Goal: Task Accomplishment & Management: Complete application form

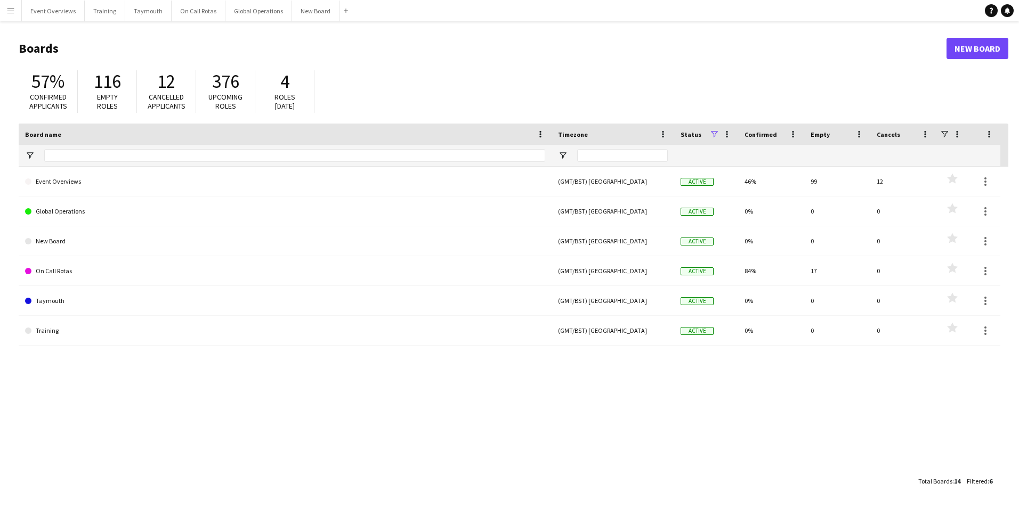
click at [10, 18] on button "Menu" at bounding box center [10, 10] width 21 height 21
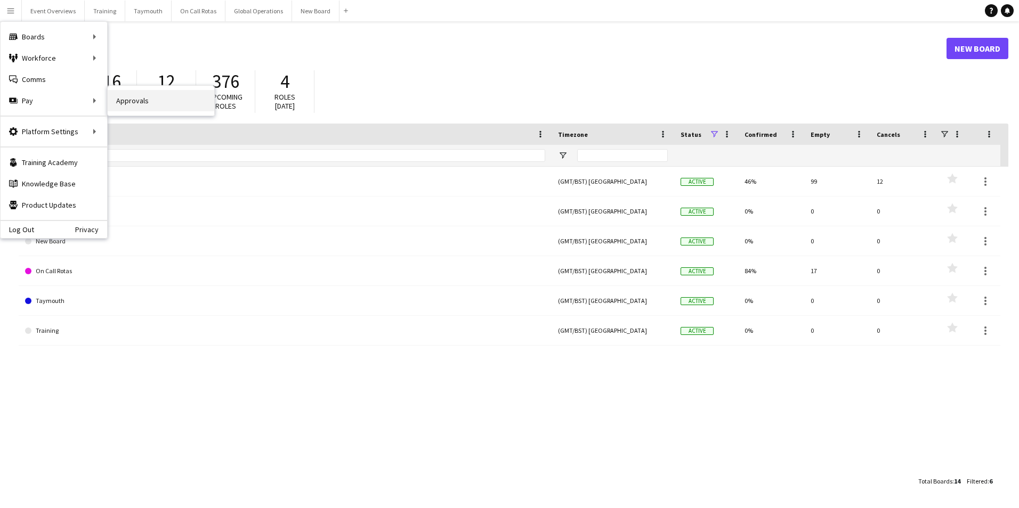
click at [126, 97] on link "Approvals" at bounding box center [161, 100] width 107 height 21
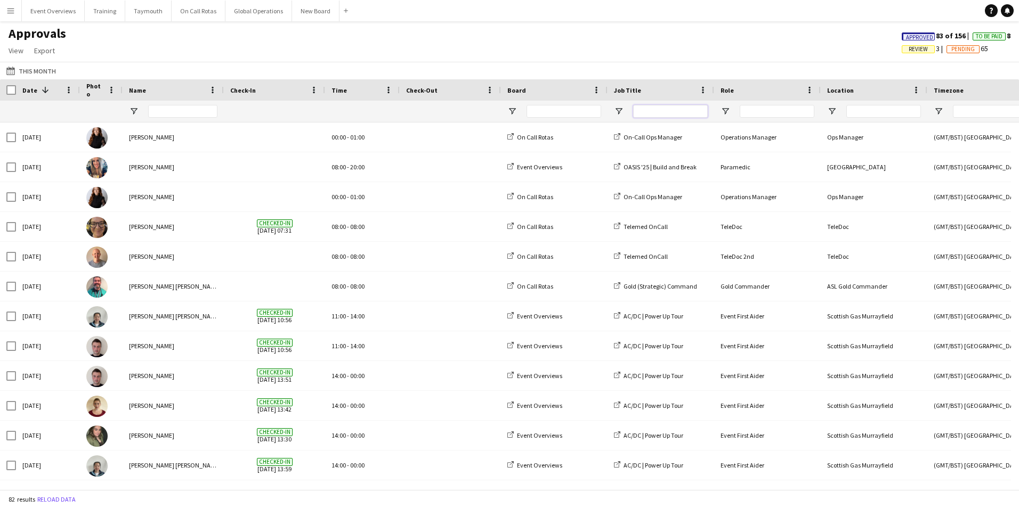
click at [670, 109] on input "Job Title Filter Input" at bounding box center [670, 111] width 75 height 13
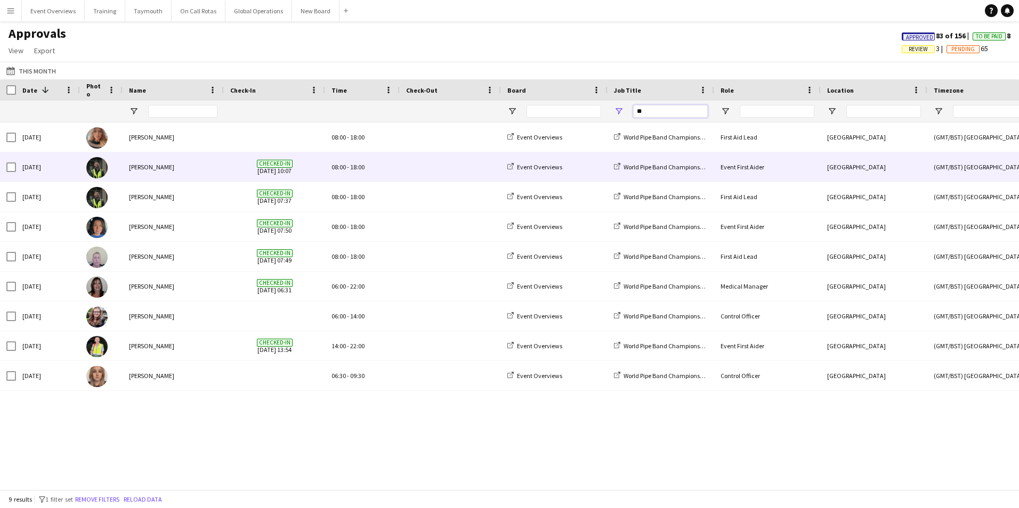
type input "*"
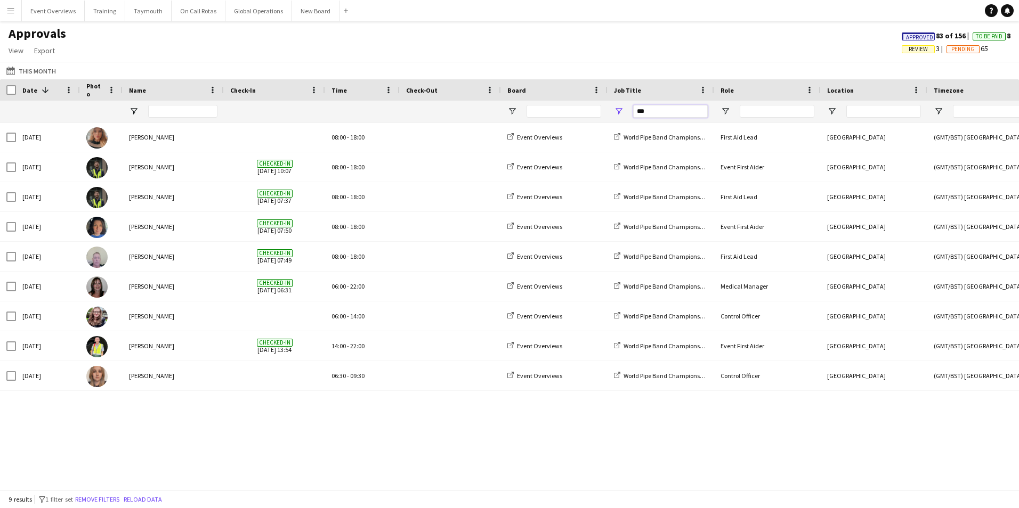
click at [668, 112] on input "***" at bounding box center [670, 111] width 75 height 13
type input "*"
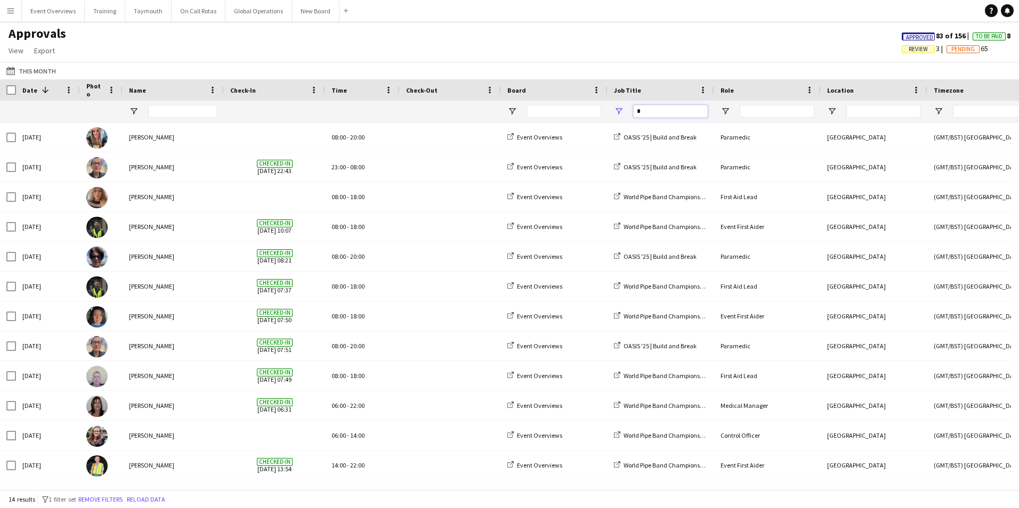
type input "*"
click at [9, 7] on app-icon "Menu" at bounding box center [10, 10] width 9 height 9
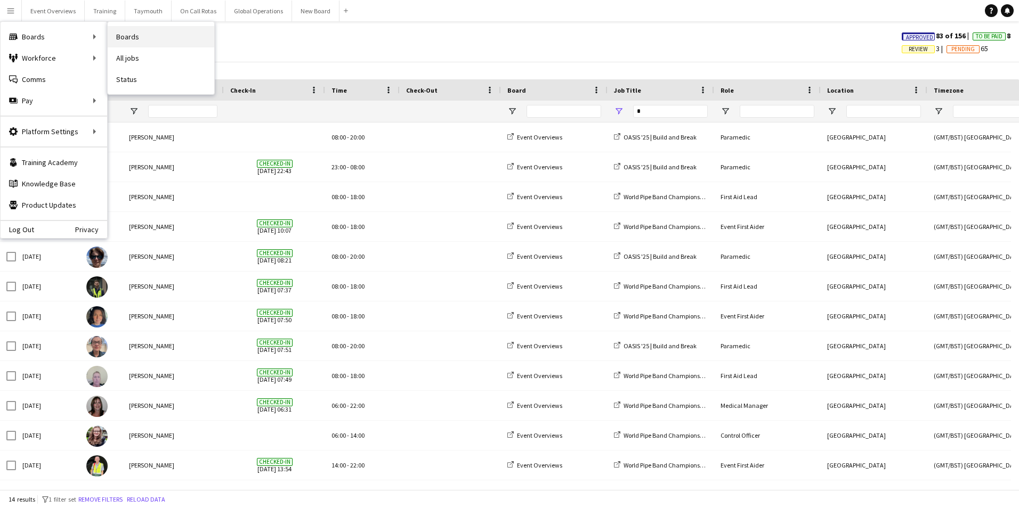
click at [126, 36] on link "Boards" at bounding box center [161, 36] width 107 height 21
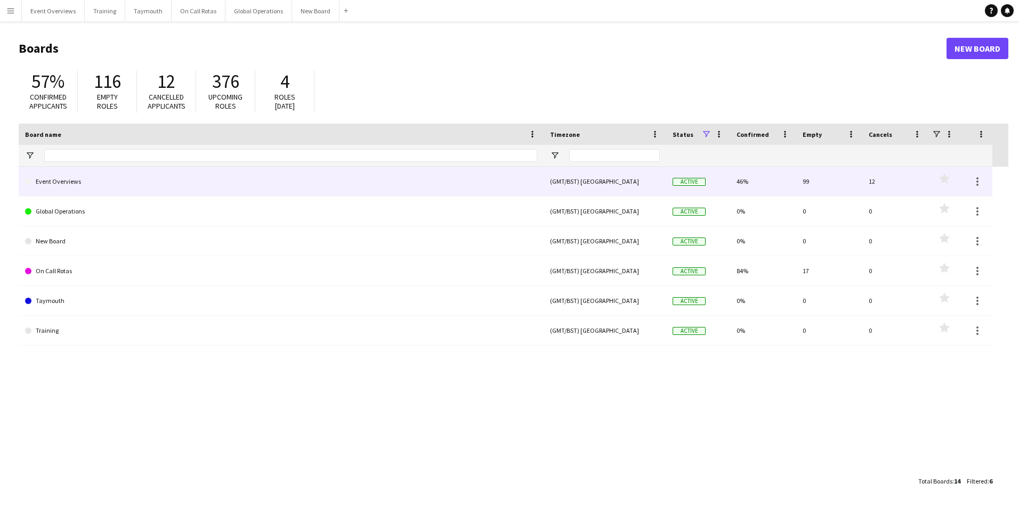
click at [62, 185] on link "Event Overviews" at bounding box center [281, 182] width 512 height 30
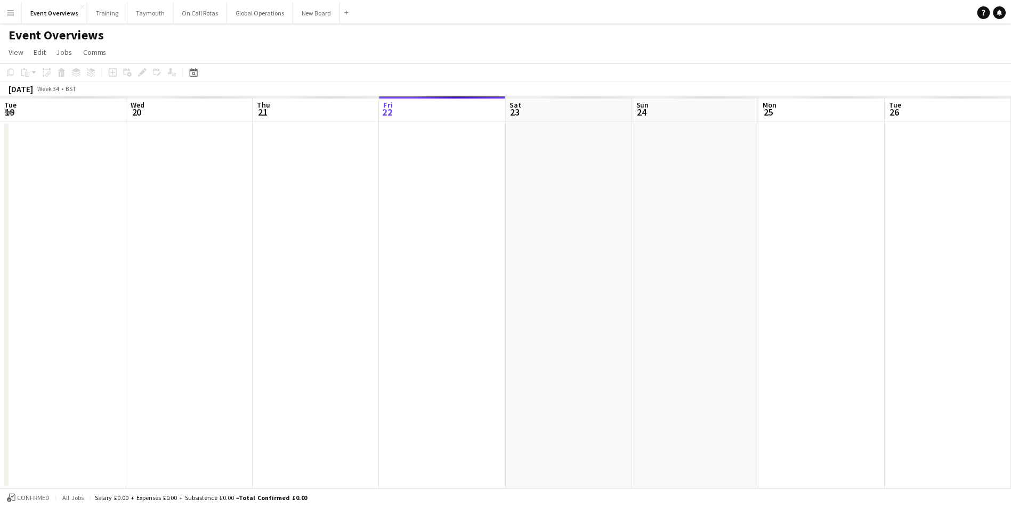
scroll to position [0, 255]
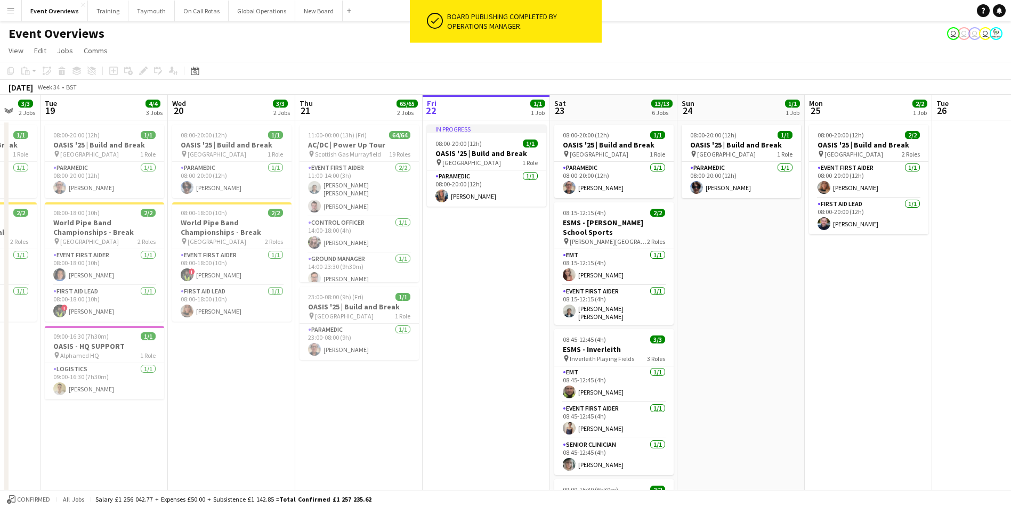
drag, startPoint x: 151, startPoint y: 352, endPoint x: 444, endPoint y: 339, distance: 293.2
click at [444, 339] on app-calendar-viewport "Sun 17 31/31 3 Jobs Mon 18 3/3 2 Jobs Tue 19 4/4 3 Jobs Wed 20 3/3 2 Jobs Thu 2…" at bounding box center [505, 494] width 1011 height 799
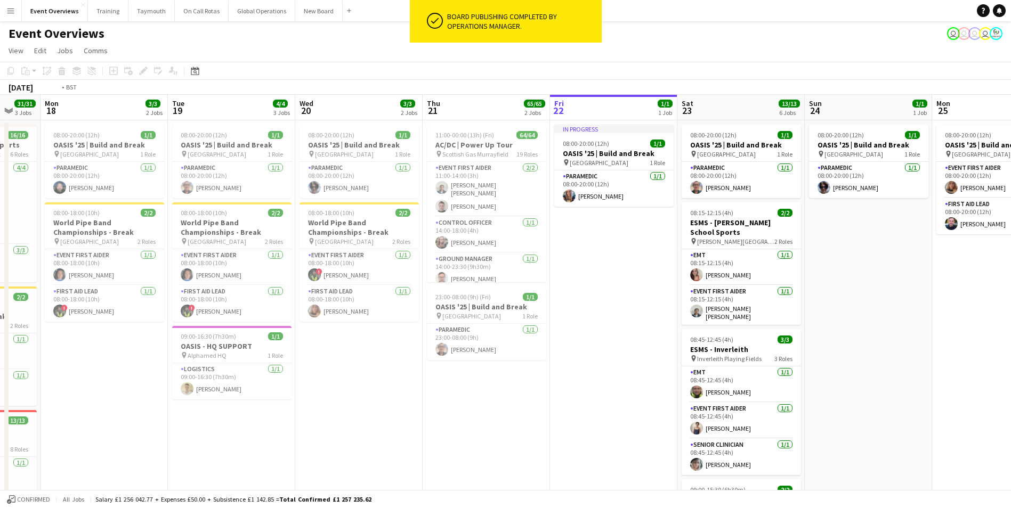
scroll to position [0, 331]
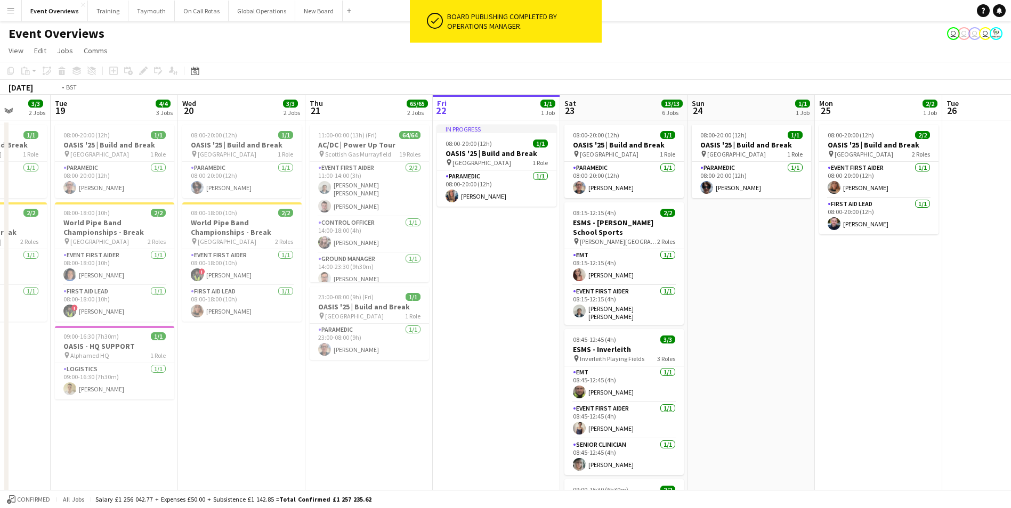
drag, startPoint x: 265, startPoint y: 448, endPoint x: 529, endPoint y: 436, distance: 265.0
click at [529, 436] on app-calendar-viewport "Sat 16 Sun 17 31/31 3 Jobs Mon 18 3/3 2 Jobs Tue 19 4/4 3 Jobs Wed 20 3/3 2 Job…" at bounding box center [505, 494] width 1011 height 799
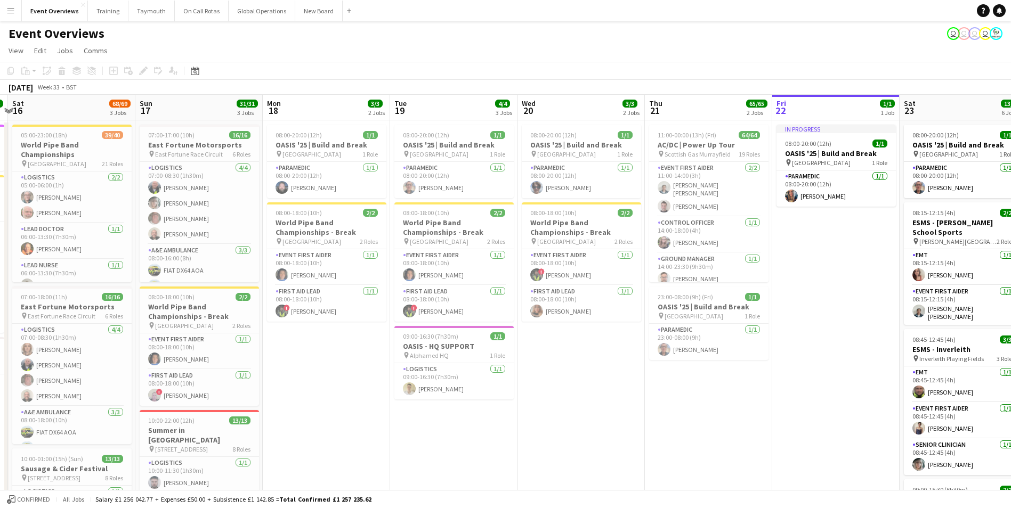
scroll to position [0, 241]
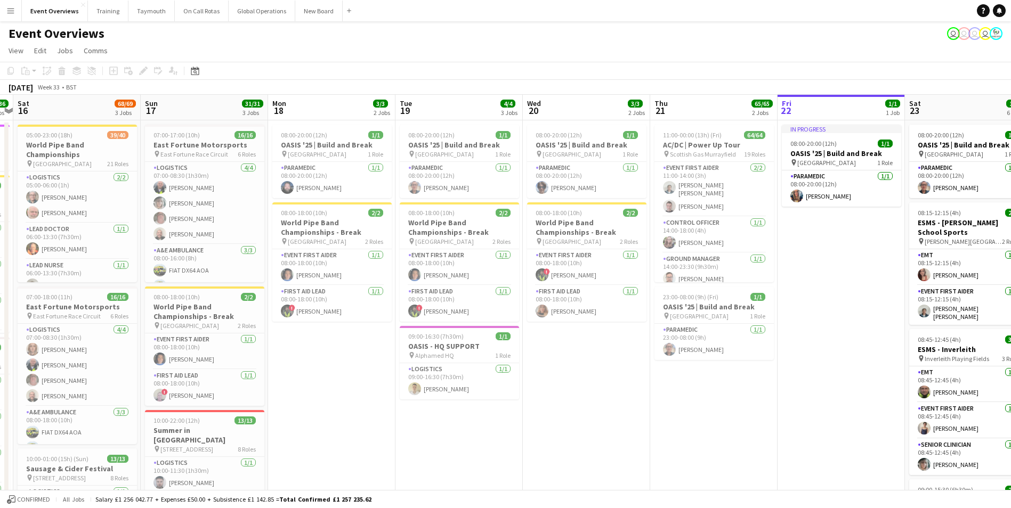
drag, startPoint x: 289, startPoint y: 453, endPoint x: 633, endPoint y: 443, distance: 344.8
click at [633, 443] on app-calendar-viewport "Thu 14 4/4 3 Jobs Fri 15 36/36 3 Jobs Sat 16 68/69 3 Jobs Sun 17 31/31 3 Jobs M…" at bounding box center [505, 494] width 1011 height 799
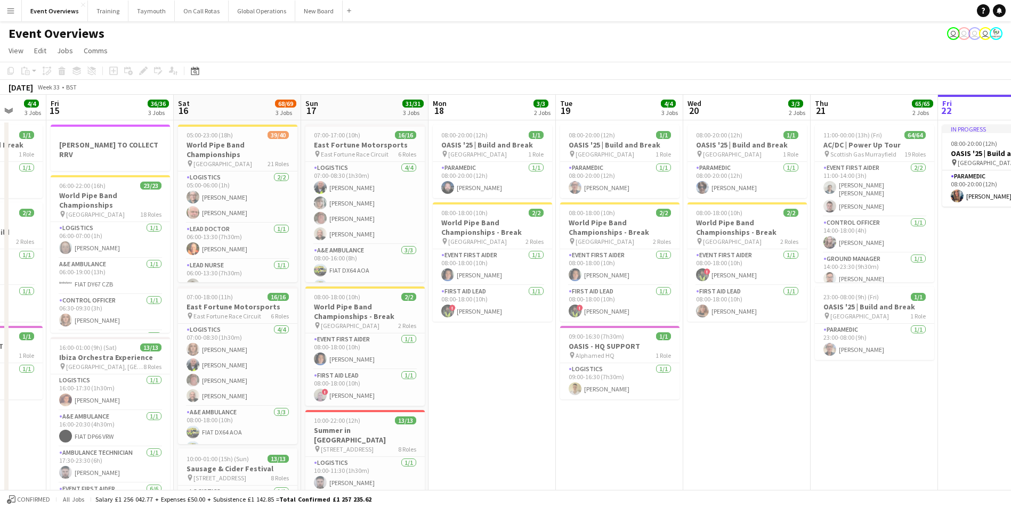
scroll to position [0, 343]
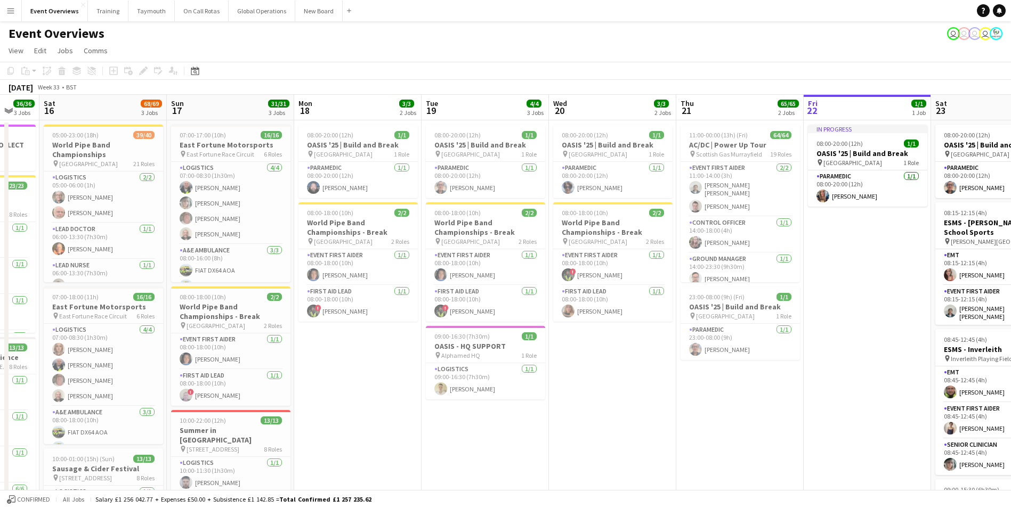
drag, startPoint x: 818, startPoint y: 433, endPoint x: 589, endPoint y: 445, distance: 228.9
click at [589, 445] on app-calendar-viewport "Wed 13 4/4 3 Jobs Thu 14 4/4 3 Jobs Fri 15 36/36 3 Jobs Sat 16 68/69 3 Jobs Sun…" at bounding box center [505, 494] width 1011 height 799
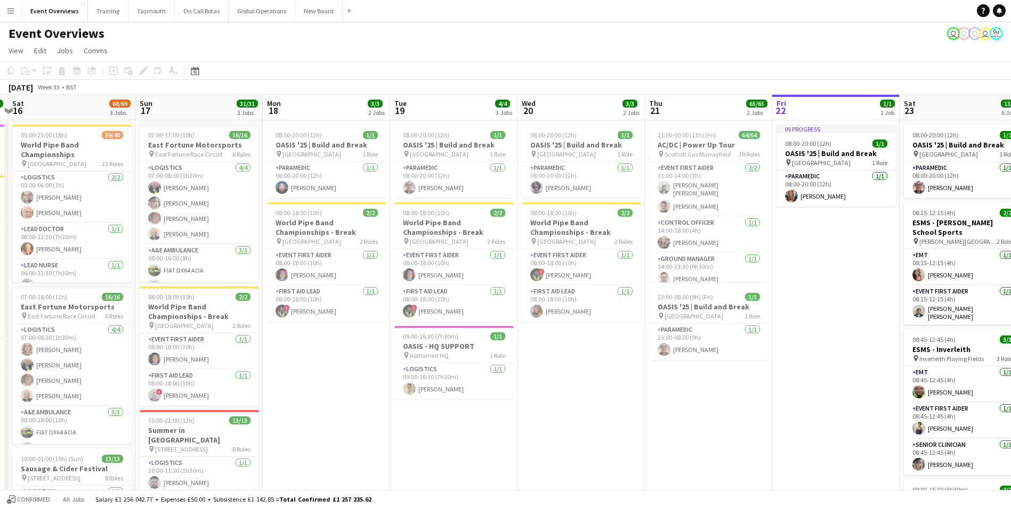
scroll to position [0, 408]
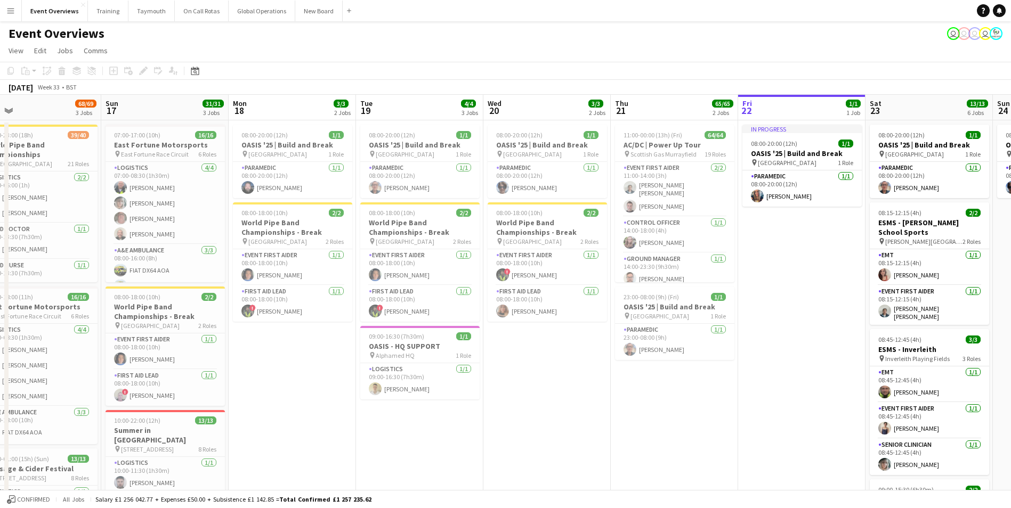
drag, startPoint x: 412, startPoint y: 449, endPoint x: 347, endPoint y: 445, distance: 65.7
click at [347, 445] on app-calendar-viewport "Wed 13 4/4 3 Jobs Thu 14 4/4 3 Jobs Fri 15 36/36 3 Jobs Sat 16 68/69 3 Jobs Sun…" at bounding box center [505, 494] width 1011 height 799
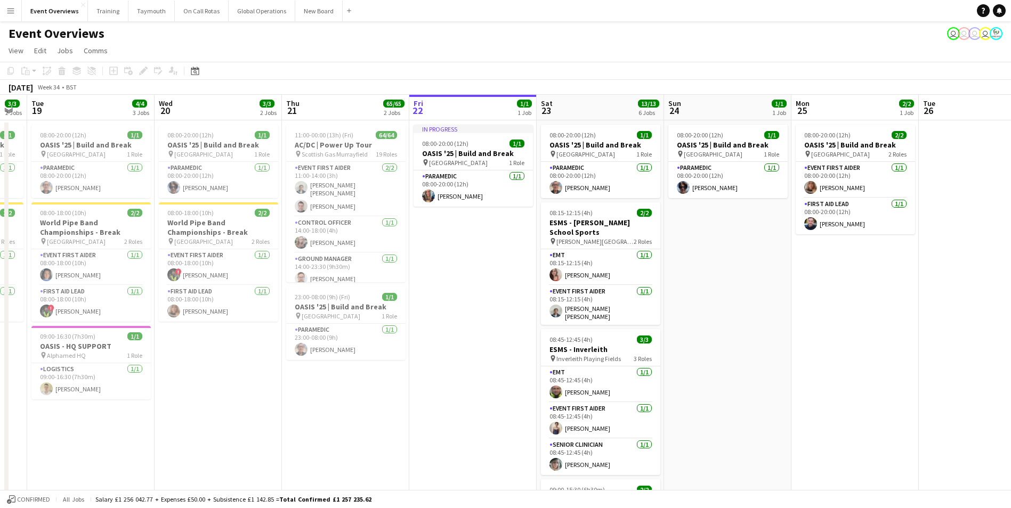
drag, startPoint x: 601, startPoint y: 450, endPoint x: 271, endPoint y: 449, distance: 329.7
click at [271, 449] on app-calendar-viewport "Sat 16 68/69 3 Jobs Sun 17 31/31 3 Jobs Mon 18 3/3 2 Jobs Tue 19 4/4 3 Jobs Wed…" at bounding box center [505, 494] width 1011 height 799
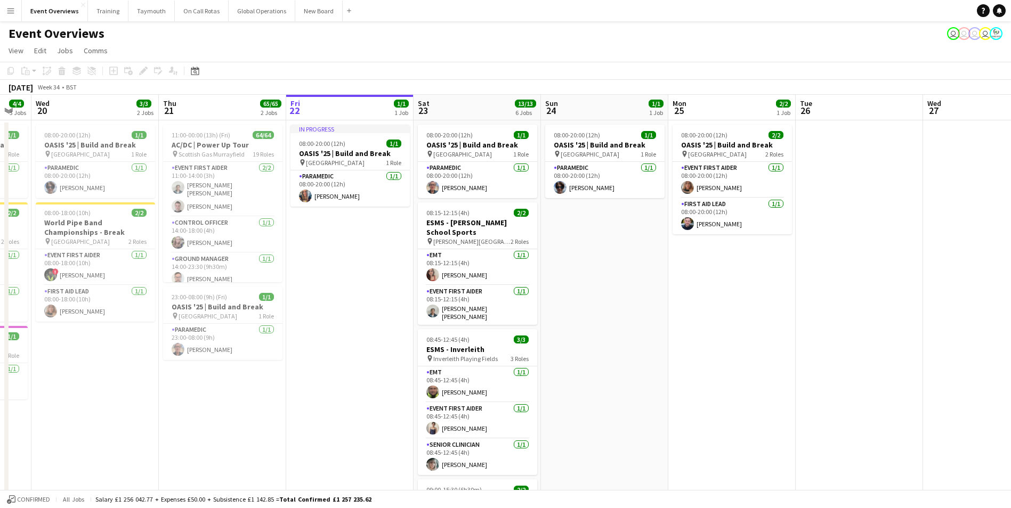
drag, startPoint x: 318, startPoint y: 437, endPoint x: 187, endPoint y: 439, distance: 131.1
click at [187, 439] on app-calendar-viewport "Sun 17 31/31 3 Jobs Mon 18 3/3 2 Jobs Tue 19 4/4 3 Jobs Wed 20 3/3 2 Jobs Thu 2…" at bounding box center [505, 494] width 1011 height 799
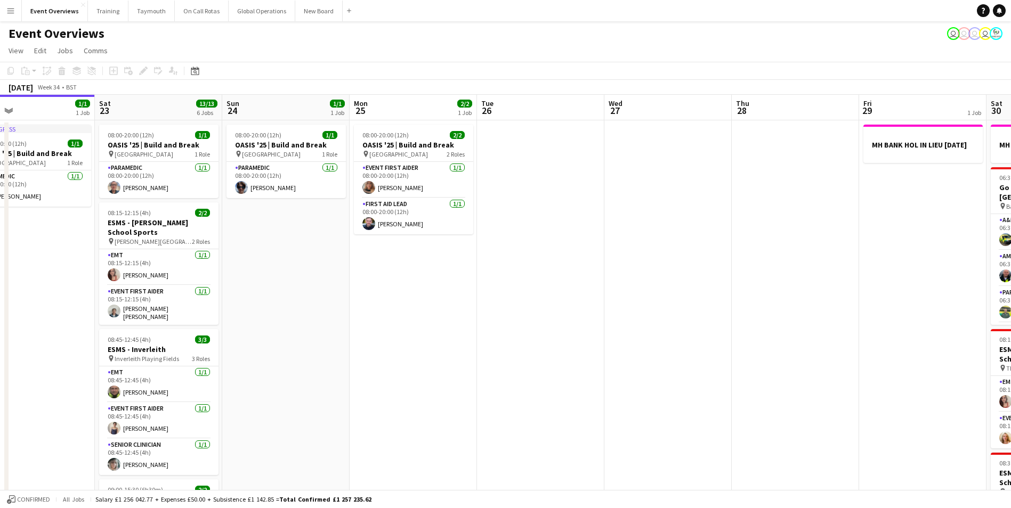
scroll to position [0, 314]
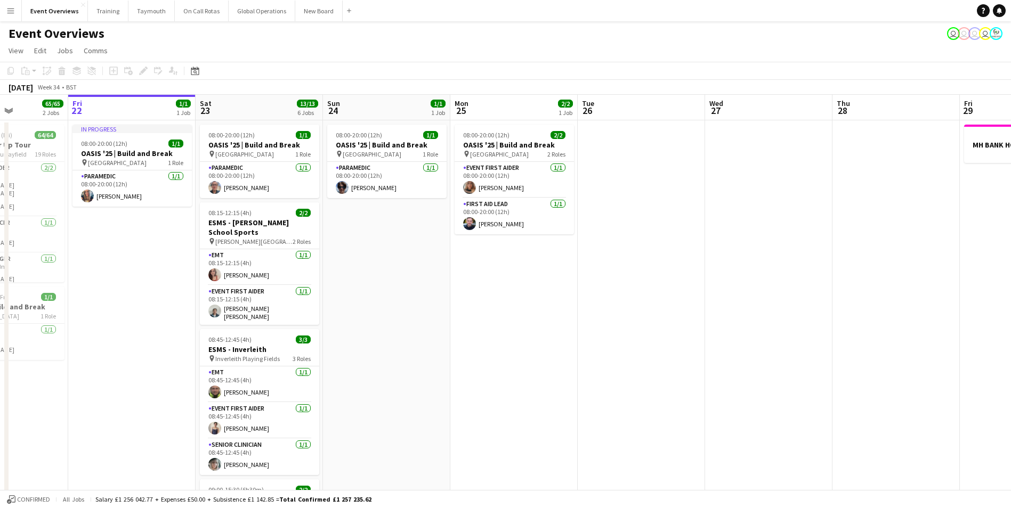
drag, startPoint x: 702, startPoint y: 382, endPoint x: 366, endPoint y: 395, distance: 336.4
click at [366, 395] on app-calendar-viewport "Tue 19 4/4 3 Jobs Wed 20 3/3 2 Jobs Thu 21 65/65 2 Jobs Fri 22 1/1 1 Job Sat 23…" at bounding box center [505, 494] width 1011 height 799
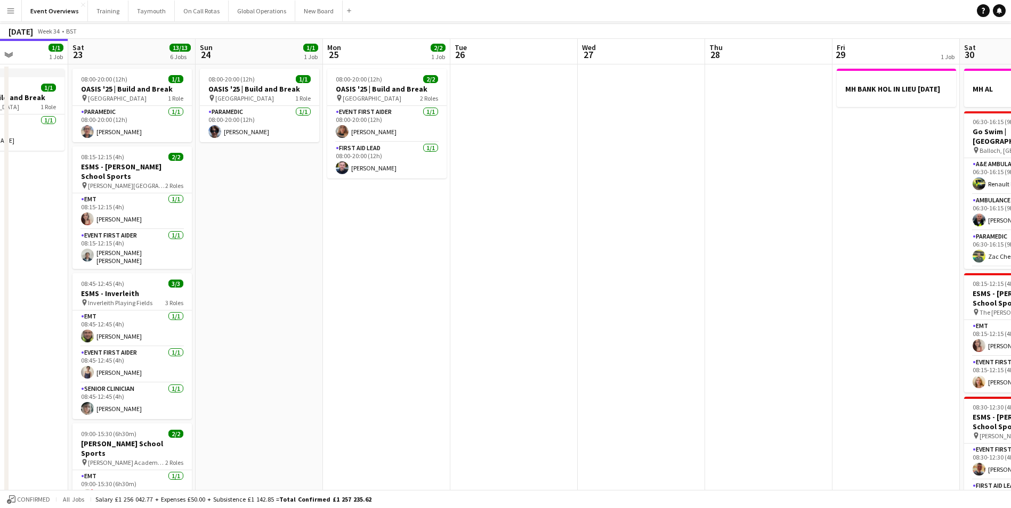
scroll to position [0, 0]
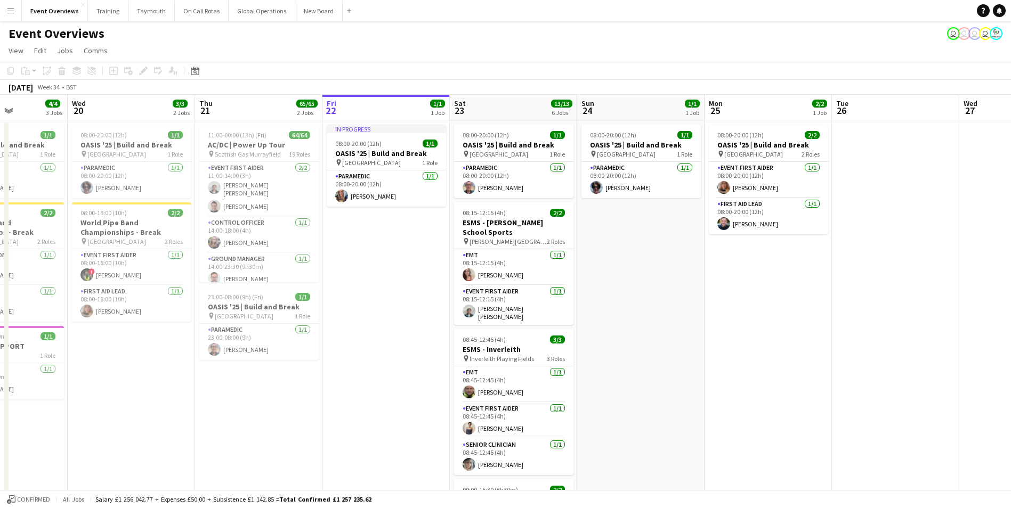
drag, startPoint x: 284, startPoint y: 385, endPoint x: 665, endPoint y: 394, distance: 380.4
click at [666, 394] on app-calendar-viewport "Sun 17 31/31 3 Jobs Mon 18 3/3 2 Jobs Tue 19 4/4 3 Jobs Wed 20 3/3 2 Jobs Thu 2…" at bounding box center [505, 494] width 1011 height 799
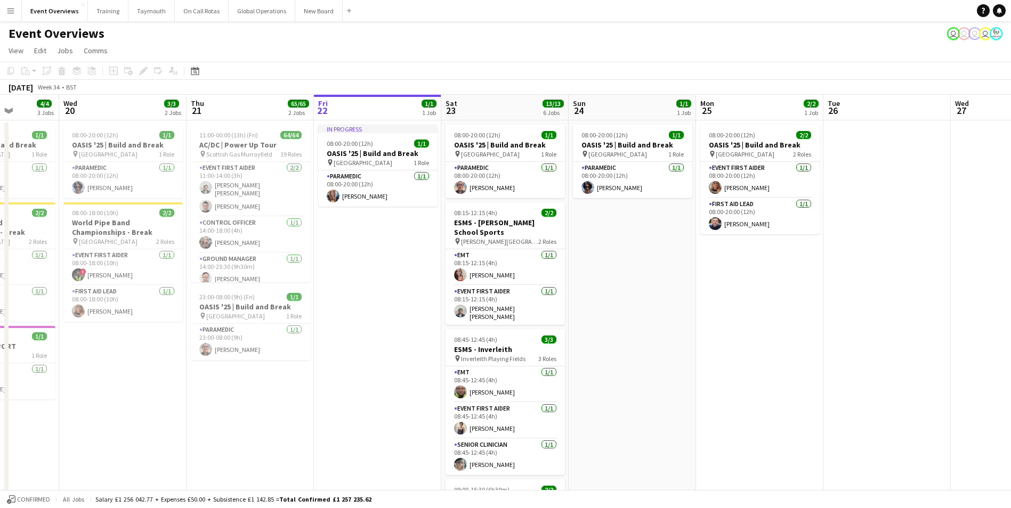
drag, startPoint x: 454, startPoint y: 392, endPoint x: 483, endPoint y: 392, distance: 28.2
click at [483, 392] on app-calendar-viewport "Sun 17 31/31 3 Jobs Mon 18 3/3 2 Jobs Tue 19 4/4 3 Jobs Wed 20 3/3 2 Jobs Thu 2…" at bounding box center [505, 494] width 1011 height 799
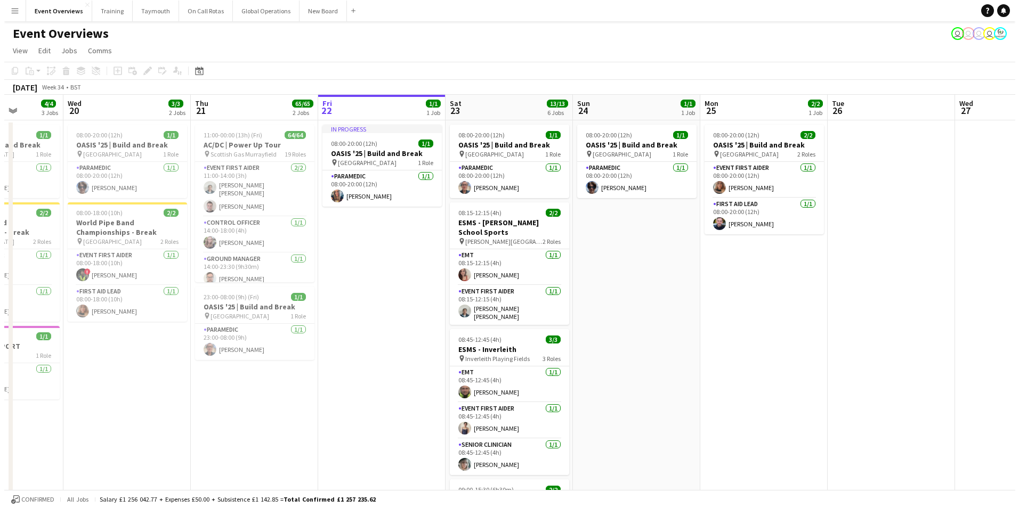
scroll to position [0, 322]
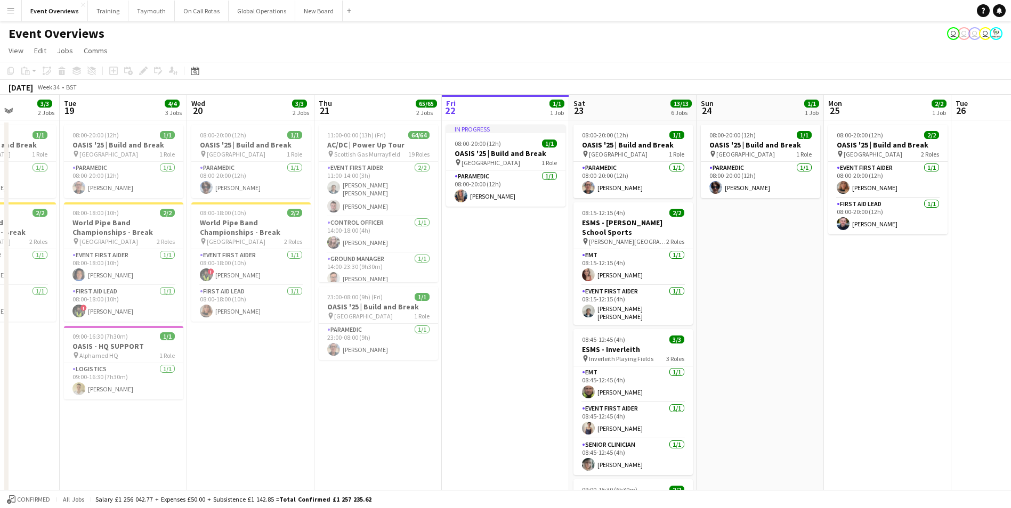
click at [14, 11] on app-icon "Menu" at bounding box center [10, 10] width 9 height 9
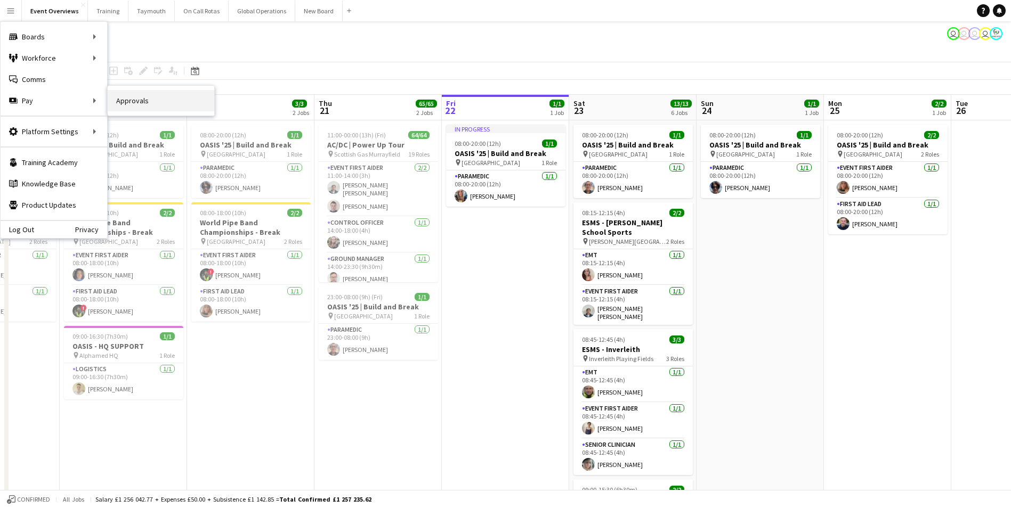
click at [124, 102] on link "Approvals" at bounding box center [161, 100] width 107 height 21
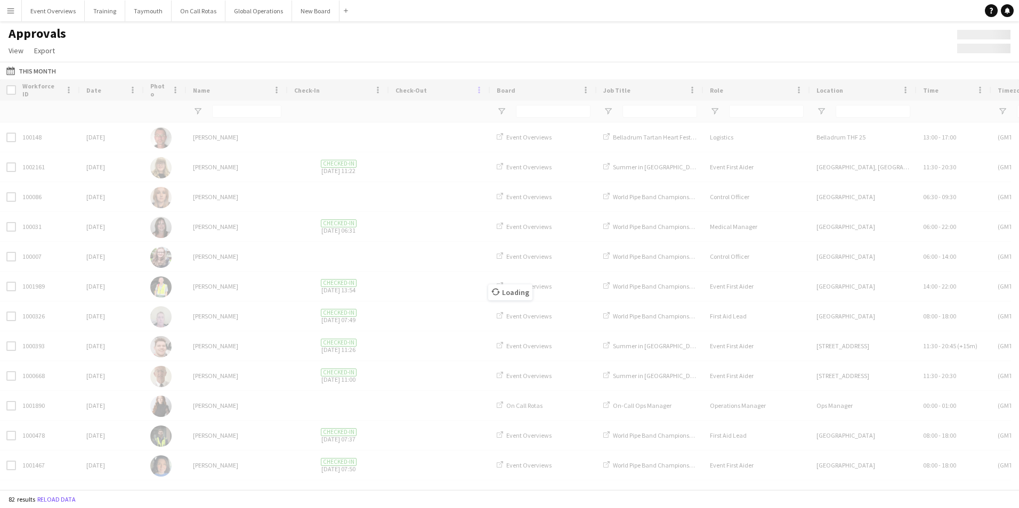
type input "*"
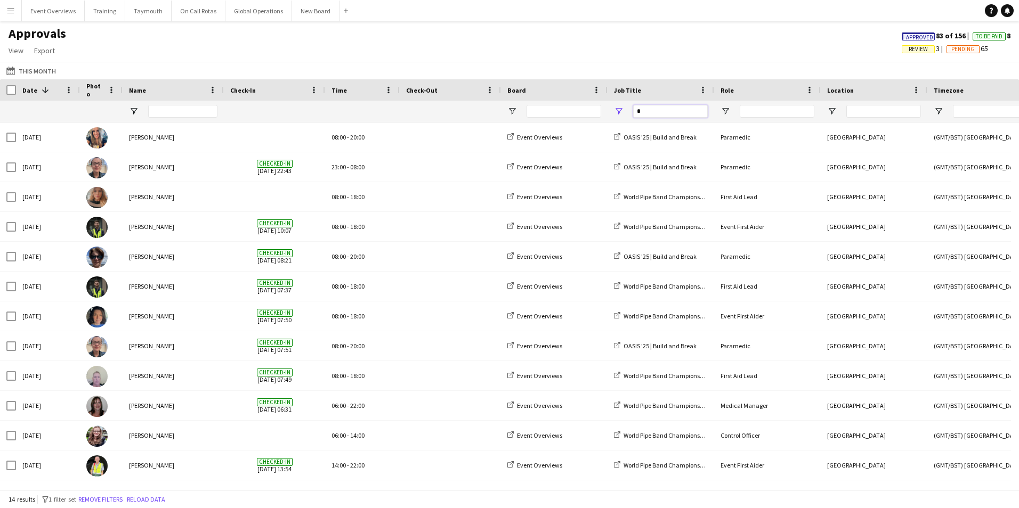
click at [656, 110] on input "*" at bounding box center [670, 111] width 75 height 13
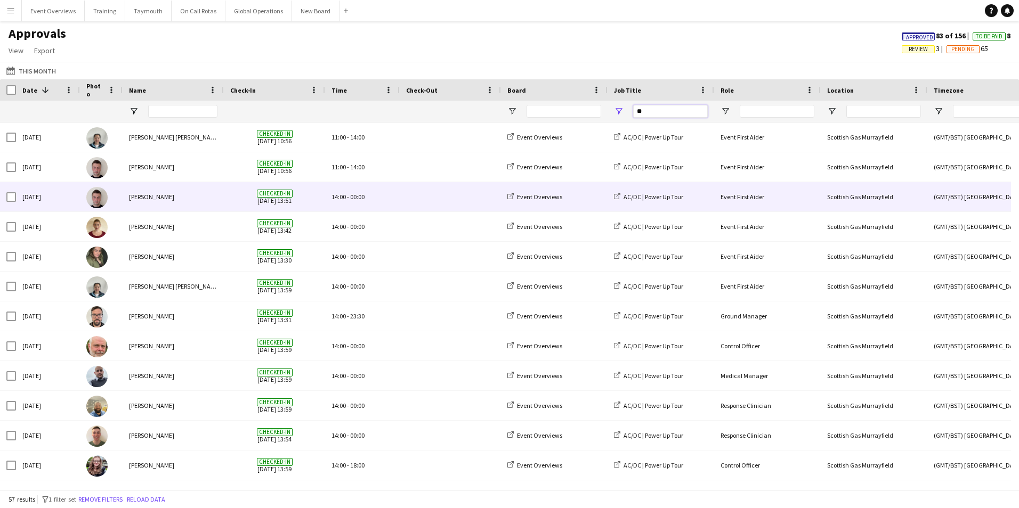
type input "*"
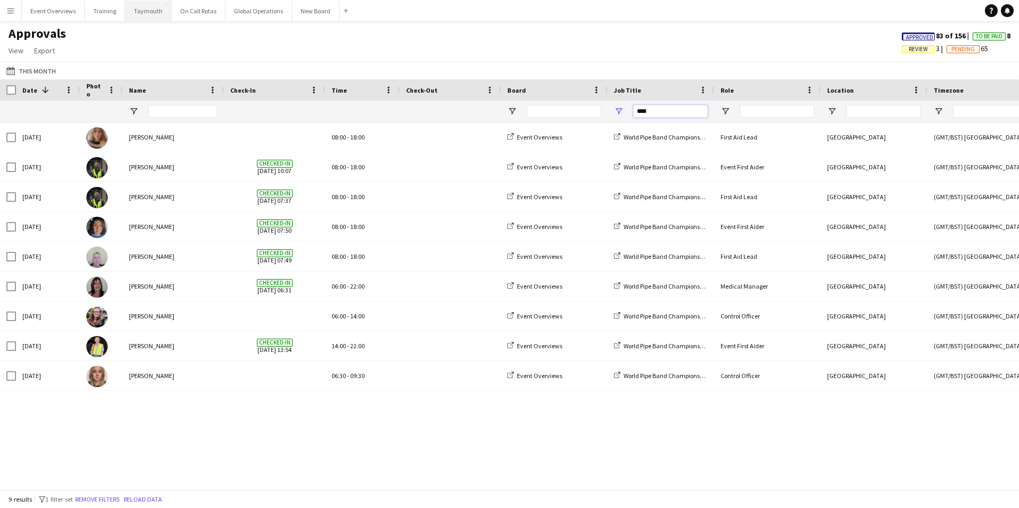
type input "****"
click at [15, 7] on button "Menu" at bounding box center [10, 10] width 21 height 21
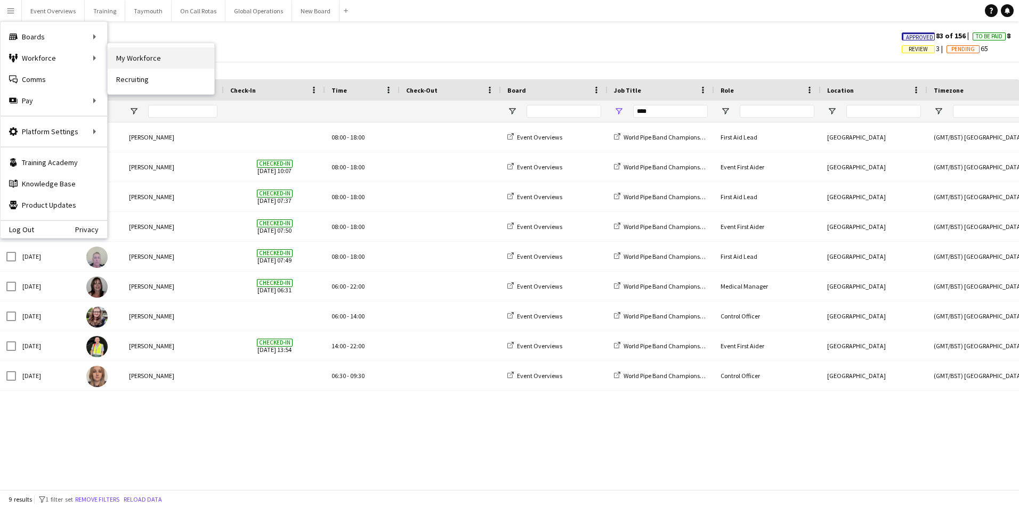
click at [121, 58] on link "My Workforce" at bounding box center [161, 57] width 107 height 21
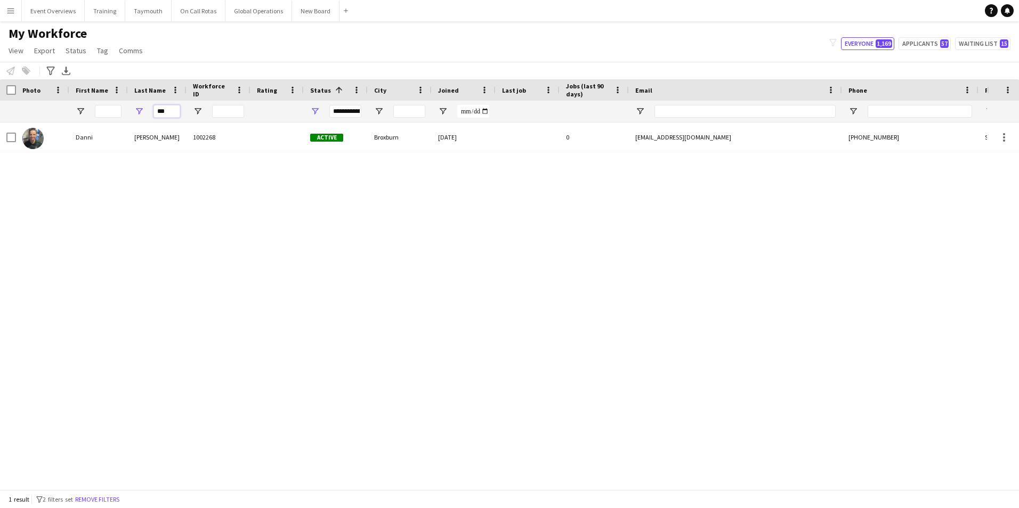
click at [176, 112] on input "***" at bounding box center [166, 111] width 27 height 13
type input "*"
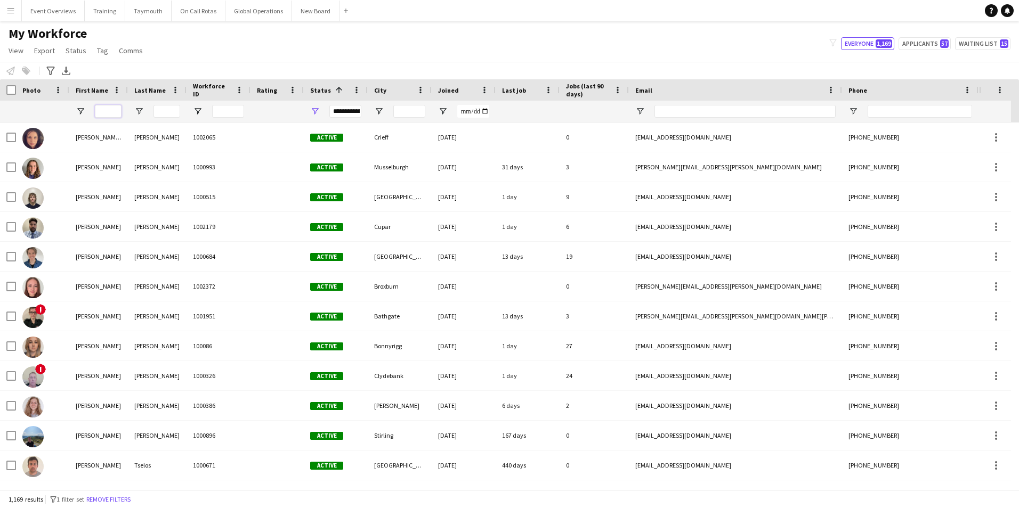
click at [101, 111] on input "First Name Filter Input" at bounding box center [108, 111] width 27 height 13
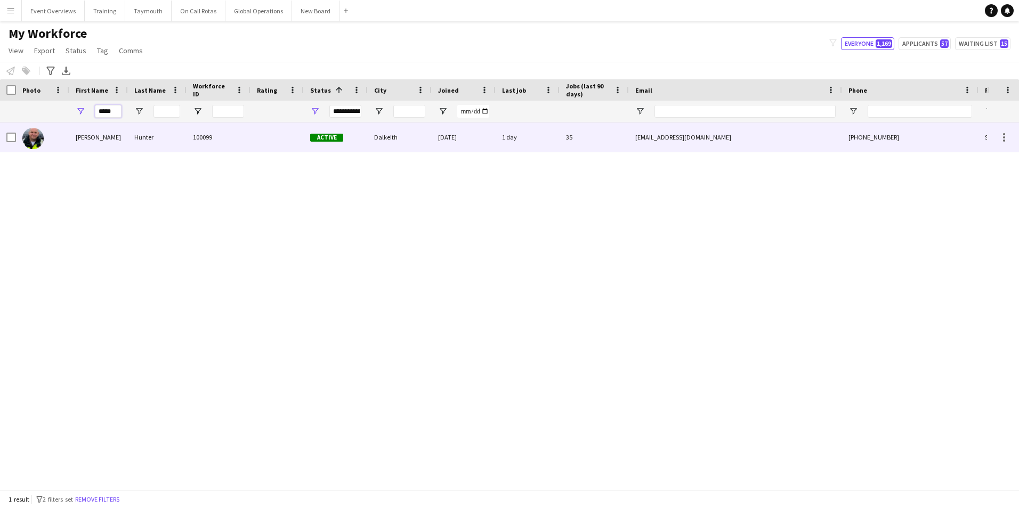
type input "*****"
click at [33, 141] on img at bounding box center [32, 138] width 21 height 21
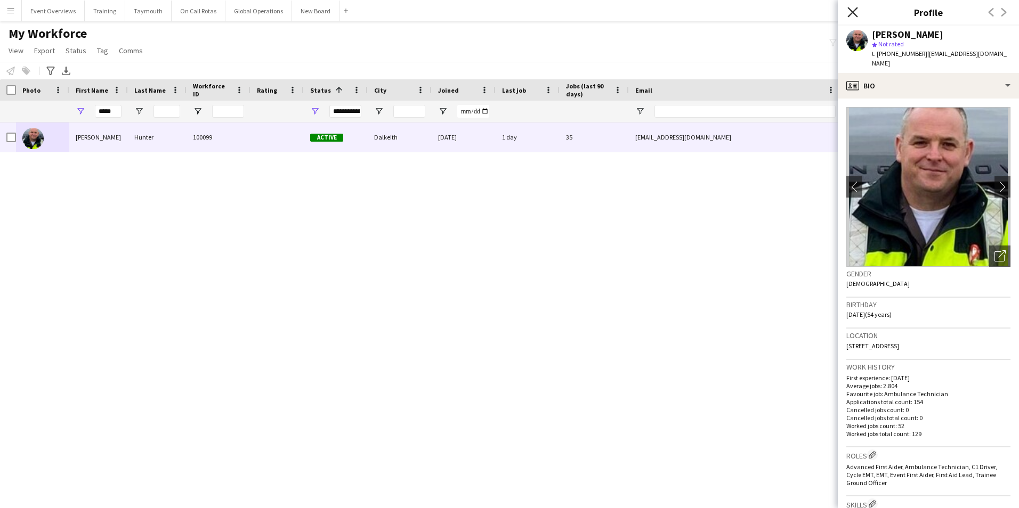
click at [851, 14] on icon at bounding box center [852, 12] width 10 height 10
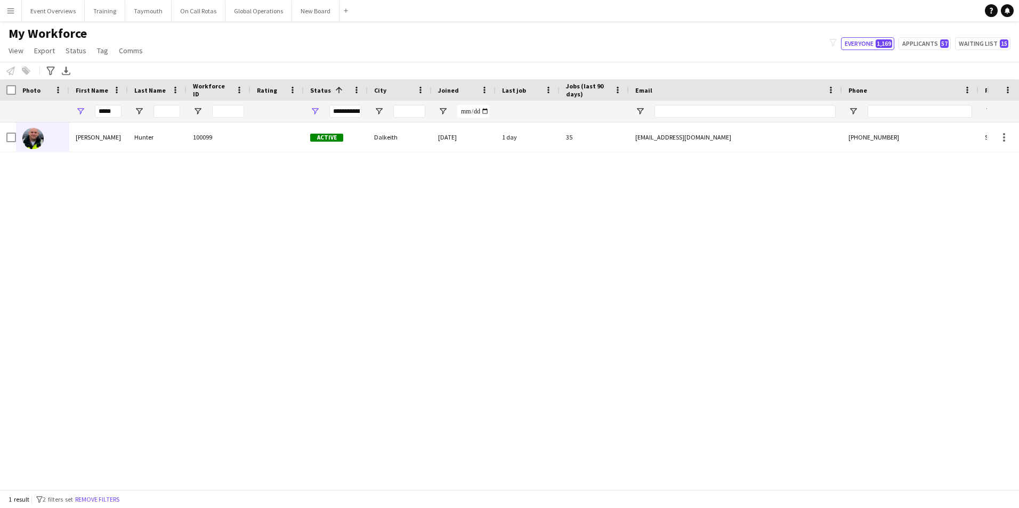
click at [12, 9] on app-icon "Menu" at bounding box center [10, 10] width 9 height 9
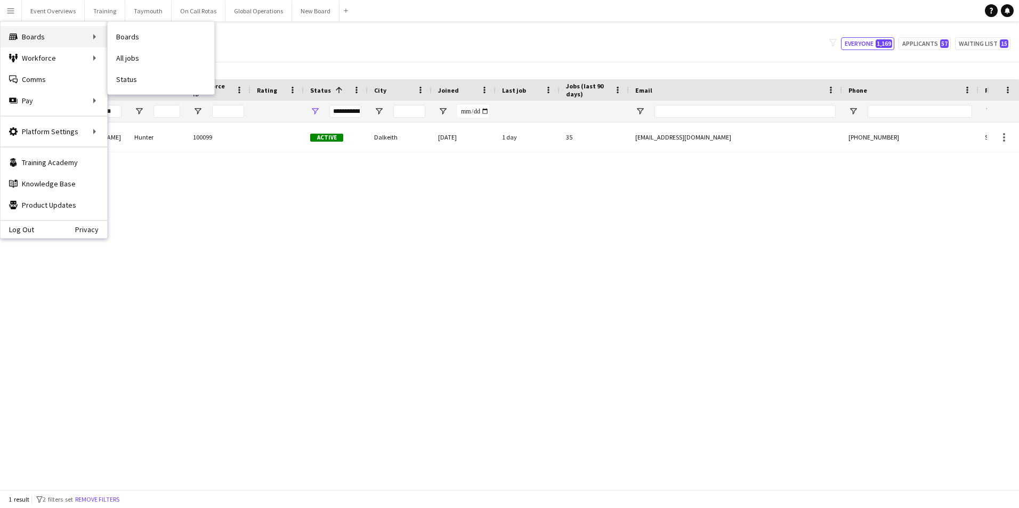
click at [32, 38] on div "Boards Boards" at bounding box center [54, 36] width 107 height 21
click at [65, 37] on div "Boards Boards" at bounding box center [54, 36] width 107 height 21
click at [38, 37] on div "Boards Boards" at bounding box center [54, 36] width 107 height 21
click at [209, 288] on div "[PERSON_NAME] 100099 Active Dalkeith [DATE] 1 day 35 [EMAIL_ADDRESS][DOMAIN_NAM…" at bounding box center [493, 302] width 987 height 359
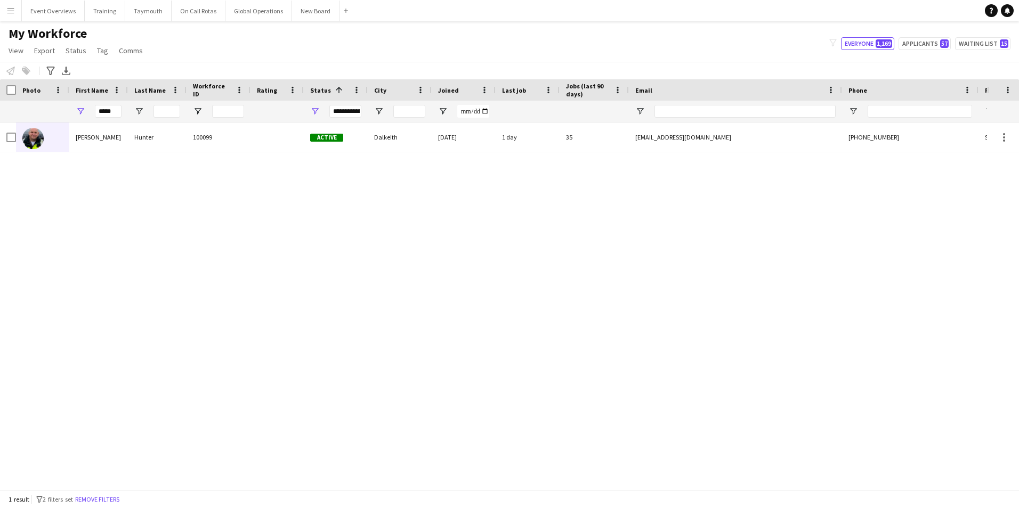
click at [13, 8] on app-icon "Menu" at bounding box center [10, 10] width 9 height 9
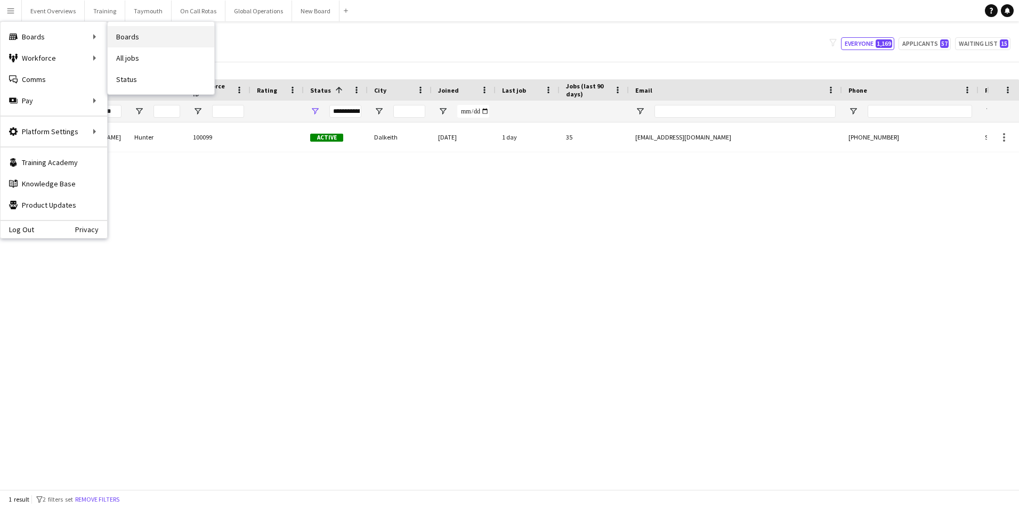
click at [135, 34] on link "Boards" at bounding box center [161, 36] width 107 height 21
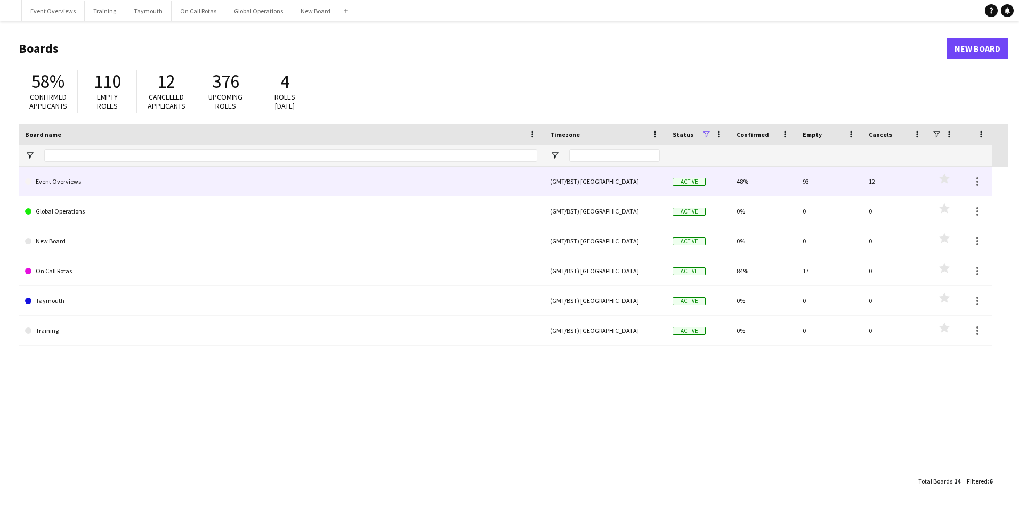
click at [64, 181] on link "Event Overviews" at bounding box center [281, 182] width 512 height 30
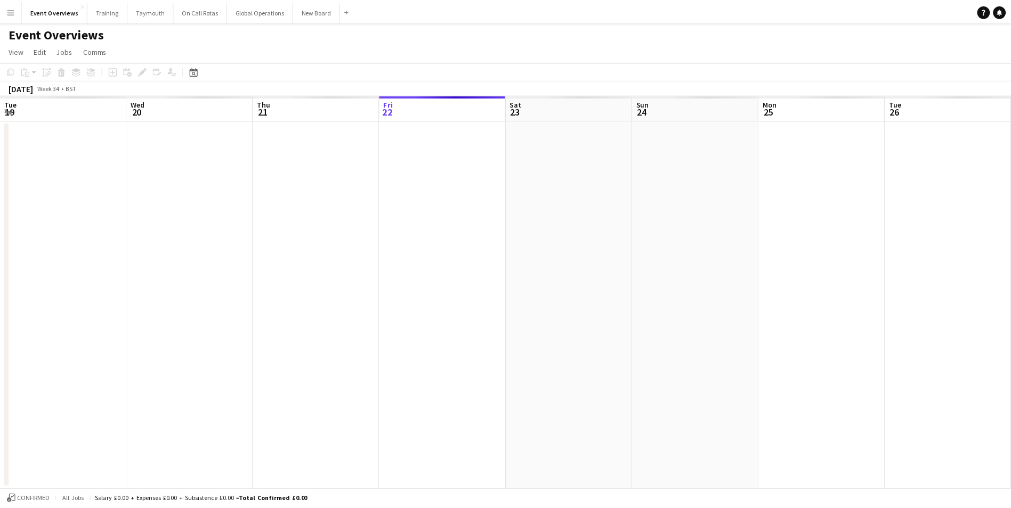
scroll to position [0, 255]
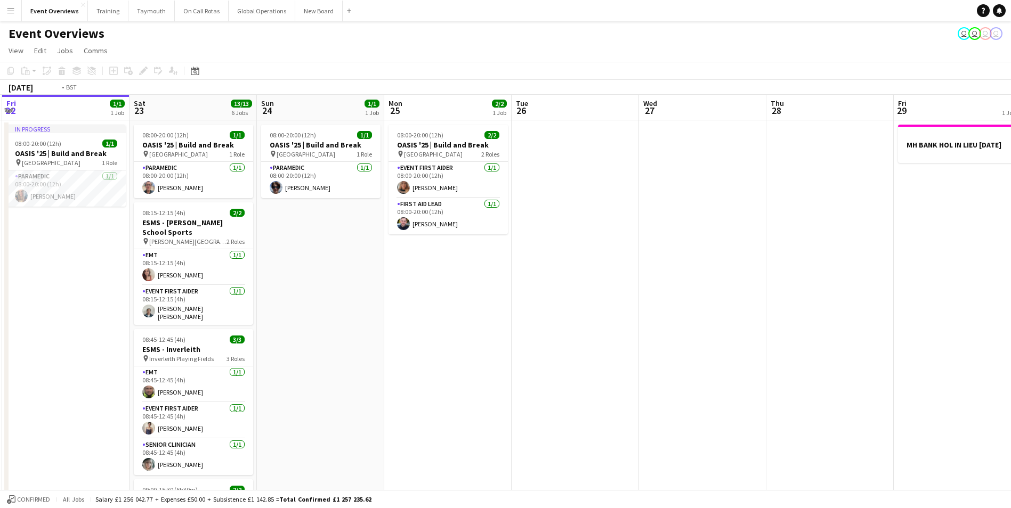
drag, startPoint x: 737, startPoint y: 290, endPoint x: 196, endPoint y: 364, distance: 546.2
click at [196, 364] on app-calendar-viewport "Tue 19 4/4 3 Jobs Wed 20 3/3 2 Jobs Thu 21 65/65 2 Jobs Fri 22 1/1 1 Job Sat 23…" at bounding box center [505, 494] width 1011 height 799
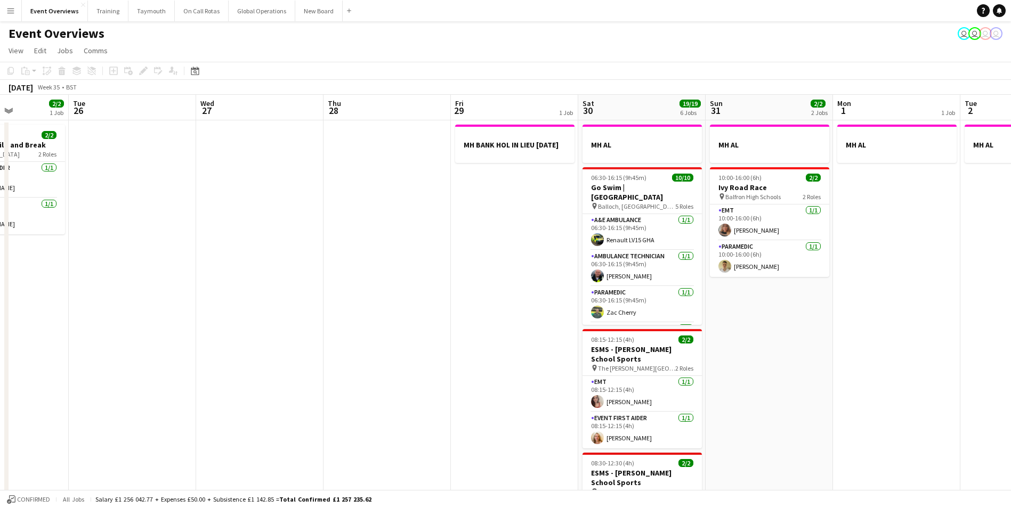
drag, startPoint x: 349, startPoint y: 348, endPoint x: -23, endPoint y: 363, distance: 373.2
click at [0, 363] on html "Menu Boards Boards Boards All jobs Status Workforce Workforce My Workforce Recr…" at bounding box center [505, 456] width 1011 height 912
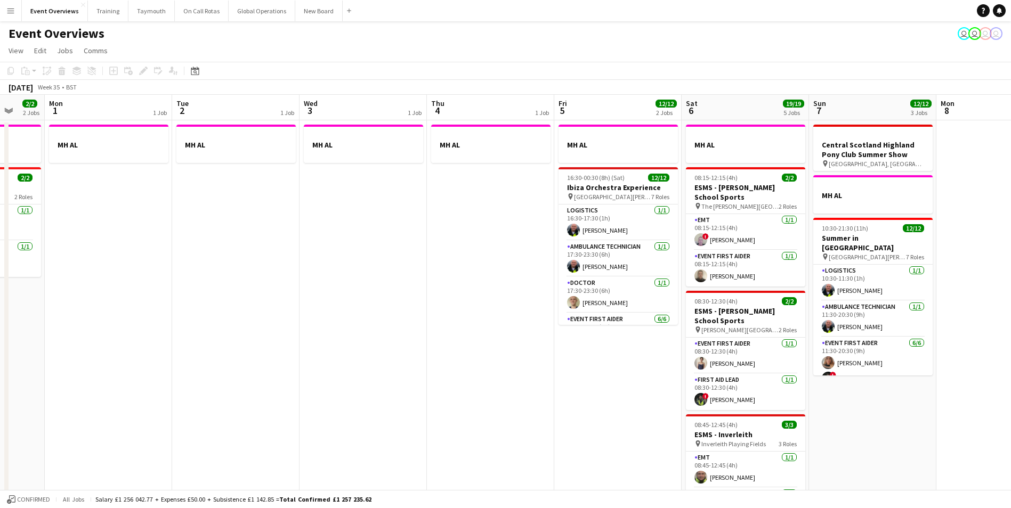
drag, startPoint x: 606, startPoint y: 331, endPoint x: 182, endPoint y: 349, distance: 424.4
click at [115, 360] on app-calendar-viewport "Fri 29 1 Job Sat 30 19/19 6 Jobs Sun 31 2/2 2 Jobs Mon 1 1 Job Tue 2 1 Job Wed …" at bounding box center [505, 494] width 1011 height 799
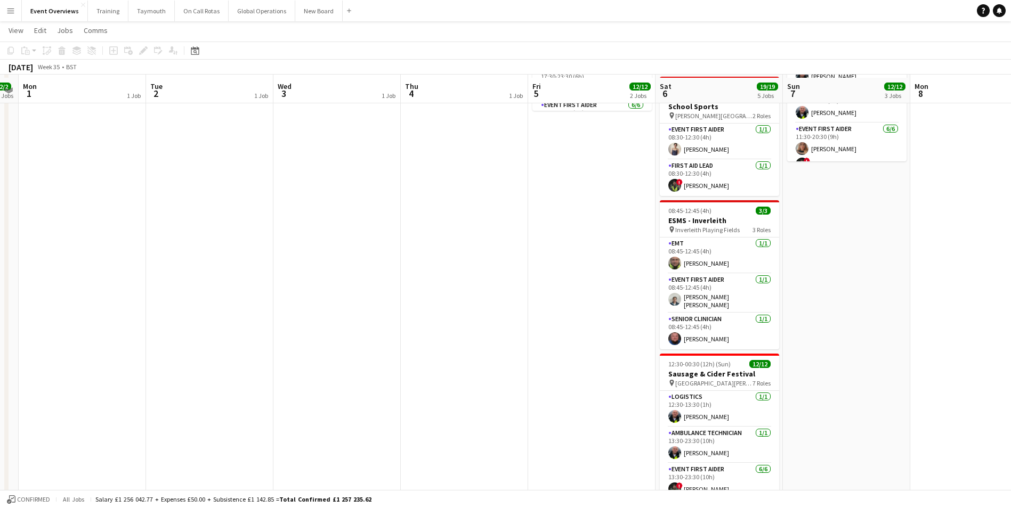
scroll to position [403, 0]
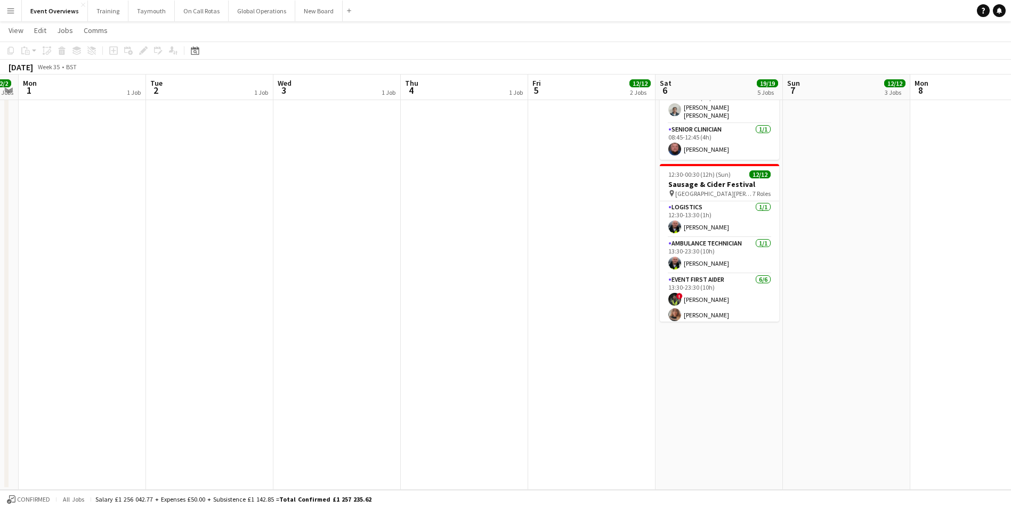
click at [702, 373] on app-date-cell "MH AL 08:15-12:15 (4h) 2/2 ESMS - [PERSON_NAME] School Sports pin The [PERSON_N…" at bounding box center [718, 103] width 127 height 773
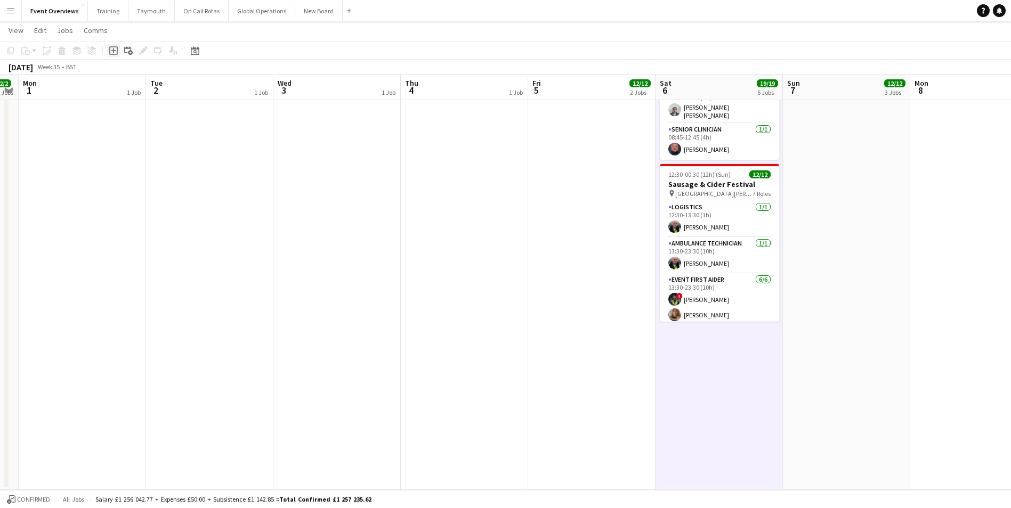
click at [112, 50] on icon "Add job" at bounding box center [113, 50] width 9 height 9
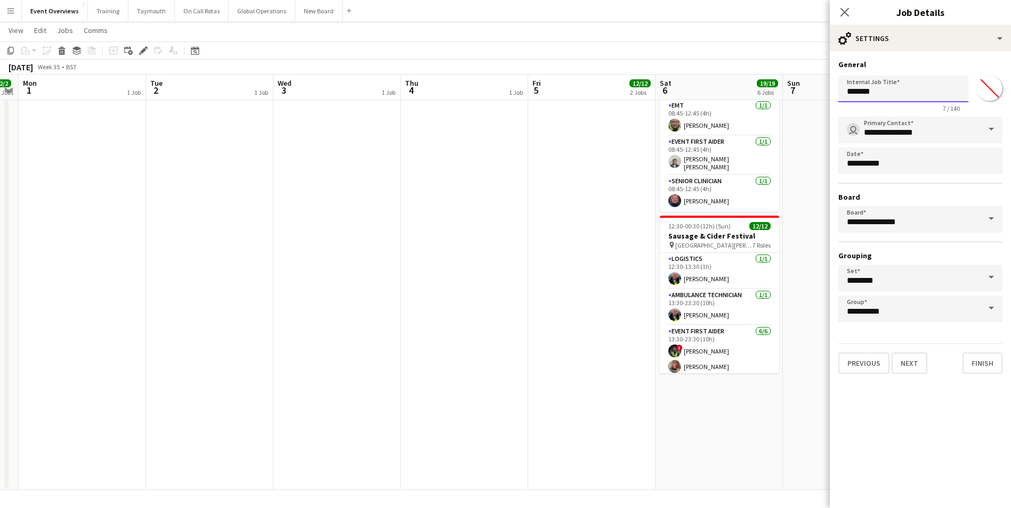
click at [884, 91] on input "*******" at bounding box center [903, 89] width 130 height 27
drag, startPoint x: 884, startPoint y: 91, endPoint x: 832, endPoint y: 106, distance: 54.4
click at [832, 106] on form "**********" at bounding box center [919, 217] width 181 height 314
type input "**********"
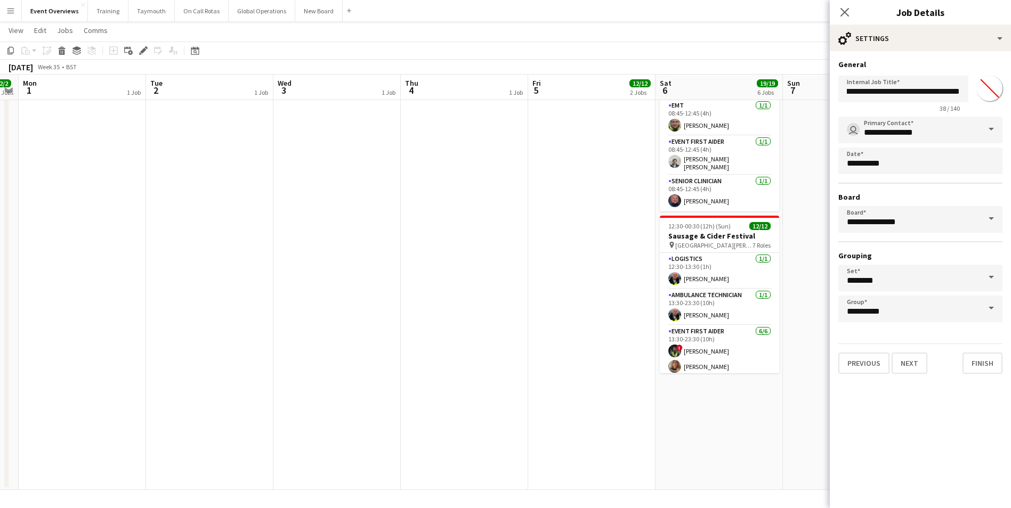
click at [989, 90] on input "*******" at bounding box center [989, 88] width 38 height 38
type input "*******"
click at [1006, 95] on form "**********" at bounding box center [919, 217] width 181 height 314
click at [911, 365] on button "Next" at bounding box center [909, 363] width 36 height 21
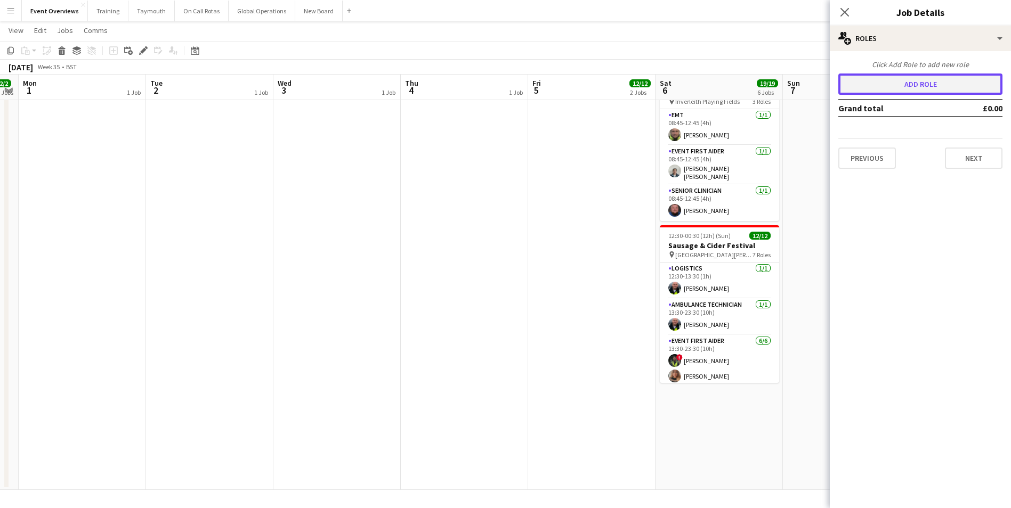
click at [854, 79] on button "Add role" at bounding box center [920, 84] width 164 height 21
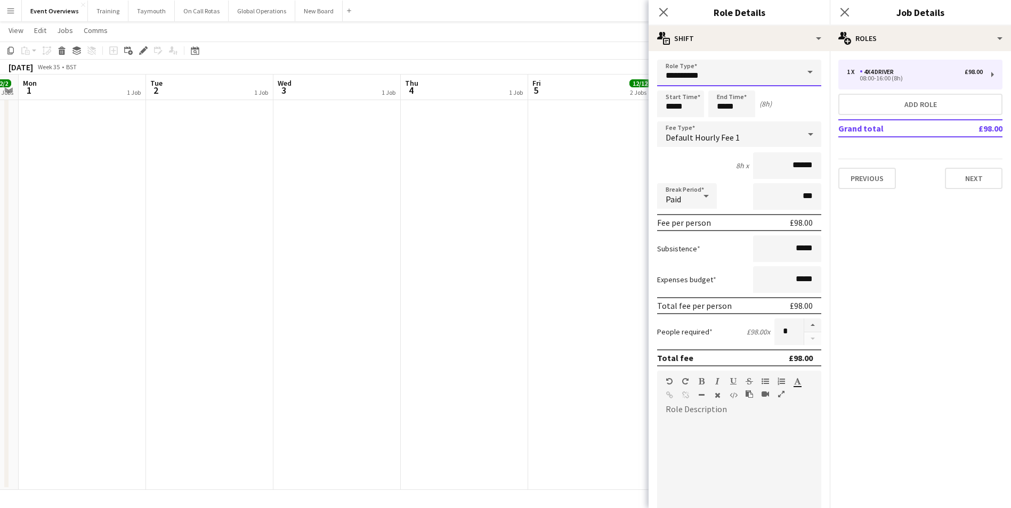
click at [703, 76] on input "**********" at bounding box center [739, 73] width 164 height 27
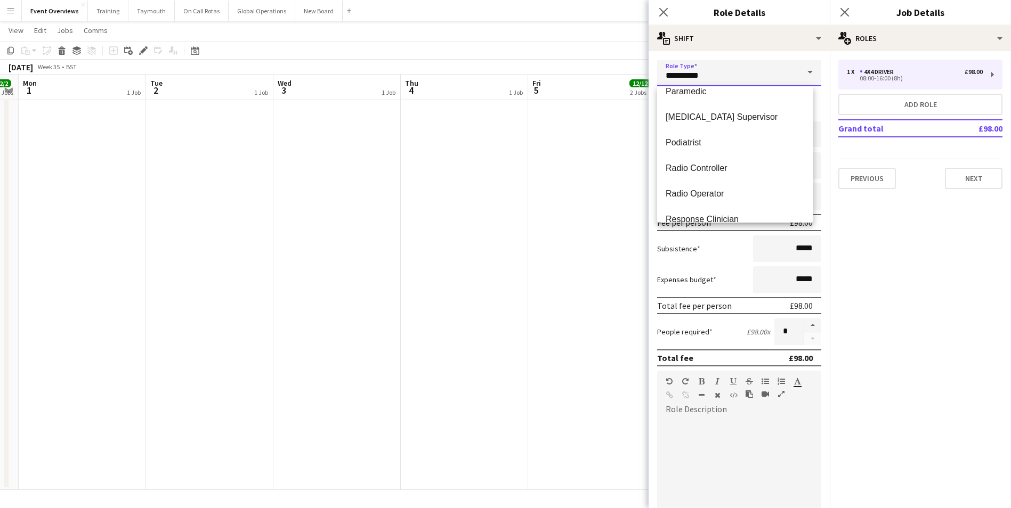
scroll to position [1036, 0]
click at [689, 115] on span "Paramedic" at bounding box center [734, 116] width 139 height 10
type input "*********"
type input "******"
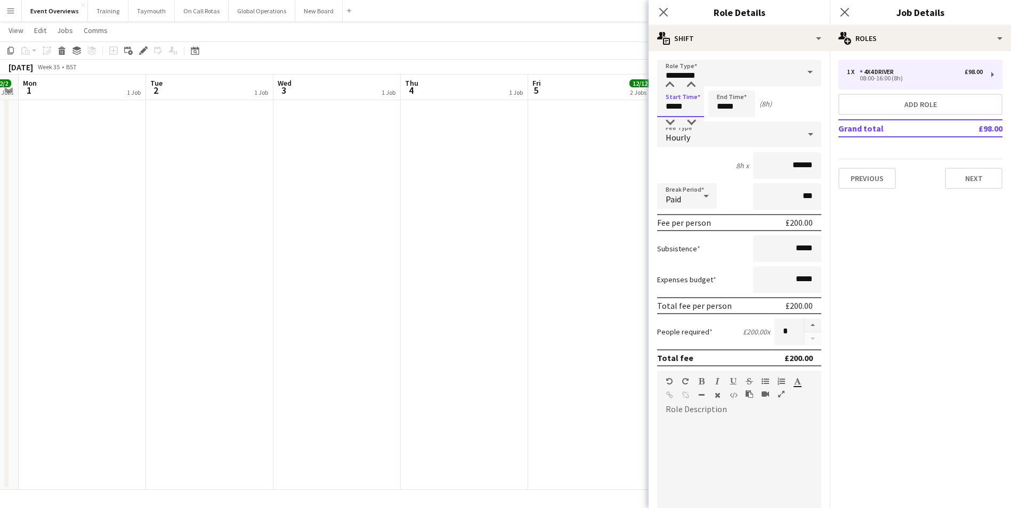
click at [690, 102] on input "*****" at bounding box center [680, 104] width 47 height 27
click at [693, 121] on div at bounding box center [690, 122] width 21 height 11
click at [690, 120] on div at bounding box center [690, 122] width 21 height 11
type input "*****"
click at [669, 120] on div at bounding box center [669, 122] width 21 height 11
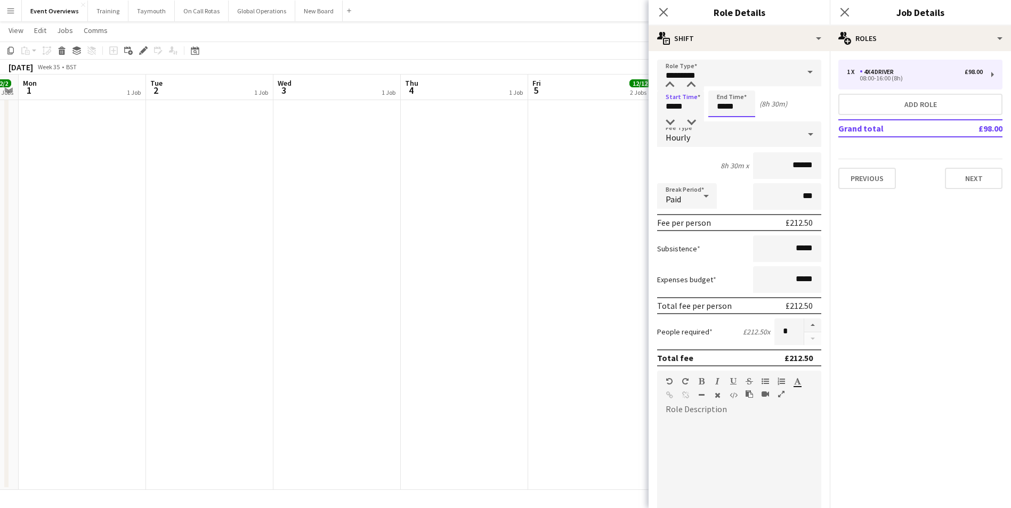
click at [729, 106] on input "*****" at bounding box center [731, 104] width 47 height 27
type input "*****"
click at [718, 82] on div at bounding box center [720, 85] width 21 height 11
click at [728, 447] on div at bounding box center [739, 482] width 164 height 128
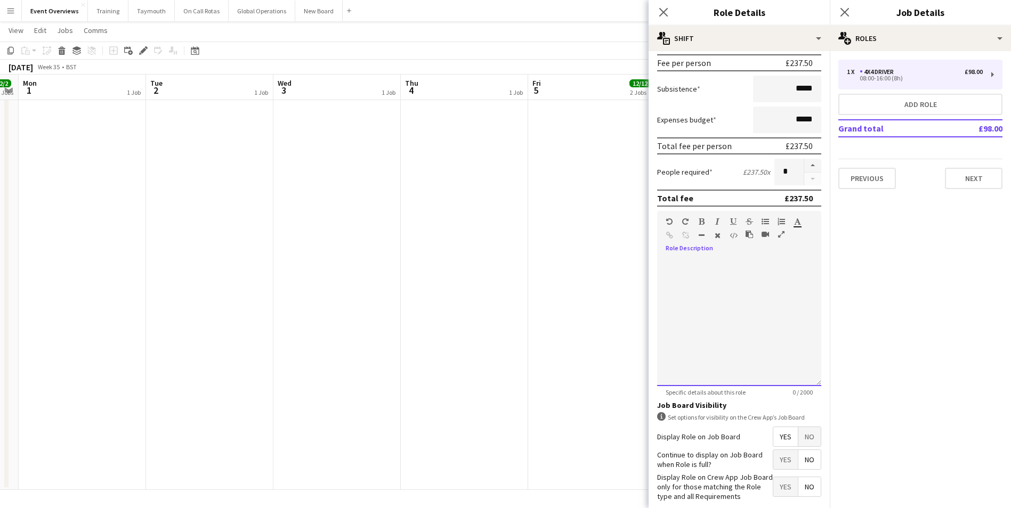
scroll to position [214, 0]
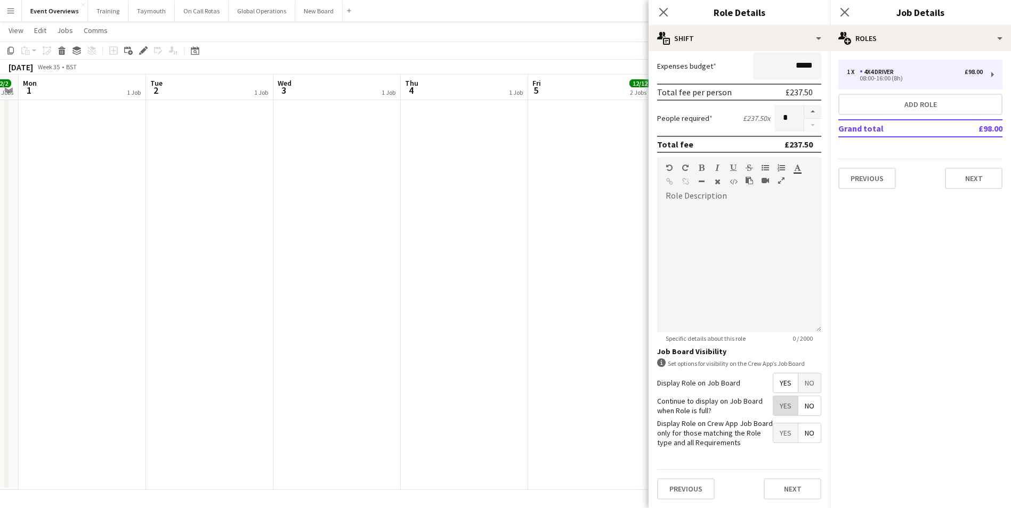
click at [775, 413] on span "Yes" at bounding box center [785, 405] width 25 height 19
click at [765, 484] on button "Next" at bounding box center [792, 488] width 58 height 21
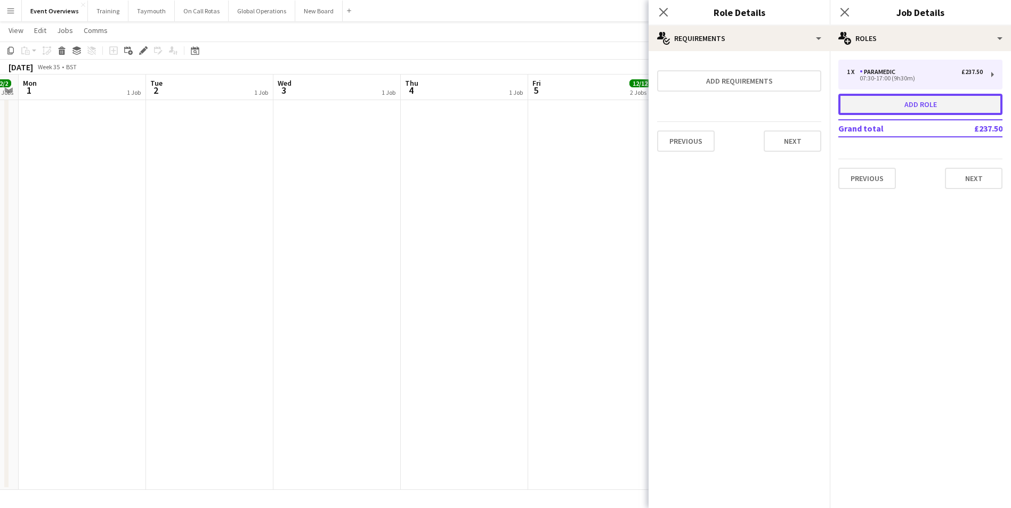
click at [903, 103] on button "Add role" at bounding box center [920, 104] width 164 height 21
type input "**********"
type input "*****"
type input "******"
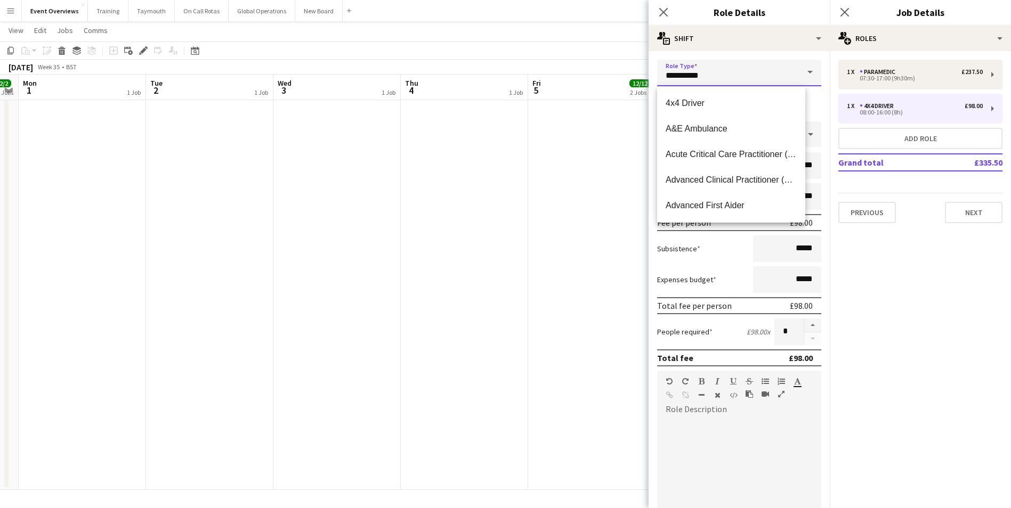
click at [743, 78] on input "**********" at bounding box center [739, 73] width 164 height 27
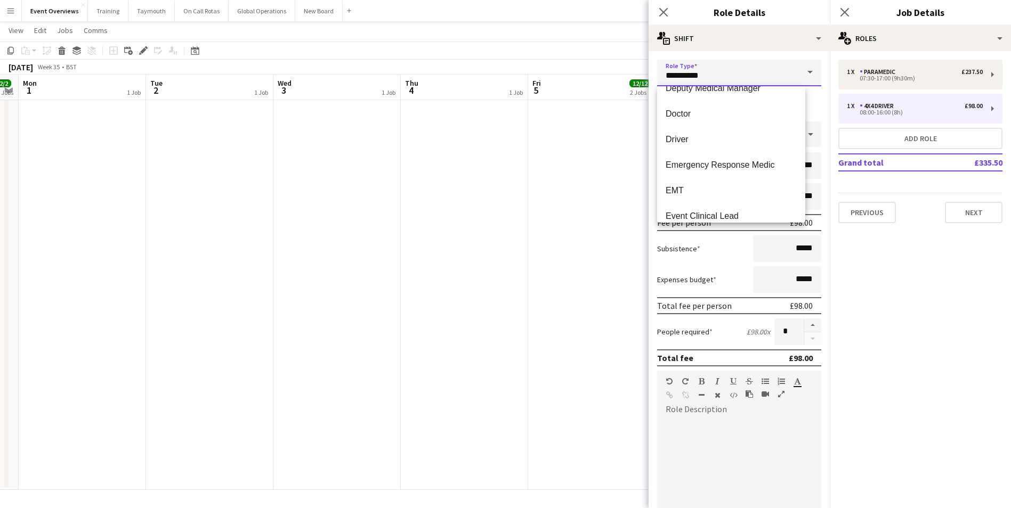
scroll to position [426, 0]
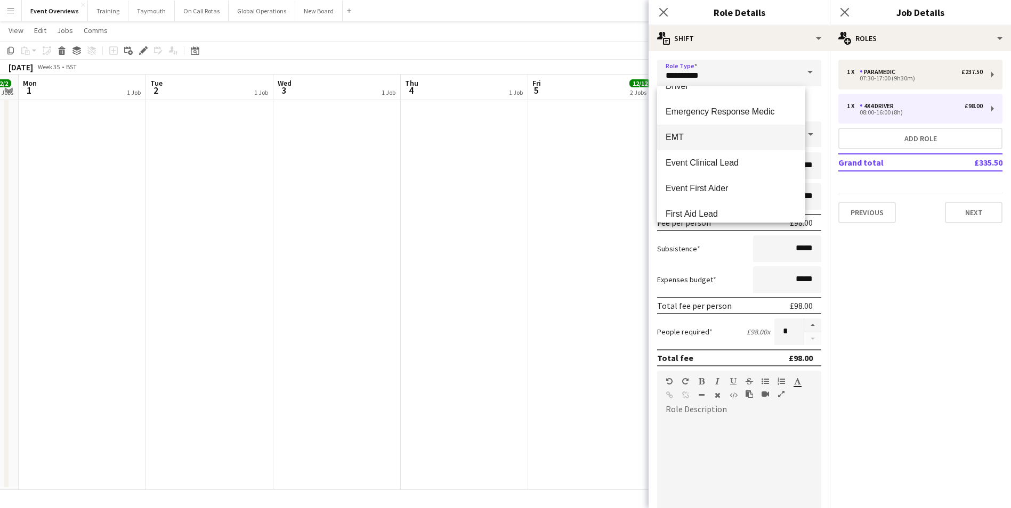
click at [674, 137] on span "EMT" at bounding box center [730, 137] width 131 height 10
type input "***"
type input "******"
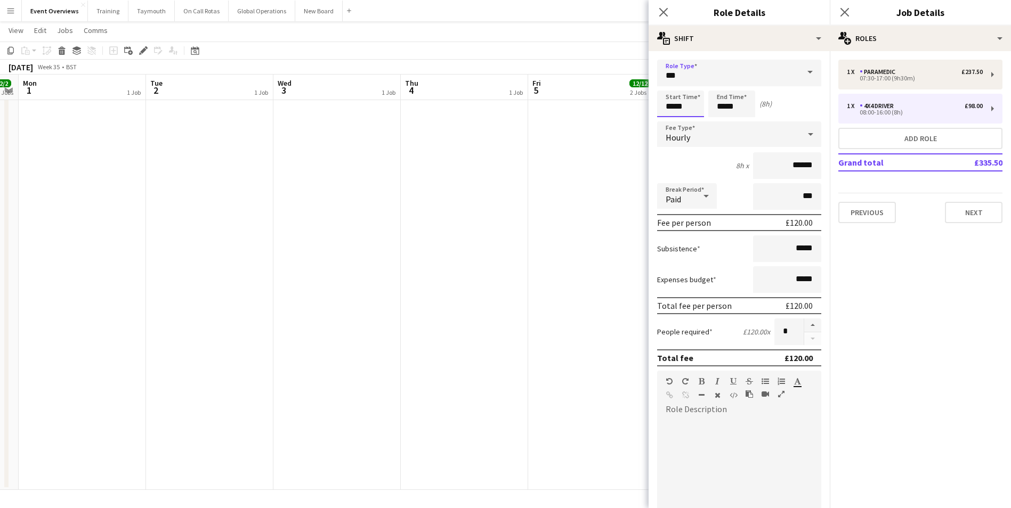
click at [695, 107] on input "*****" at bounding box center [680, 104] width 47 height 27
click at [667, 118] on div at bounding box center [669, 122] width 21 height 11
click at [691, 85] on div at bounding box center [690, 85] width 21 height 11
type input "*****"
click at [691, 85] on div at bounding box center [690, 85] width 21 height 11
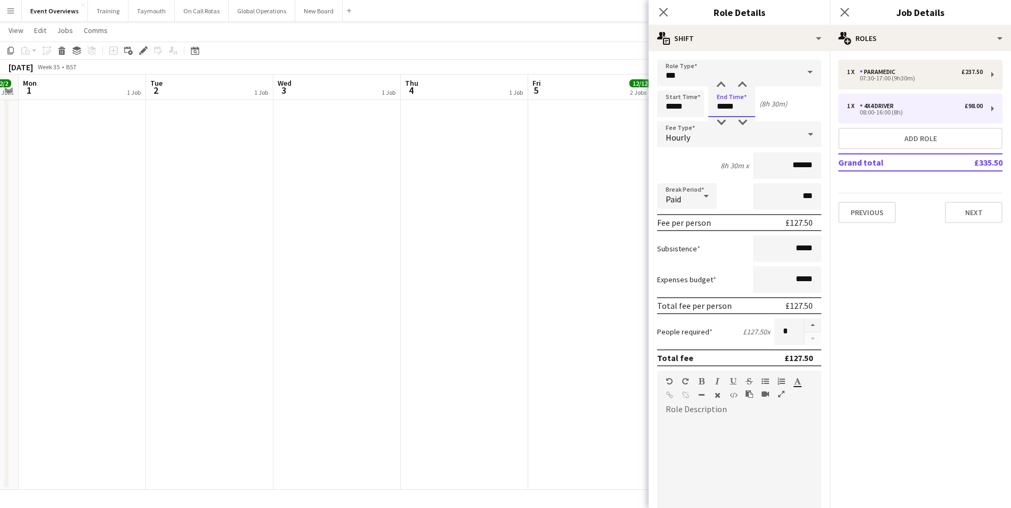
click at [726, 102] on input "*****" at bounding box center [731, 104] width 47 height 27
type input "*****"
click at [718, 82] on div at bounding box center [720, 85] width 21 height 11
click at [687, 165] on div "9h 30m x ******" at bounding box center [739, 165] width 164 height 27
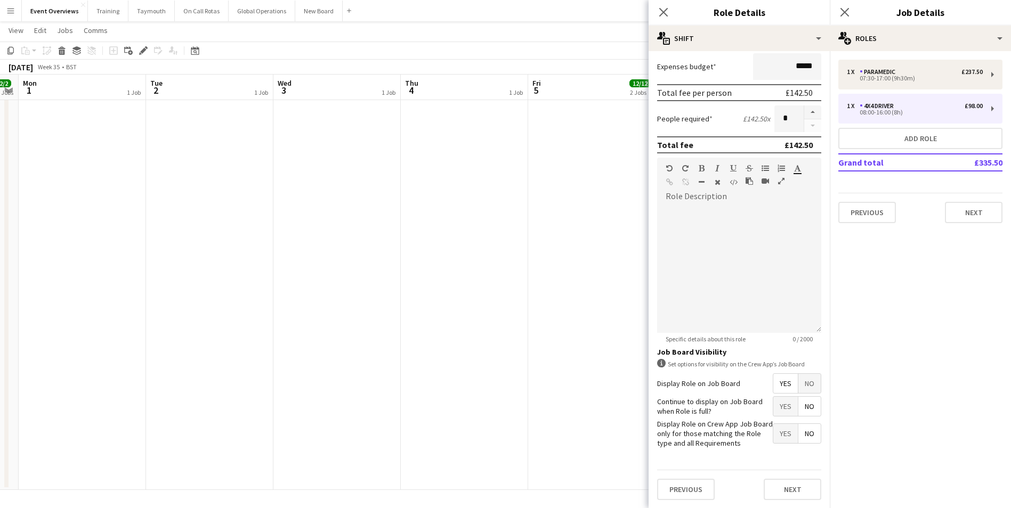
scroll to position [214, 0]
click at [783, 398] on span "Yes" at bounding box center [785, 405] width 25 height 19
click at [773, 408] on span "Yes" at bounding box center [785, 405] width 25 height 19
click at [784, 486] on button "Next" at bounding box center [792, 488] width 58 height 21
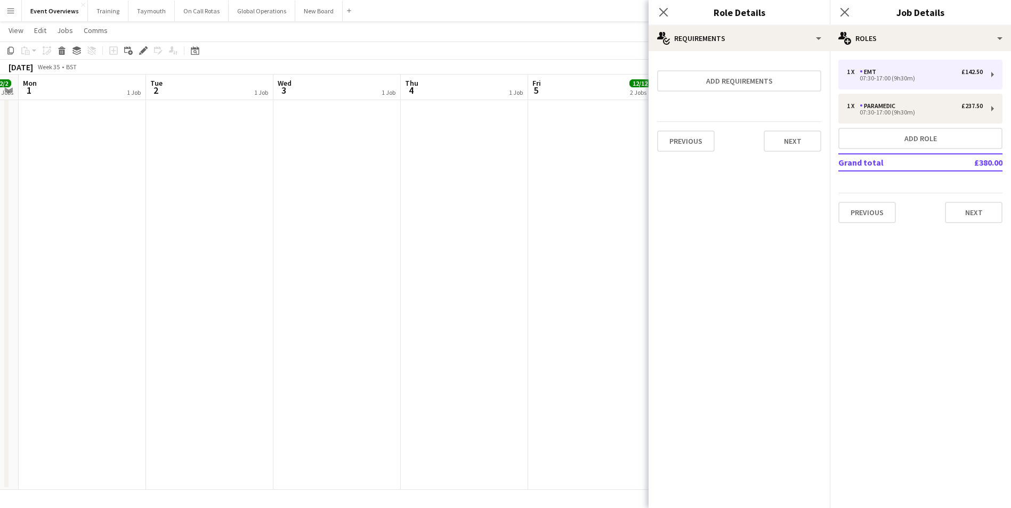
scroll to position [0, 0]
click at [890, 137] on button "Add role" at bounding box center [920, 138] width 164 height 21
type input "**********"
type input "*****"
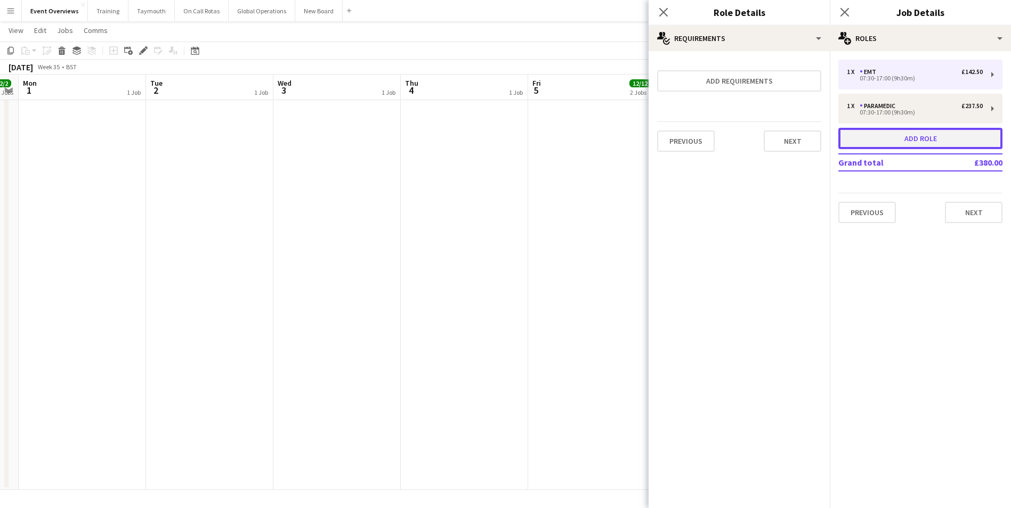
type input "******"
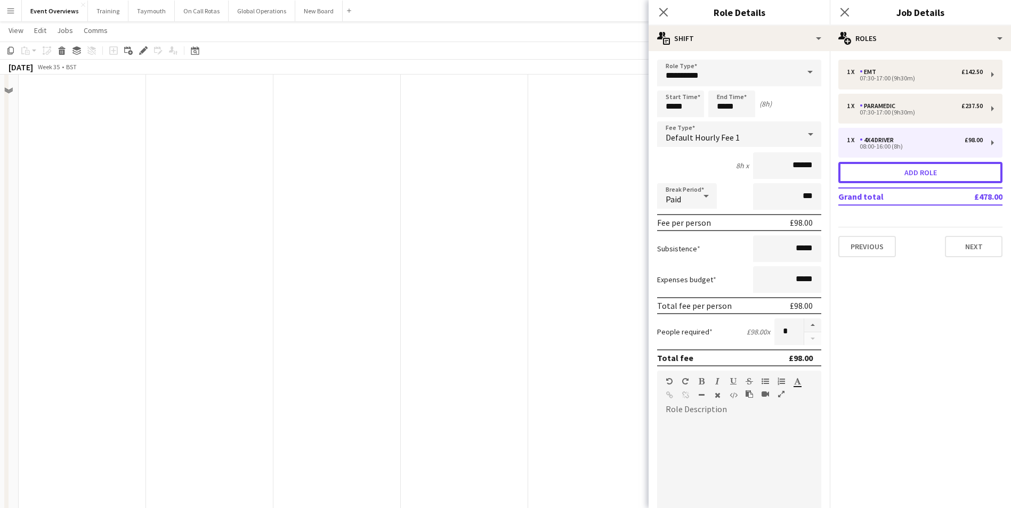
scroll to position [243, 0]
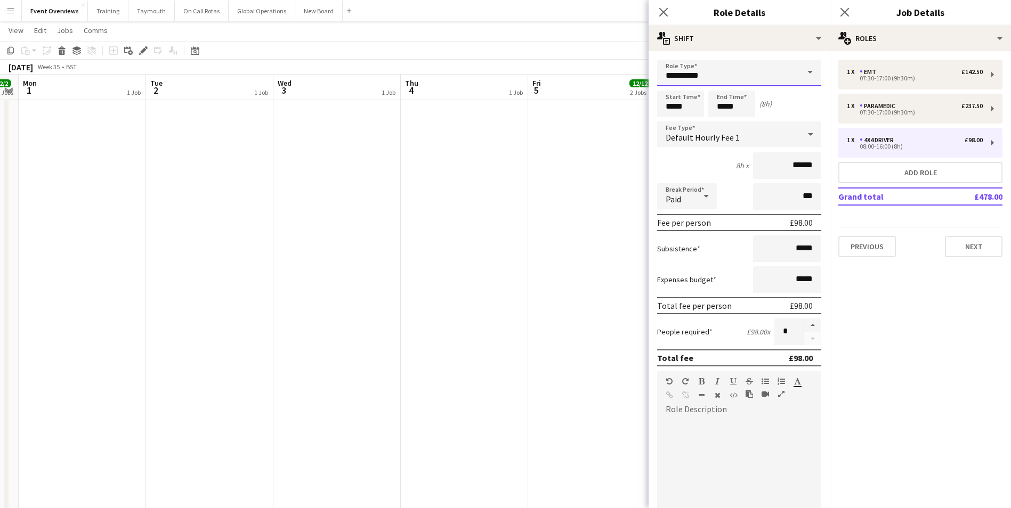
click at [729, 71] on input "**********" at bounding box center [739, 73] width 164 height 27
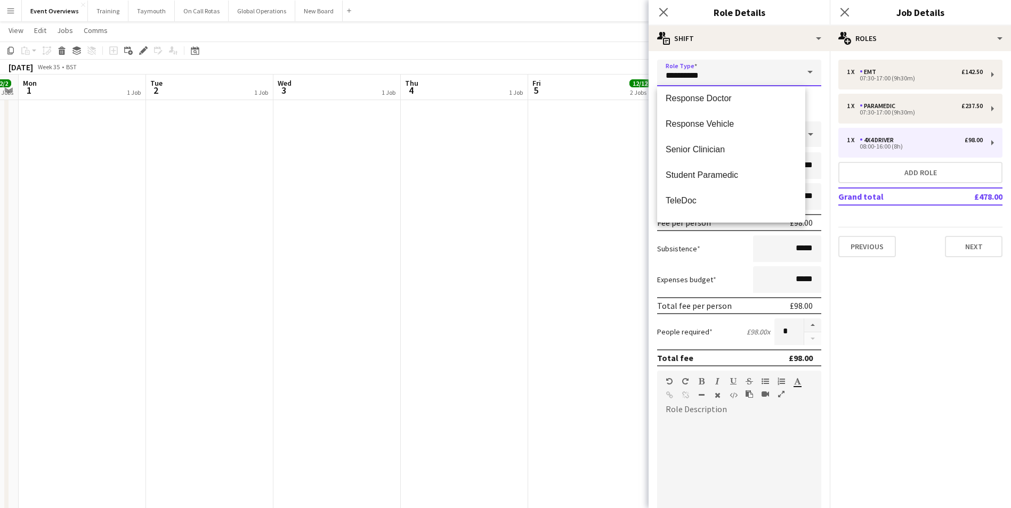
scroll to position [1225, 0]
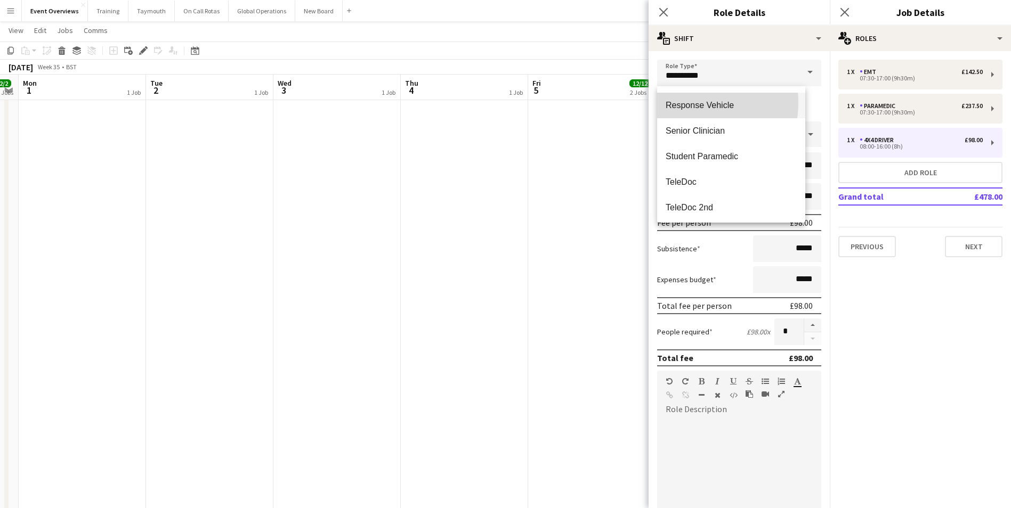
click at [680, 102] on span "Response Vehicle" at bounding box center [730, 105] width 131 height 10
type input "**********"
type input "*****"
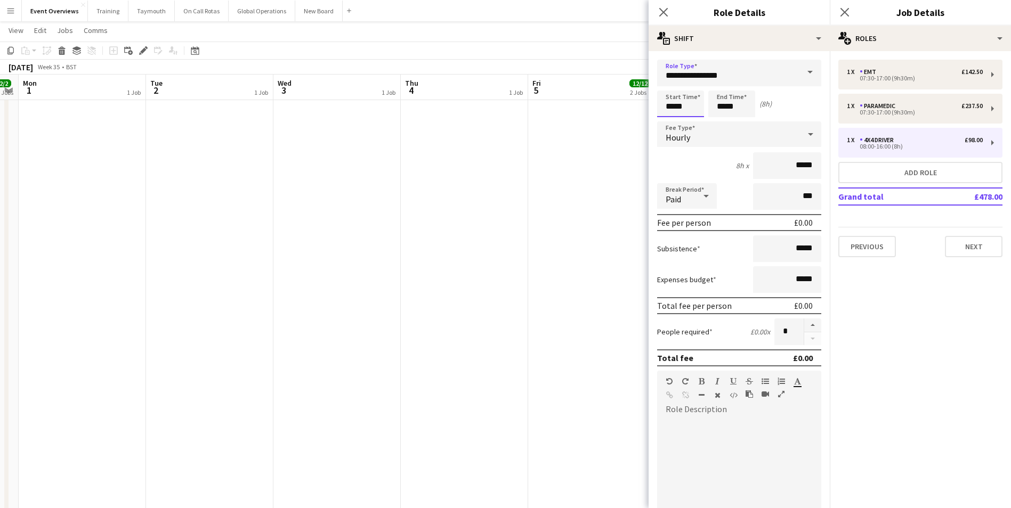
click at [688, 98] on input "*****" at bounding box center [680, 104] width 47 height 27
click at [664, 119] on div at bounding box center [669, 122] width 21 height 11
click at [690, 84] on div at bounding box center [690, 85] width 21 height 11
type input "*****"
click at [690, 84] on div at bounding box center [690, 85] width 21 height 11
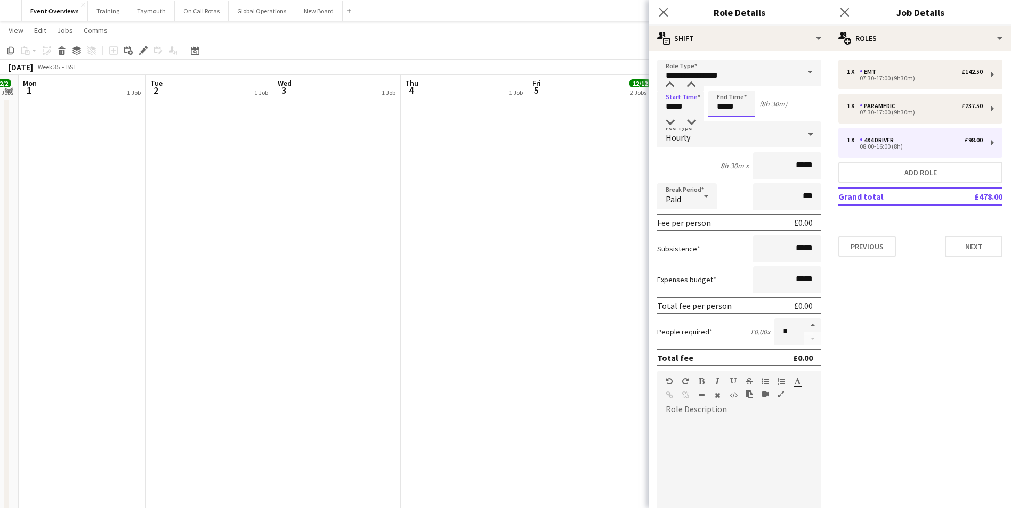
click at [727, 110] on input "*****" at bounding box center [731, 104] width 47 height 27
type input "*****"
click at [721, 83] on div at bounding box center [720, 85] width 21 height 11
click at [754, 458] on div at bounding box center [739, 482] width 164 height 128
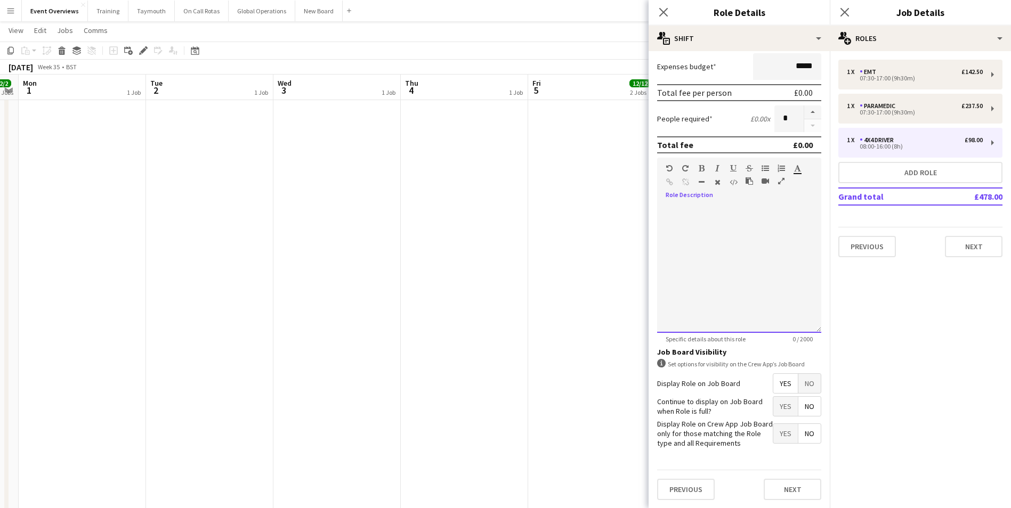
scroll to position [214, 0]
click at [778, 406] on span "Yes" at bounding box center [785, 405] width 25 height 19
click at [775, 492] on button "Next" at bounding box center [792, 488] width 58 height 21
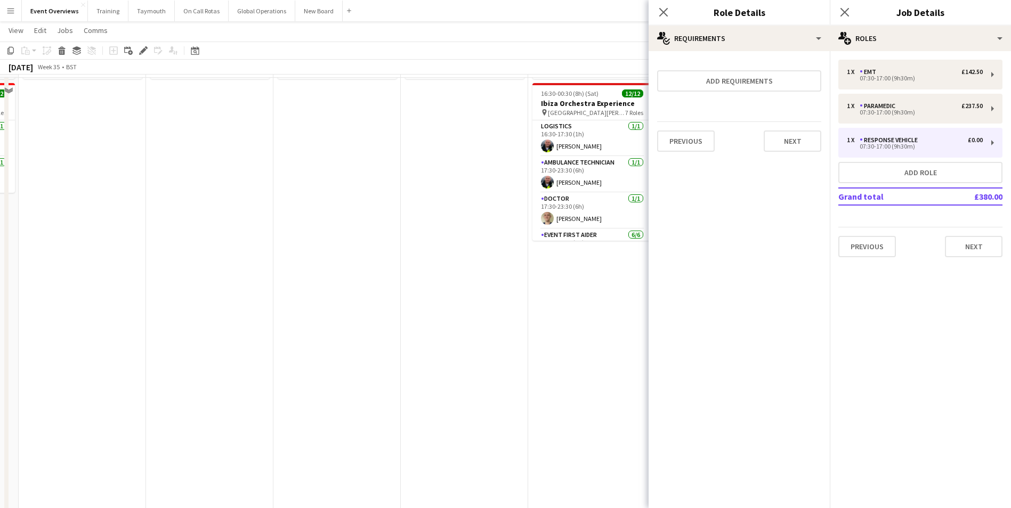
scroll to position [0, 0]
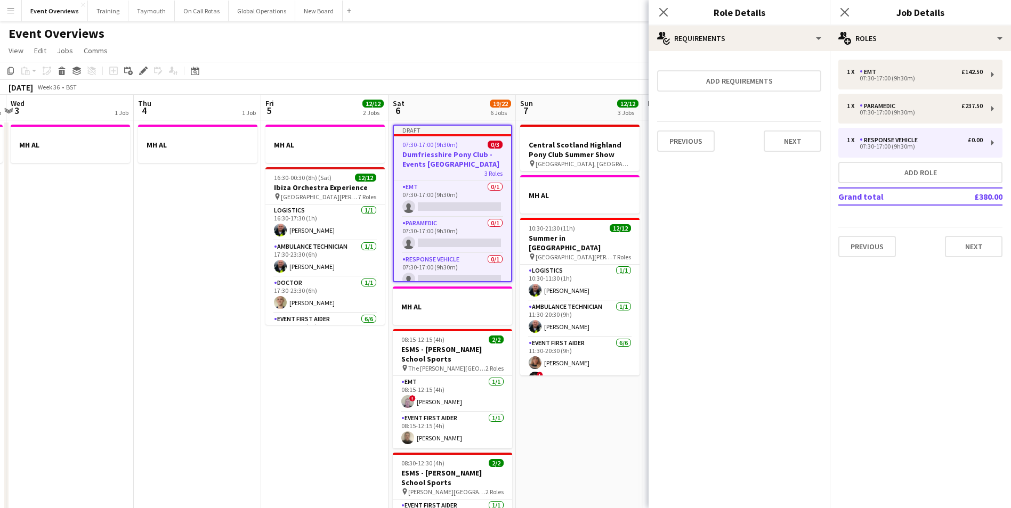
drag, startPoint x: 430, startPoint y: 325, endPoint x: 159, endPoint y: 351, distance: 271.8
click at [159, 351] on app-calendar-viewport "Sun 31 2/2 2 Jobs Mon 1 1 Job Tue 2 1 Job Wed 3 1 Job Thu 4 1 Job Fri 5 12/12 2…" at bounding box center [505, 494] width 1011 height 799
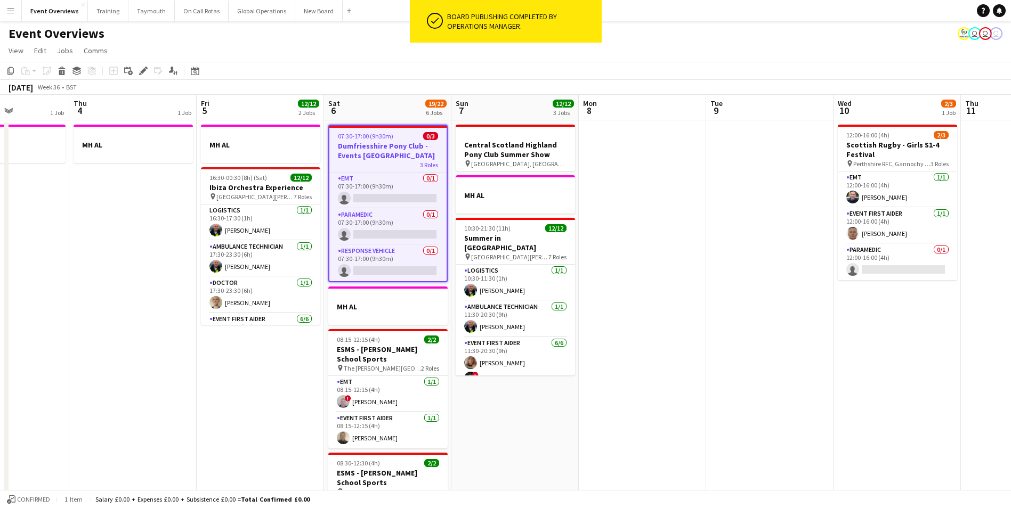
scroll to position [0, 278]
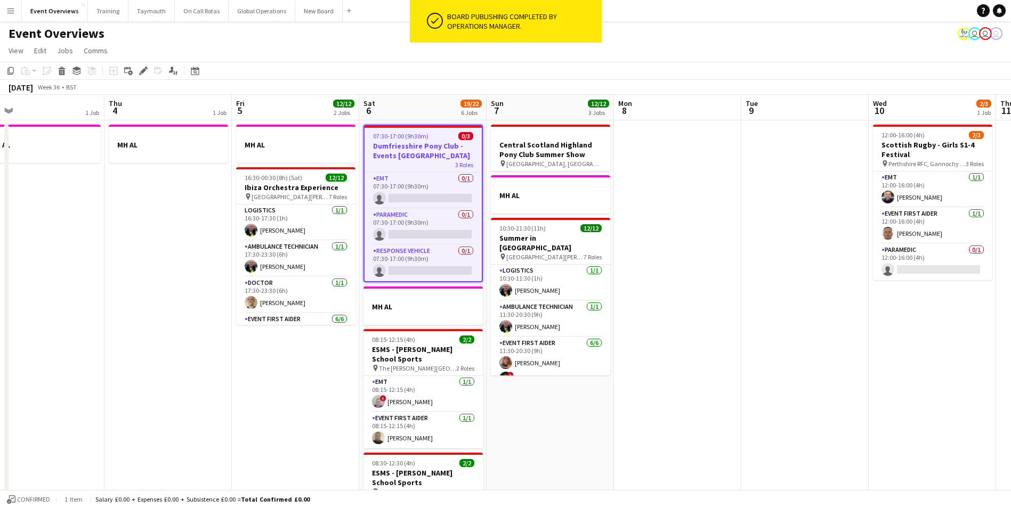
drag, startPoint x: 817, startPoint y: 205, endPoint x: 791, endPoint y: 233, distance: 37.7
click at [791, 233] on app-calendar-viewport "Mon 1 1 Job Tue 2 1 Job Wed 3 1 Job Thu 4 1 Job Fri 5 12/12 2 Jobs Sat 6 19/22 …" at bounding box center [505, 501] width 1011 height 812
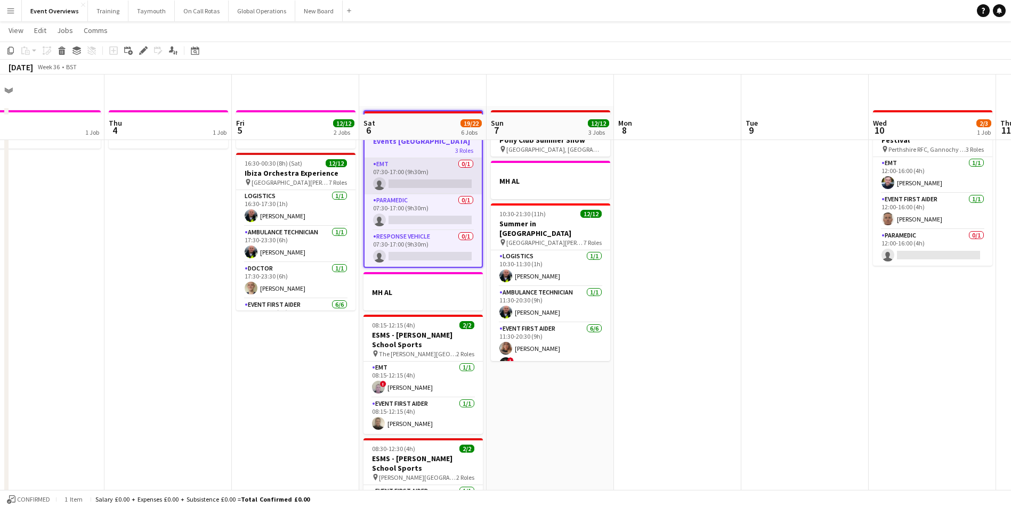
scroll to position [0, 0]
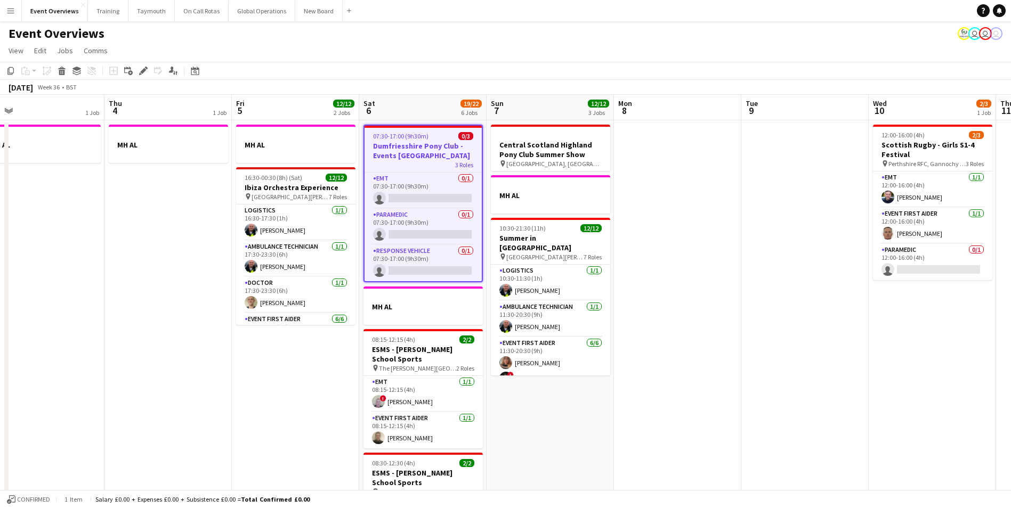
click at [556, 452] on app-date-cell "Central Scotland Highland Pony Club Summer Show pin [GEOGRAPHIC_DATA], Auchtera…" at bounding box center [549, 513] width 127 height 786
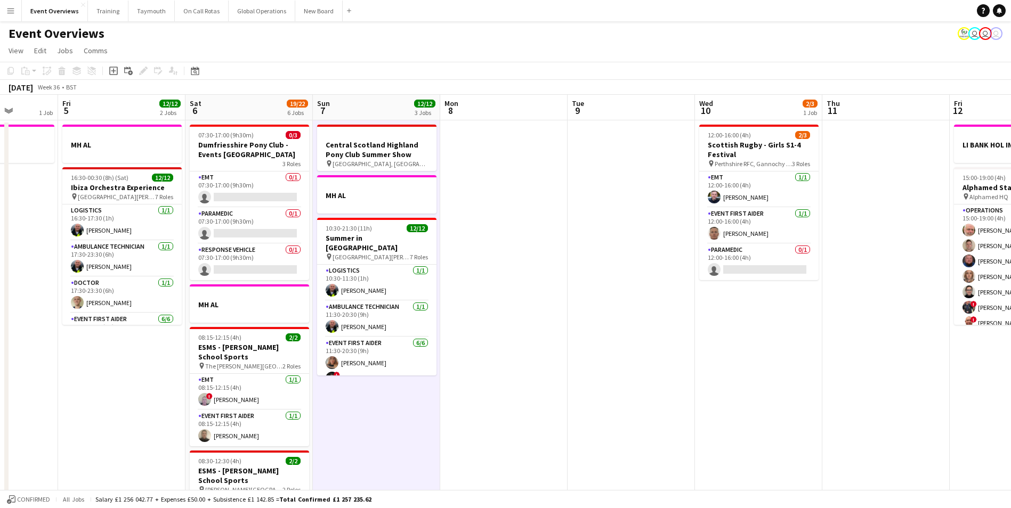
scroll to position [0, 330]
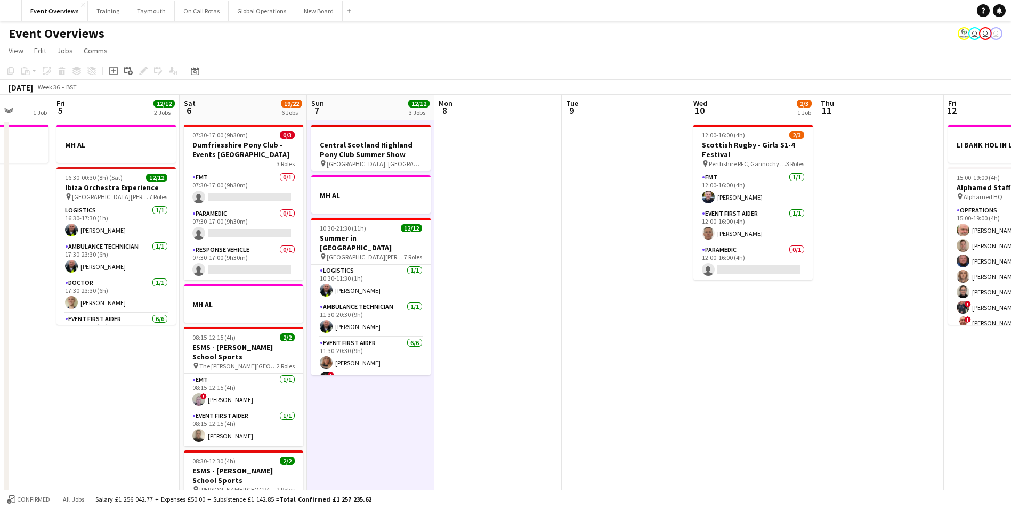
drag, startPoint x: 785, startPoint y: 313, endPoint x: 606, endPoint y: 353, distance: 184.0
click at [606, 353] on app-calendar-viewport "Tue 2 1 Job Wed 3 1 Job Thu 4 1 Job Fri 5 12/12 2 Jobs Sat 6 19/22 6 Jobs Sun 7…" at bounding box center [505, 501] width 1011 height 812
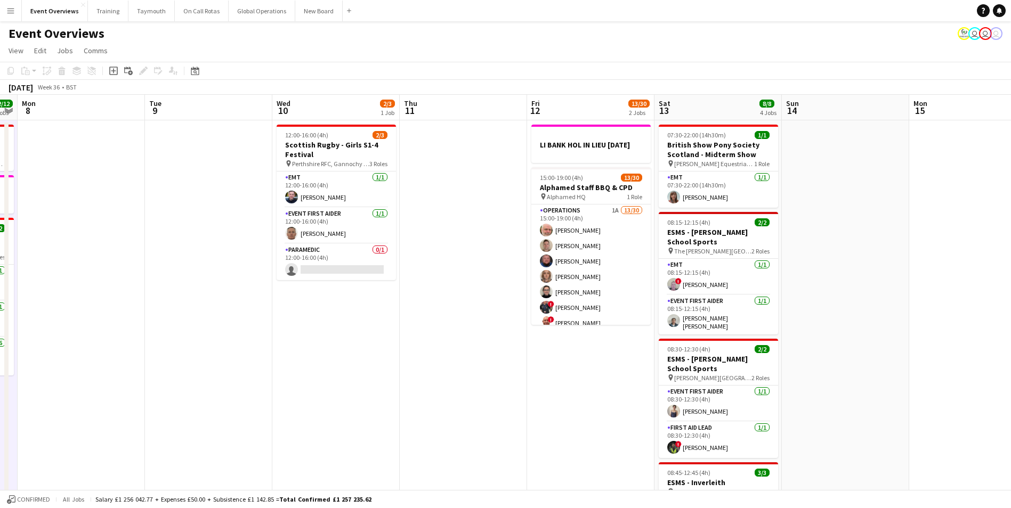
scroll to position [0, 370]
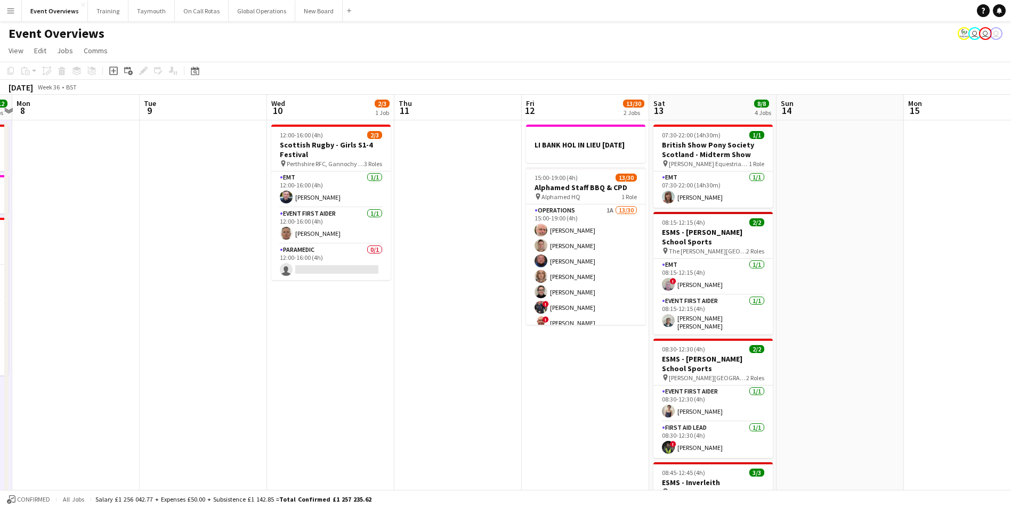
drag, startPoint x: 729, startPoint y: 364, endPoint x: 307, endPoint y: 403, distance: 423.7
click at [307, 403] on app-calendar-viewport "Fri 5 12/12 2 Jobs Sat 6 19/22 6 Jobs Sun 7 12/12 3 Jobs Mon 8 Tue 9 Wed 10 2/3…" at bounding box center [505, 501] width 1011 height 812
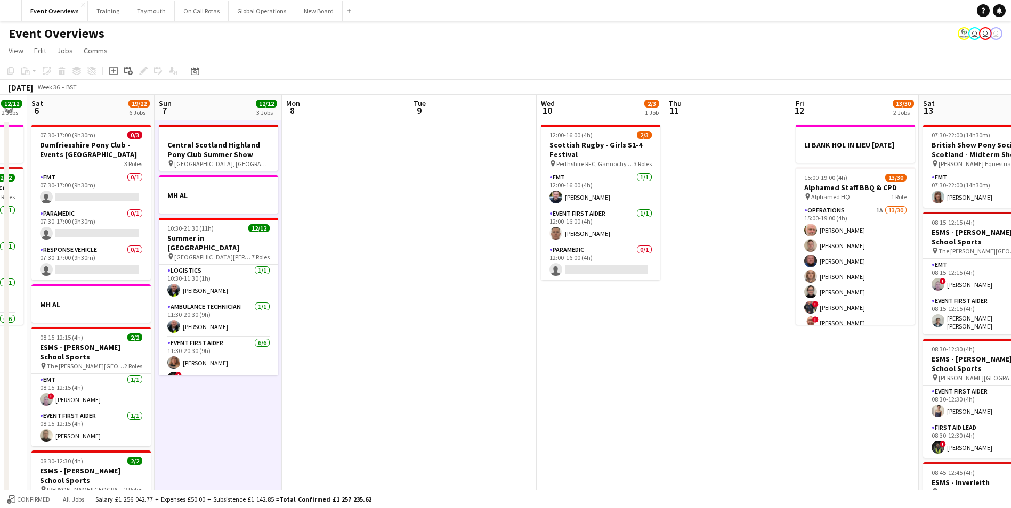
drag, startPoint x: 520, startPoint y: 397, endPoint x: 717, endPoint y: 401, distance: 197.1
click at [718, 401] on app-calendar-viewport "Thu 4 1 Job Fri 5 12/12 2 Jobs Sat 6 19/22 6 Jobs Sun 7 12/12 3 Jobs Mon 8 Tue …" at bounding box center [505, 501] width 1011 height 812
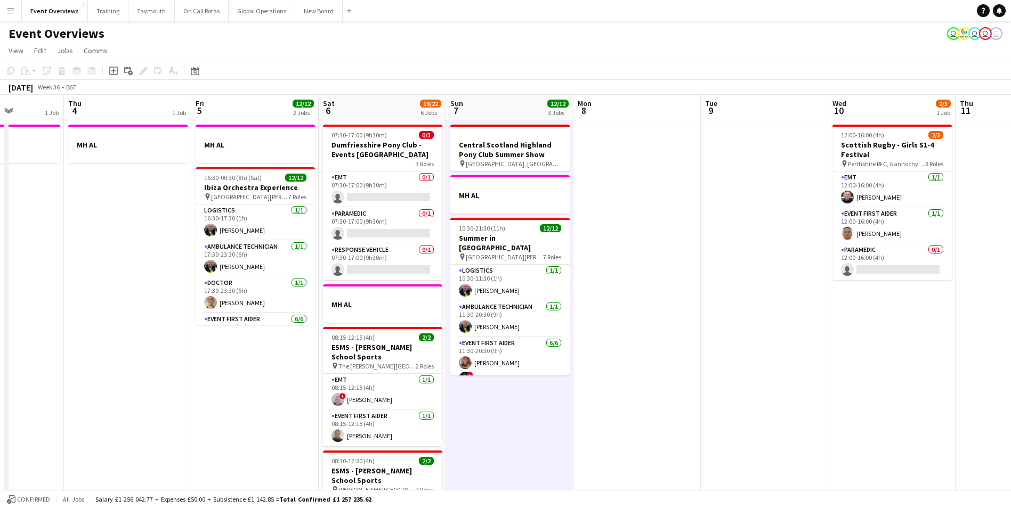
scroll to position [0, 276]
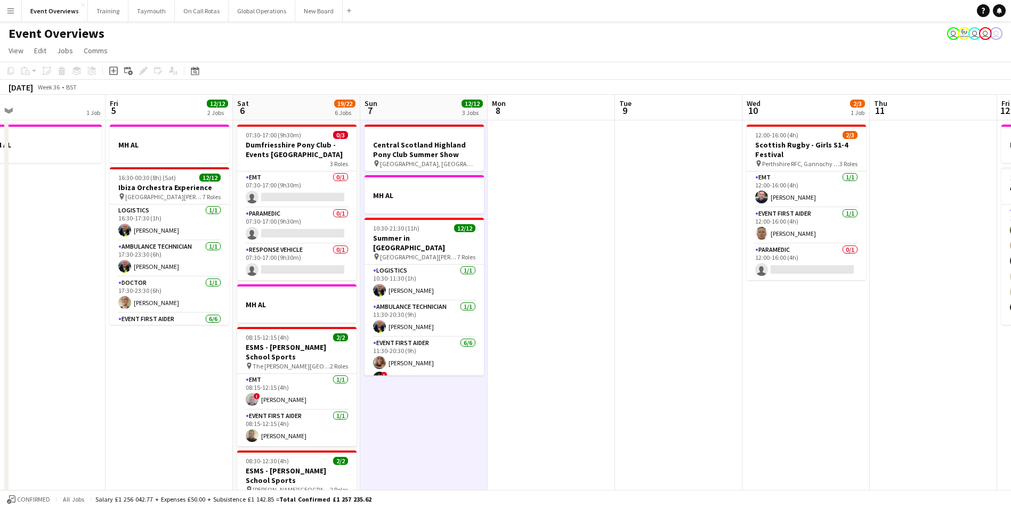
drag, startPoint x: 553, startPoint y: 401, endPoint x: 759, endPoint y: 401, distance: 205.6
click at [759, 401] on app-calendar-viewport "Tue 2 1 Job Wed 3 1 Job Thu 4 1 Job Fri 5 12/12 2 Jobs Sat 6 19/22 6 Jobs Sun 7…" at bounding box center [505, 501] width 1011 height 812
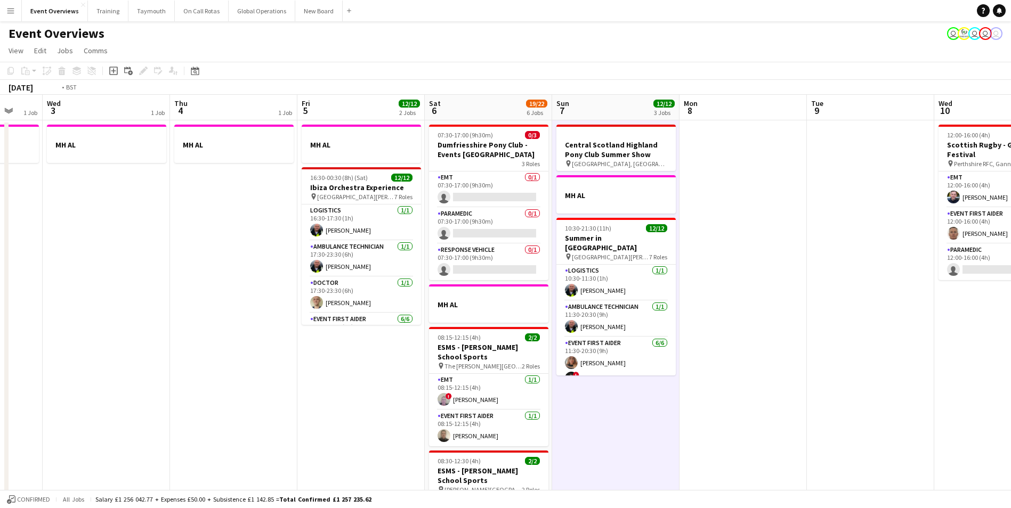
scroll to position [0, 233]
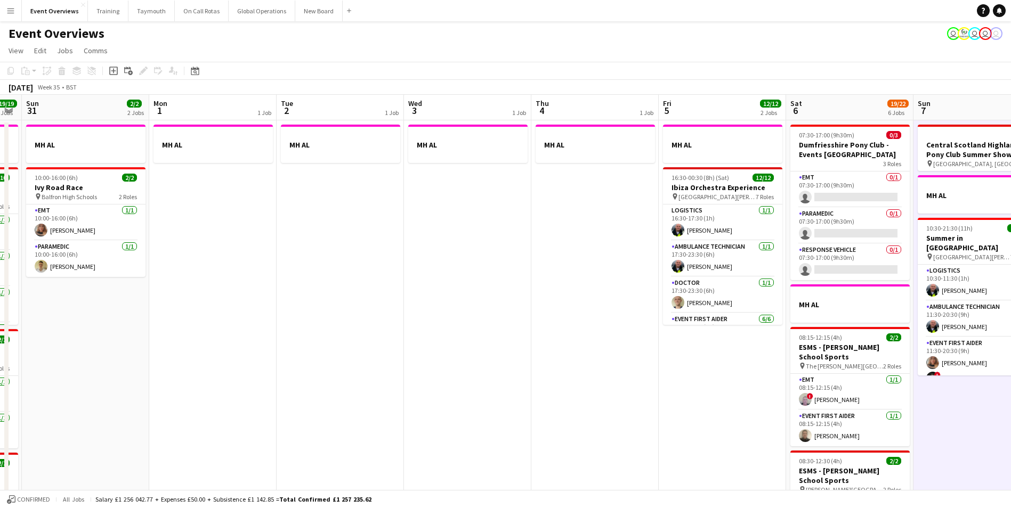
drag, startPoint x: 584, startPoint y: 455, endPoint x: 1003, endPoint y: 420, distance: 420.2
click at [1011, 420] on html "Menu Boards Boards Boards All jobs Status Workforce Workforce My Workforce Recr…" at bounding box center [505, 462] width 1011 height 925
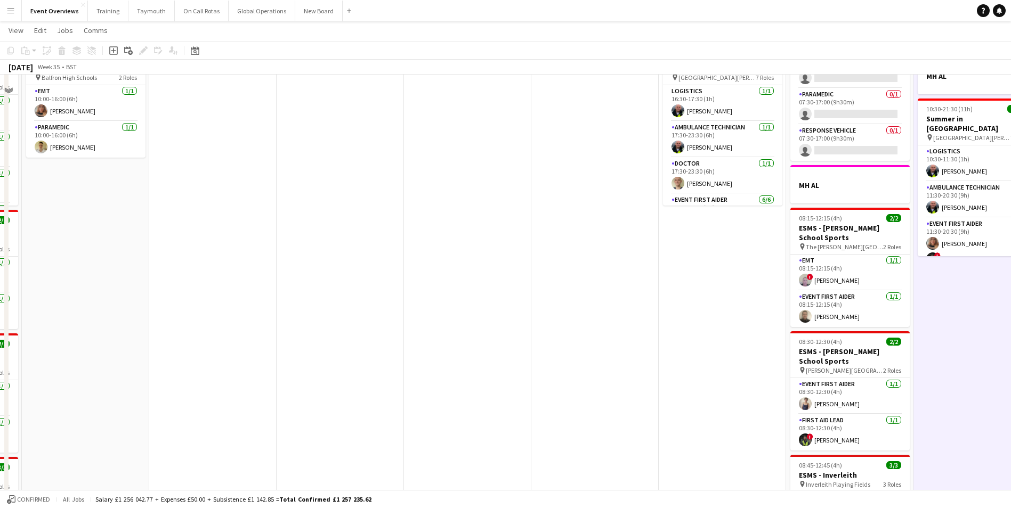
scroll to position [0, 0]
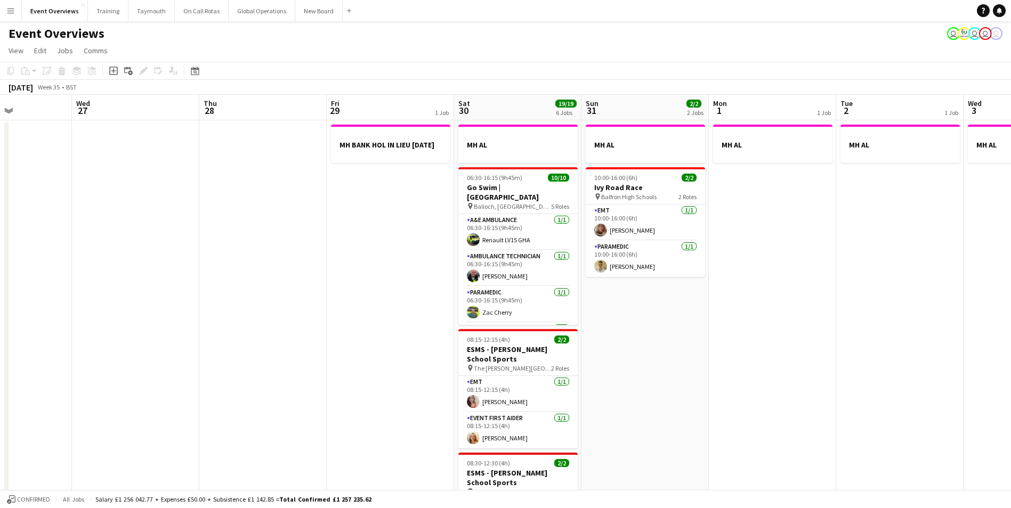
drag, startPoint x: 311, startPoint y: 401, endPoint x: 977, endPoint y: 403, distance: 665.9
click at [977, 403] on app-calendar-viewport "Sun 24 1/1 1 Job Mon 25 2/2 1 Job Tue 26 Wed 27 Thu 28 Fri 29 1 Job Sat 30 19/1…" at bounding box center [505, 501] width 1011 height 812
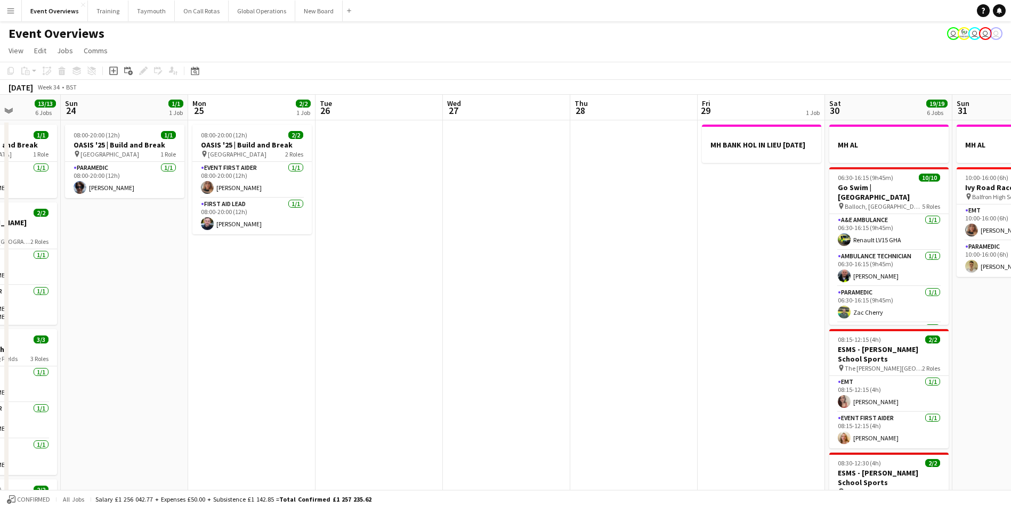
scroll to position [0, 306]
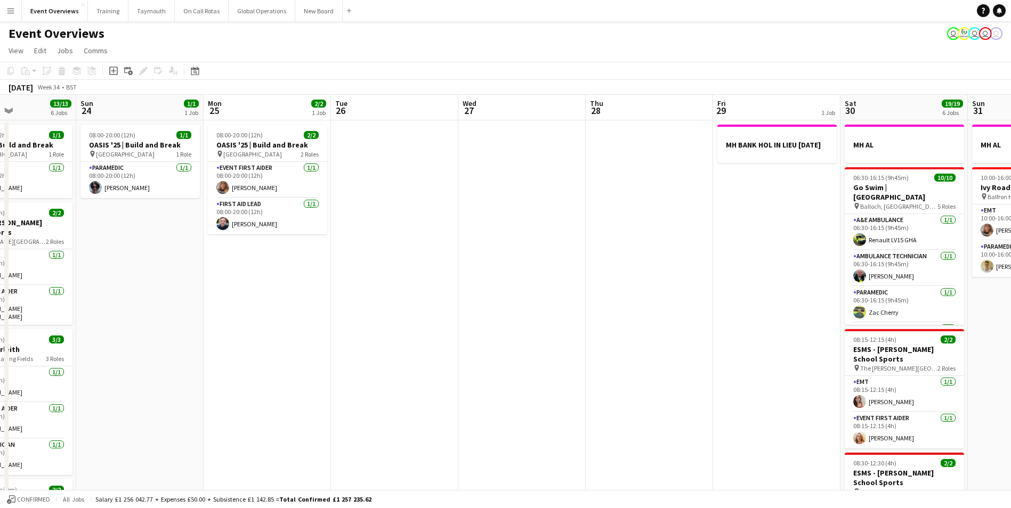
drag, startPoint x: 318, startPoint y: 411, endPoint x: 577, endPoint y: 407, distance: 258.9
click at [577, 408] on app-calendar-viewport "Thu 21 65/65 2 Jobs Fri 22 1/1 1 Job Sat 23 13/13 6 Jobs Sun 24 1/1 1 Job Mon 2…" at bounding box center [505, 501] width 1011 height 812
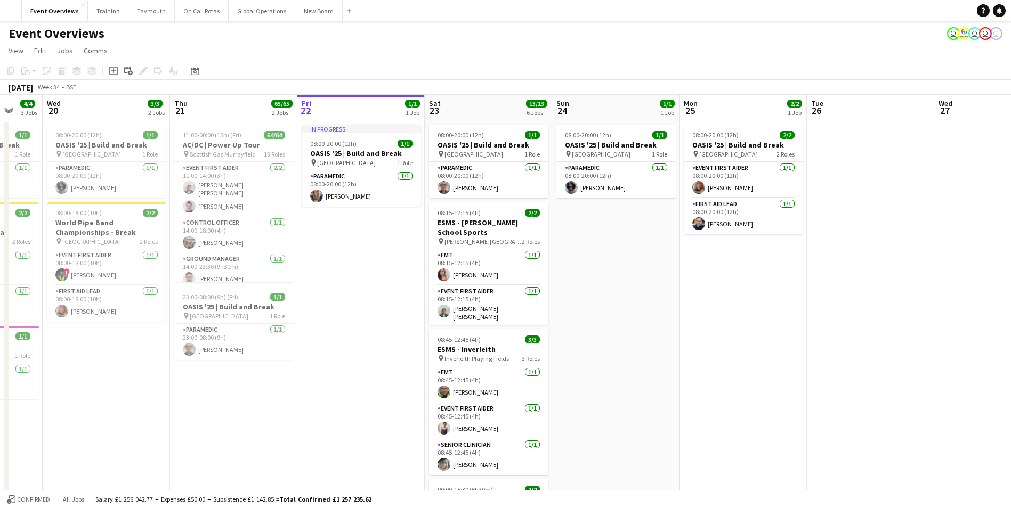
scroll to position [0, 318]
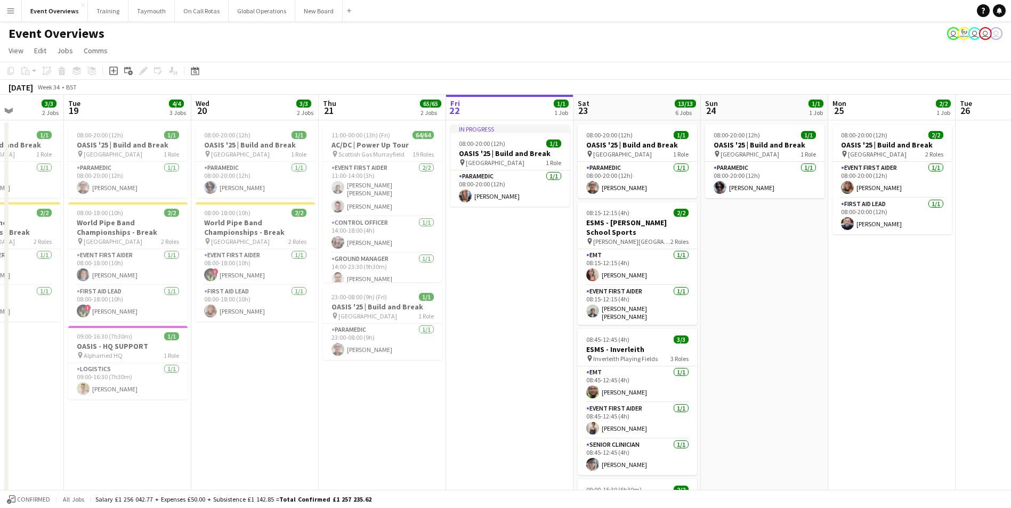
drag, startPoint x: 370, startPoint y: 392, endPoint x: 1143, endPoint y: 410, distance: 773.2
click at [1011, 410] on html "Menu Boards Boards Boards All jobs Status Workforce Workforce My Workforce Recr…" at bounding box center [505, 462] width 1011 height 925
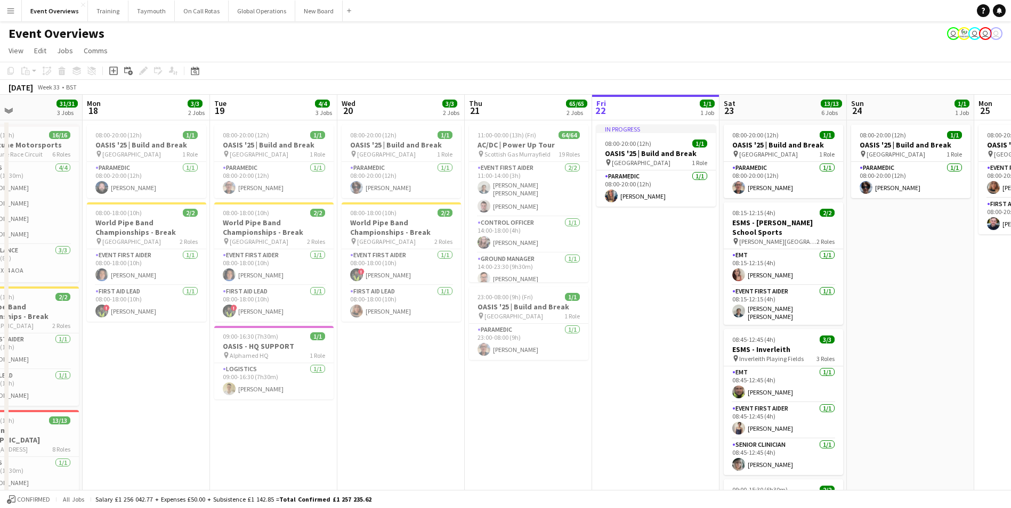
scroll to position [0, 284]
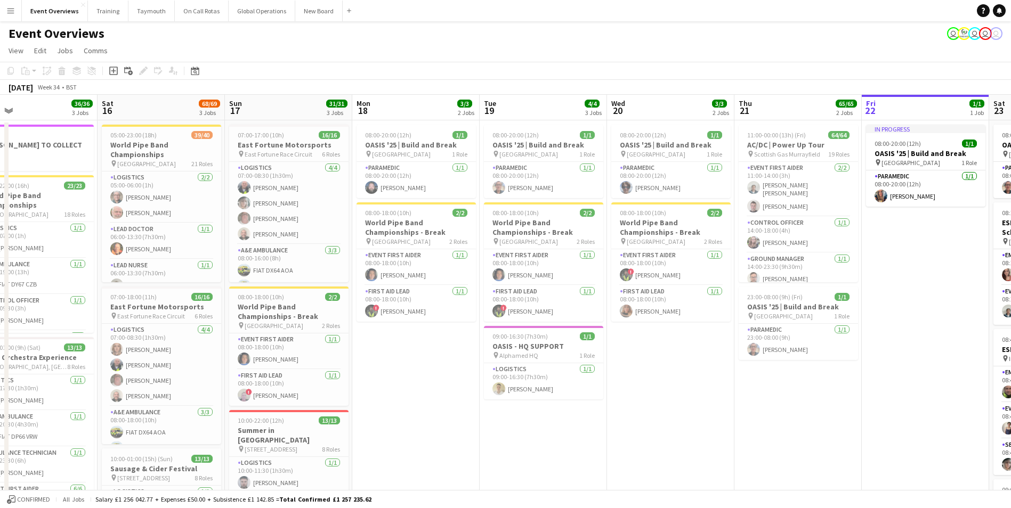
drag, startPoint x: 229, startPoint y: 427, endPoint x: 644, endPoint y: 431, distance: 415.5
click at [644, 431] on app-calendar-viewport "Wed 13 4/4 3 Jobs Thu 14 4/4 3 Jobs Fri 15 36/36 3 Jobs Sat 16 68/69 3 Jobs Sun…" at bounding box center [505, 501] width 1011 height 812
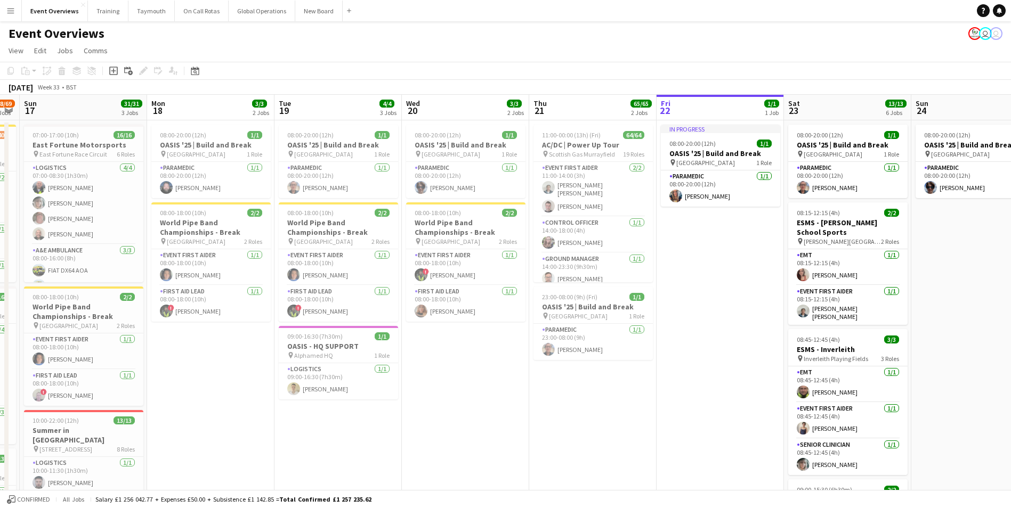
drag, startPoint x: 838, startPoint y: 465, endPoint x: 461, endPoint y: 502, distance: 379.5
click at [461, 502] on app-board "Event Overviews user user View Day view expanded Day view collapsed Month view …" at bounding box center [505, 472] width 1011 height 903
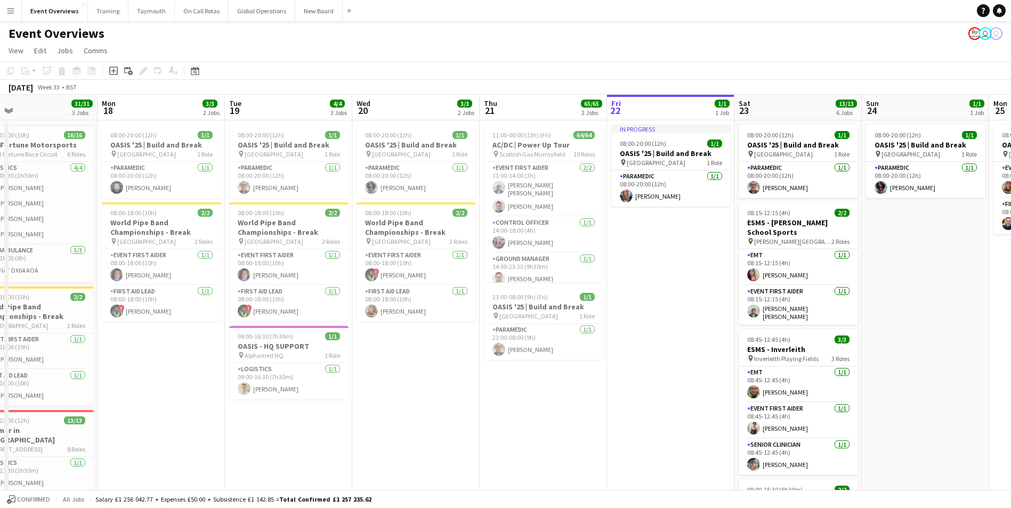
drag, startPoint x: 590, startPoint y: 480, endPoint x: 283, endPoint y: 503, distance: 307.1
click at [283, 503] on app-board "Event Overviews user user View Day view expanded Day view collapsed Month view …" at bounding box center [505, 472] width 1011 height 903
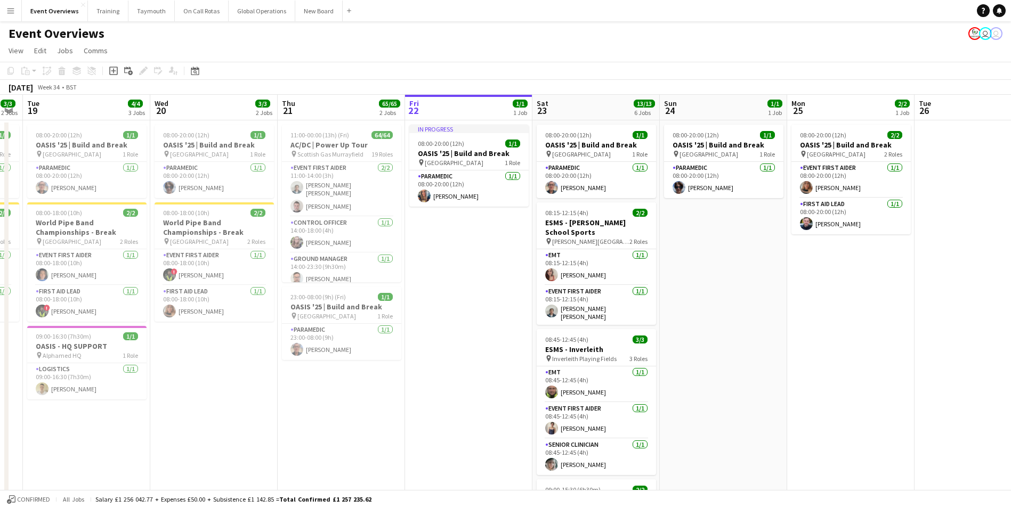
scroll to position [0, 393]
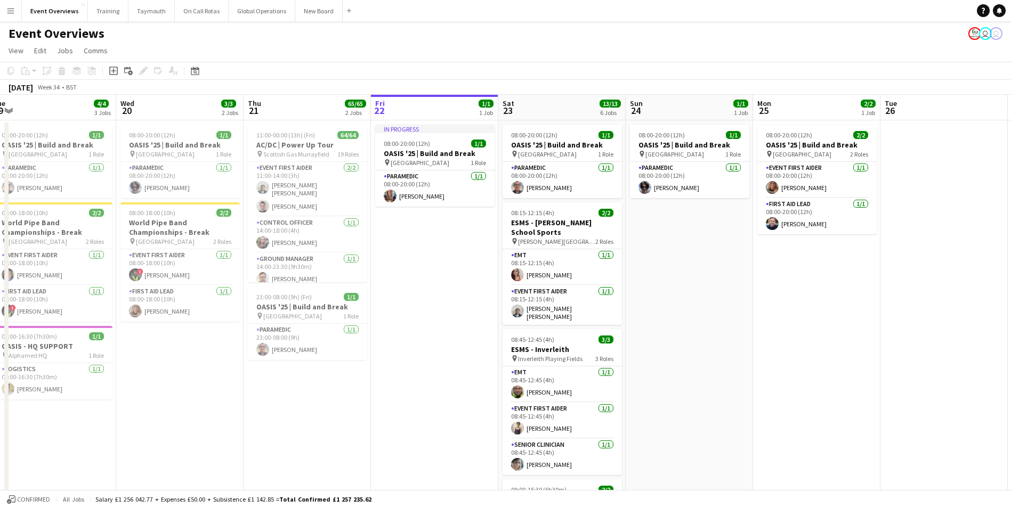
drag, startPoint x: 428, startPoint y: 441, endPoint x: 192, endPoint y: 450, distance: 236.2
click at [192, 450] on app-calendar-viewport "Sat 16 68/69 3 Jobs Sun 17 31/31 3 Jobs Mon 18 3/3 2 Jobs Tue 19 4/4 3 Jobs Wed…" at bounding box center [505, 501] width 1011 height 812
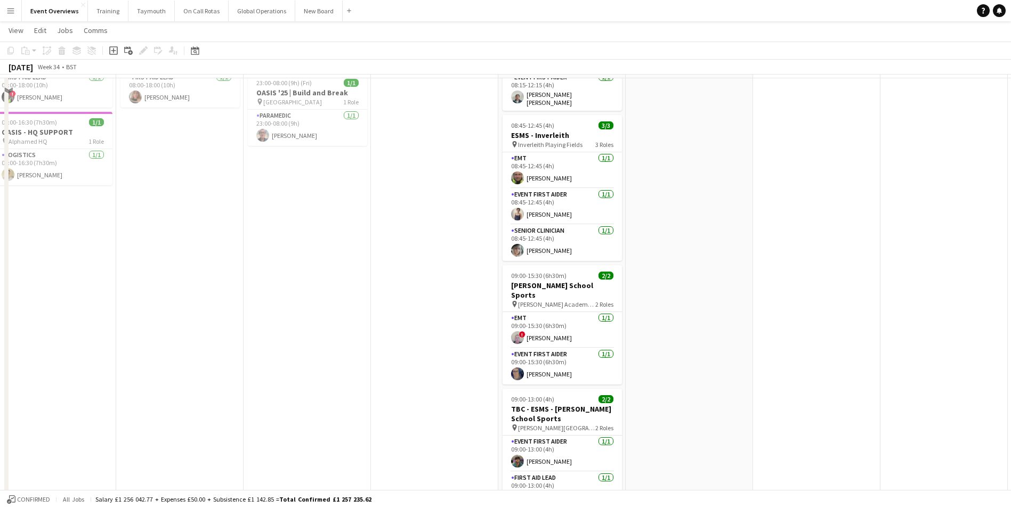
scroll to position [0, 0]
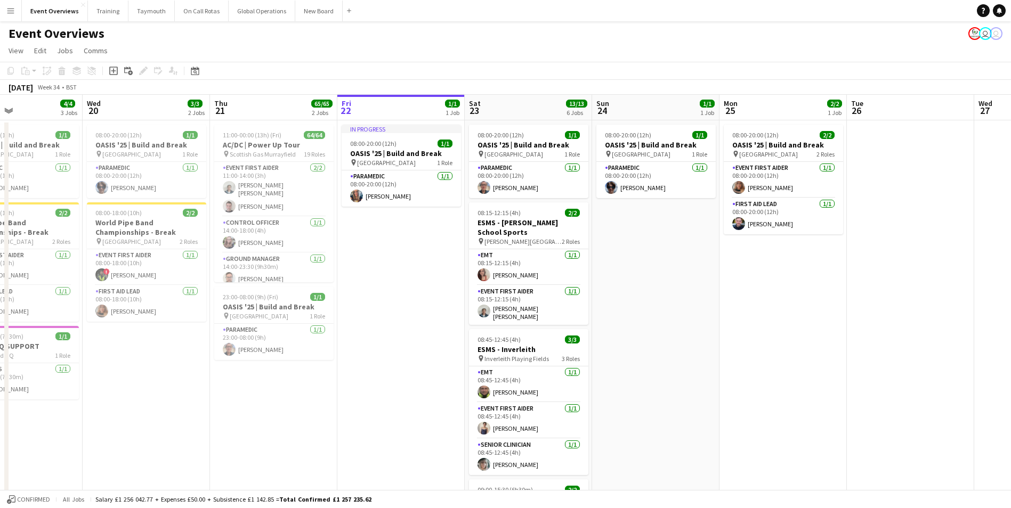
drag, startPoint x: 706, startPoint y: 339, endPoint x: 409, endPoint y: 361, distance: 298.5
click at [409, 361] on app-calendar-viewport "Sat 16 68/69 3 Jobs Sun 17 31/31 3 Jobs Mon 18 3/3 2 Jobs Tue 19 4/4 3 Jobs Wed…" at bounding box center [505, 501] width 1011 height 812
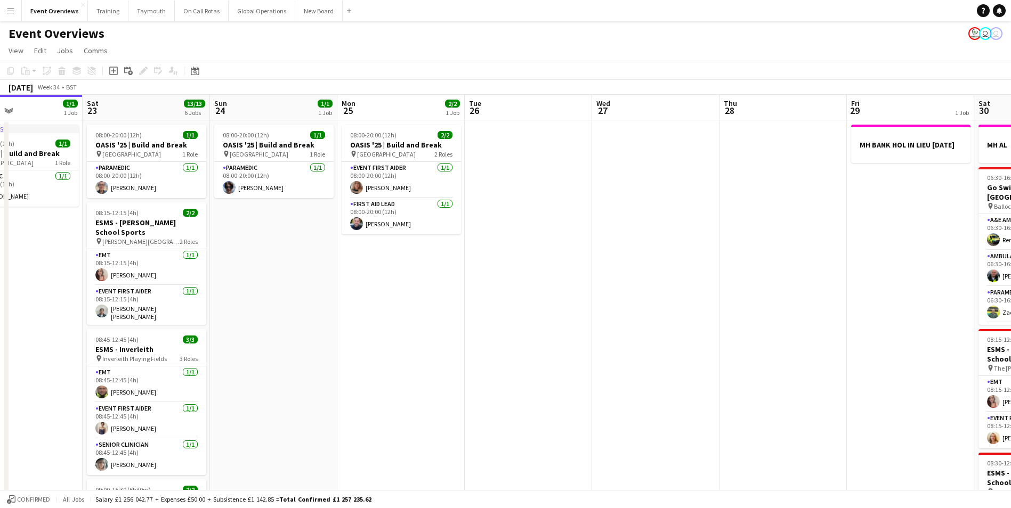
scroll to position [0, 309]
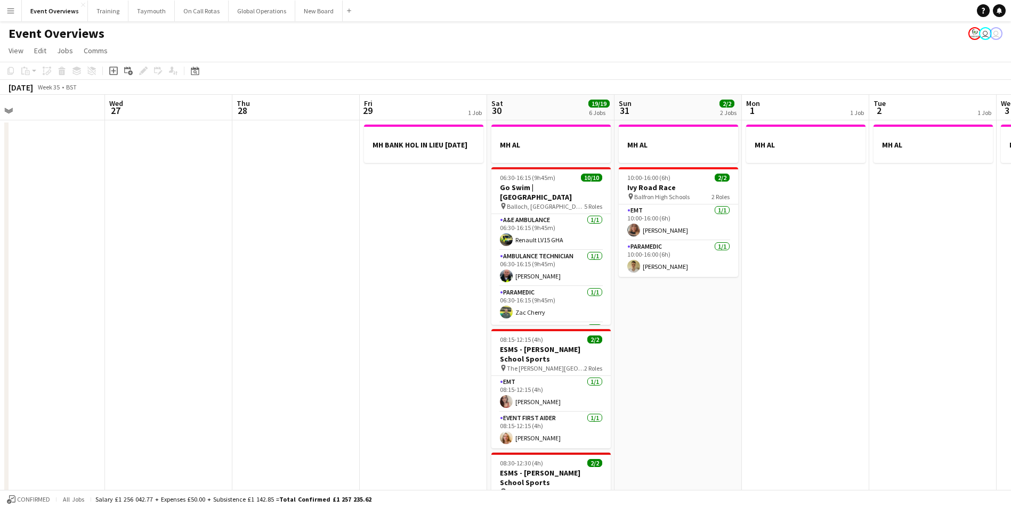
drag, startPoint x: 588, startPoint y: 356, endPoint x: 77, endPoint y: 370, distance: 511.0
click at [75, 370] on app-calendar-viewport "Sat 23 13/13 6 Jobs Sun 24 1/1 1 Job Mon 25 2/2 1 Job Tue 26 Wed 27 Thu 28 Fri …" at bounding box center [505, 501] width 1011 height 812
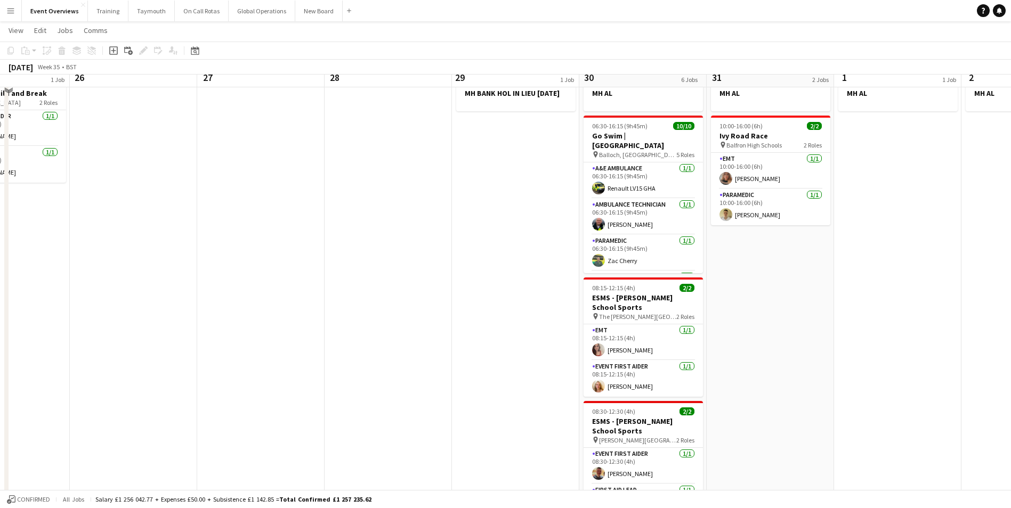
scroll to position [0, 0]
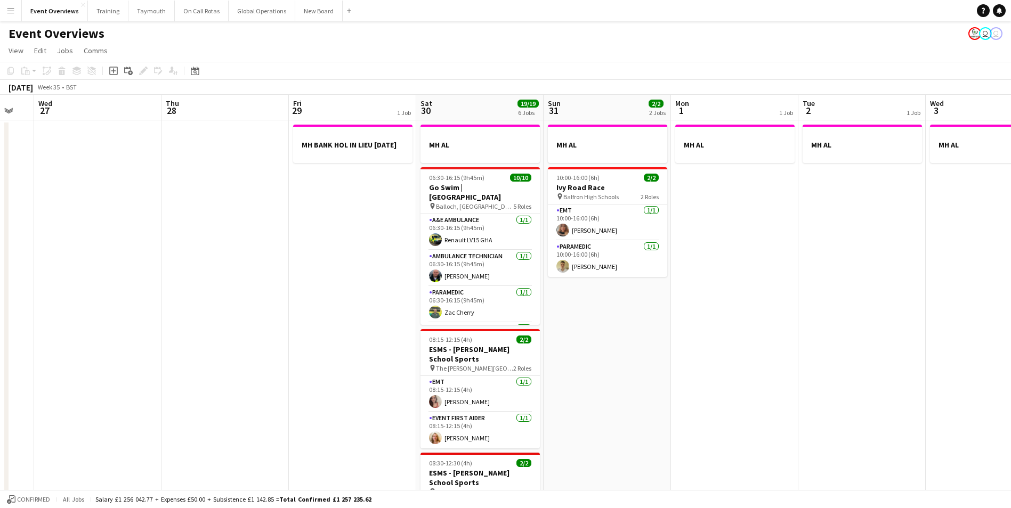
drag, startPoint x: 777, startPoint y: 409, endPoint x: 602, endPoint y: 428, distance: 176.4
click at [602, 428] on app-calendar-viewport "Sun 24 1/1 1 Job Mon 25 2/2 1 Job Tue 26 Wed 27 Thu 28 Fri 29 1 Job Sat 30 19/1…" at bounding box center [505, 501] width 1011 height 812
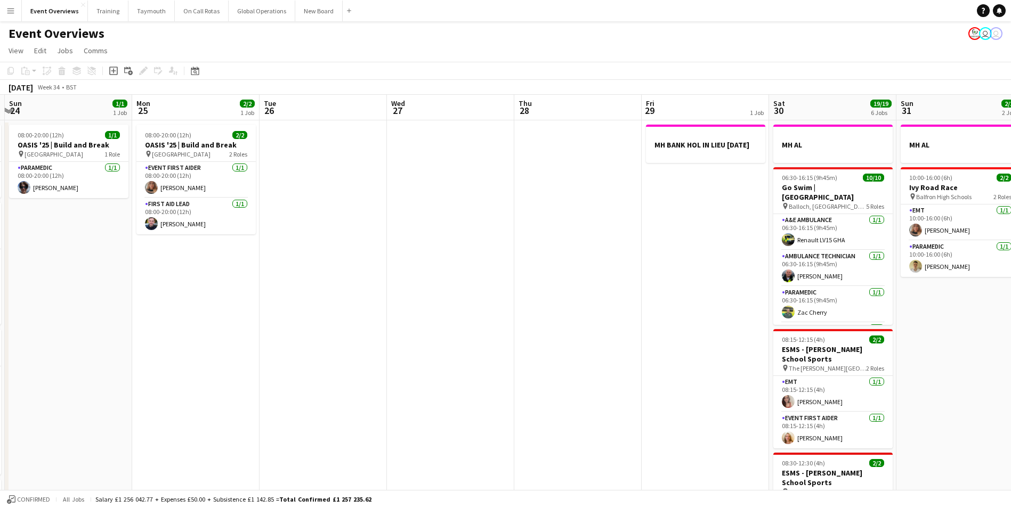
drag, startPoint x: 602, startPoint y: 428, endPoint x: 879, endPoint y: 414, distance: 277.3
click at [879, 414] on app-calendar-viewport "Fri 22 1/1 1 Job Sat 23 13/13 6 Jobs Sun 24 1/1 1 Job Mon 25 2/2 1 Job Tue 26 W…" at bounding box center [505, 501] width 1011 height 812
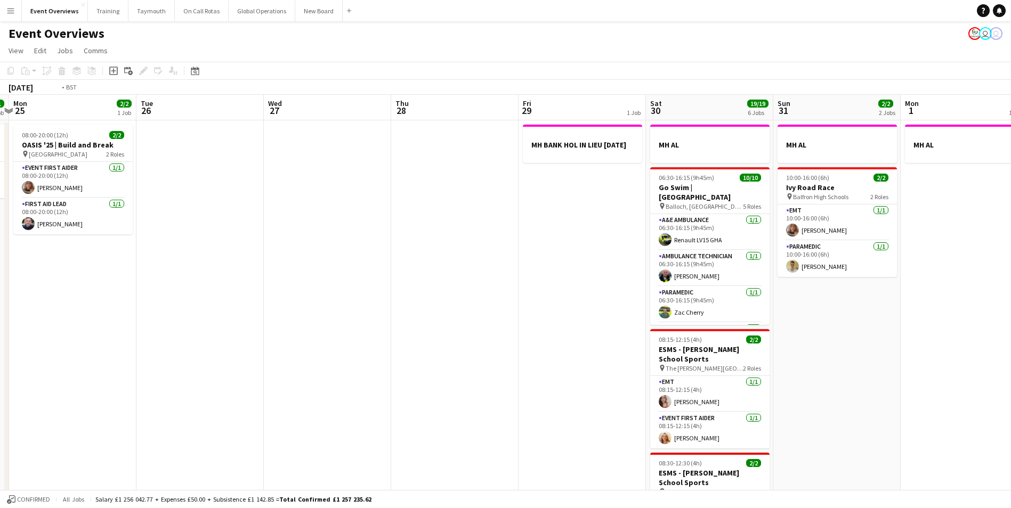
drag, startPoint x: 606, startPoint y: 414, endPoint x: 443, endPoint y: 421, distance: 162.6
click at [443, 421] on app-calendar-viewport "Fri 22 1/1 1 Job Sat 23 13/13 6 Jobs Sun 24 1/1 1 Job Mon 25 2/2 1 Job Tue 26 W…" at bounding box center [505, 501] width 1011 height 812
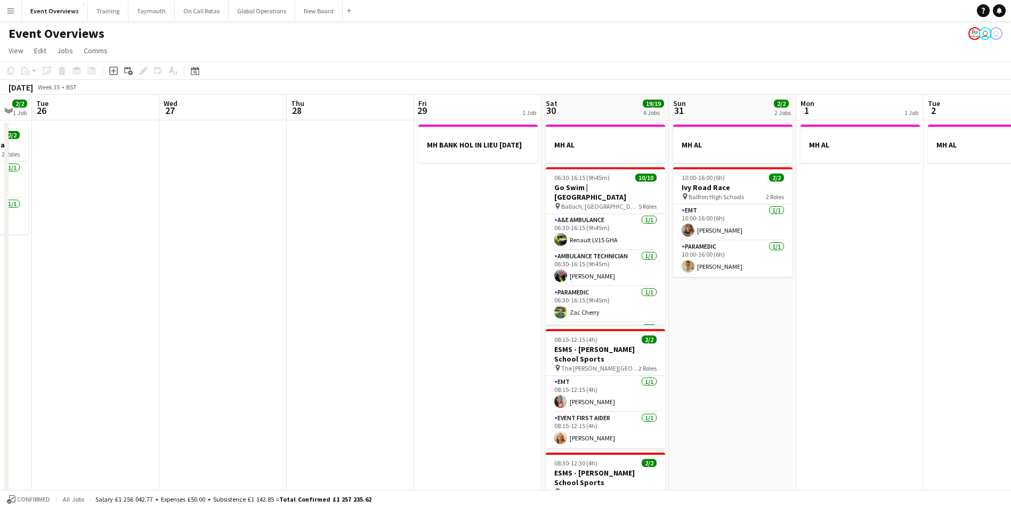
drag, startPoint x: 677, startPoint y: 395, endPoint x: 440, endPoint y: 412, distance: 237.7
click at [440, 412] on app-calendar-viewport "Sat 23 13/13 6 Jobs Sun 24 1/1 1 Job Mon 25 2/2 1 Job Tue 26 Wed 27 Thu 28 Fri …" at bounding box center [505, 501] width 1011 height 812
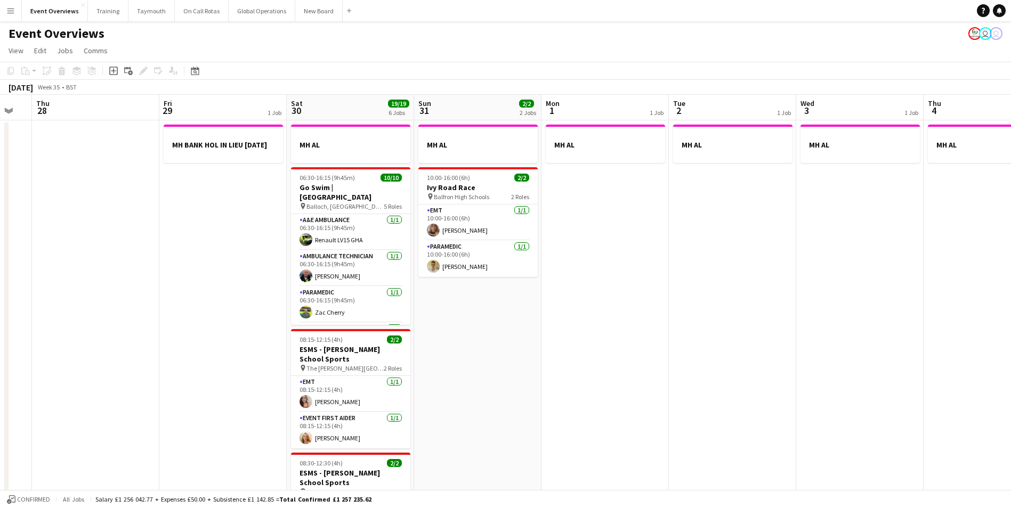
scroll to position [0, 355]
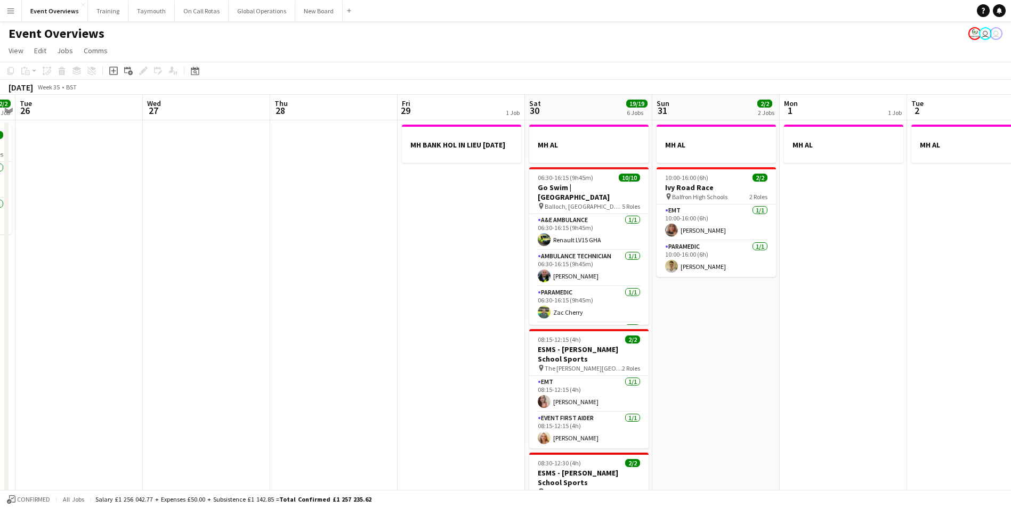
drag, startPoint x: 467, startPoint y: 400, endPoint x: 712, endPoint y: 391, distance: 245.7
click at [712, 392] on app-calendar-viewport "Sun 24 1/1 1 Job Mon 25 2/2 1 Job Tue 26 Wed 27 Thu 28 Fri 29 1 Job Sat 30 19/1…" at bounding box center [505, 501] width 1011 height 812
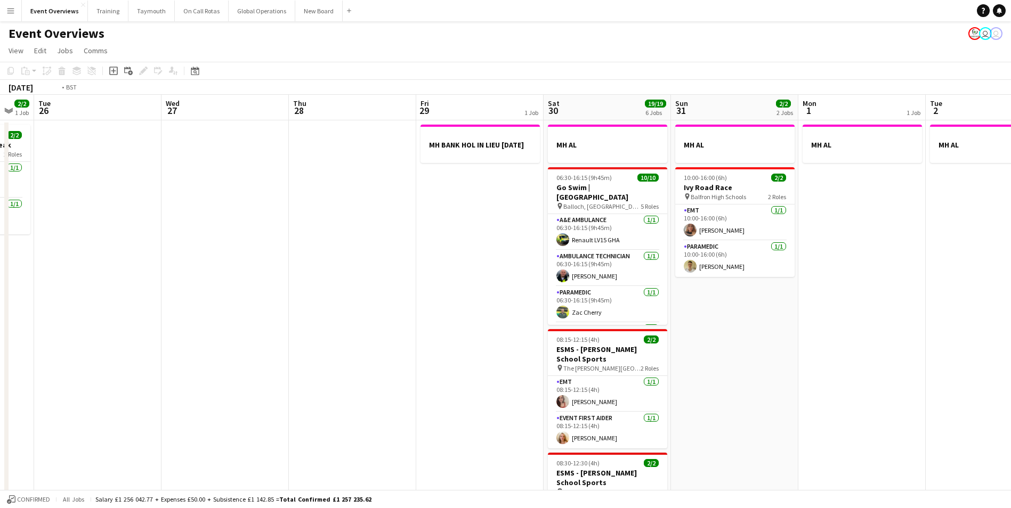
drag, startPoint x: 433, startPoint y: 394, endPoint x: 578, endPoint y: 387, distance: 145.1
click at [578, 387] on app-calendar-viewport "Sun 24 1/1 1 Job Mon 25 2/2 1 Job Tue 26 Wed 27 Thu 28 Fri 29 1 Job Sat 30 19/1…" at bounding box center [505, 501] width 1011 height 812
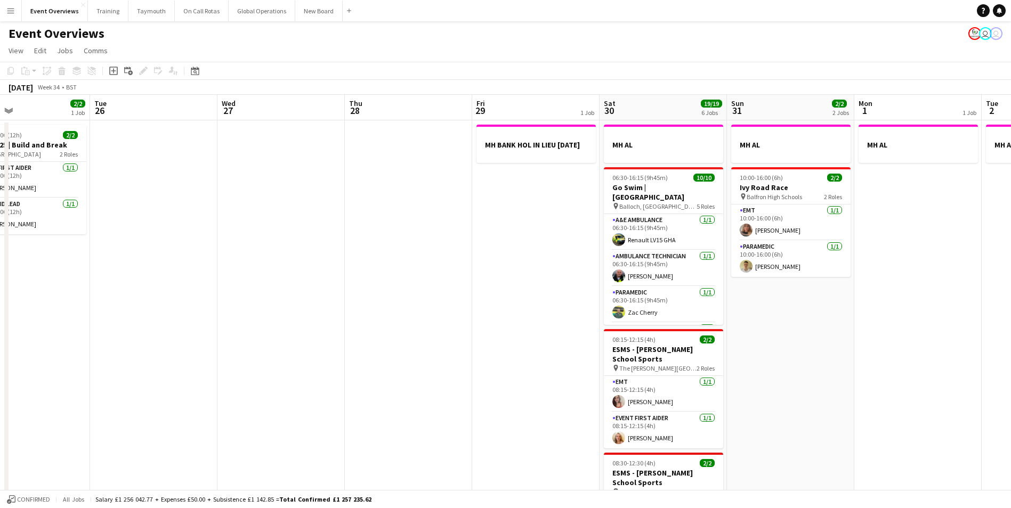
drag, startPoint x: 442, startPoint y: 390, endPoint x: 631, endPoint y: 385, distance: 189.7
click at [631, 385] on app-calendar-viewport "Sat 23 13/13 6 Jobs Sun 24 1/1 1 Job Mon 25 2/2 1 Job Tue 26 Wed 27 Thu 28 Fri …" at bounding box center [505, 501] width 1011 height 812
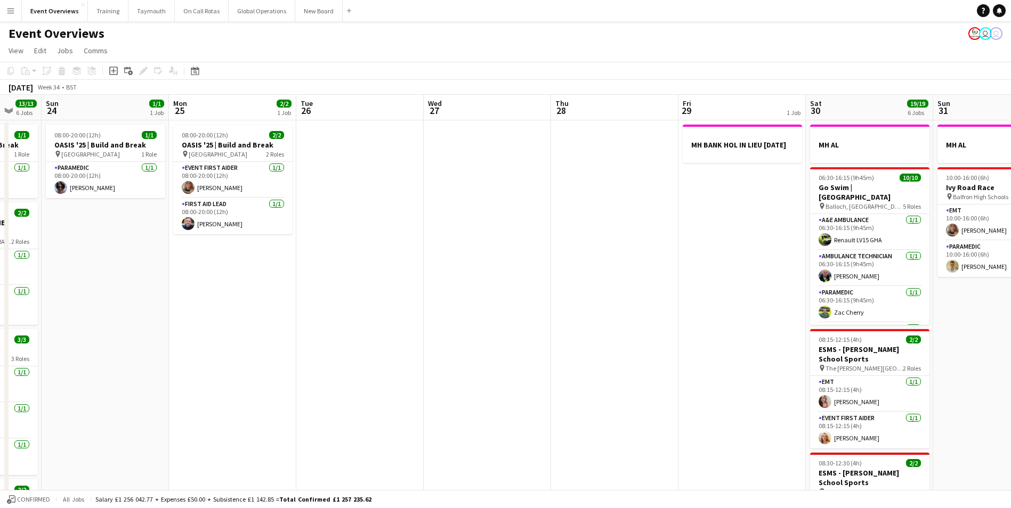
drag, startPoint x: 423, startPoint y: 388, endPoint x: 600, endPoint y: 380, distance: 176.5
click at [605, 380] on app-calendar-viewport "Thu 21 65/65 2 Jobs Fri 22 1/1 1 Job Sat 23 13/13 6 Jobs Sun 24 1/1 1 Job Mon 2…" at bounding box center [505, 501] width 1011 height 812
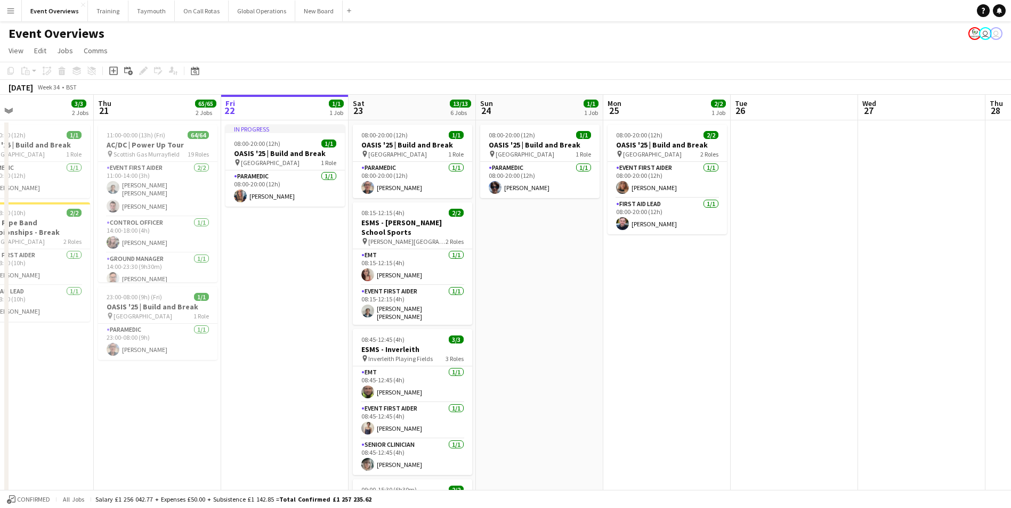
drag, startPoint x: 423, startPoint y: 387, endPoint x: 610, endPoint y: 384, distance: 186.5
click at [610, 384] on app-calendar-viewport "Mon 18 3/3 2 Jobs Tue 19 4/4 3 Jobs Wed 20 3/3 2 Jobs Thu 21 65/65 2 Jobs Fri 2…" at bounding box center [505, 501] width 1011 height 812
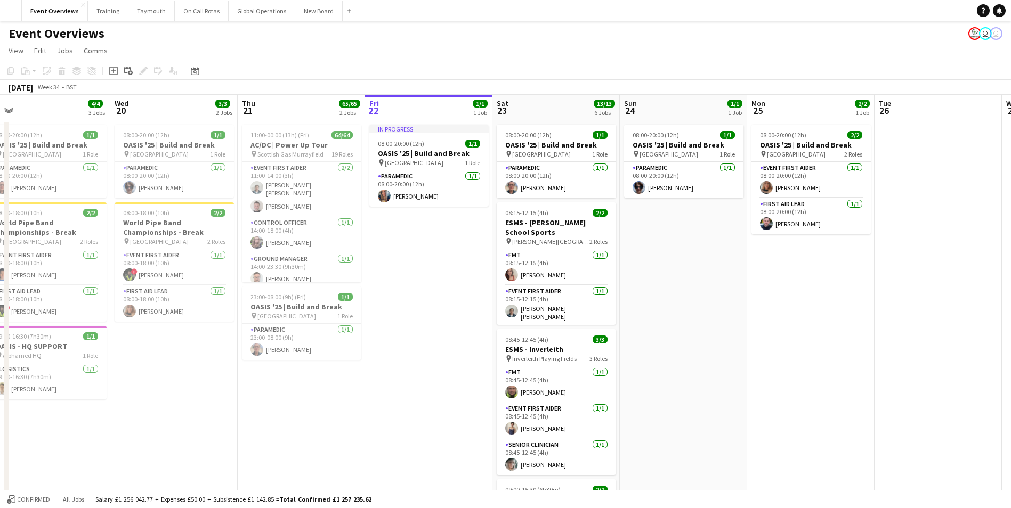
drag, startPoint x: 517, startPoint y: 386, endPoint x: 441, endPoint y: 391, distance: 76.3
click at [659, 381] on app-calendar-viewport "Sun 17 31/31 3 Jobs Mon 18 3/3 2 Jobs Tue 19 4/4 3 Jobs Wed 20 3/3 2 Jobs Thu 2…" at bounding box center [505, 501] width 1011 height 812
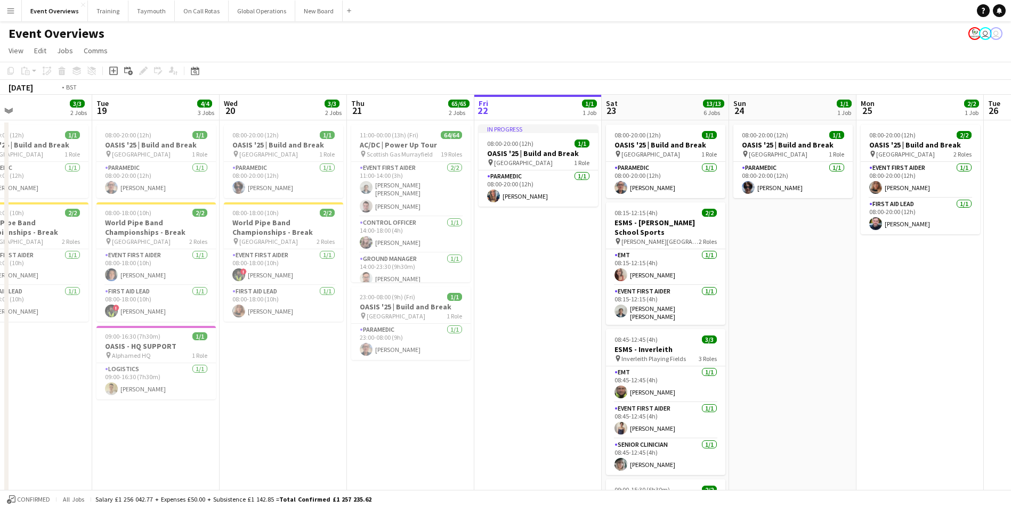
drag, startPoint x: 576, startPoint y: 388, endPoint x: 633, endPoint y: 385, distance: 57.6
click at [633, 386] on app-calendar-viewport "Sat 16 68/69 3 Jobs Sun 17 31/31 3 Jobs Mon 18 3/3 2 Jobs Tue 19 4/4 3 Jobs Wed…" at bounding box center [505, 501] width 1011 height 812
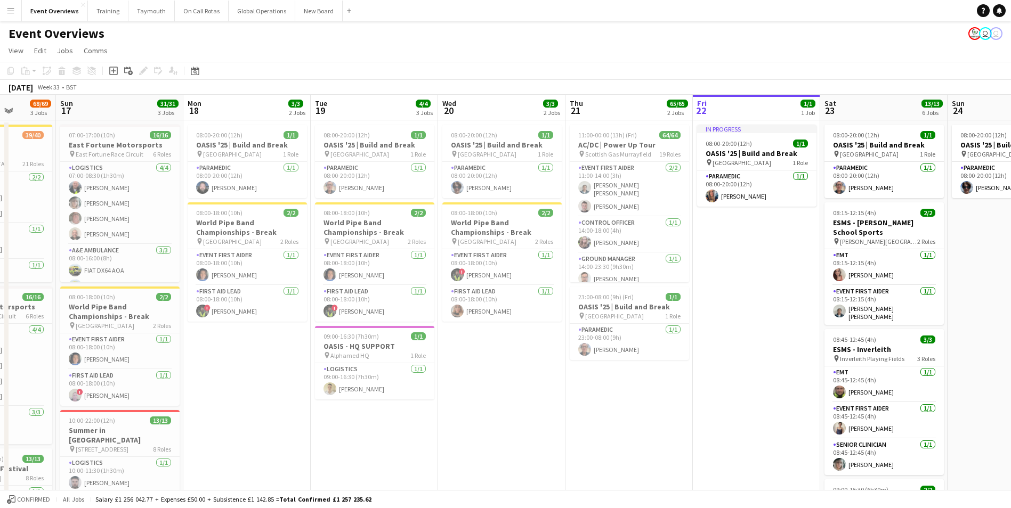
drag, startPoint x: 496, startPoint y: 394, endPoint x: 470, endPoint y: 403, distance: 27.6
click at [618, 391] on app-calendar-viewport "Thu 14 4/4 3 Jobs Fri 15 36/36 3 Jobs Sat 16 68/69 3 Jobs Sun 17 31/31 3 Jobs M…" at bounding box center [505, 501] width 1011 height 812
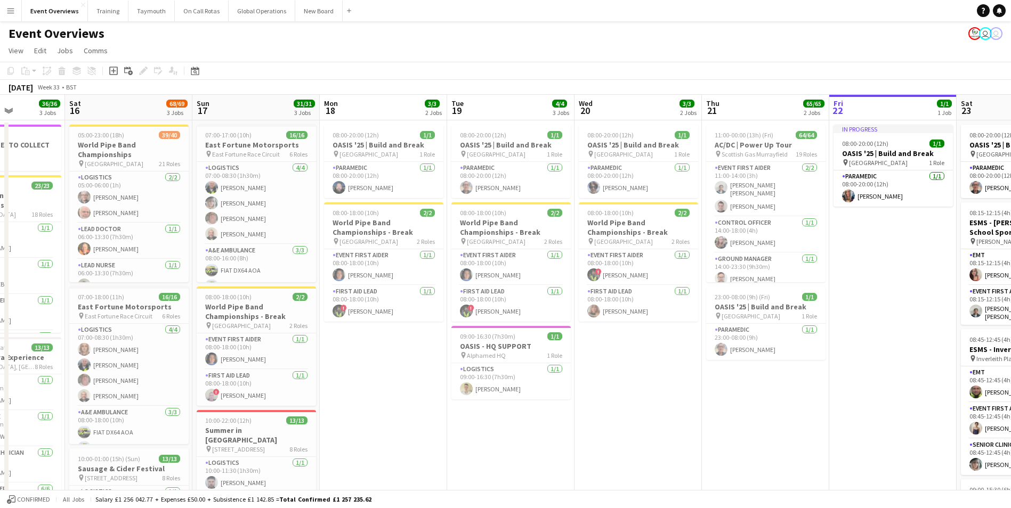
drag, startPoint x: 470, startPoint y: 403, endPoint x: 605, endPoint y: 398, distance: 135.4
click at [605, 398] on app-calendar-viewport "Wed 13 4/4 3 Jobs Thu 14 4/4 3 Jobs Fri 15 36/36 3 Jobs Sat 16 68/69 3 Jobs Sun…" at bounding box center [505, 501] width 1011 height 812
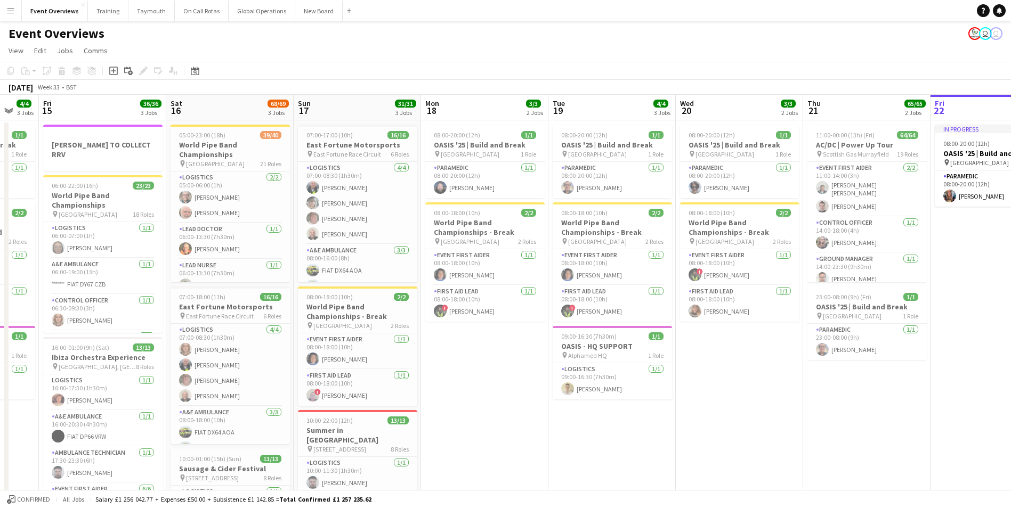
drag, startPoint x: 575, startPoint y: 400, endPoint x: 444, endPoint y: 423, distance: 132.7
click at [673, 400] on app-calendar-viewport "Wed 13 4/4 3 Jobs Thu 14 4/4 3 Jobs Fri 15 36/36 3 Jobs Sat 16 68/69 3 Jobs Sun…" at bounding box center [505, 501] width 1011 height 812
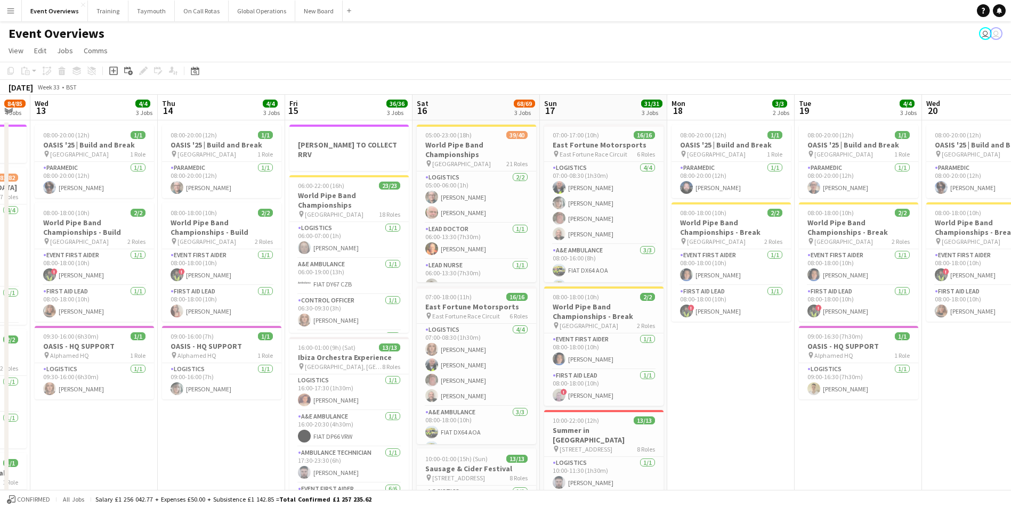
drag, startPoint x: 431, startPoint y: 424, endPoint x: 601, endPoint y: 418, distance: 170.1
click at [601, 418] on app-calendar-viewport "Mon 11 Tue 12 84/85 4 Jobs Wed 13 4/4 3 Jobs Thu 14 4/4 3 Jobs Fri 15 36/36 3 J…" at bounding box center [505, 501] width 1011 height 812
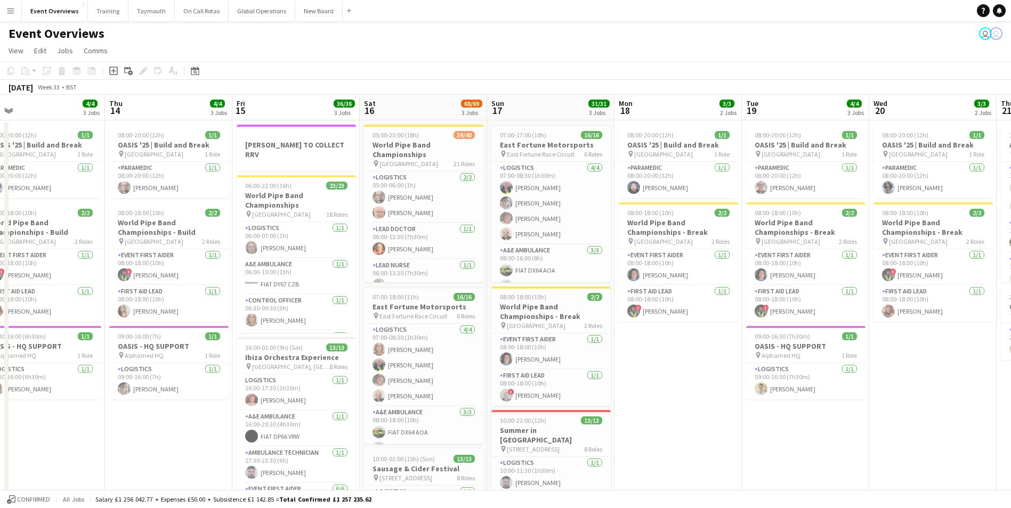
drag, startPoint x: 634, startPoint y: 416, endPoint x: 785, endPoint y: 411, distance: 151.4
click at [785, 411] on app-calendar-viewport "Mon 11 2/2 1 Job Tue 12 84/85 4 Jobs Wed 13 4/4 3 Jobs Thu 14 4/4 3 Jobs Fri 15…" at bounding box center [505, 501] width 1011 height 812
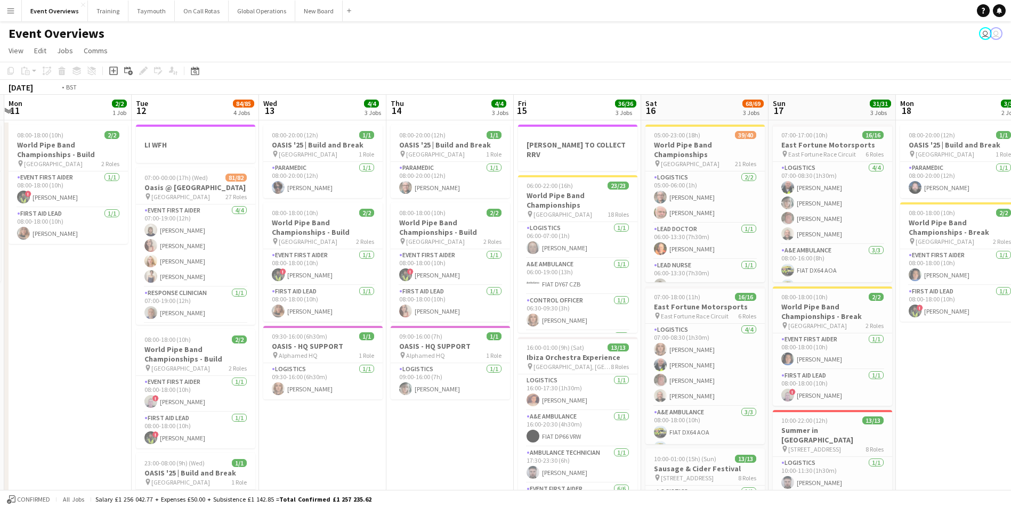
drag, startPoint x: 339, startPoint y: 436, endPoint x: 516, endPoint y: 428, distance: 177.1
click at [517, 428] on app-calendar-viewport "Sat 9 Sun 10 13/13 1 Job Mon 11 2/2 1 Job Tue 12 84/85 4 Jobs Wed 13 4/4 3 Jobs…" at bounding box center [505, 501] width 1011 height 812
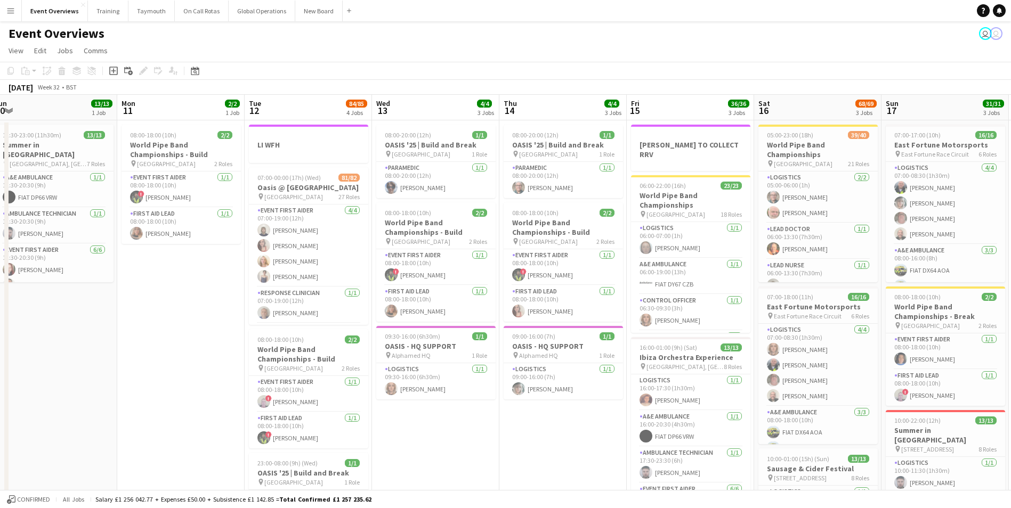
drag, startPoint x: 454, startPoint y: 444, endPoint x: 583, endPoint y: 441, distance: 129.5
click at [583, 441] on app-calendar-viewport "Fri 8 Sat 9 94/95 2 Jobs Sun 10 13/13 1 Job Mon 11 2/2 1 Job Tue 12 84/85 4 Job…" at bounding box center [505, 501] width 1011 height 812
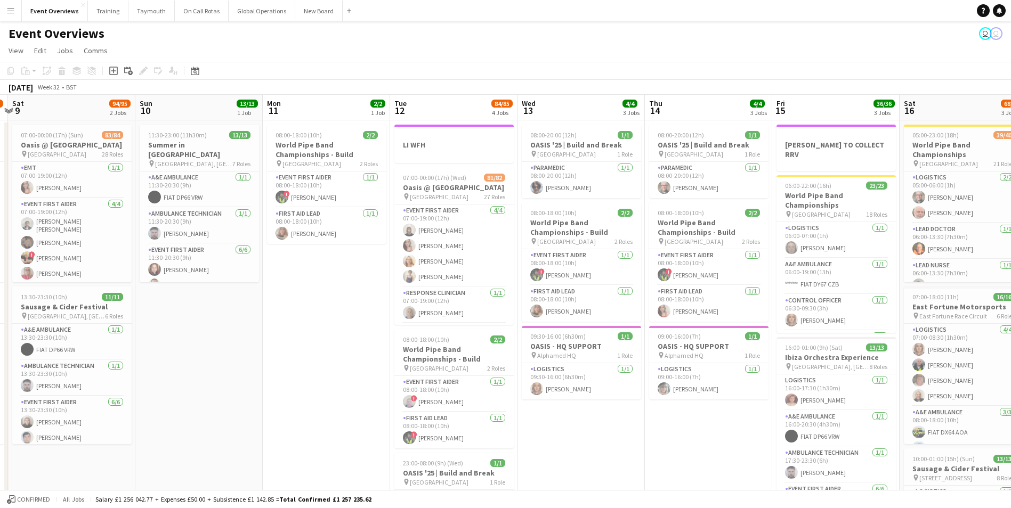
drag, startPoint x: 209, startPoint y: 417, endPoint x: 445, endPoint y: 409, distance: 236.6
click at [458, 409] on app-calendar-viewport "Thu 7 Fri 8 96/97 2 Jobs Sat 9 94/95 2 Jobs Sun 10 13/13 1 Job Mon 11 2/2 1 Job…" at bounding box center [505, 501] width 1011 height 812
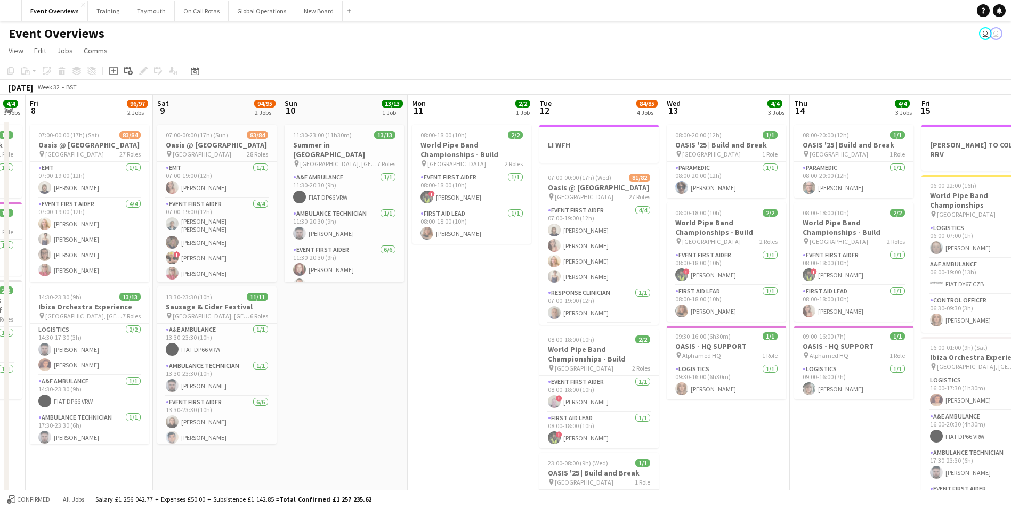
drag, startPoint x: 335, startPoint y: 416, endPoint x: 474, endPoint y: 411, distance: 139.7
click at [495, 409] on app-calendar-viewport "Wed 6 2/2 2 Jobs Thu 7 4/4 3 Jobs Fri 8 96/97 2 Jobs Sat 9 94/95 2 Jobs Sun 10 …" at bounding box center [505, 501] width 1011 height 812
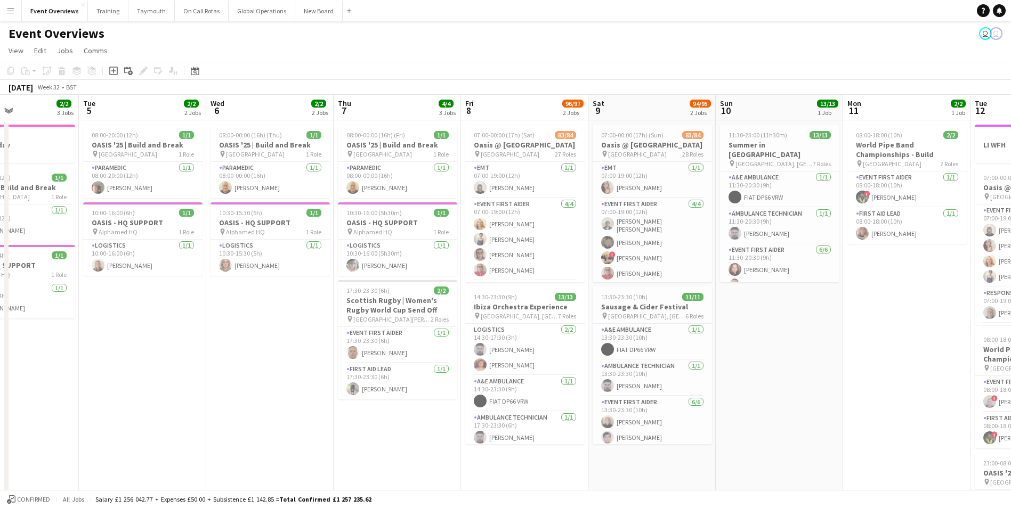
drag, startPoint x: 199, startPoint y: 426, endPoint x: 377, endPoint y: 425, distance: 177.4
click at [377, 425] on app-calendar-viewport "Sun 3 19/19 2 Jobs Mon 4 2/2 3 Jobs Tue 5 2/2 2 Jobs Wed 6 2/2 2 Jobs Thu 7 4/4…" at bounding box center [505, 501] width 1011 height 812
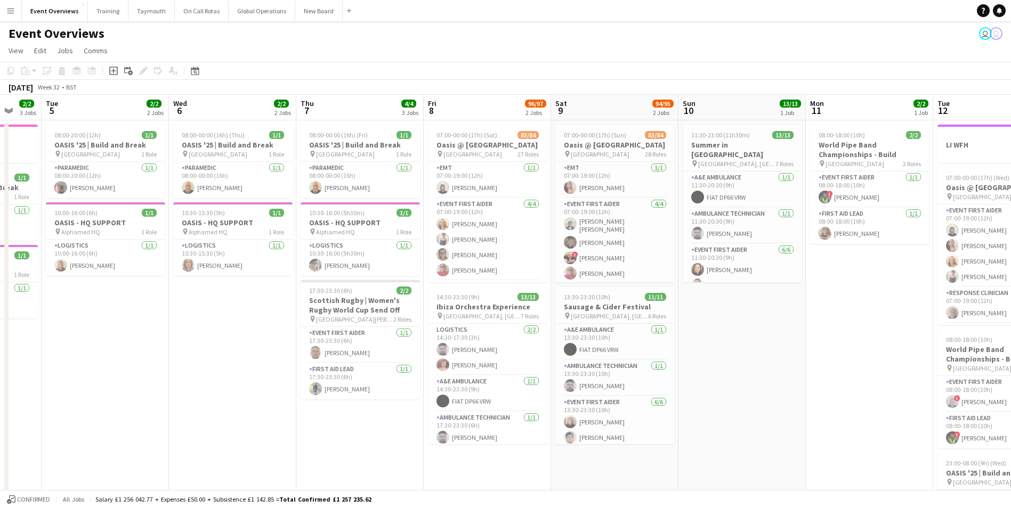
scroll to position [0, 340]
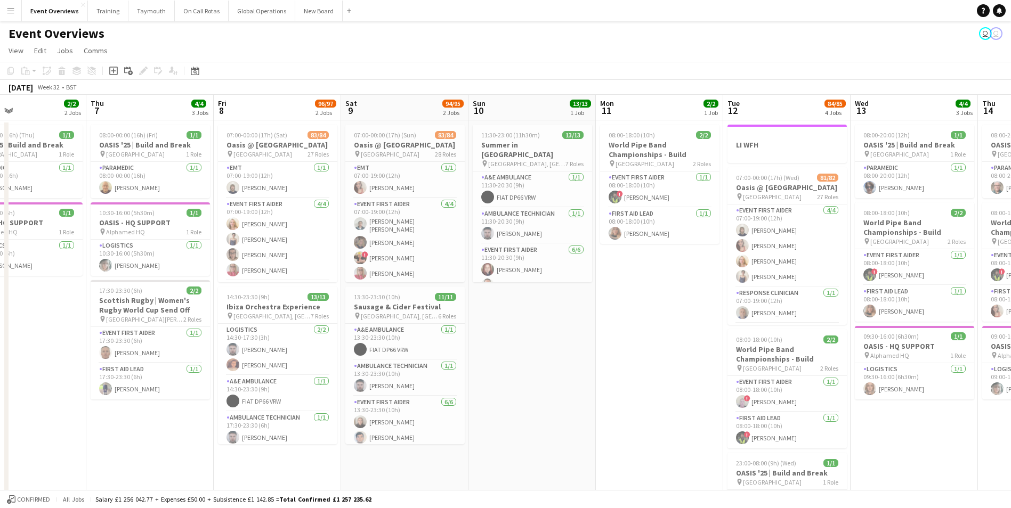
drag, startPoint x: 751, startPoint y: 397, endPoint x: 416, endPoint y: 405, distance: 335.2
click at [381, 407] on app-calendar-viewport "Sun 3 19/19 2 Jobs Mon 4 2/2 3 Jobs Tue 5 2/2 2 Jobs Wed 6 2/2 2 Jobs Thu 7 4/4…" at bounding box center [505, 501] width 1011 height 812
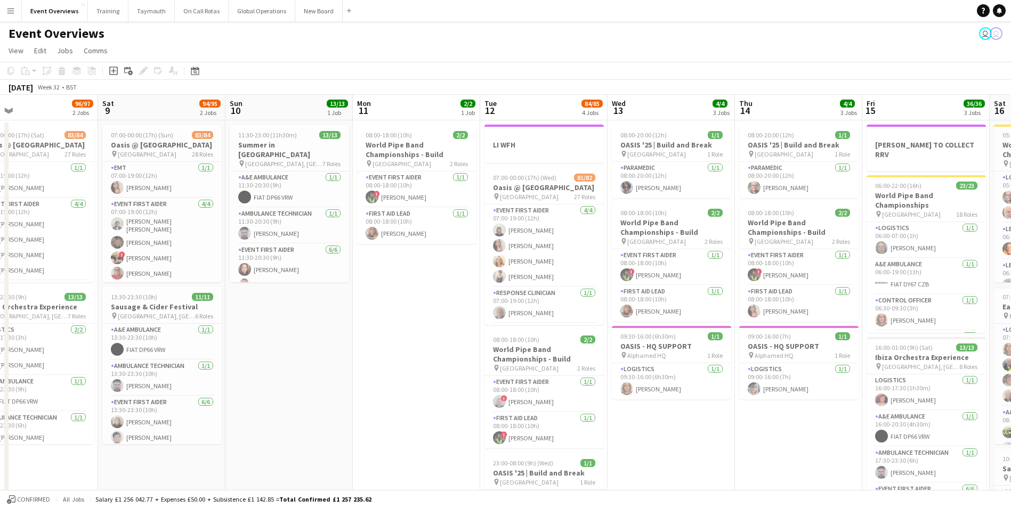
drag, startPoint x: 558, startPoint y: 402, endPoint x: 506, endPoint y: 414, distance: 53.1
click at [333, 412] on app-calendar-viewport "Tue 5 2/2 2 Jobs Wed 6 2/2 2 Jobs Thu 7 4/4 3 Jobs Fri 8 96/97 2 Jobs Sat 9 94/…" at bounding box center [505, 501] width 1011 height 812
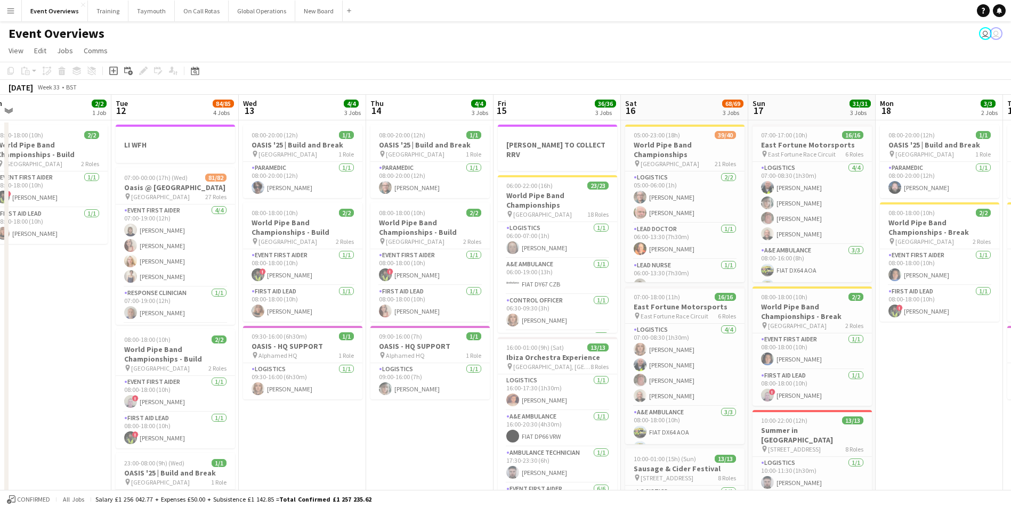
drag, startPoint x: 597, startPoint y: 428, endPoint x: 257, endPoint y: 431, distance: 339.9
click at [257, 431] on app-calendar-viewport "Fri 8 96/97 2 Jobs Sat 9 94/95 2 Jobs Sun 10 13/13 1 Job Mon 11 2/2 1 Job Tue 1…" at bounding box center [505, 501] width 1011 height 812
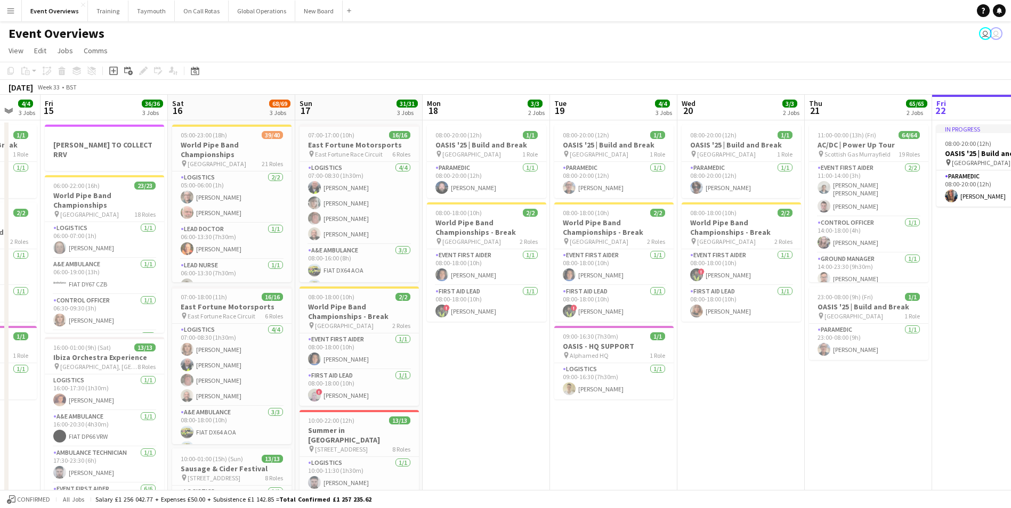
drag, startPoint x: 826, startPoint y: 421, endPoint x: 490, endPoint y: 431, distance: 336.8
click at [486, 431] on app-calendar-viewport "Tue 12 84/85 4 Jobs Wed 13 4/4 3 Jobs Thu 14 4/4 3 Jobs Fri 15 36/36 3 Jobs Sat…" at bounding box center [505, 501] width 1011 height 812
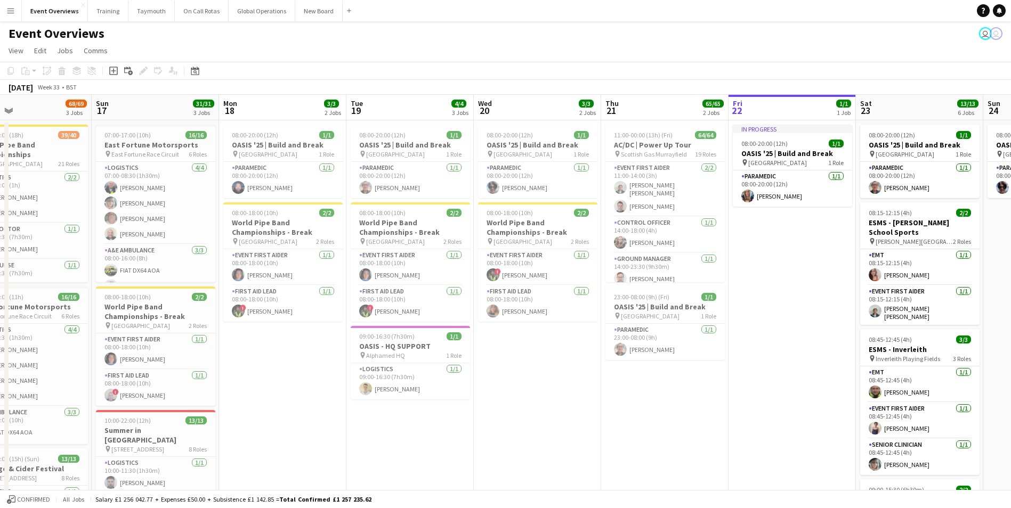
drag, startPoint x: 704, startPoint y: 439, endPoint x: 479, endPoint y: 439, distance: 224.8
click at [429, 445] on app-calendar-viewport "Wed 13 4/4 3 Jobs Thu 14 4/4 3 Jobs Fri 15 36/36 3 Jobs Sat 16 68/69 3 Jobs Sun…" at bounding box center [505, 501] width 1011 height 812
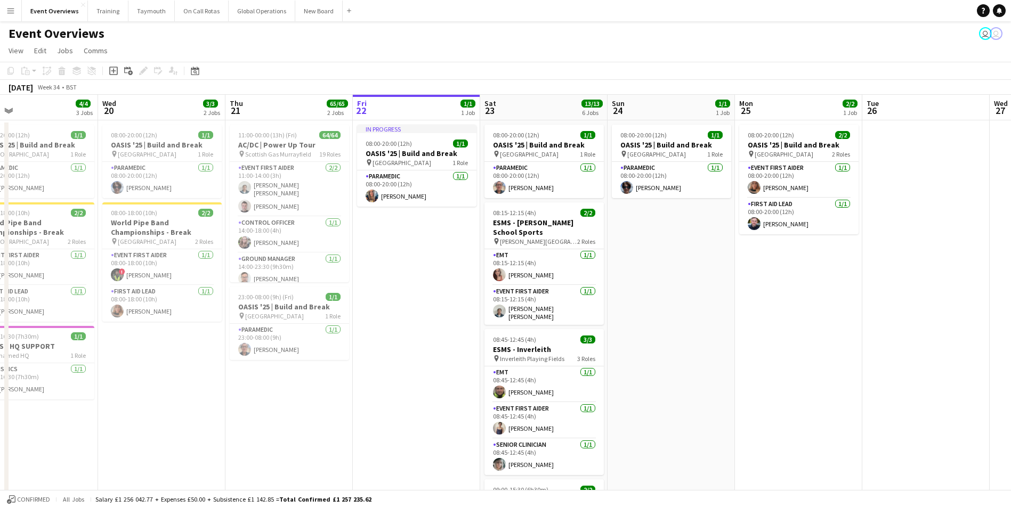
scroll to position [0, 365]
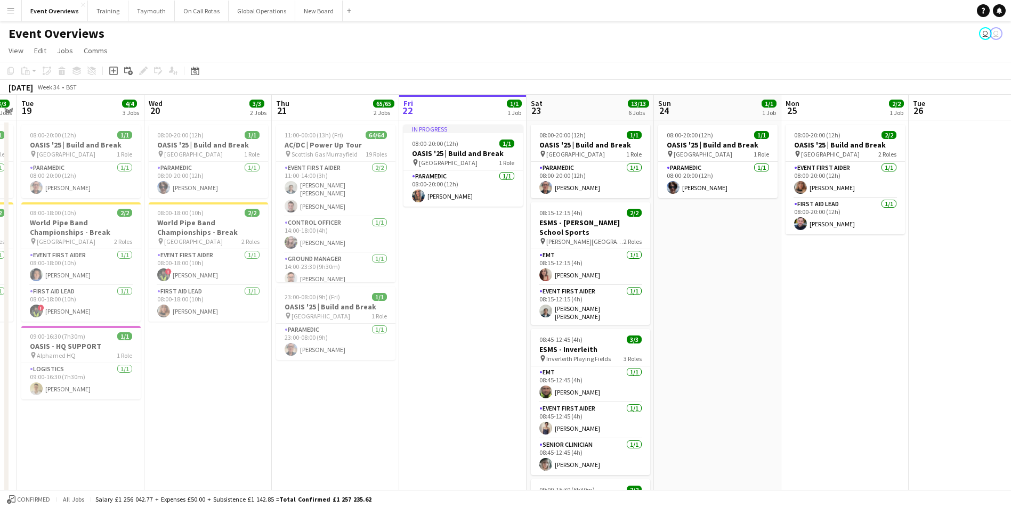
drag, startPoint x: 671, startPoint y: 428, endPoint x: 413, endPoint y: 430, distance: 257.8
click at [413, 430] on app-calendar-viewport "Sat 16 68/69 3 Jobs Sun 17 31/31 3 Jobs Mon 18 3/3 2 Jobs Tue 19 4/4 3 Jobs Wed…" at bounding box center [505, 501] width 1011 height 812
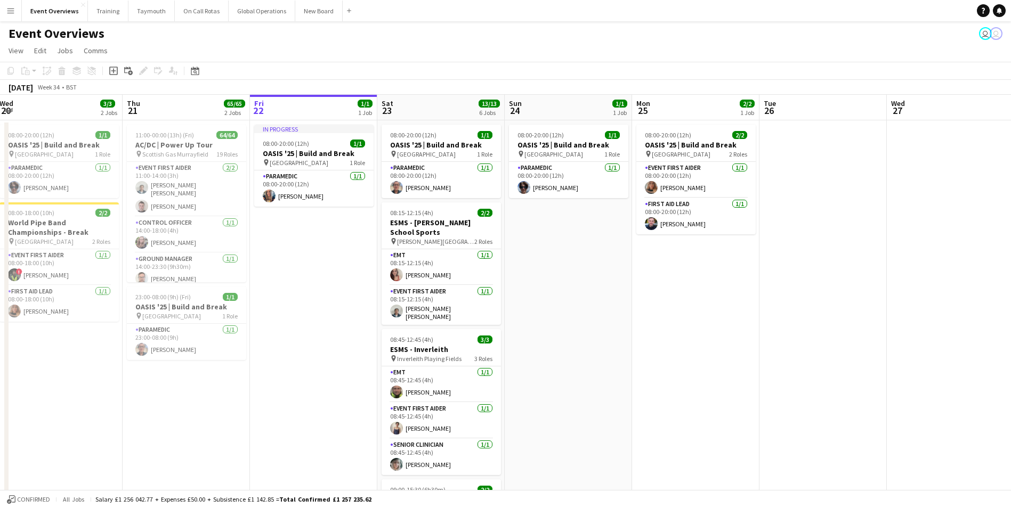
drag, startPoint x: 825, startPoint y: 391, endPoint x: 675, endPoint y: 412, distance: 150.7
click at [675, 412] on app-calendar-viewport "Sun 17 31/31 3 Jobs Mon 18 3/3 2 Jobs Tue 19 4/4 3 Jobs Wed 20 3/3 2 Jobs Thu 2…" at bounding box center [505, 501] width 1011 height 812
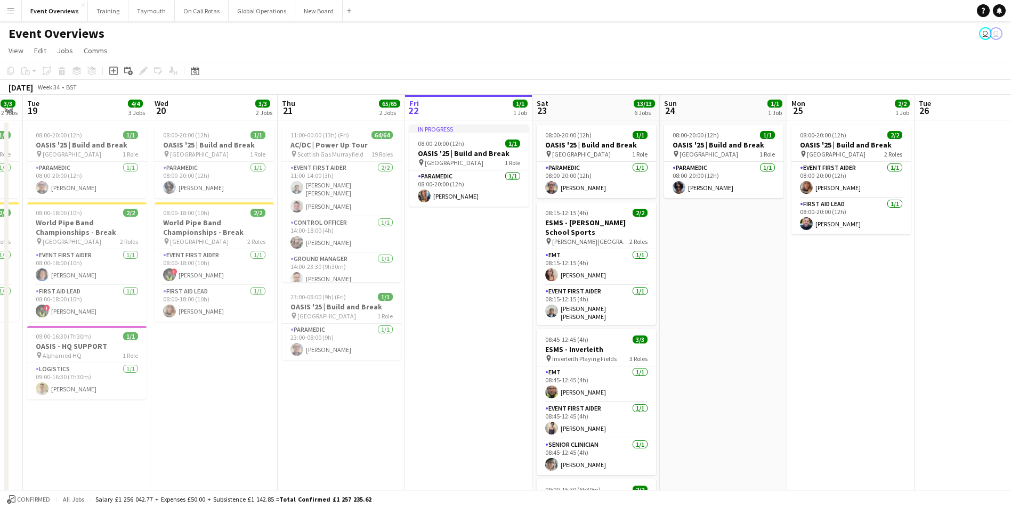
drag, startPoint x: 675, startPoint y: 412, endPoint x: 838, endPoint y: 402, distance: 162.8
click at [838, 402] on app-calendar-viewport "Sun 17 31/31 3 Jobs Mon 18 3/3 2 Jobs Tue 19 4/4 3 Jobs Wed 20 3/3 2 Jobs Thu 2…" at bounding box center [505, 501] width 1011 height 812
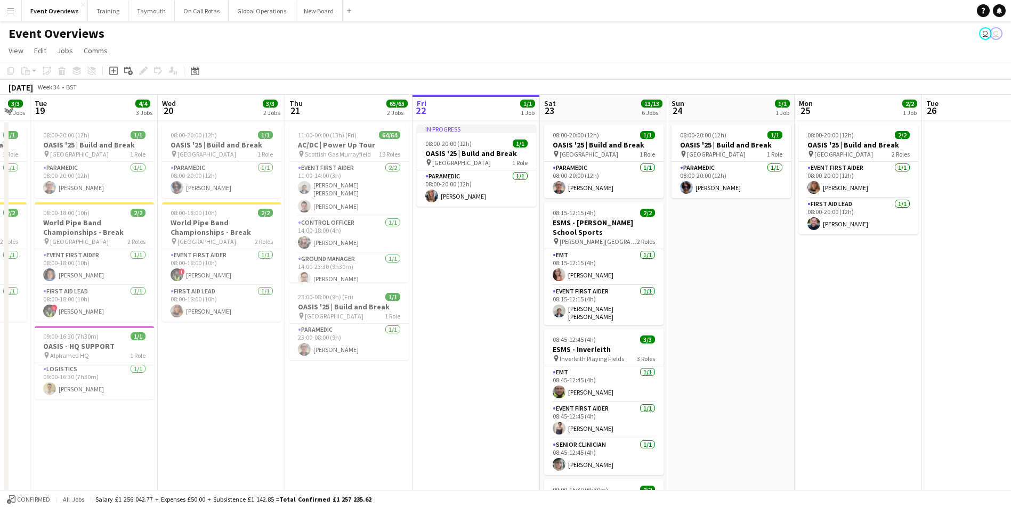
click at [739, 392] on app-date-cell "08:00-20:00 (12h) 1/1 OASIS '25 | Build and Break pin [GEOGRAPHIC_DATA] 1 Role …" at bounding box center [730, 513] width 127 height 786
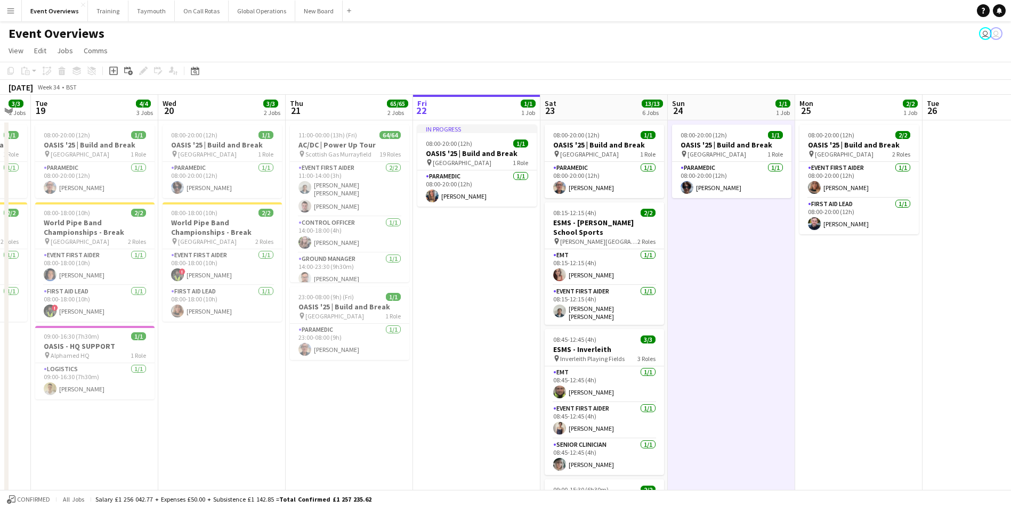
click at [857, 389] on app-date-cell "08:00-20:00 (12h) 2/2 OASIS '25 | Build and Break pin [GEOGRAPHIC_DATA] 2 Roles…" at bounding box center [858, 513] width 127 height 786
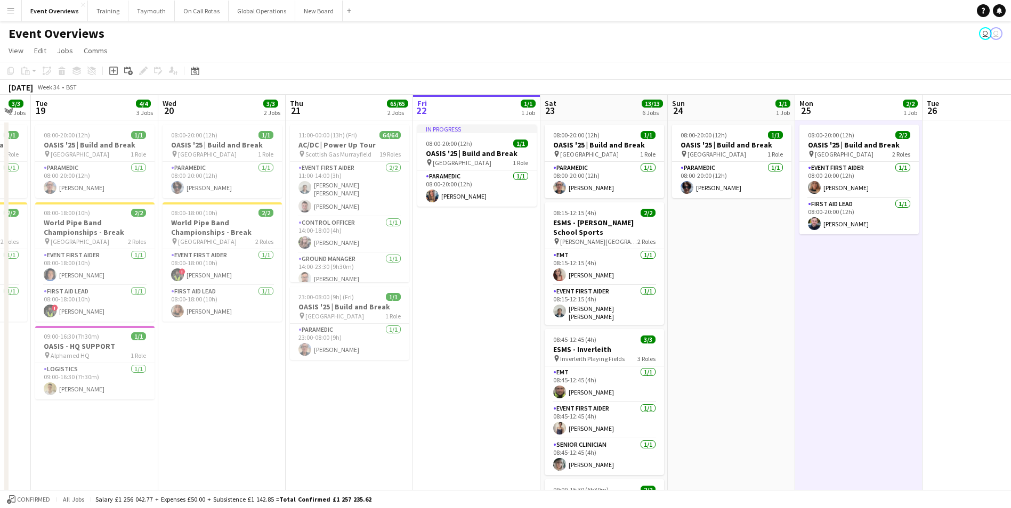
click at [467, 419] on app-date-cell "In progress 08:00-20:00 (12h) 1/1 OASIS '25 | Build and Break pin [GEOGRAPHIC_D…" at bounding box center [476, 513] width 127 height 786
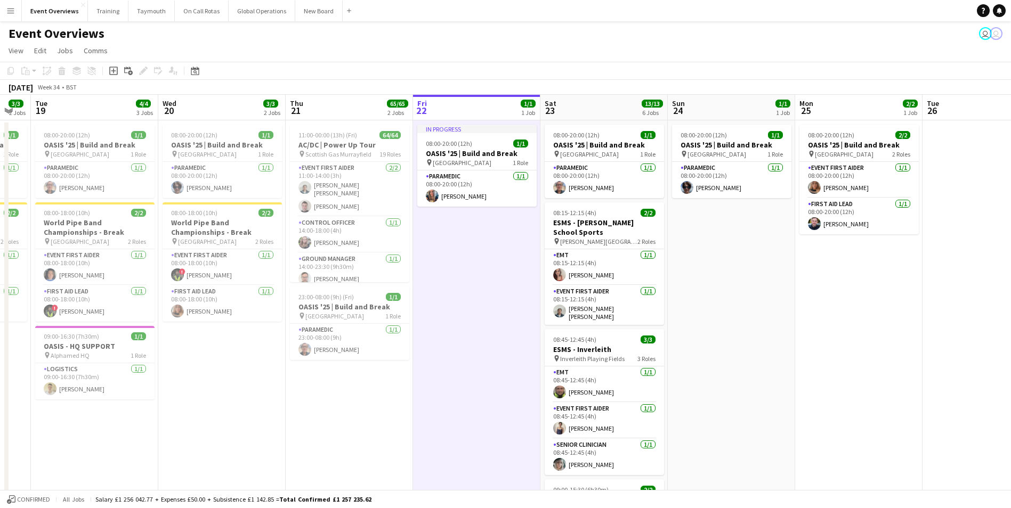
click at [390, 435] on app-date-cell "11:00-00:00 (13h) (Fri) 64/64 AC/DC | Power Up Tour pin [DEMOGRAPHIC_DATA] [PER…" at bounding box center [349, 513] width 127 height 786
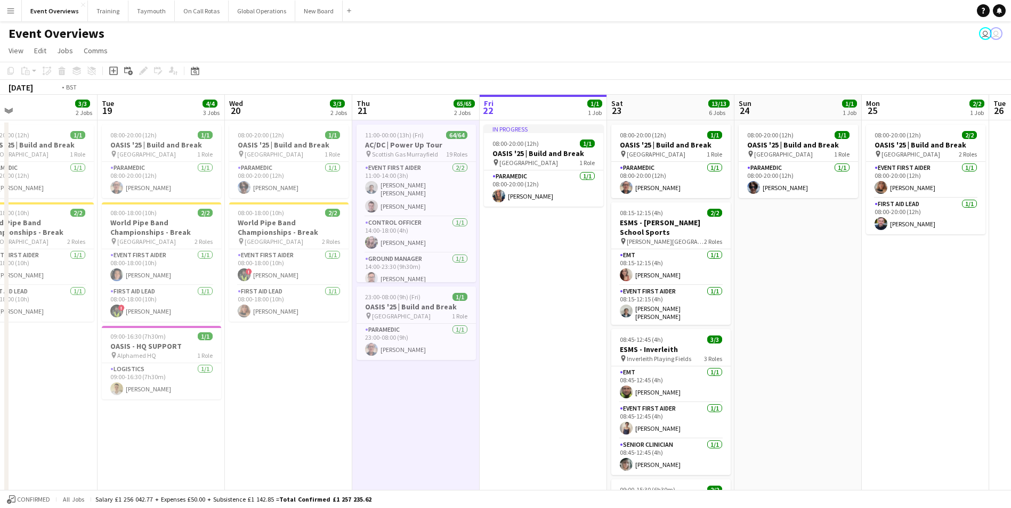
drag, startPoint x: 369, startPoint y: 434, endPoint x: 563, endPoint y: 425, distance: 194.1
click at [563, 425] on app-calendar-viewport "Sat 16 68/69 3 Jobs Sun 17 31/31 3 Jobs Mon 18 3/3 2 Jobs Tue 19 4/4 3 Jobs Wed…" at bounding box center [505, 501] width 1011 height 812
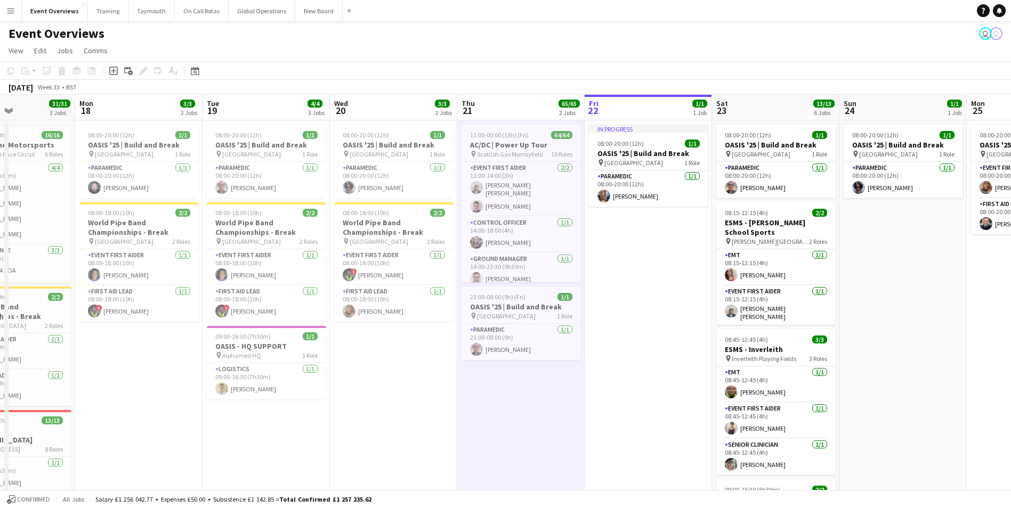
scroll to position [0, 306]
drag, startPoint x: 406, startPoint y: 430, endPoint x: 512, endPoint y: 428, distance: 106.0
click at [512, 428] on app-calendar-viewport "Fri 15 36/36 3 Jobs Sat 16 68/69 3 Jobs Sun 17 31/31 3 Jobs Mon 18 3/3 2 Jobs T…" at bounding box center [505, 501] width 1011 height 812
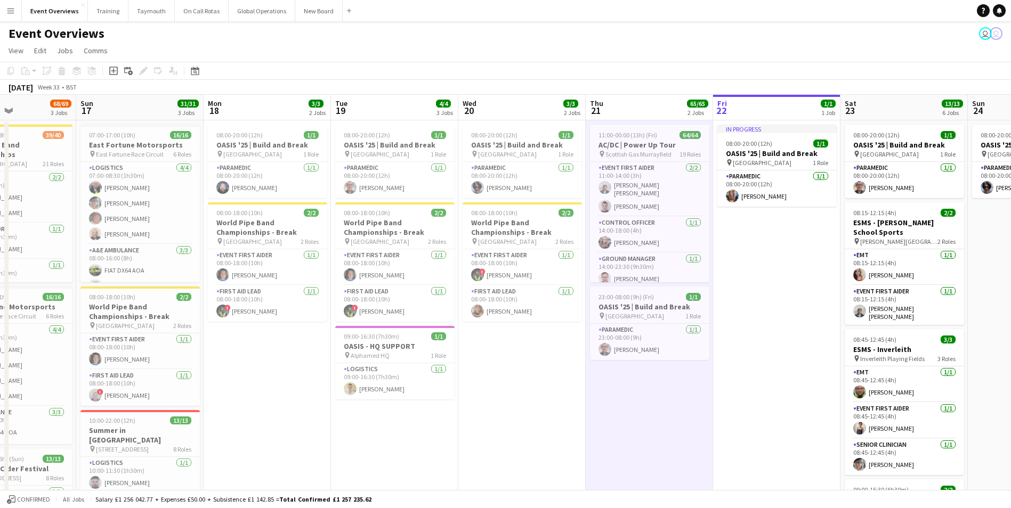
click at [512, 427] on app-date-cell "08:00-20:00 (12h) 1/1 OASIS '25 | Build and Break pin [GEOGRAPHIC_DATA] 1 Role …" at bounding box center [521, 513] width 127 height 786
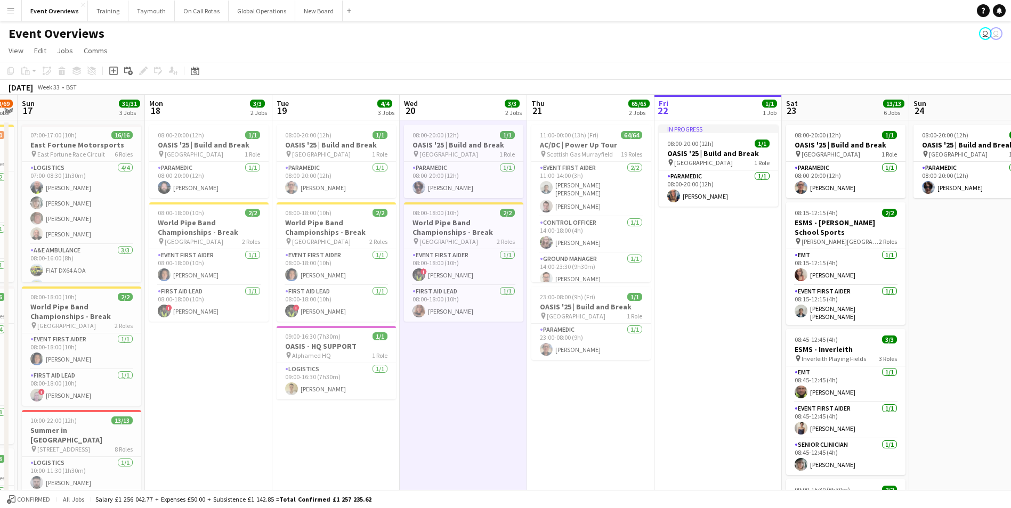
scroll to position [0, 374]
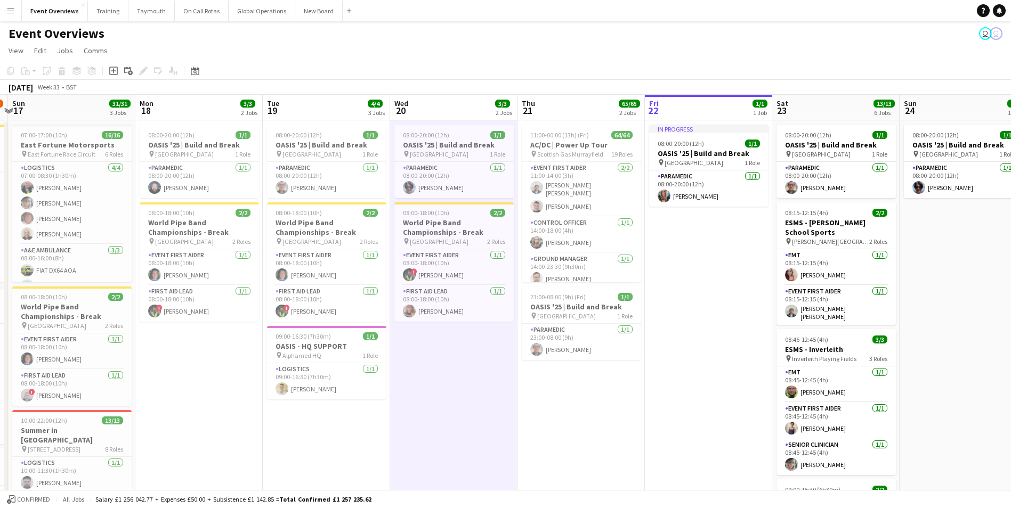
drag, startPoint x: 712, startPoint y: 439, endPoint x: 643, endPoint y: 452, distance: 69.4
click at [643, 452] on app-calendar-viewport "Thu 14 4/4 3 Jobs Fri 15 36/36 3 Jobs Sat 16 68/69 3 Jobs Sun 17 31/31 3 Jobs M…" at bounding box center [505, 501] width 1011 height 812
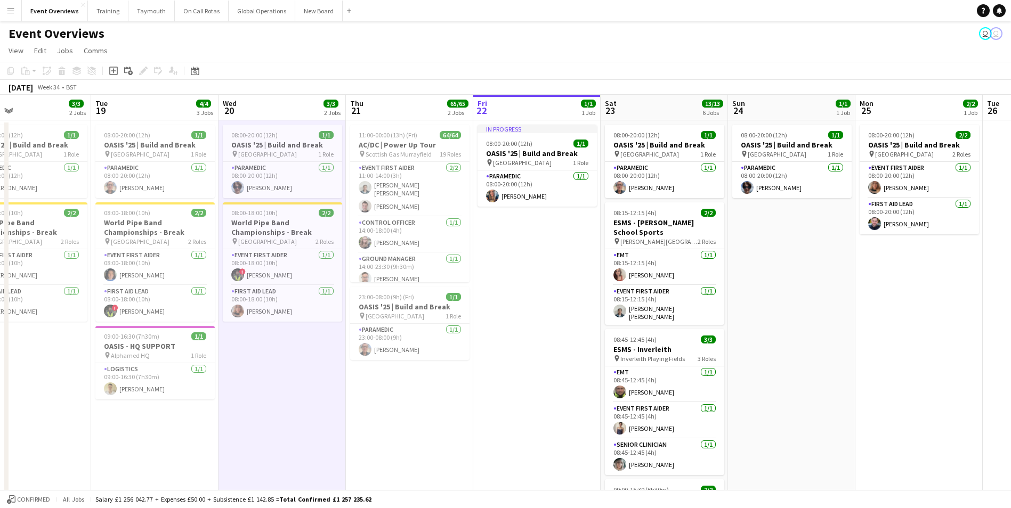
drag, startPoint x: 699, startPoint y: 398, endPoint x: 509, endPoint y: 417, distance: 191.1
click at [512, 417] on app-calendar-viewport "Fri 15 36/36 3 Jobs Sat 16 68/69 3 Jobs Sun 17 31/31 3 Jobs Mon 18 3/3 2 Jobs T…" at bounding box center [505, 501] width 1011 height 812
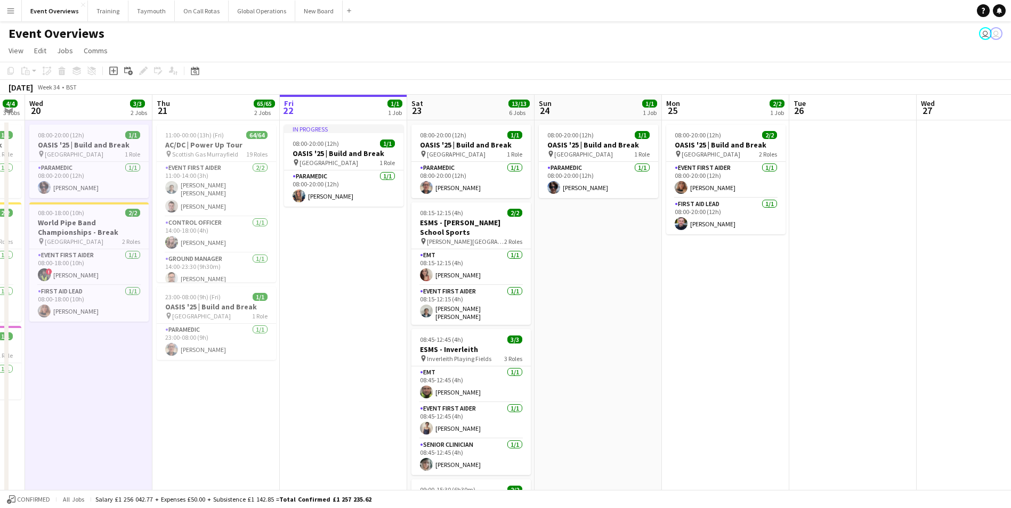
drag, startPoint x: 528, startPoint y: 375, endPoint x: 340, endPoint y: 409, distance: 190.5
click at [341, 409] on app-calendar-viewport "Sun 17 31/31 3 Jobs Mon 18 3/3 2 Jobs Tue 19 4/4 3 Jobs Wed 20 3/3 2 Jobs Thu 2…" at bounding box center [505, 501] width 1011 height 812
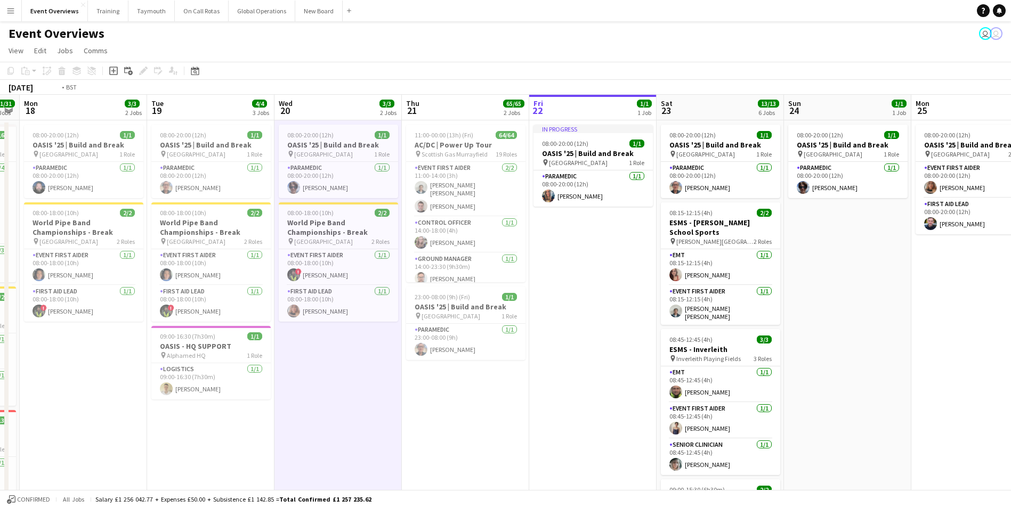
drag, startPoint x: 573, startPoint y: 396, endPoint x: 859, endPoint y: 359, distance: 288.0
click at [859, 359] on app-calendar-viewport "Sat 16 68/69 3 Jobs Sun 17 31/31 3 Jobs Mon 18 3/3 2 Jobs Tue 19 4/4 3 Jobs Wed…" at bounding box center [505, 501] width 1011 height 812
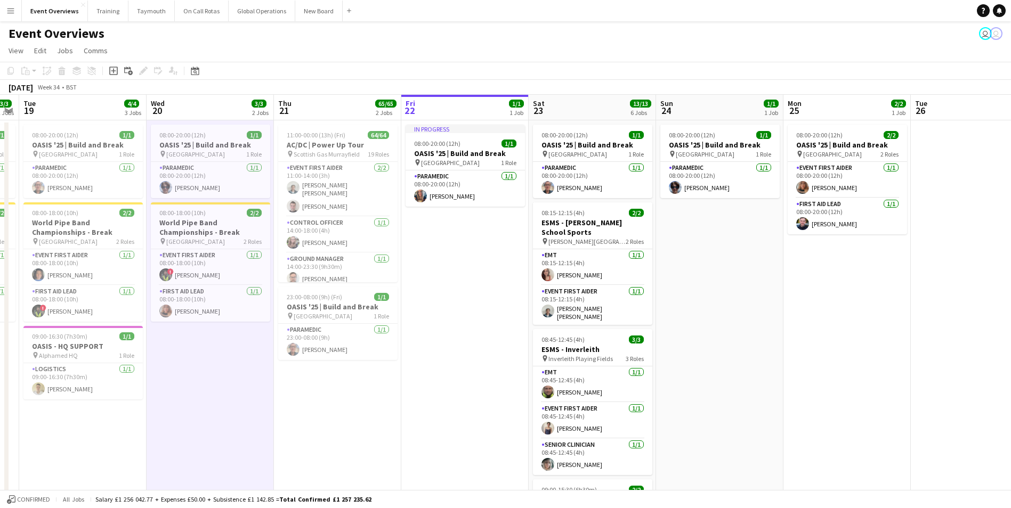
drag, startPoint x: 878, startPoint y: 376, endPoint x: 722, endPoint y: 410, distance: 159.9
click at [722, 410] on app-calendar-viewport "Sat 16 68/69 3 Jobs Sun 17 31/31 3 Jobs Mon 18 3/3 2 Jobs Tue 19 4/4 3 Jobs Wed…" at bounding box center [505, 501] width 1011 height 812
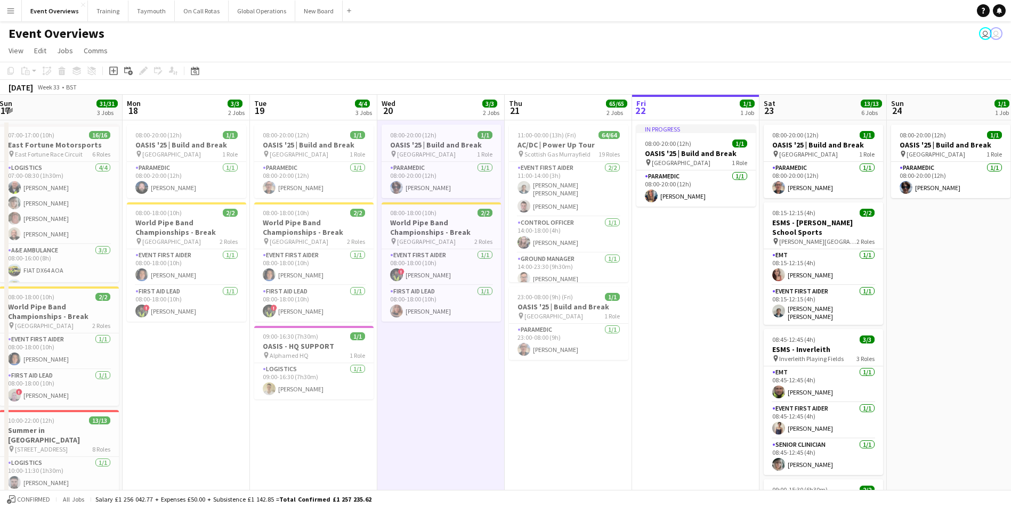
drag, startPoint x: 722, startPoint y: 414, endPoint x: 954, endPoint y: 392, distance: 232.7
click at [954, 392] on app-calendar-viewport "Fri 15 36/36 3 Jobs Sat 16 68/69 3 Jobs Sun 17 31/31 3 Jobs Mon 18 3/3 2 Jobs T…" at bounding box center [505, 501] width 1011 height 812
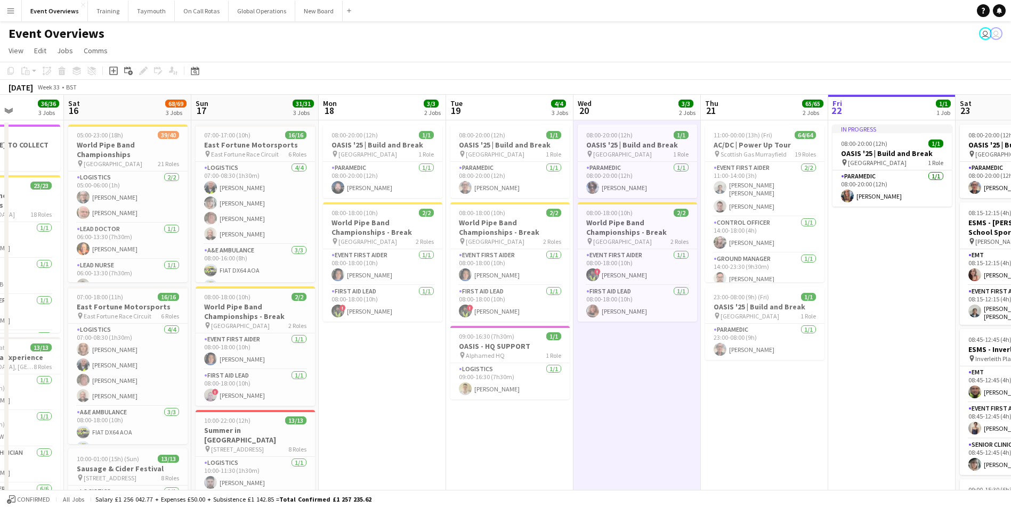
drag, startPoint x: 608, startPoint y: 421, endPoint x: 804, endPoint y: 401, distance: 197.1
click at [804, 401] on app-calendar-viewport "Wed 13 4/4 3 Jobs Thu 14 4/4 3 Jobs Fri 15 36/36 3 Jobs Sat 16 68/69 3 Jobs Sun…" at bounding box center [505, 501] width 1011 height 812
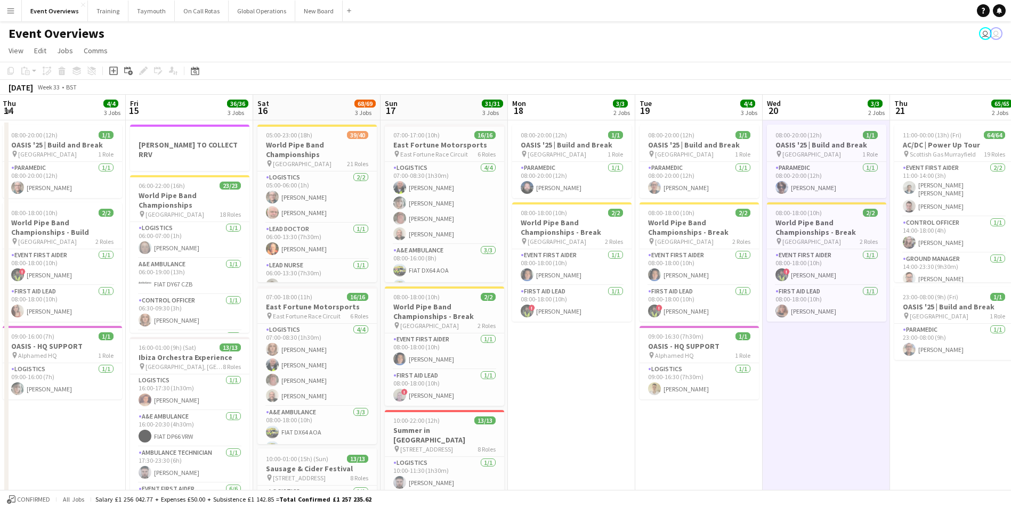
drag, startPoint x: 727, startPoint y: 417, endPoint x: 916, endPoint y: 397, distance: 190.1
click at [916, 397] on app-calendar-viewport "Tue 12 84/85 4 Jobs Wed 13 4/4 3 Jobs Thu 14 4/4 3 Jobs Fri 15 36/36 3 Jobs Sat…" at bounding box center [505, 501] width 1011 height 812
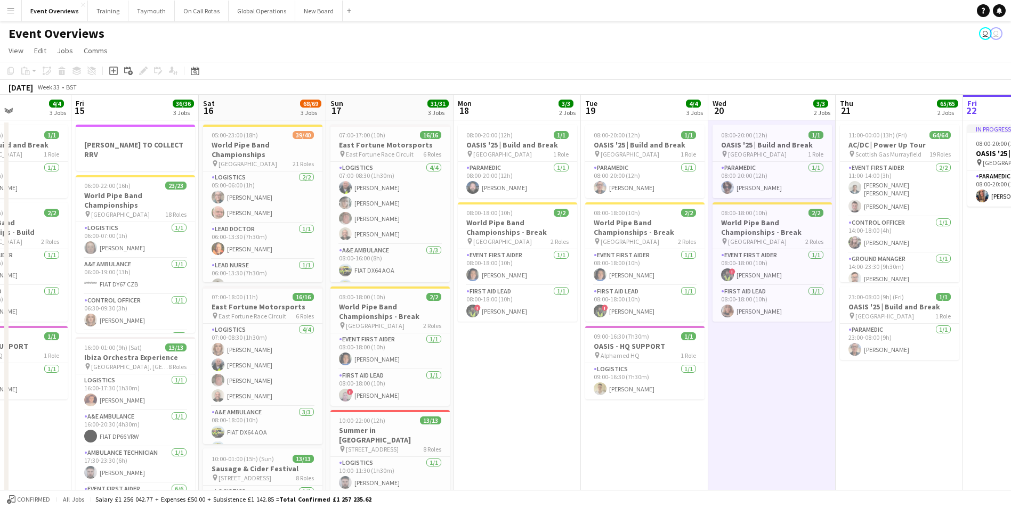
drag, startPoint x: 761, startPoint y: 403, endPoint x: 961, endPoint y: 380, distance: 201.1
click at [962, 379] on app-calendar-viewport "Tue 12 84/85 4 Jobs Wed 13 4/4 3 Jobs Thu 14 4/4 3 Jobs Fri 15 36/36 3 Jobs Sat…" at bounding box center [505, 501] width 1011 height 812
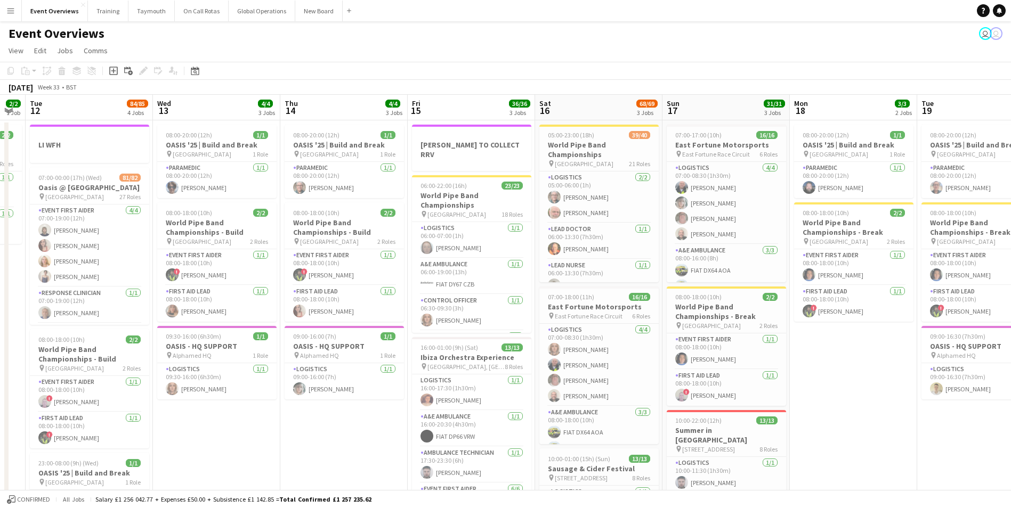
drag, startPoint x: 763, startPoint y: 416, endPoint x: 844, endPoint y: 408, distance: 81.9
click at [844, 408] on app-calendar-viewport "Sun 10 13/13 1 Job Mon 11 2/2 1 Job Tue 12 84/85 4 Jobs Wed 13 4/4 3 Jobs Thu 1…" at bounding box center [505, 501] width 1011 height 812
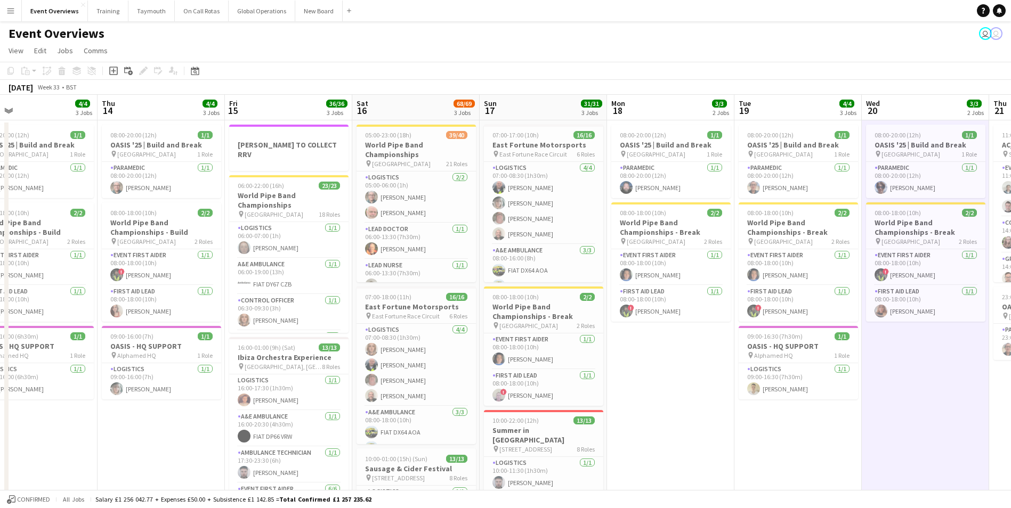
drag, startPoint x: 844, startPoint y: 408, endPoint x: 632, endPoint y: 449, distance: 216.6
click at [605, 449] on app-calendar-viewport "Sun 10 13/13 1 Job Mon 11 2/2 1 Job Tue 12 84/85 4 Jobs Wed 13 4/4 3 Jobs Thu 1…" at bounding box center [505, 501] width 1011 height 812
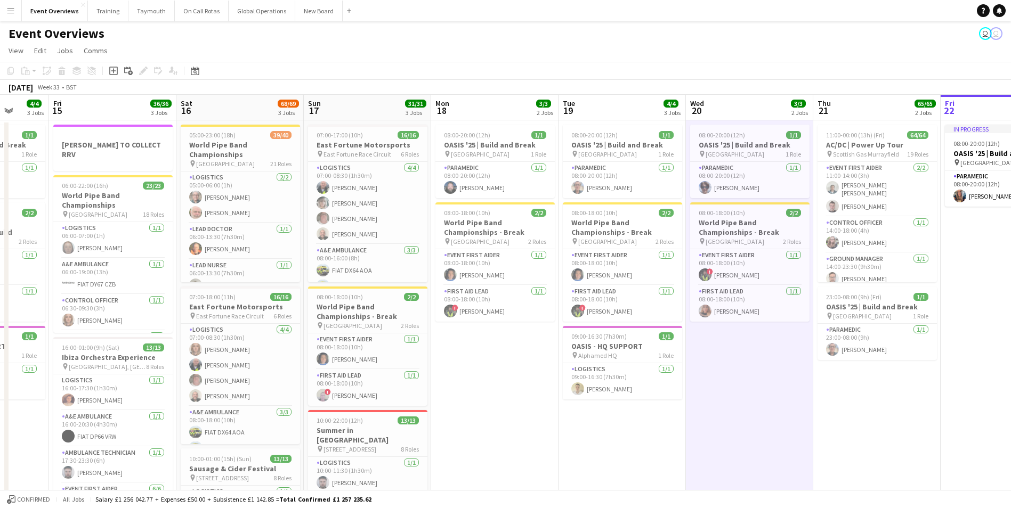
drag, startPoint x: 826, startPoint y: 430, endPoint x: 544, endPoint y: 465, distance: 283.4
click at [544, 465] on app-calendar-viewport "Mon 11 2/2 1 Job Tue 12 84/85 4 Jobs Wed 13 4/4 3 Jobs Thu 14 4/4 3 Jobs Fri 15…" at bounding box center [505, 501] width 1011 height 812
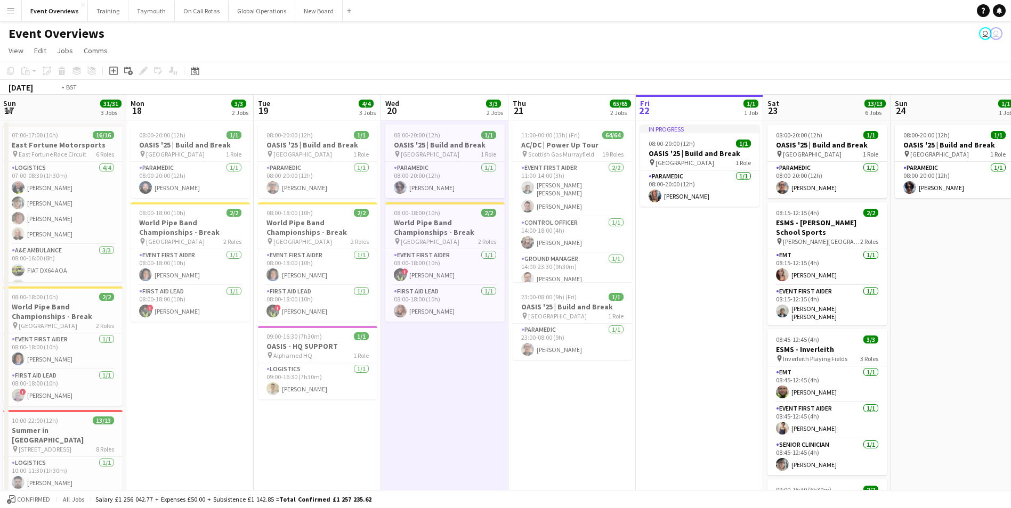
scroll to position [0, 393]
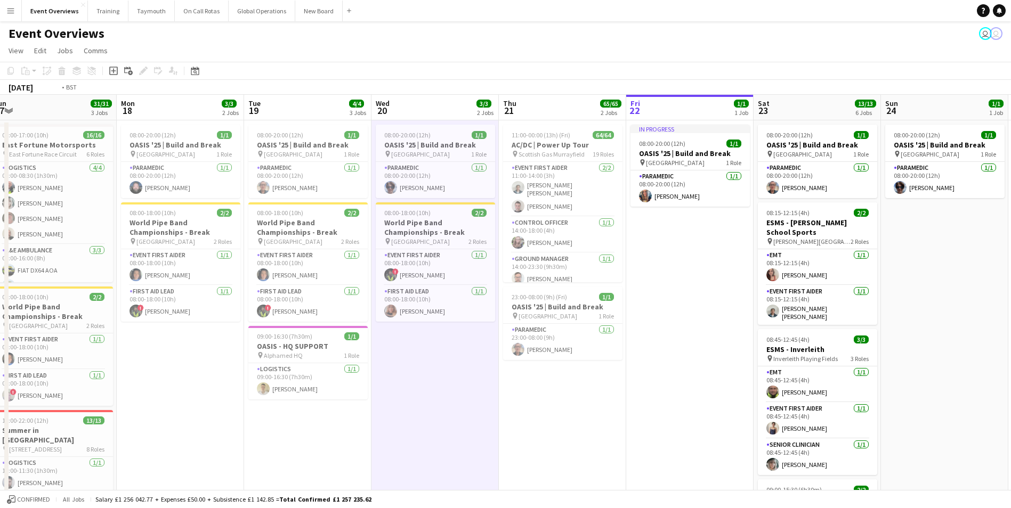
drag, startPoint x: 753, startPoint y: 435, endPoint x: 474, endPoint y: 458, distance: 280.1
click at [474, 458] on app-calendar-viewport "Thu 14 4/4 3 Jobs Fri 15 36/36 3 Jobs Sat 16 68/69 3 Jobs Sun 17 31/31 3 Jobs M…" at bounding box center [505, 501] width 1011 height 812
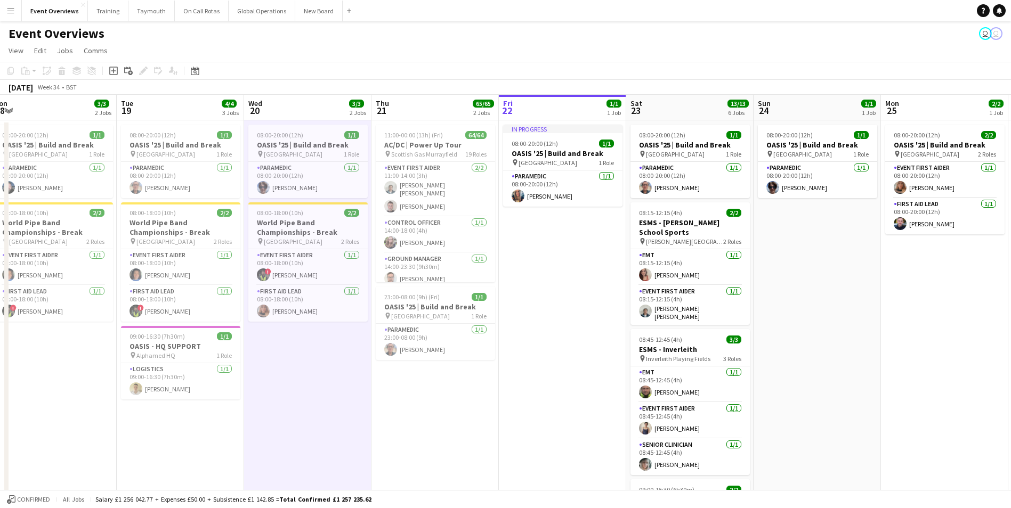
click at [544, 378] on app-date-cell "In progress 08:00-20:00 (12h) 1/1 OASIS '25 | Build and Break pin [GEOGRAPHIC_D…" at bounding box center [562, 513] width 127 height 786
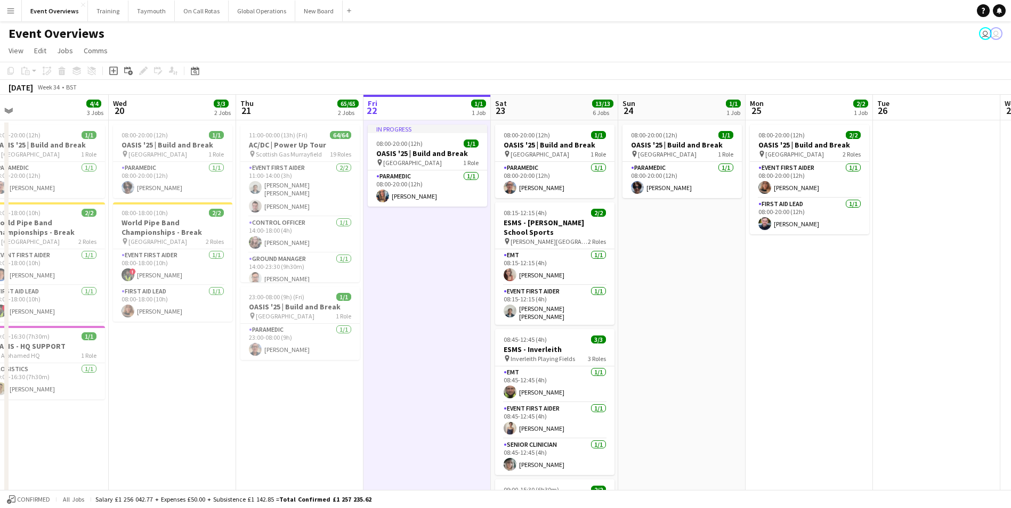
drag, startPoint x: 544, startPoint y: 378, endPoint x: 404, endPoint y: 411, distance: 143.9
click at [404, 411] on app-calendar-viewport "Sat 16 68/69 3 Jobs Sun 17 31/31 3 Jobs Mon 18 3/3 2 Jobs Tue 19 4/4 3 Jobs Wed…" at bounding box center [505, 501] width 1011 height 812
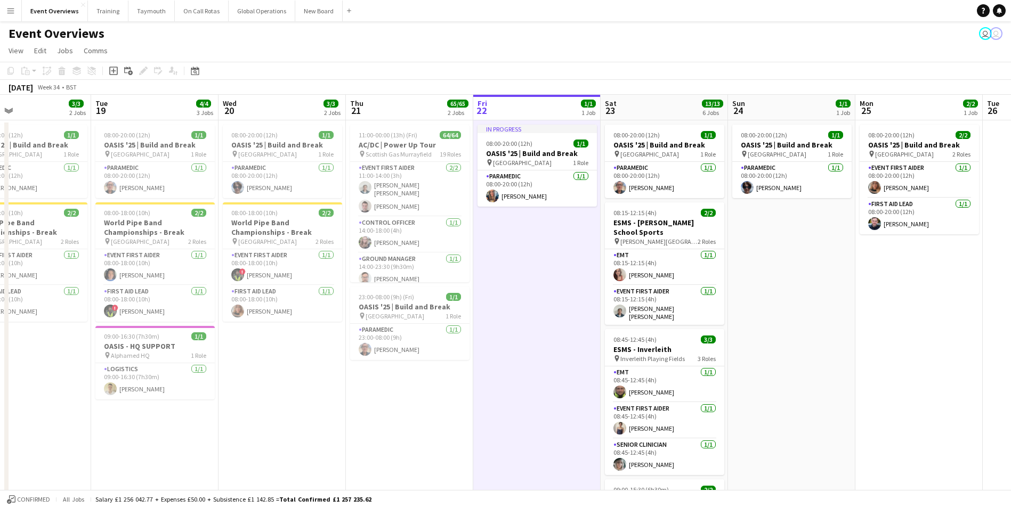
drag, startPoint x: 698, startPoint y: 379, endPoint x: 812, endPoint y: 369, distance: 115.0
click at [812, 369] on app-calendar-viewport "Sat 16 68/69 3 Jobs Sun 17 31/31 3 Jobs Mon 18 3/3 2 Jobs Tue 19 4/4 3 Jobs Wed…" at bounding box center [505, 501] width 1011 height 812
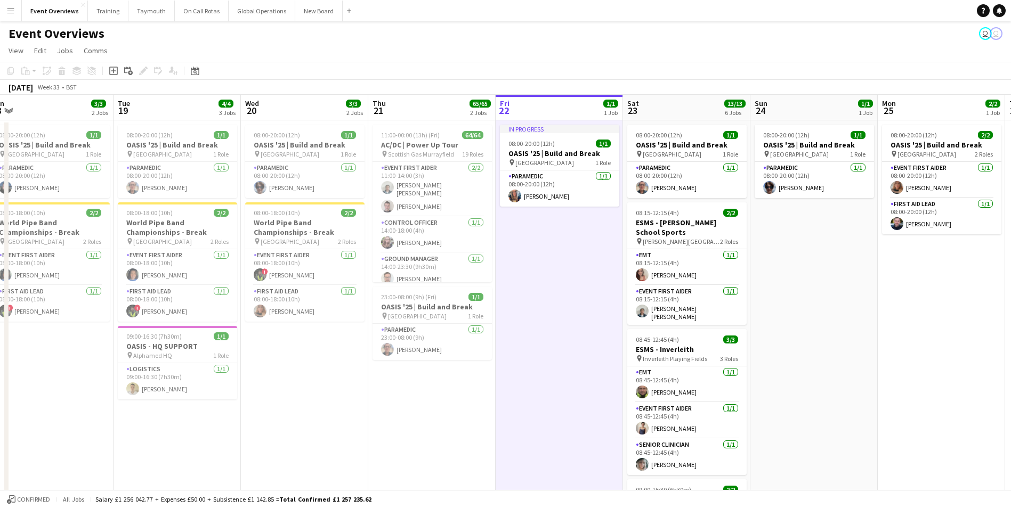
drag, startPoint x: 573, startPoint y: 379, endPoint x: 722, endPoint y: 372, distance: 149.8
click at [722, 372] on app-calendar-viewport "Sat 16 68/69 3 Jobs Sun 17 31/31 3 Jobs Mon 18 3/3 2 Jobs Tue 19 4/4 3 Jobs Wed…" at bounding box center [505, 501] width 1011 height 812
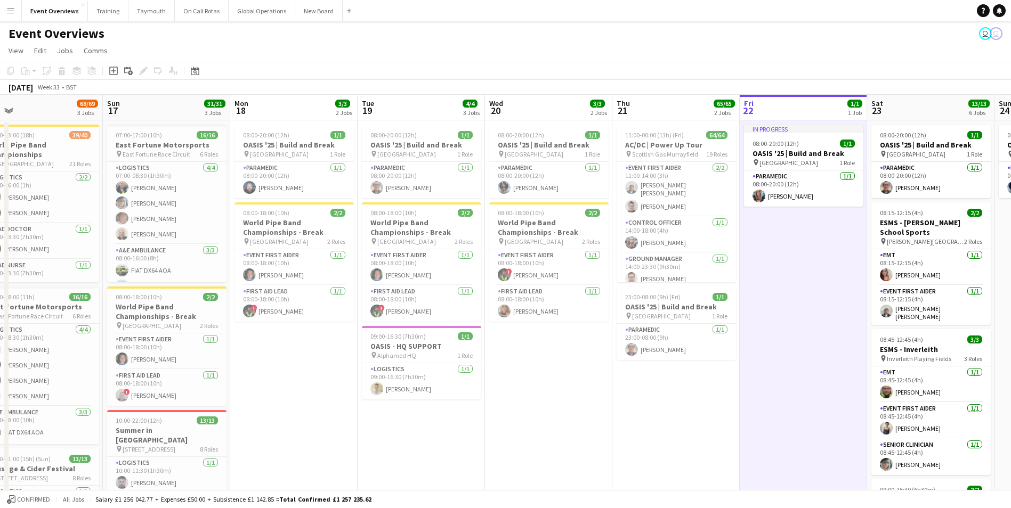
scroll to position [0, 239]
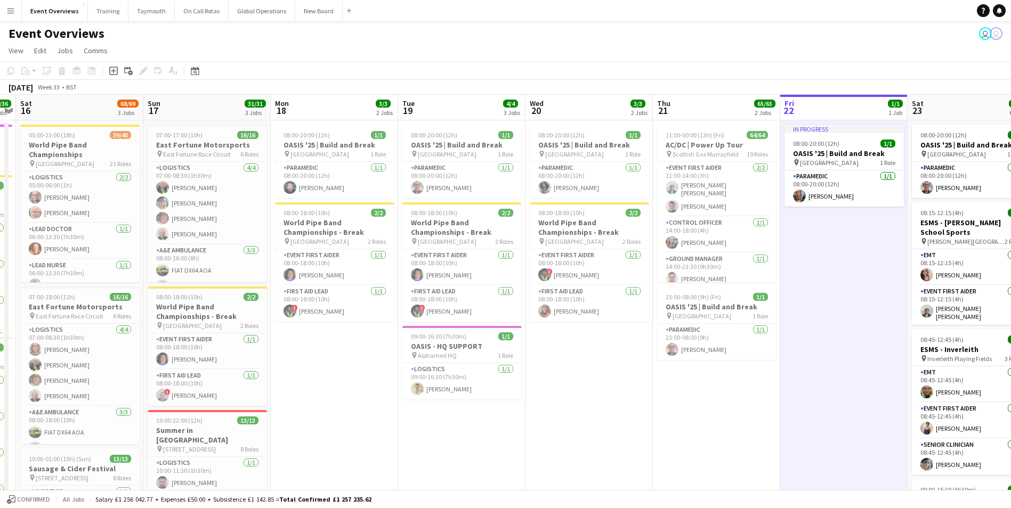
drag, startPoint x: 575, startPoint y: 396, endPoint x: 711, endPoint y: 388, distance: 136.0
click at [711, 388] on app-calendar-viewport "Thu 14 4/4 3 Jobs Fri 15 36/36 3 Jobs Sat 16 68/69 3 Jobs Sun 17 31/31 3 Jobs M…" at bounding box center [505, 501] width 1011 height 812
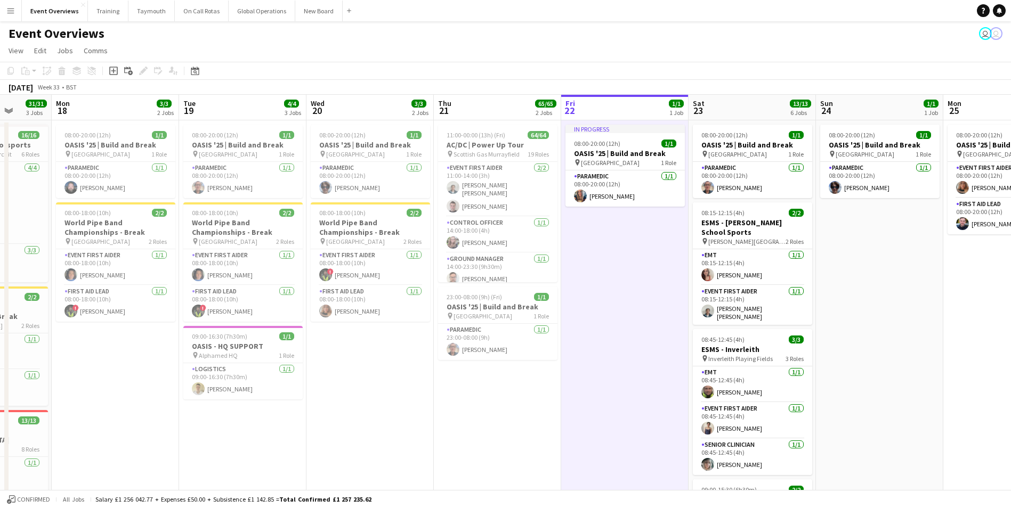
drag, startPoint x: 828, startPoint y: 373, endPoint x: 608, endPoint y: 419, distance: 224.2
click at [608, 419] on app-calendar-viewport "Fri 15 36/36 3 Jobs Sat 16 68/69 3 Jobs Sun 17 31/31 3 Jobs Mon 18 3/3 2 Jobs T…" at bounding box center [505, 501] width 1011 height 812
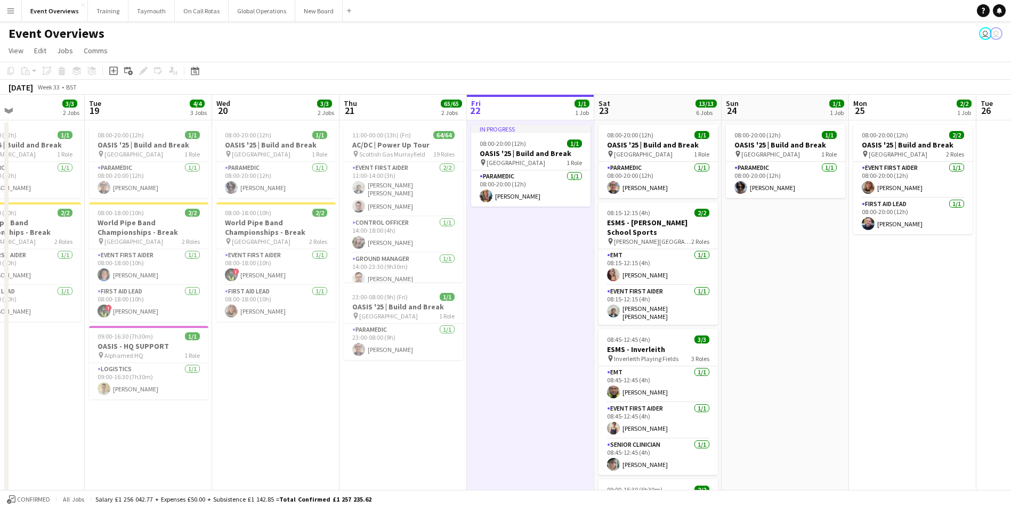
drag, startPoint x: 622, startPoint y: 419, endPoint x: 528, endPoint y: 429, distance: 94.9
click at [528, 429] on app-calendar-viewport "Fri 15 36/36 3 Jobs Sat 16 68/69 3 Jobs Sun 17 31/31 3 Jobs Mon 18 3/3 2 Jobs T…" at bounding box center [505, 501] width 1011 height 812
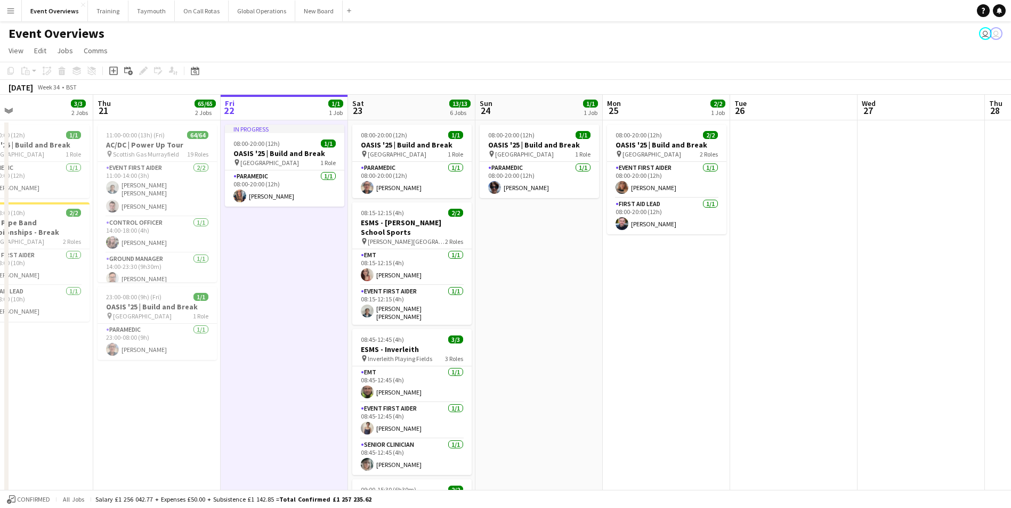
scroll to position [0, 359]
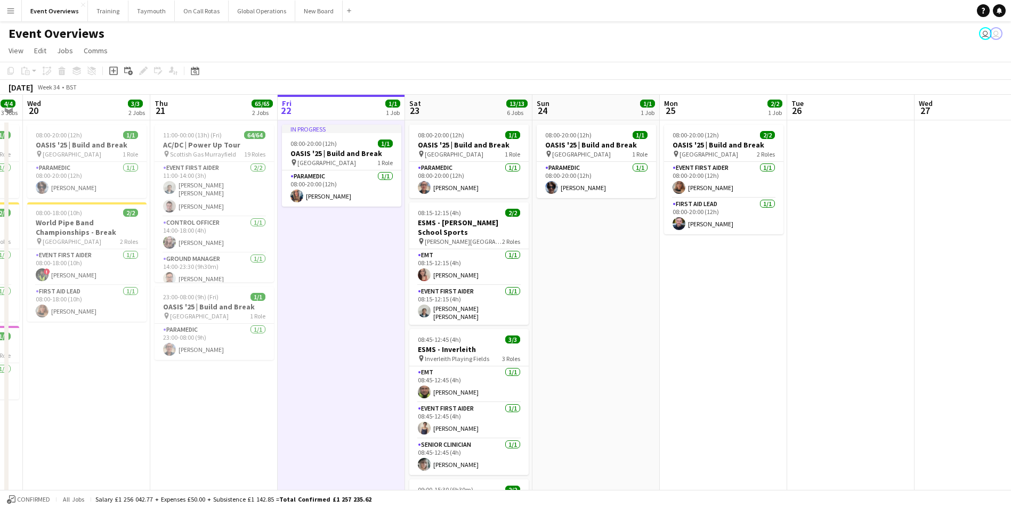
drag, startPoint x: 751, startPoint y: 409, endPoint x: 563, endPoint y: 425, distance: 189.3
click at [563, 425] on app-calendar-viewport "Sun 17 31/31 3 Jobs Mon 18 3/3 2 Jobs Tue 19 4/4 3 Jobs Wed 20 3/3 2 Jobs Thu 2…" at bounding box center [505, 501] width 1011 height 812
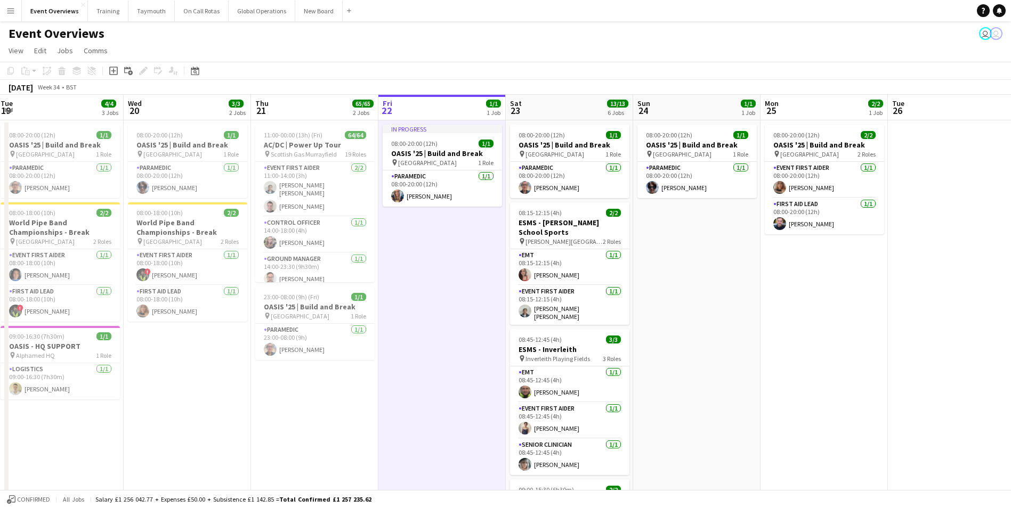
scroll to position [0, 226]
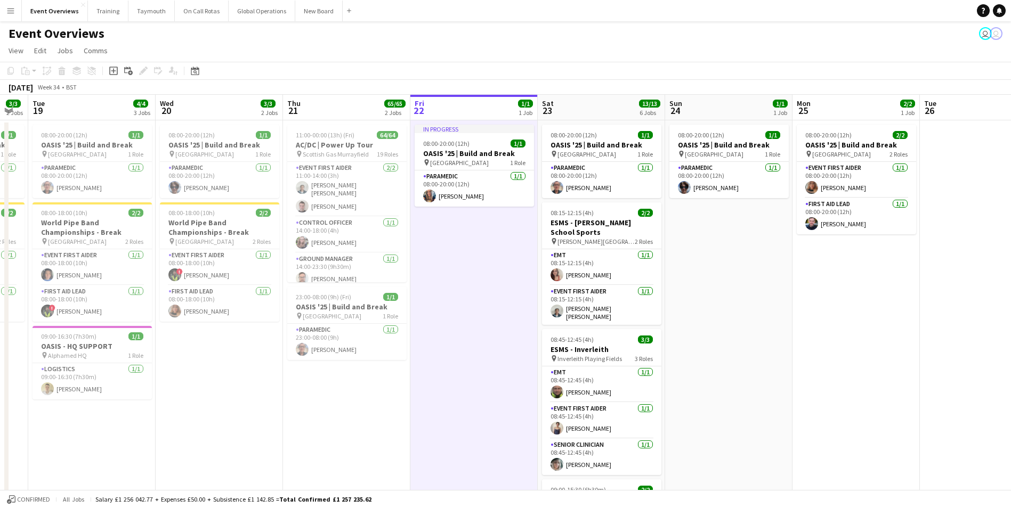
drag, startPoint x: 563, startPoint y: 425, endPoint x: 695, endPoint y: 412, distance: 133.2
click at [695, 412] on app-calendar-viewport "Sun 17 31/31 3 Jobs Mon 18 3/3 2 Jobs Tue 19 4/4 3 Jobs Wed 20 3/3 2 Jobs Thu 2…" at bounding box center [505, 501] width 1011 height 812
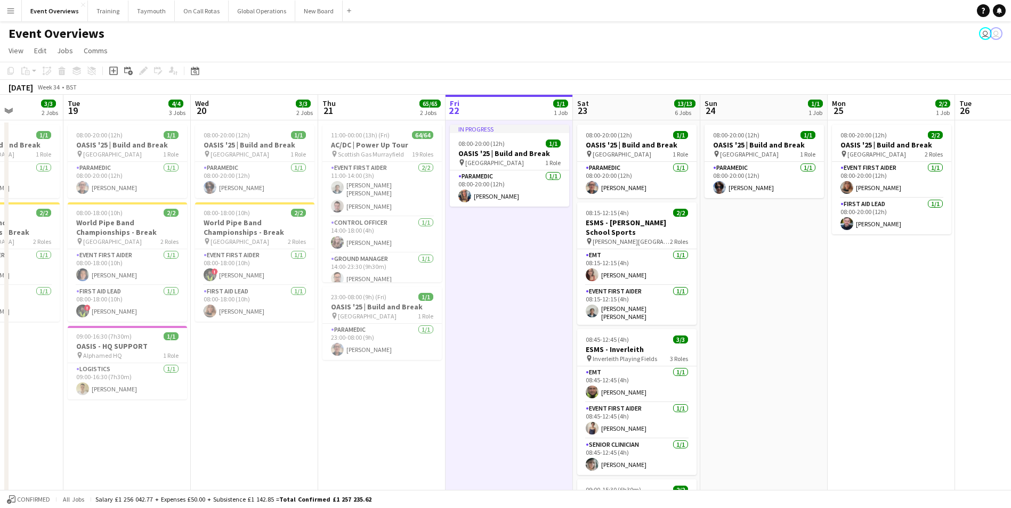
scroll to position [0, 303]
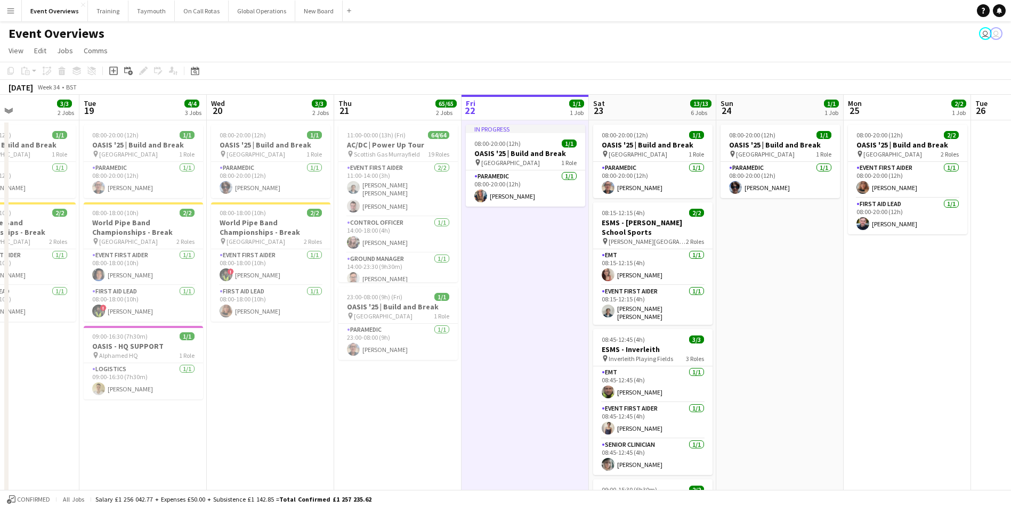
drag, startPoint x: 488, startPoint y: 401, endPoint x: 540, endPoint y: 394, distance: 51.6
click at [540, 394] on app-calendar-viewport "Sat 16 68/69 3 Jobs Sun 17 31/31 3 Jobs Mon 18 3/3 2 Jobs Tue 19 4/4 3 Jobs Wed…" at bounding box center [505, 501] width 1011 height 812
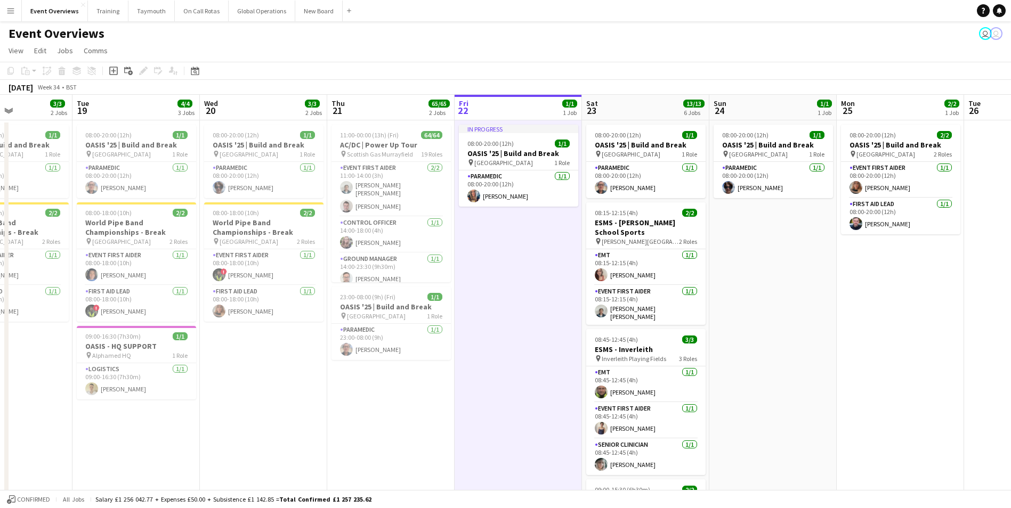
drag, startPoint x: 519, startPoint y: 391, endPoint x: 385, endPoint y: 418, distance: 136.9
click at [385, 418] on app-calendar-viewport "Sat 16 68/69 3 Jobs Sun 17 31/31 3 Jobs Mon 18 3/3 2 Jobs Tue 19 4/4 3 Jobs Wed…" at bounding box center [505, 501] width 1011 height 812
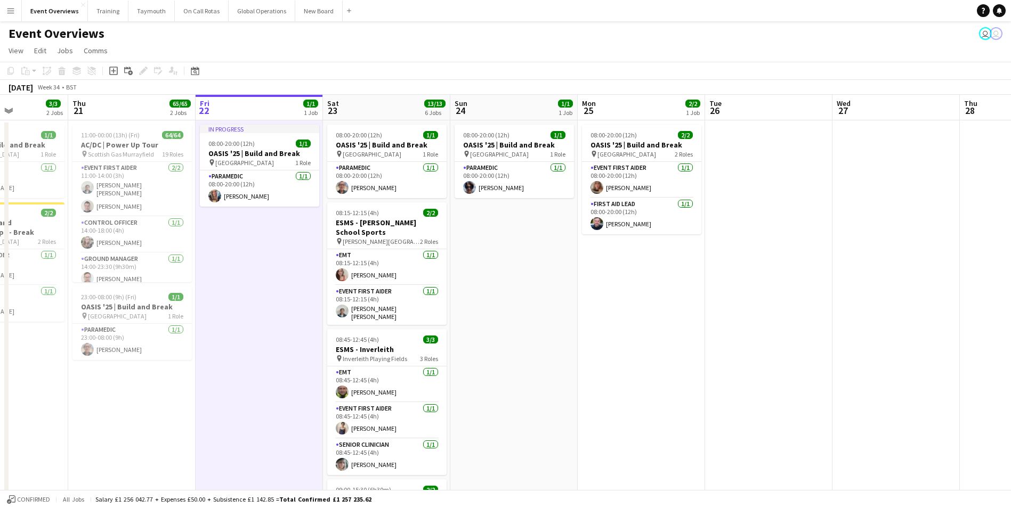
drag, startPoint x: 688, startPoint y: 398, endPoint x: 553, endPoint y: 412, distance: 136.1
click at [553, 412] on app-calendar-viewport "Mon 18 3/3 2 Jobs Tue 19 4/4 3 Jobs Wed 20 3/3 2 Jobs Thu 21 65/65 2 Jobs Fri 2…" at bounding box center [505, 501] width 1011 height 812
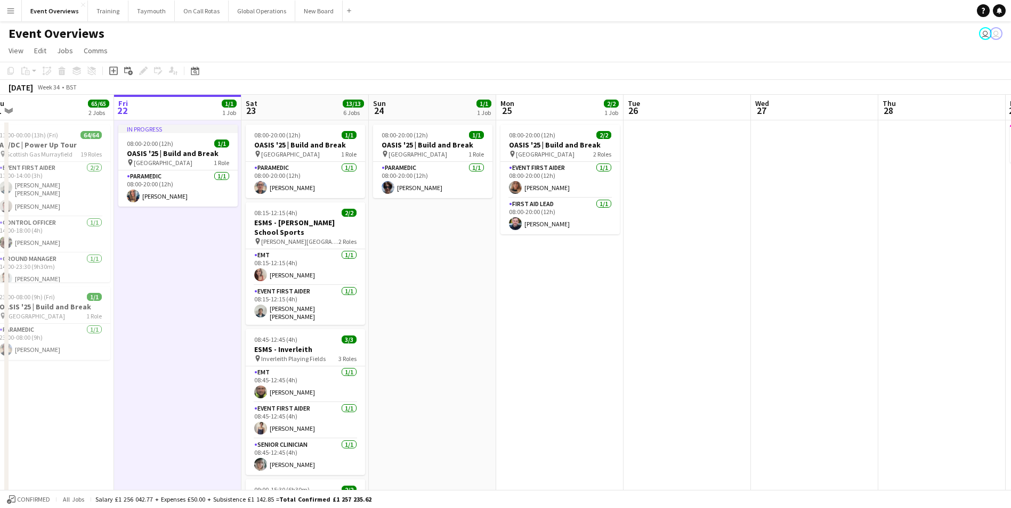
scroll to position [0, 402]
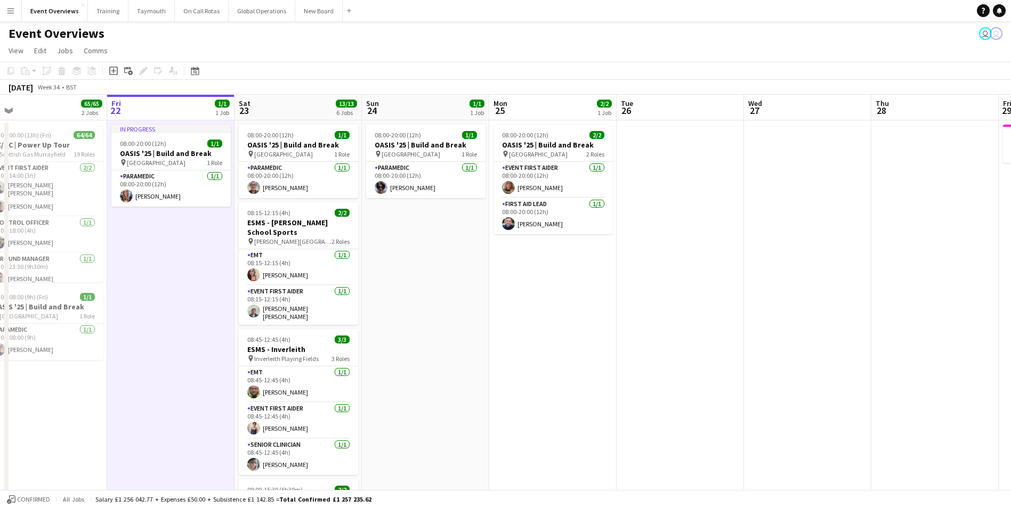
drag, startPoint x: 619, startPoint y: 401, endPoint x: 534, endPoint y: 417, distance: 86.3
click at [534, 417] on app-calendar-viewport "Mon 18 3/3 2 Jobs Tue 19 4/4 3 Jobs Wed 20 3/3 2 Jobs Thu 21 65/65 2 Jobs Fri 2…" at bounding box center [505, 501] width 1011 height 812
click at [675, 405] on app-date-cell at bounding box center [679, 513] width 127 height 786
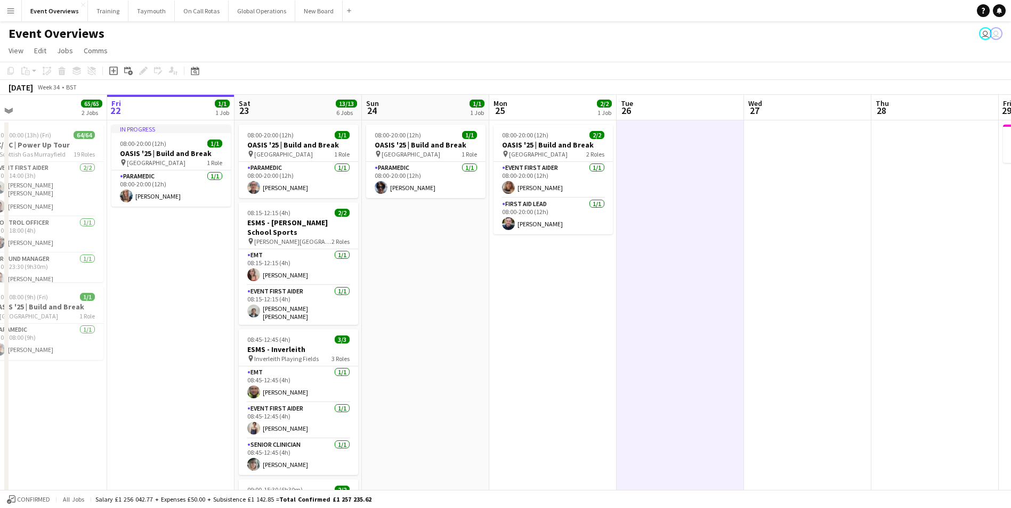
click at [815, 396] on app-date-cell at bounding box center [807, 513] width 127 height 786
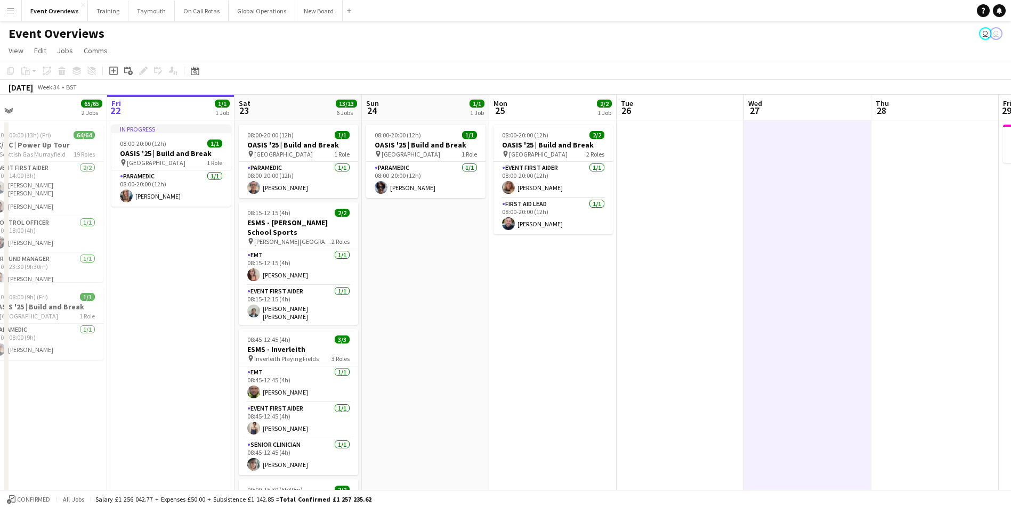
click at [545, 395] on app-date-cell "08:00-20:00 (12h) 2/2 OASIS '25 | Build and Break pin [GEOGRAPHIC_DATA] 2 Roles…" at bounding box center [552, 513] width 127 height 786
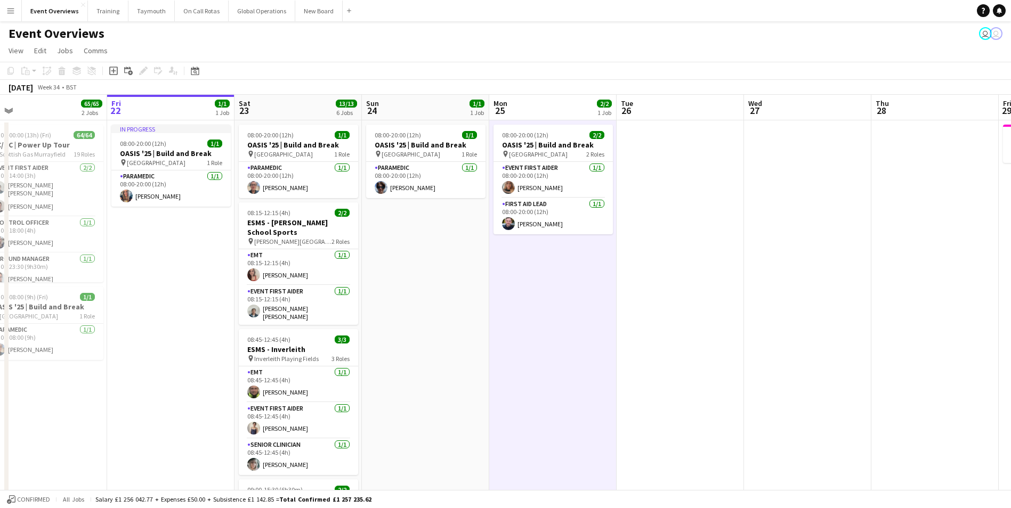
click at [464, 388] on app-date-cell "08:00-20:00 (12h) 1/1 OASIS '25 | Build and Break pin [GEOGRAPHIC_DATA] 1 Role …" at bounding box center [425, 513] width 127 height 786
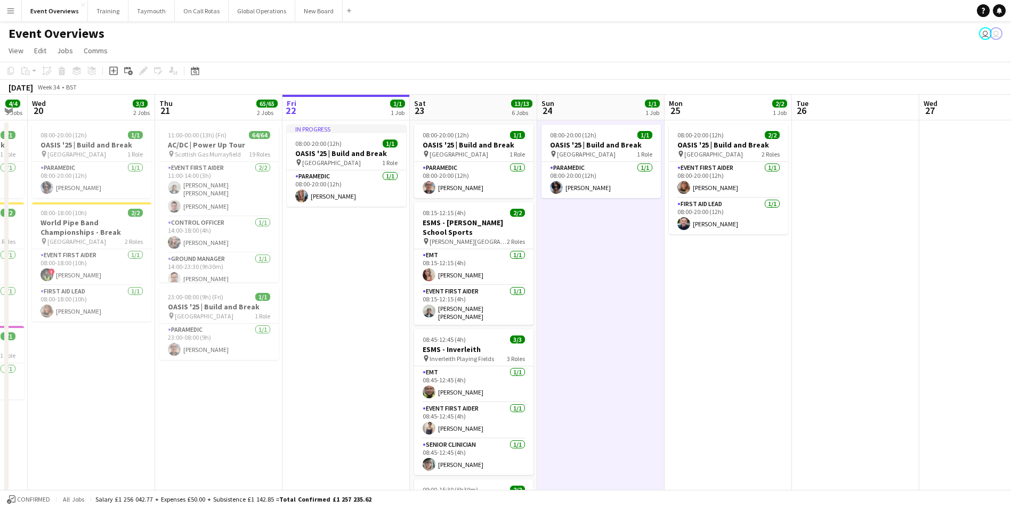
drag, startPoint x: 462, startPoint y: 388, endPoint x: 776, endPoint y: 386, distance: 313.2
click at [776, 386] on app-calendar-viewport "Mon 18 3/3 2 Jobs Tue 19 4/4 3 Jobs Wed 20 3/3 2 Jobs Thu 21 65/65 2 Jobs Fri 2…" at bounding box center [505, 501] width 1011 height 812
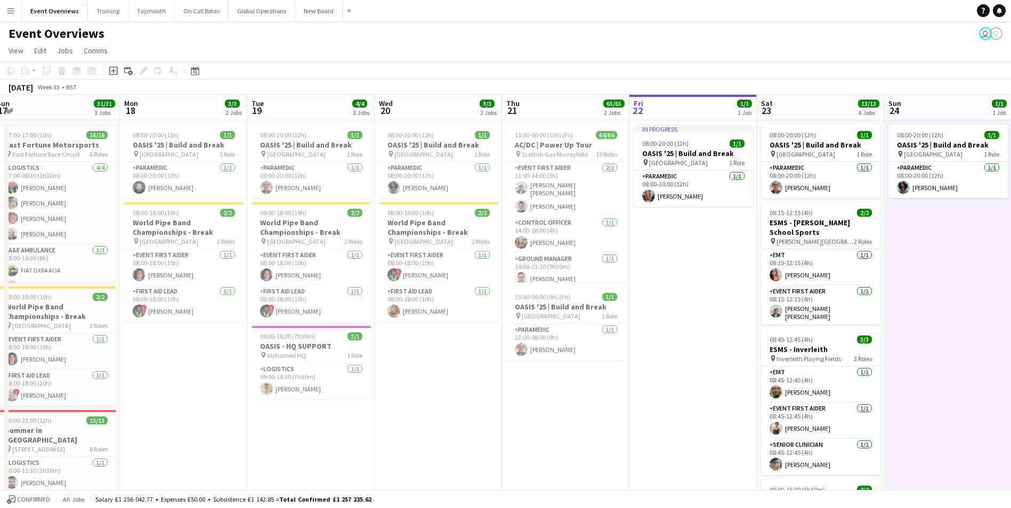
drag, startPoint x: 462, startPoint y: 399, endPoint x: 671, endPoint y: 391, distance: 209.0
click at [671, 391] on app-calendar-viewport "Fri 15 36/36 3 Jobs Sat 16 68/69 3 Jobs Sun 17 31/31 3 Jobs Mon 18 3/3 2 Jobs T…" at bounding box center [505, 501] width 1011 height 812
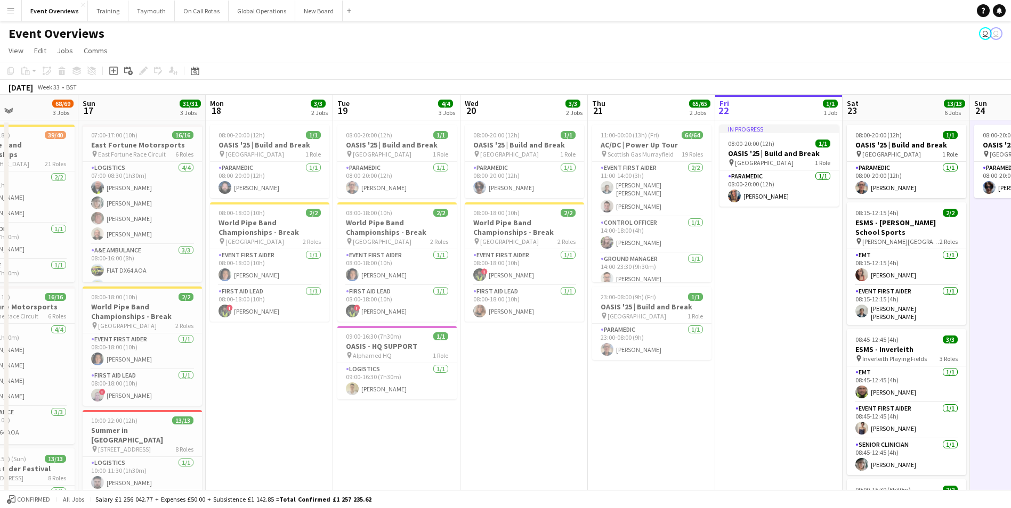
drag, startPoint x: 642, startPoint y: 415, endPoint x: 787, endPoint y: 412, distance: 144.9
click at [787, 412] on app-calendar-viewport "Thu 14 4/4 3 Jobs Fri 15 36/36 3 Jobs Sat 16 68/69 3 Jobs Sun 17 31/31 3 Jobs M…" at bounding box center [505, 501] width 1011 height 812
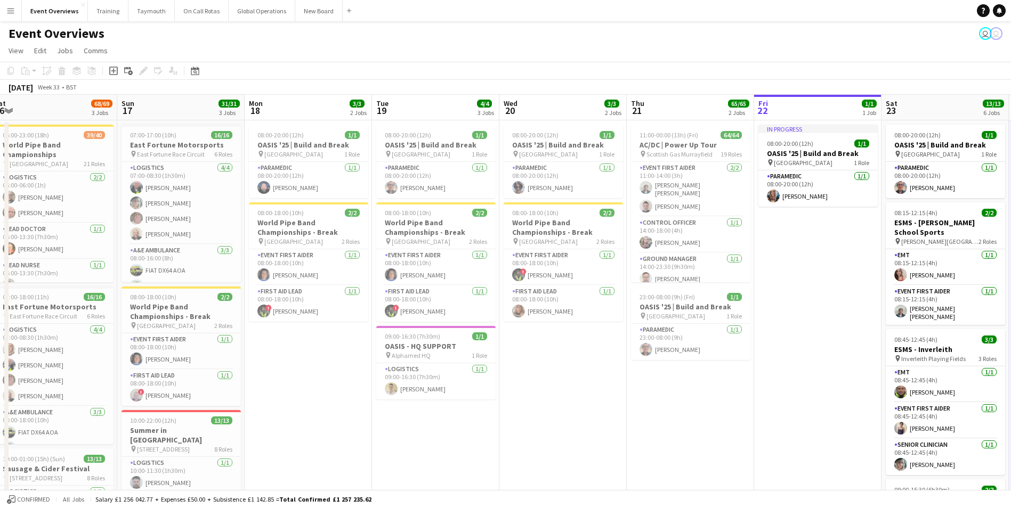
scroll to position [0, 414]
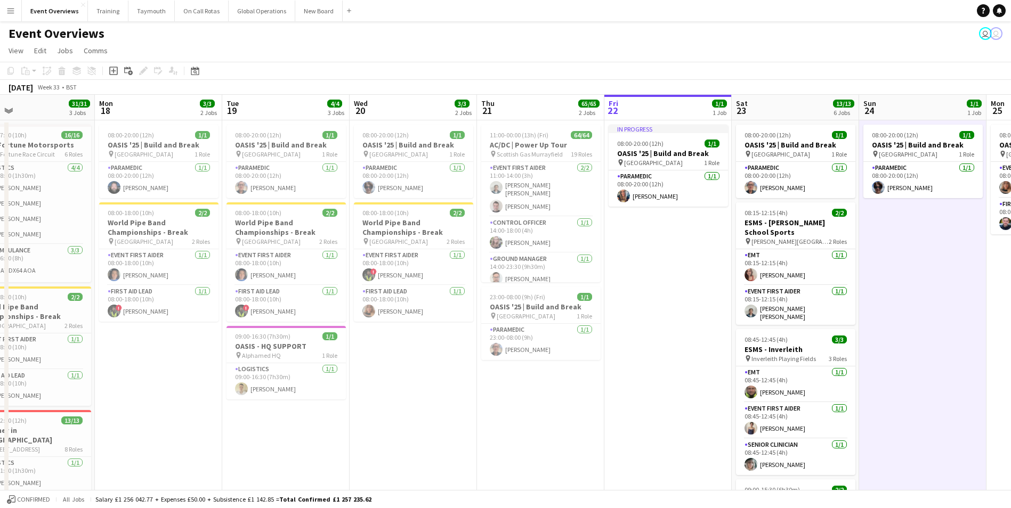
drag, startPoint x: 894, startPoint y: 384, endPoint x: 645, endPoint y: 423, distance: 252.4
click at [645, 423] on app-calendar-viewport "Thu 14 4/4 3 Jobs Fri 15 36/36 3 Jobs Sat 16 68/69 3 Jobs Sun 17 31/31 3 Jobs M…" at bounding box center [505, 501] width 1011 height 812
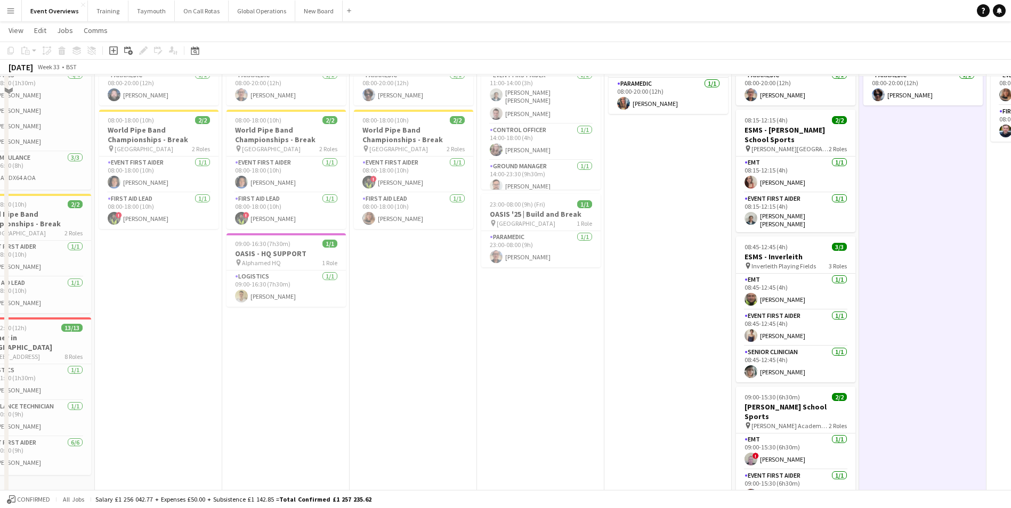
scroll to position [0, 0]
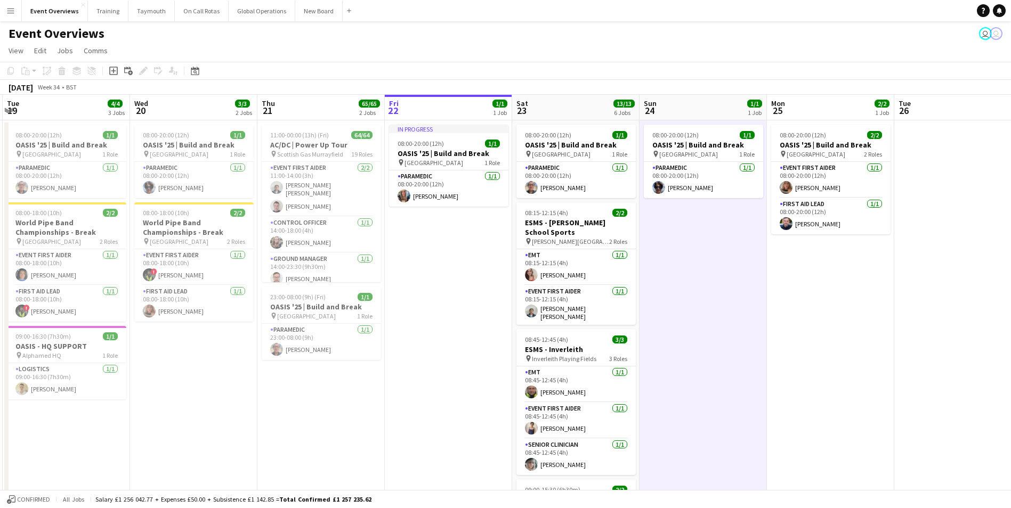
drag, startPoint x: 645, startPoint y: 423, endPoint x: 366, endPoint y: 436, distance: 278.9
click at [363, 437] on app-calendar-viewport "Sat 16 68/69 3 Jobs Sun 17 31/31 3 Jobs Mon 18 3/3 2 Jobs Tue 19 4/4 3 Jobs Wed…" at bounding box center [505, 501] width 1011 height 812
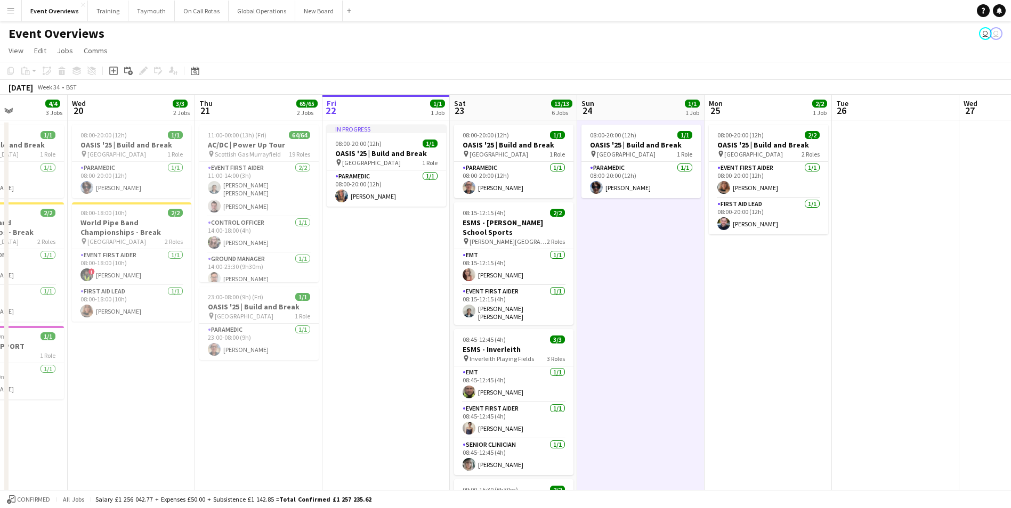
click at [763, 379] on app-date-cell "08:00-20:00 (12h) 2/2 OASIS '25 | Build and Break pin [GEOGRAPHIC_DATA] 2 Roles…" at bounding box center [767, 513] width 127 height 786
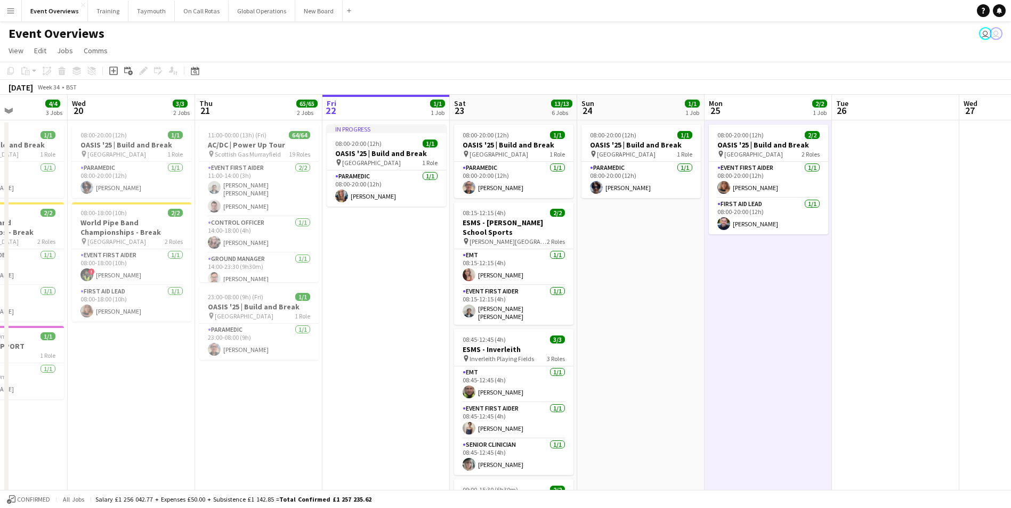
click at [658, 382] on app-date-cell "08:00-20:00 (12h) 1/1 OASIS '25 | Build and Break pin [GEOGRAPHIC_DATA] 1 Role …" at bounding box center [640, 513] width 127 height 786
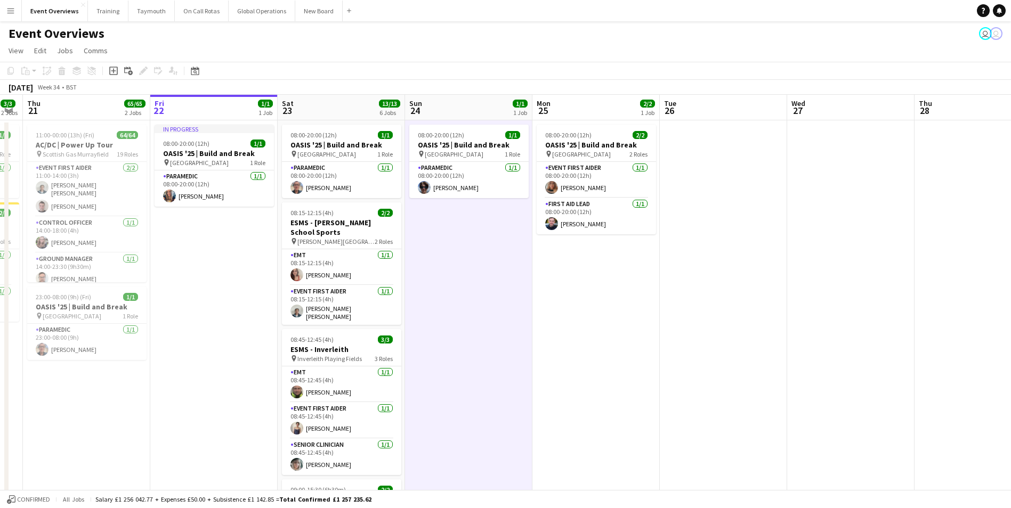
scroll to position [0, 368]
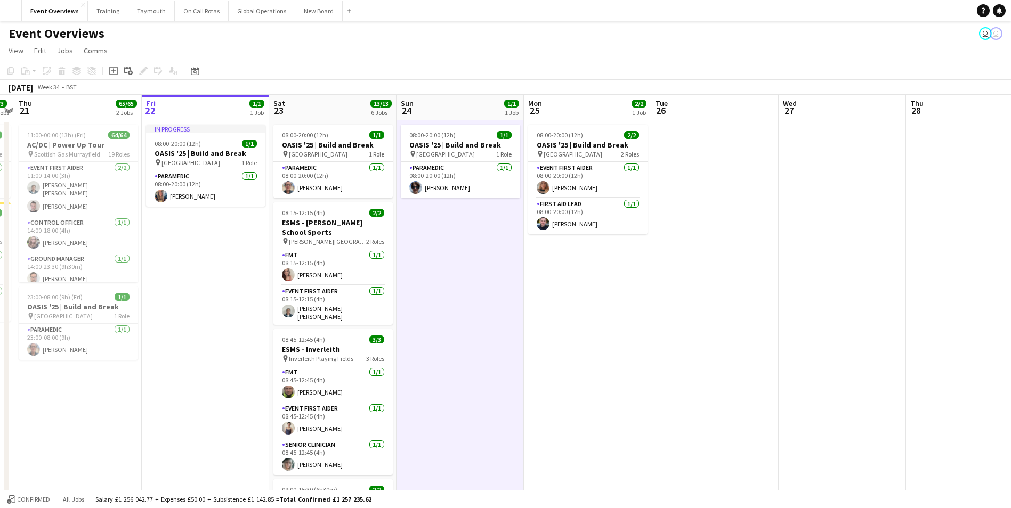
drag, startPoint x: 658, startPoint y: 382, endPoint x: 477, endPoint y: 409, distance: 182.6
click at [477, 409] on app-calendar-viewport "Mon 18 3/3 2 Jobs Tue 19 4/4 3 Jobs Wed 20 3/3 2 Jobs Thu 21 65/65 2 Jobs Fri 2…" at bounding box center [505, 501] width 1011 height 812
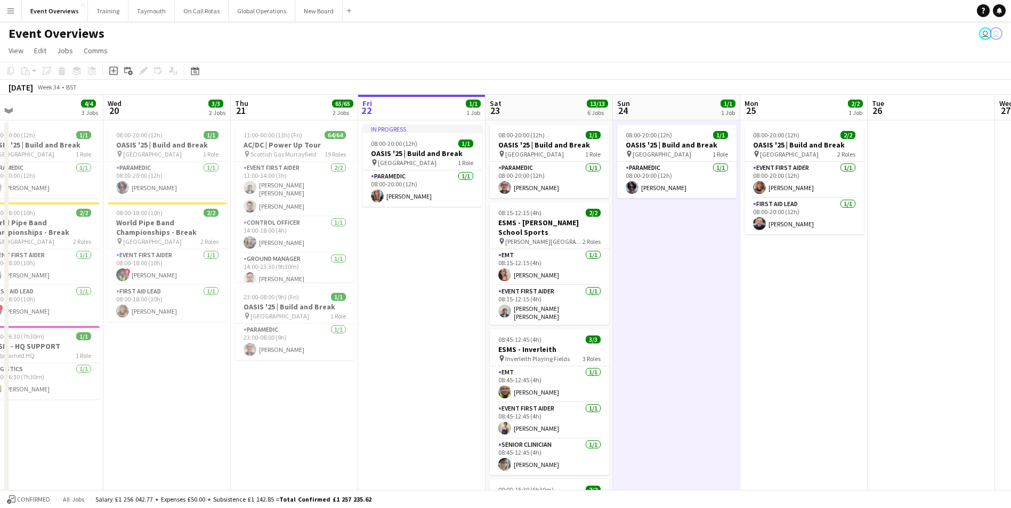
drag, startPoint x: 455, startPoint y: 405, endPoint x: 700, endPoint y: 408, distance: 245.1
click at [700, 408] on app-calendar-viewport "Sun 17 31/31 3 Jobs Mon 18 3/3 2 Jobs Tue 19 4/4 3 Jobs Wed 20 3/3 2 Jobs Thu 2…" at bounding box center [505, 501] width 1011 height 812
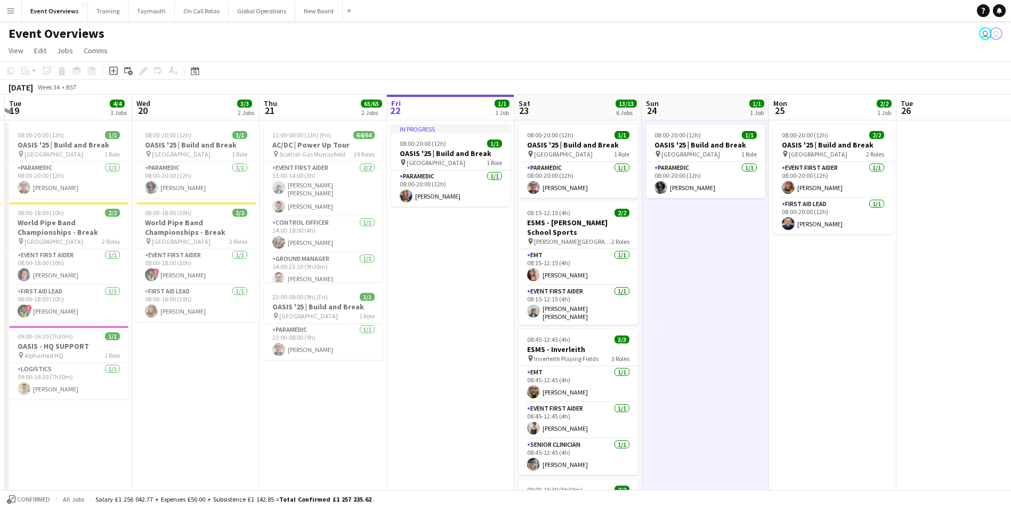
click at [433, 404] on app-date-cell "In progress 08:00-20:00 (12h) 1/1 OASIS '25 | Build and Break pin [GEOGRAPHIC_D…" at bounding box center [450, 513] width 127 height 786
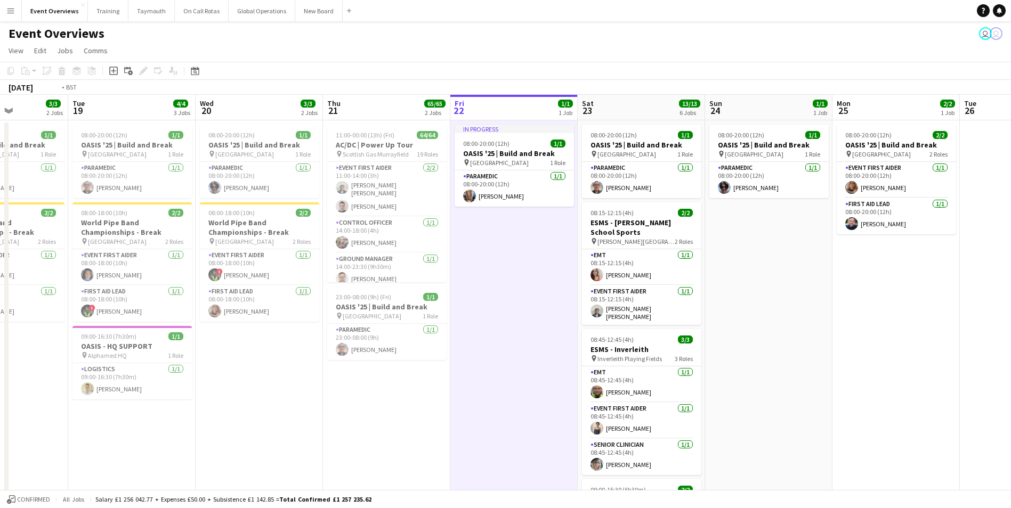
scroll to position [0, 305]
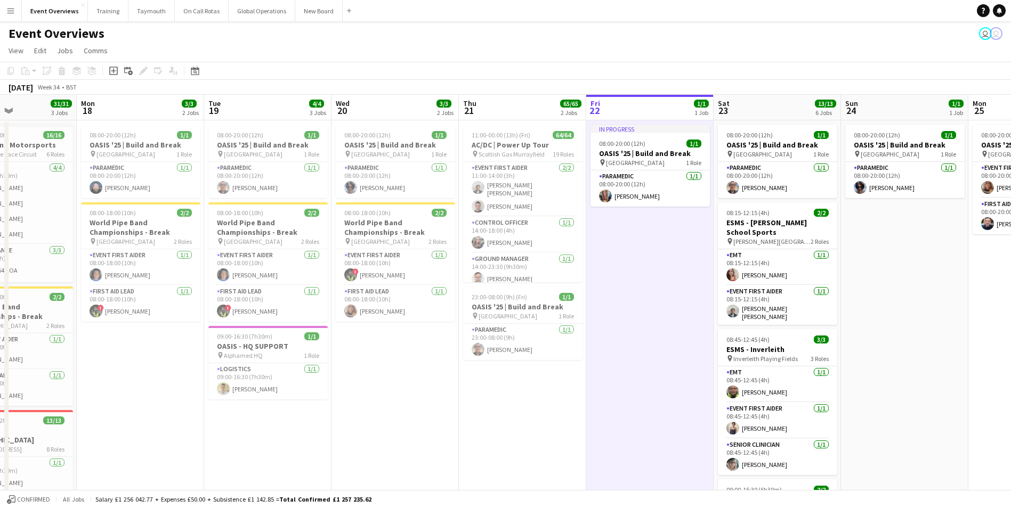
drag, startPoint x: 425, startPoint y: 425, endPoint x: 624, endPoint y: 417, distance: 199.4
click at [624, 417] on app-calendar-viewport "Fri 15 36/36 3 Jobs Sat 16 68/69 3 Jobs Sun 17 31/31 3 Jobs Mon 18 3/3 2 Jobs T…" at bounding box center [505, 501] width 1011 height 812
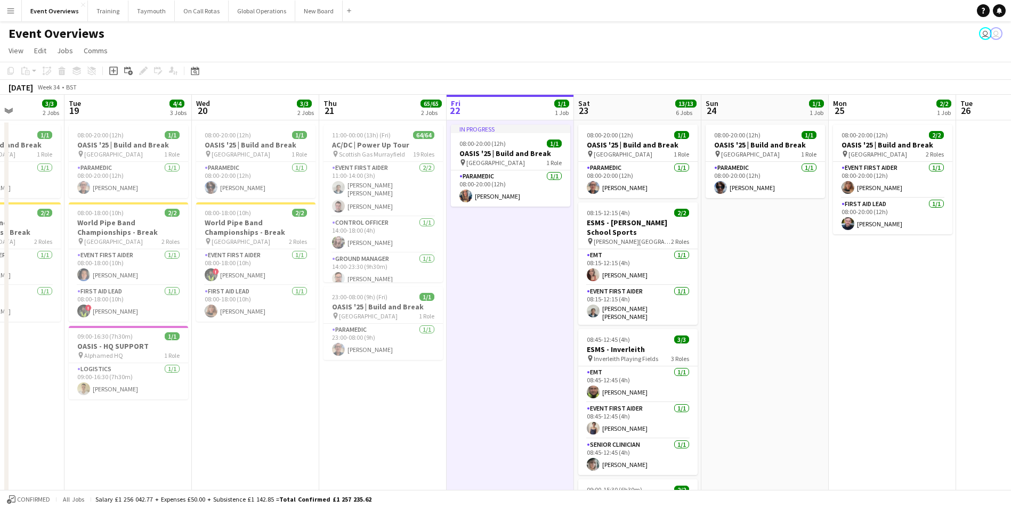
scroll to position [0, 361]
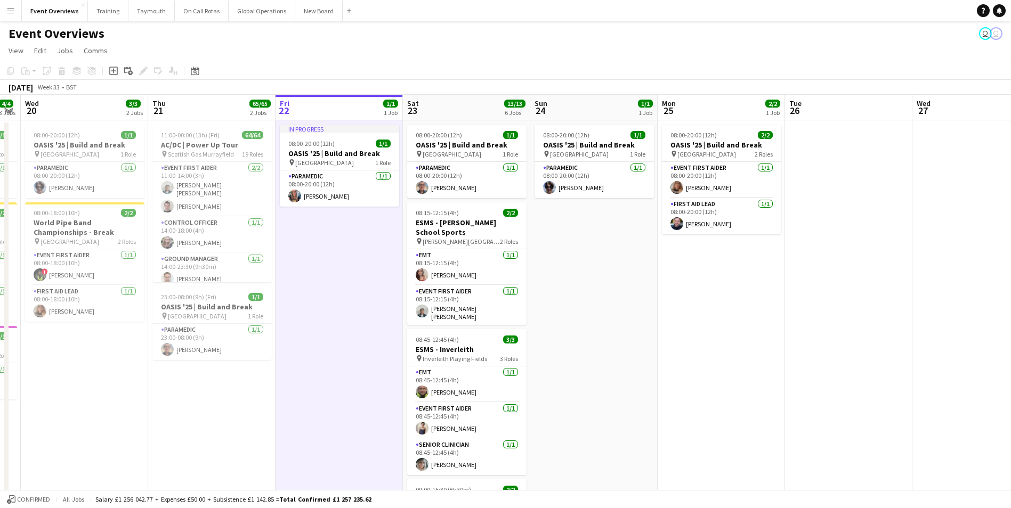
drag, startPoint x: 624, startPoint y: 417, endPoint x: 313, endPoint y: 421, distance: 310.6
click at [313, 421] on app-calendar-viewport "Sun 17 31/31 3 Jobs Mon 18 3/3 2 Jobs Tue 19 4/4 3 Jobs Wed 20 3/3 2 Jobs Thu 2…" at bounding box center [505, 501] width 1011 height 812
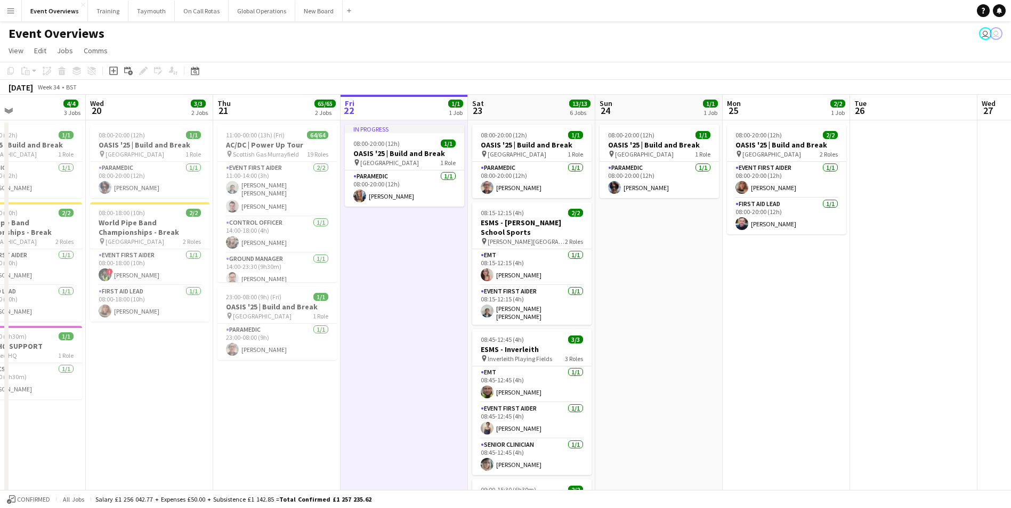
scroll to position [0, 333]
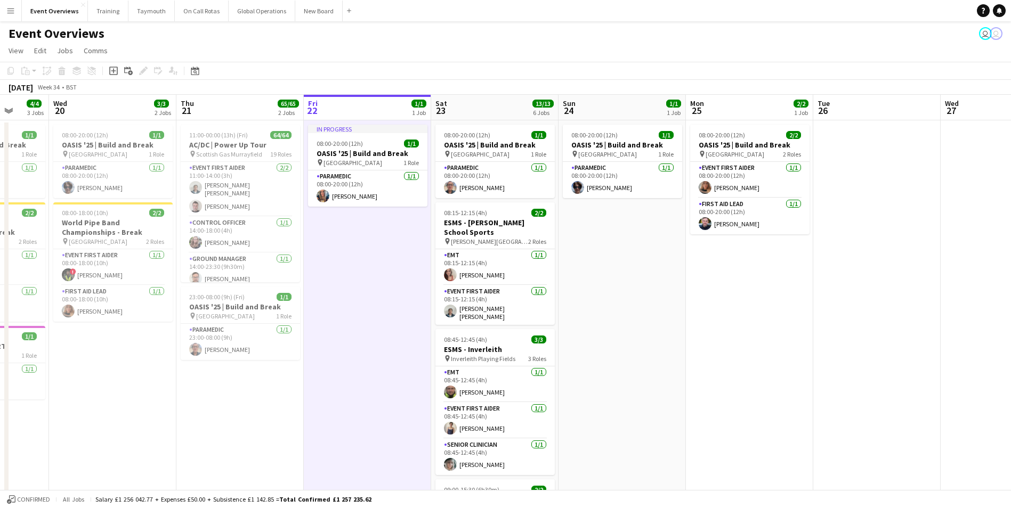
drag, startPoint x: 599, startPoint y: 343, endPoint x: 755, endPoint y: 326, distance: 156.5
click at [755, 326] on app-calendar-viewport "Sun 17 31/31 3 Jobs Mon 18 3/3 2 Jobs Tue 19 4/4 3 Jobs Wed 20 3/3 2 Jobs Thu 2…" at bounding box center [505, 501] width 1011 height 812
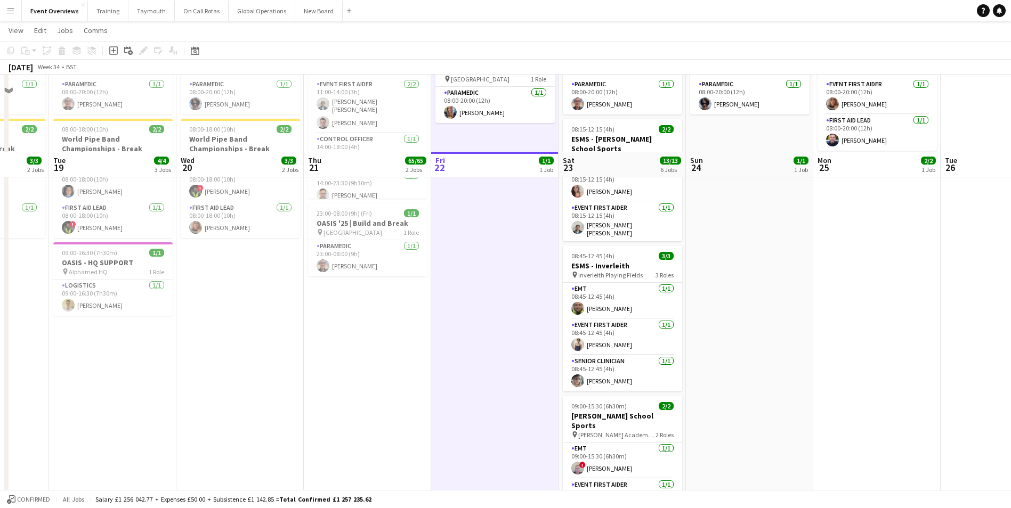
scroll to position [0, 0]
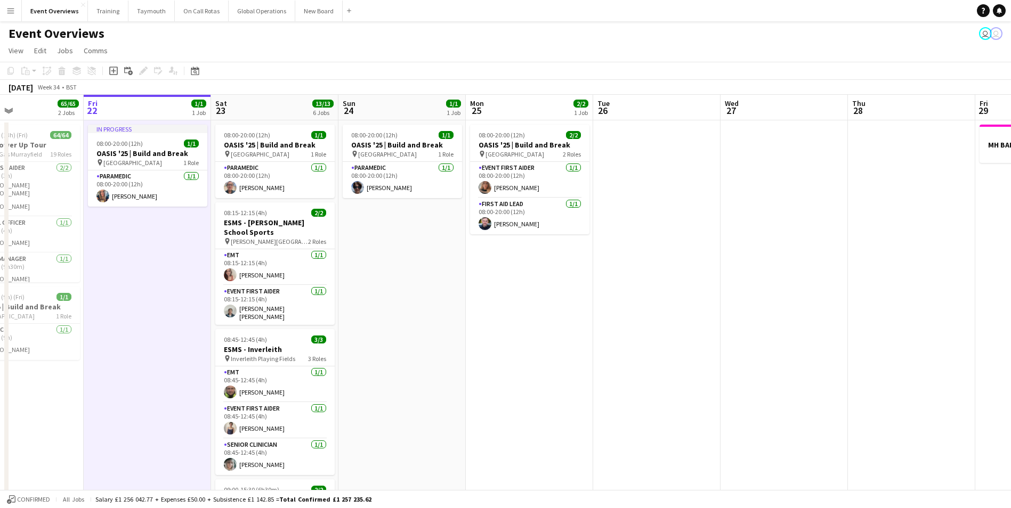
drag, startPoint x: 755, startPoint y: 346, endPoint x: 406, endPoint y: 365, distance: 349.9
click at [405, 365] on app-calendar-viewport "Mon 18 3/3 2 Jobs Tue 19 4/4 3 Jobs Wed 20 3/3 2 Jobs Thu 21 65/65 2 Jobs Fri 2…" at bounding box center [505, 501] width 1011 height 812
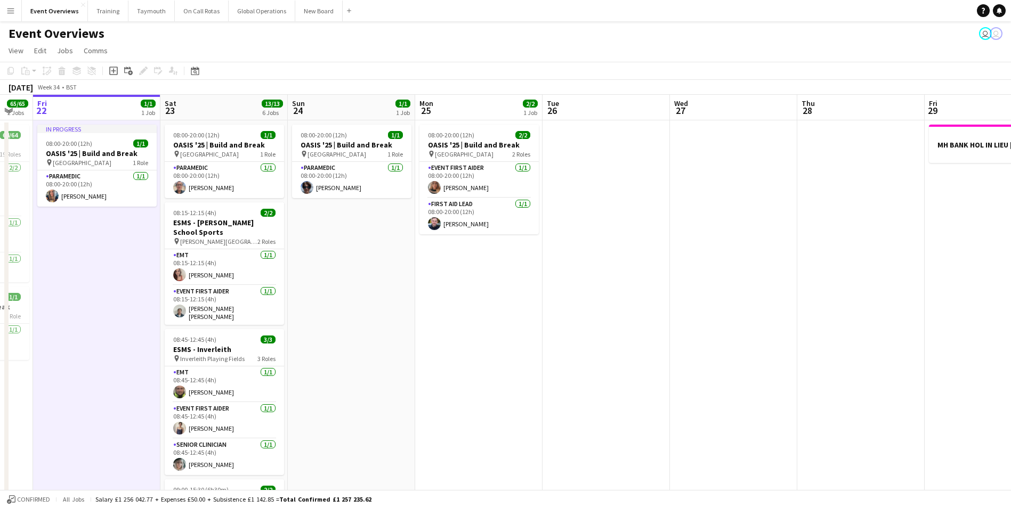
scroll to position [0, 336]
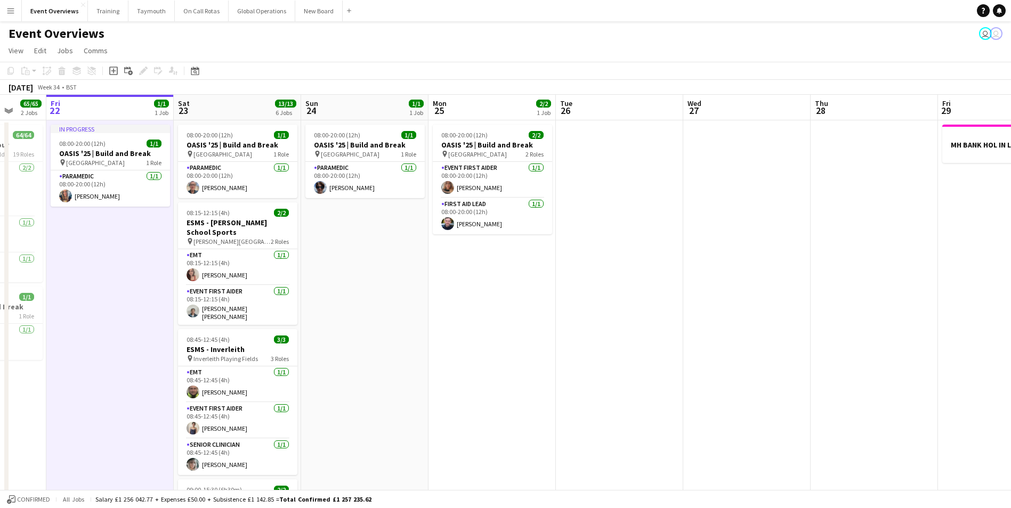
drag, startPoint x: 611, startPoint y: 354, endPoint x: 328, endPoint y: 366, distance: 283.7
click at [328, 366] on app-calendar-viewport "Tue 19 4/4 3 Jobs Wed 20 3/3 2 Jobs Thu 21 65/65 2 Jobs Fri 22 1/1 1 Job Sat 23…" at bounding box center [505, 501] width 1011 height 812
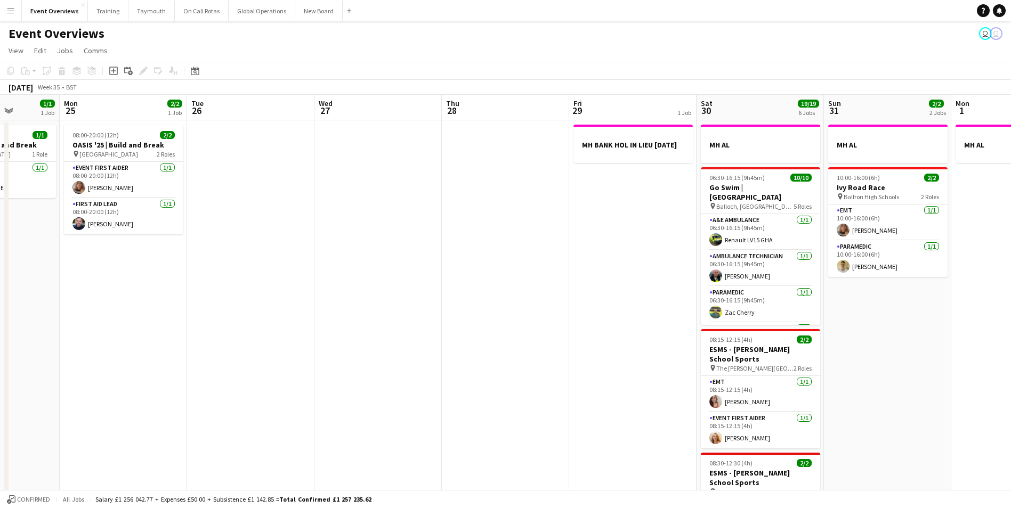
drag, startPoint x: 487, startPoint y: 327, endPoint x: 363, endPoint y: 330, distance: 124.2
click at [363, 330] on app-calendar-viewport "Fri 22 1/1 1 Job Sat 23 13/13 6 Jobs Sun 24 1/1 1 Job Mon 25 2/2 1 Job Tue 26 W…" at bounding box center [505, 501] width 1011 height 812
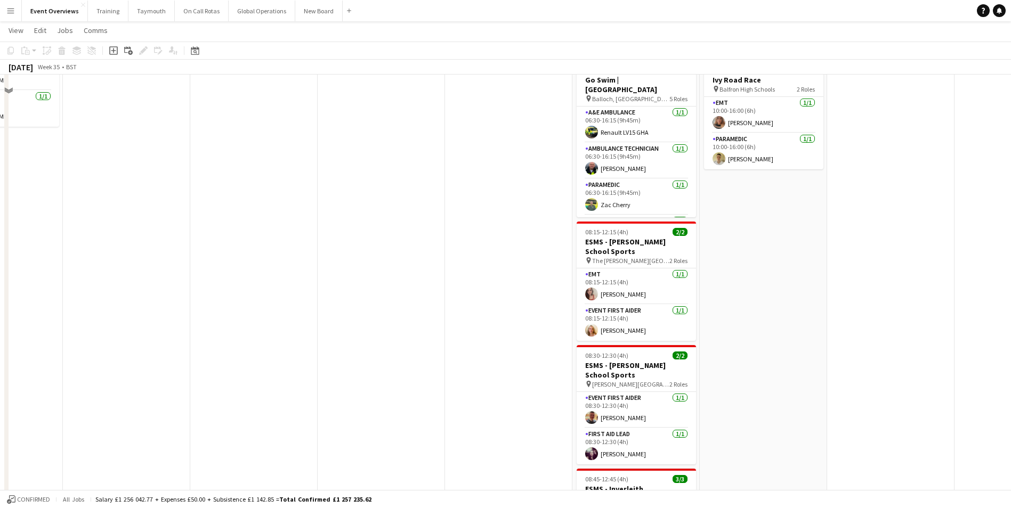
scroll to position [0, 0]
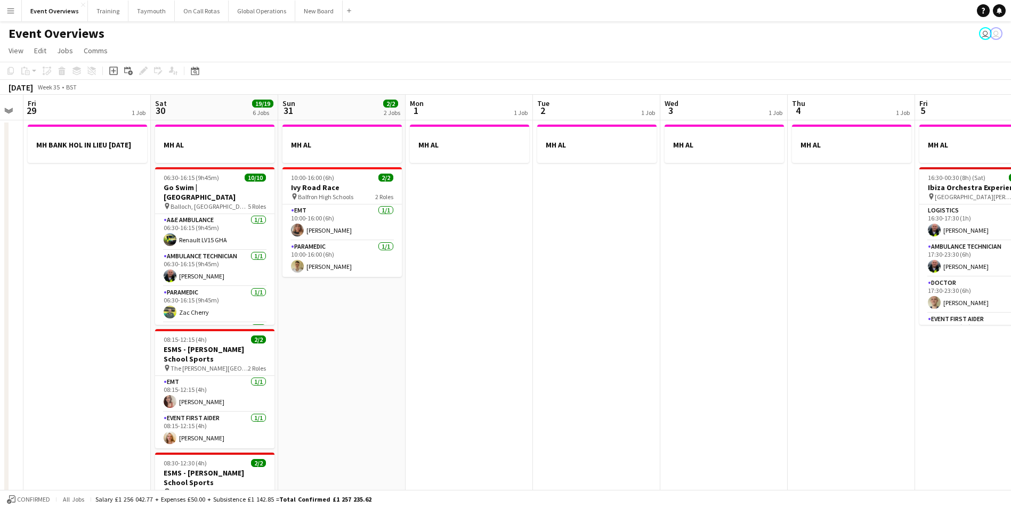
drag, startPoint x: 455, startPoint y: 317, endPoint x: 34, endPoint y: 317, distance: 421.4
click at [34, 317] on app-calendar-viewport "Tue 26 Wed 27 Thu 28 Fri 29 1 Job Sat 30 19/19 6 Jobs Sun 31 2/2 2 Jobs Mon 1 1…" at bounding box center [505, 501] width 1011 height 812
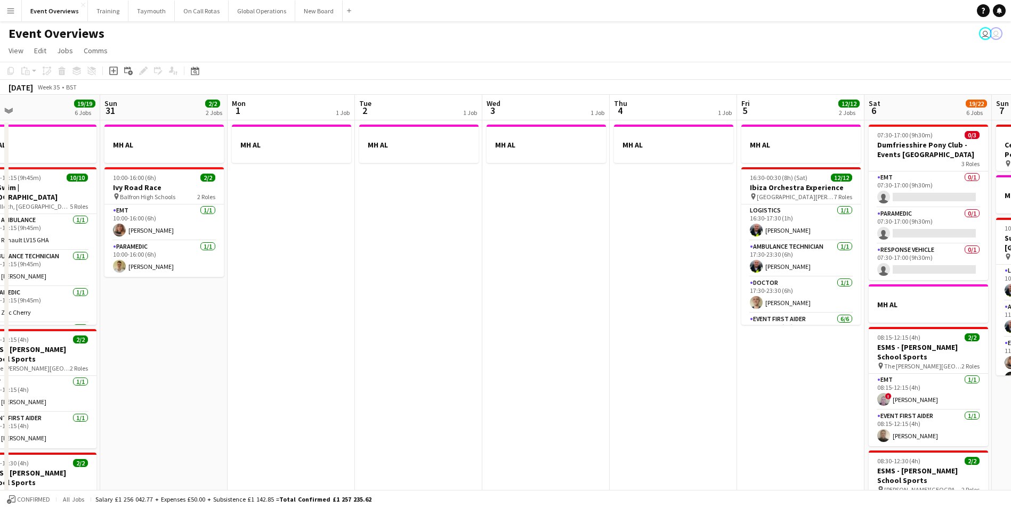
scroll to position [0, 411]
drag, startPoint x: 529, startPoint y: 315, endPoint x: 349, endPoint y: 327, distance: 179.9
click at [349, 327] on app-calendar-viewport "Wed 27 Thu 28 Fri 29 1 Job Sat 30 19/19 6 Jobs Sun 31 2/2 2 Jobs Mon 1 1 Job Tu…" at bounding box center [505, 501] width 1011 height 812
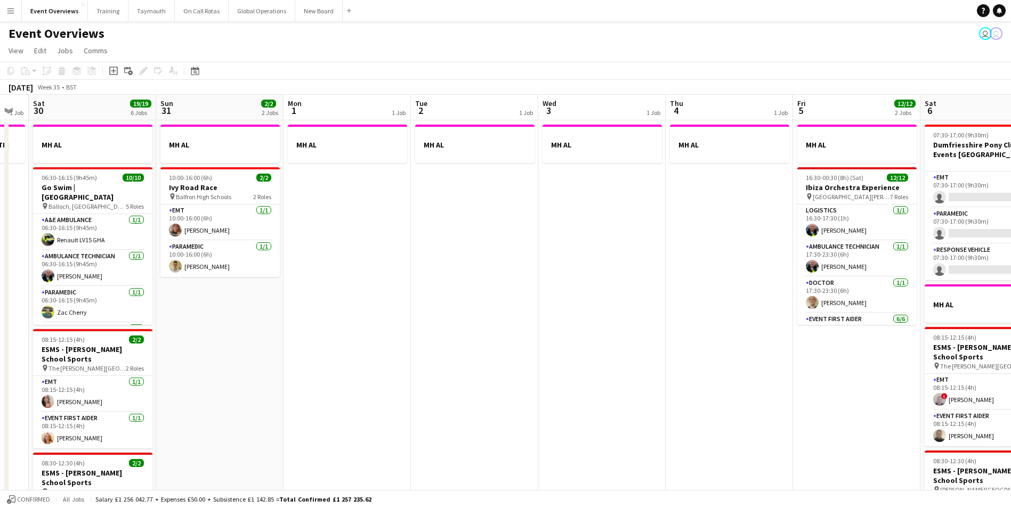
scroll to position [0, 361]
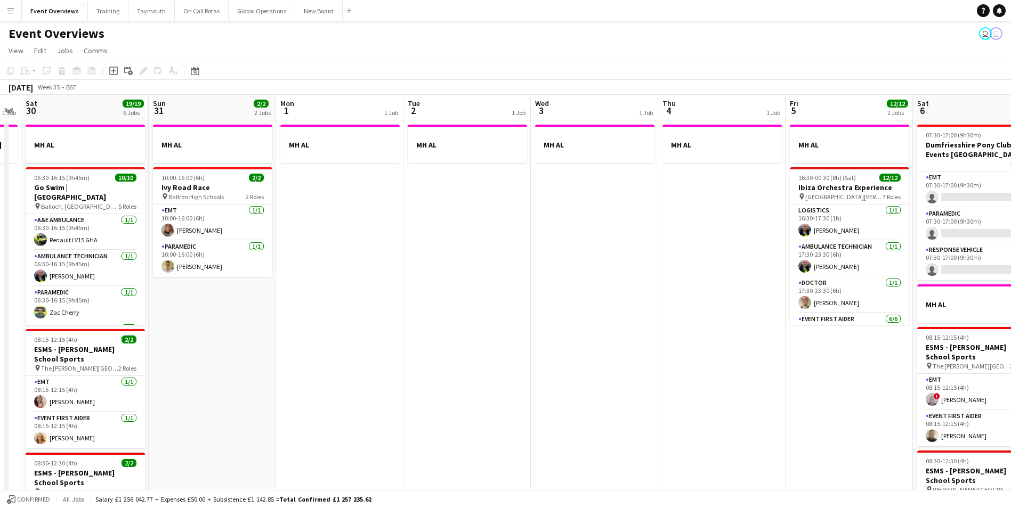
drag, startPoint x: 349, startPoint y: 327, endPoint x: 400, endPoint y: 339, distance: 51.6
click at [400, 339] on app-calendar-viewport "Wed 27 Thu 28 Fri 29 1 Job Sat 30 19/19 6 Jobs Sun 31 2/2 2 Jobs Mon 1 1 Job Tu…" at bounding box center [505, 501] width 1011 height 812
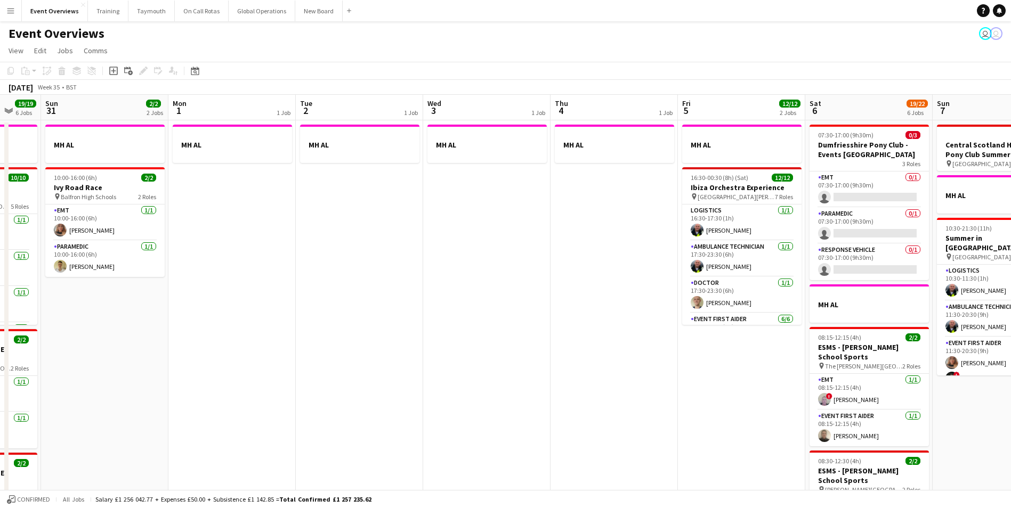
scroll to position [0, 344]
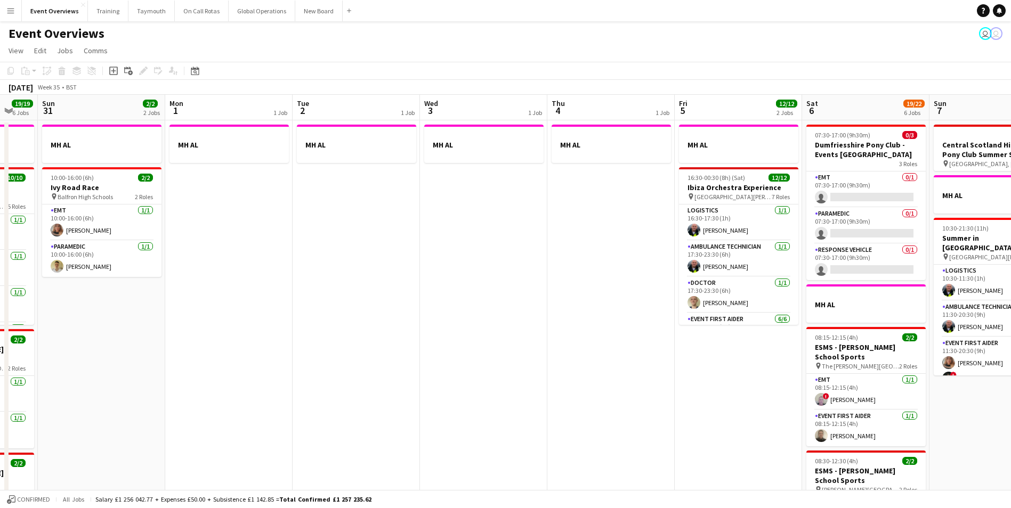
drag, startPoint x: 565, startPoint y: 356, endPoint x: 327, endPoint y: 365, distance: 238.3
click at [327, 365] on app-calendar-viewport "Thu 28 Fri 29 1 Job Sat 30 19/19 6 Jobs Sun 31 2/2 2 Jobs Mon 1 1 Job Tue 2 1 J…" at bounding box center [505, 501] width 1011 height 812
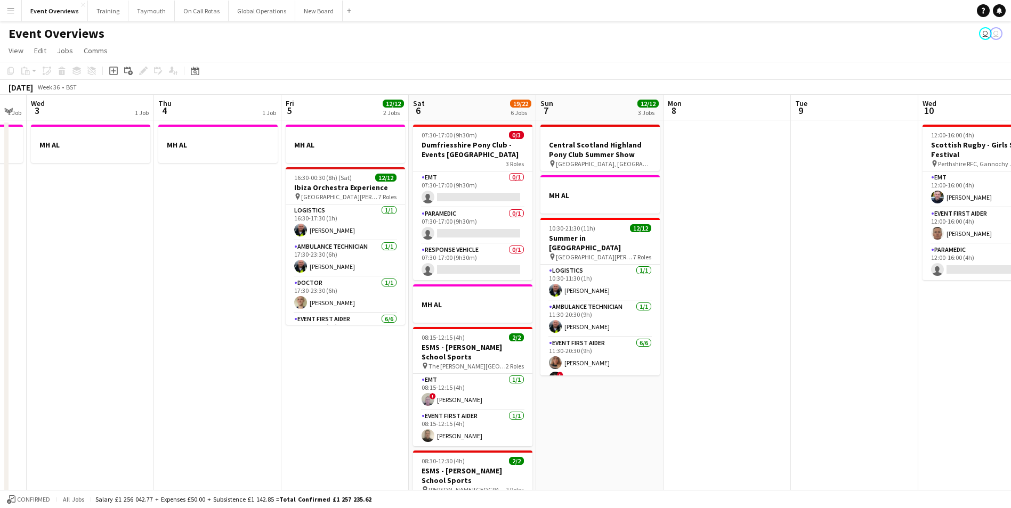
scroll to position [0, 385]
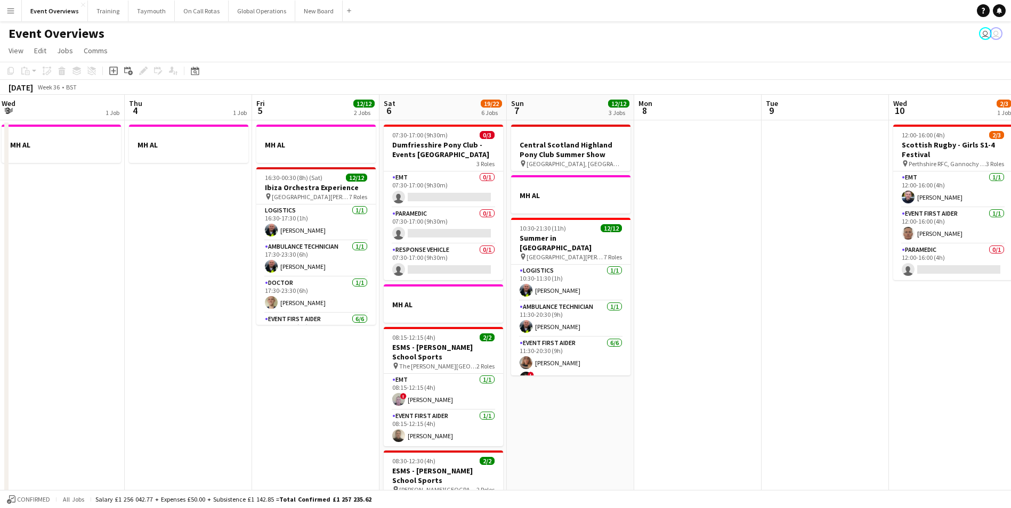
drag, startPoint x: 588, startPoint y: 419, endPoint x: 165, endPoint y: 436, distance: 422.8
click at [165, 436] on app-calendar-viewport "Sun 31 2/2 2 Jobs Mon 1 1 Job Tue 2 1 Job Wed 3 1 Job Thu 4 1 Job Fri 5 12/12 2…" at bounding box center [505, 501] width 1011 height 812
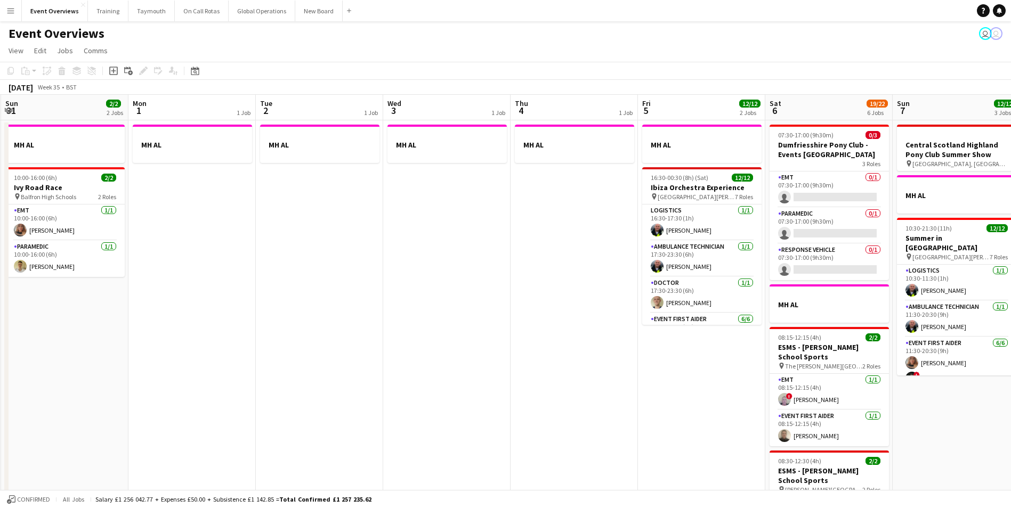
drag, startPoint x: 512, startPoint y: 417, endPoint x: 1078, endPoint y: 373, distance: 567.4
click at [1011, 373] on html "Menu Boards Boards Boards All jobs Status Workforce Workforce My Workforce Recr…" at bounding box center [505, 462] width 1011 height 925
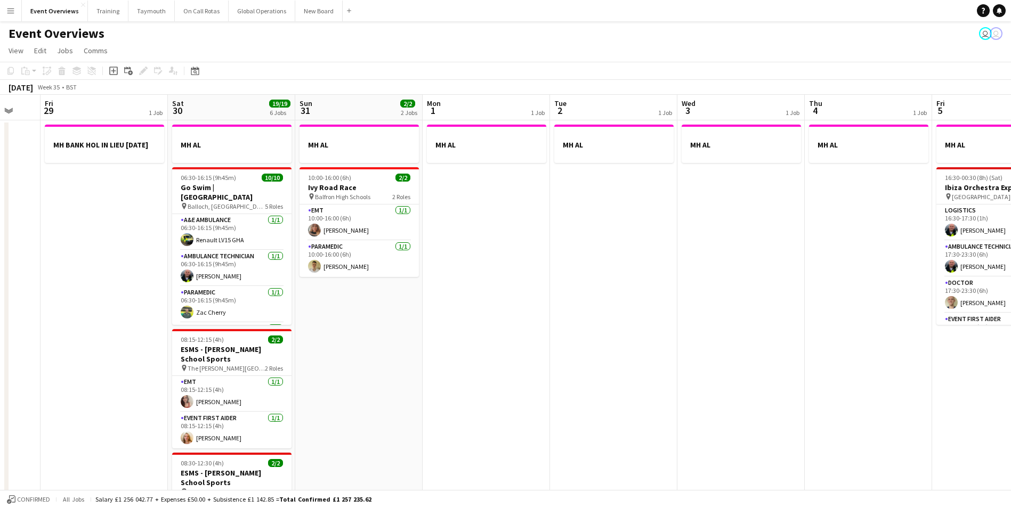
drag, startPoint x: 563, startPoint y: 377, endPoint x: 418, endPoint y: 378, distance: 144.4
click at [784, 357] on app-calendar-viewport "Wed 27 Thu 28 Fri 29 1 Job Sat 30 19/19 6 Jobs Sun 31 2/2 2 Jobs Mon 1 1 Job Tu…" at bounding box center [505, 501] width 1011 height 812
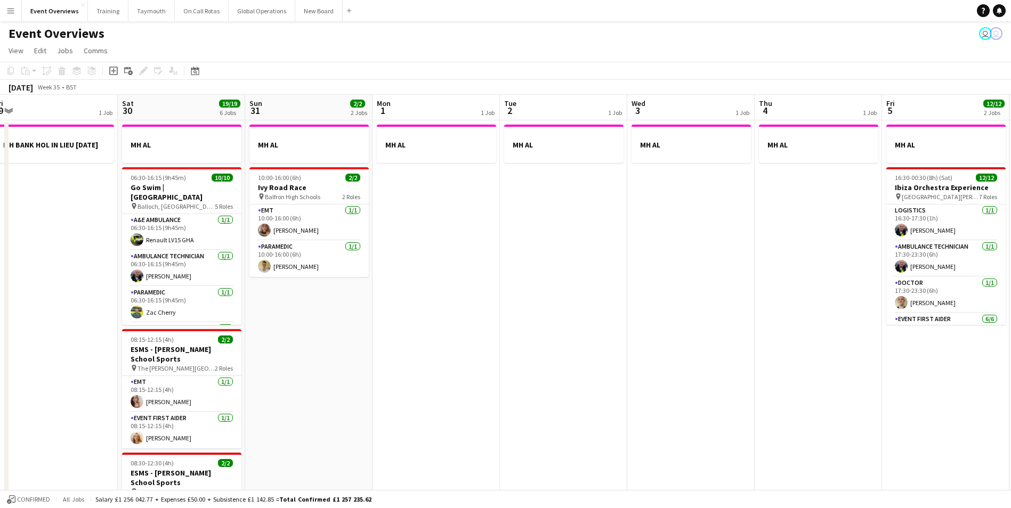
drag, startPoint x: 691, startPoint y: 357, endPoint x: 708, endPoint y: 356, distance: 16.5
click at [708, 356] on app-calendar-viewport "Wed 27 Thu 28 Fri 29 1 Job Sat 30 19/19 6 Jobs Sun 31 2/2 2 Jobs Mon 1 1 Job Tu…" at bounding box center [505, 501] width 1011 height 812
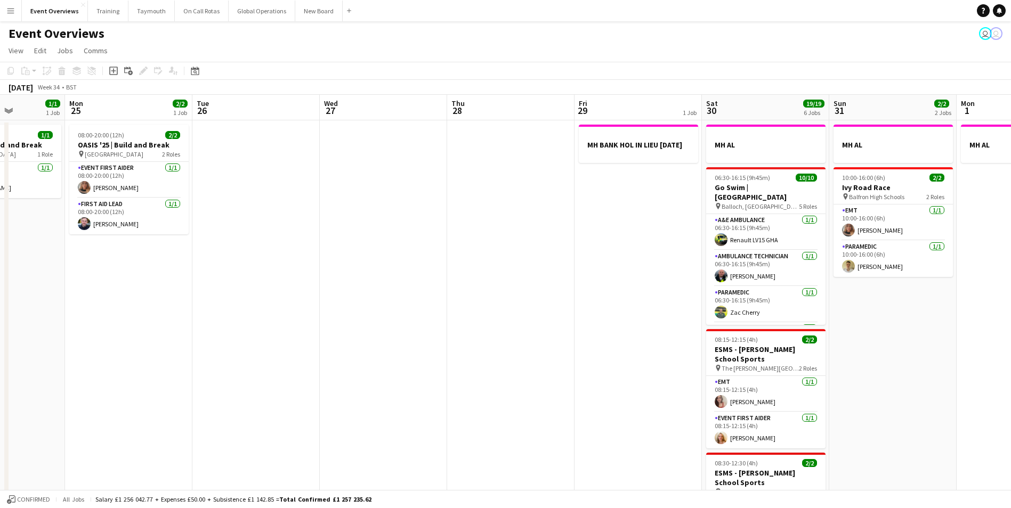
drag, startPoint x: 366, startPoint y: 391, endPoint x: 634, endPoint y: 376, distance: 268.4
click at [634, 376] on app-calendar-viewport "Fri 22 1/1 1 Job Sat 23 13/13 6 Jobs Sun 24 1/1 1 Job Mon 25 2/2 1 Job Tue 26 W…" at bounding box center [505, 501] width 1011 height 812
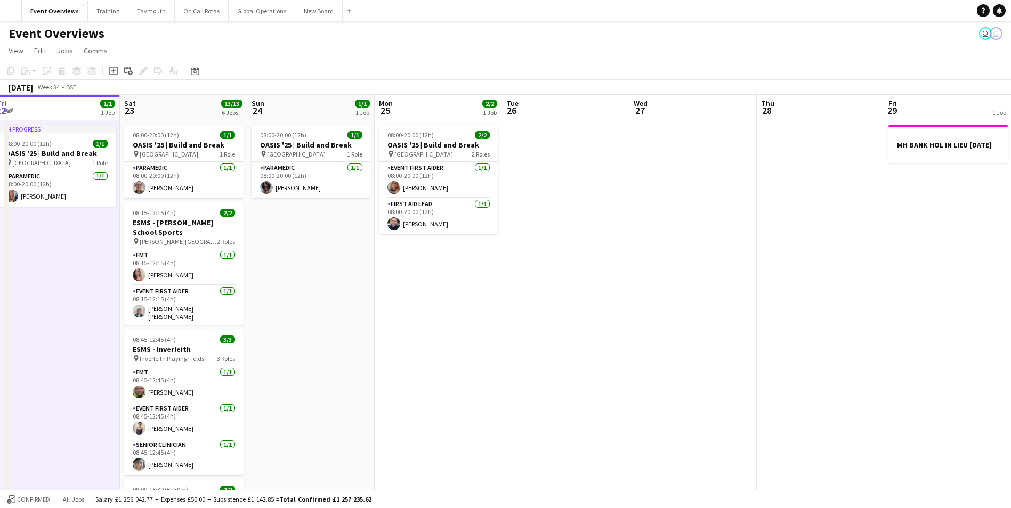
drag, startPoint x: 154, startPoint y: 349, endPoint x: 572, endPoint y: 305, distance: 419.5
click at [572, 305] on app-calendar-viewport "Wed 20 3/3 2 Jobs Thu 21 65/65 2 Jobs Fri 22 1/1 1 Job Sat 23 13/13 6 Jobs Sun …" at bounding box center [505, 501] width 1011 height 812
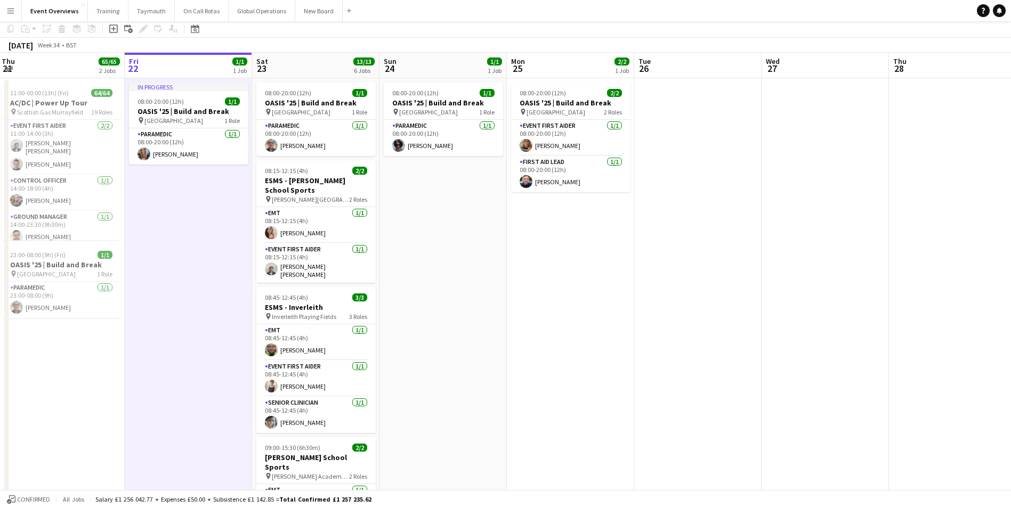
scroll to position [0, 0]
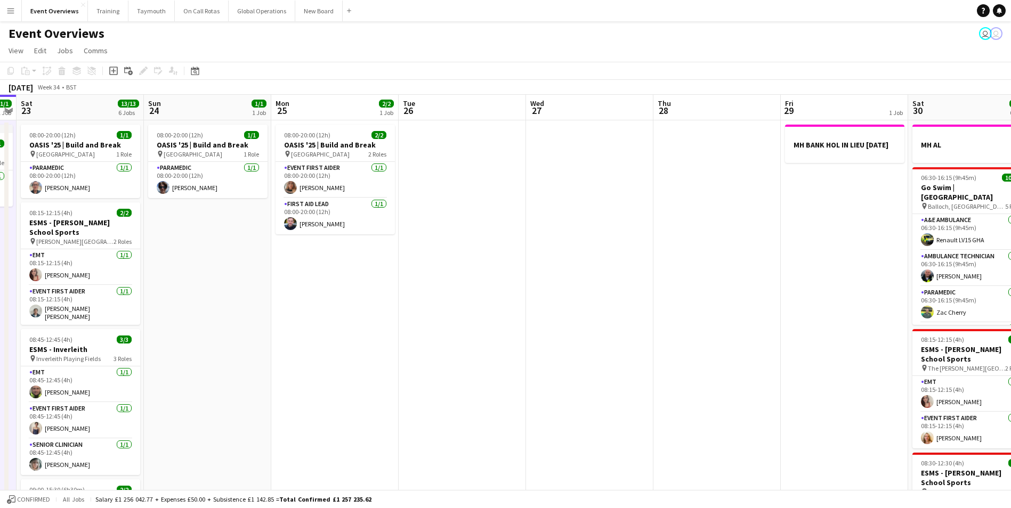
drag, startPoint x: 592, startPoint y: 361, endPoint x: 281, endPoint y: 374, distance: 310.8
click at [281, 374] on app-calendar-viewport "Wed 20 3/3 2 Jobs Thu 21 65/65 2 Jobs Fri 22 1/1 1 Job Sat 23 13/13 6 Jobs Sun …" at bounding box center [505, 501] width 1011 height 812
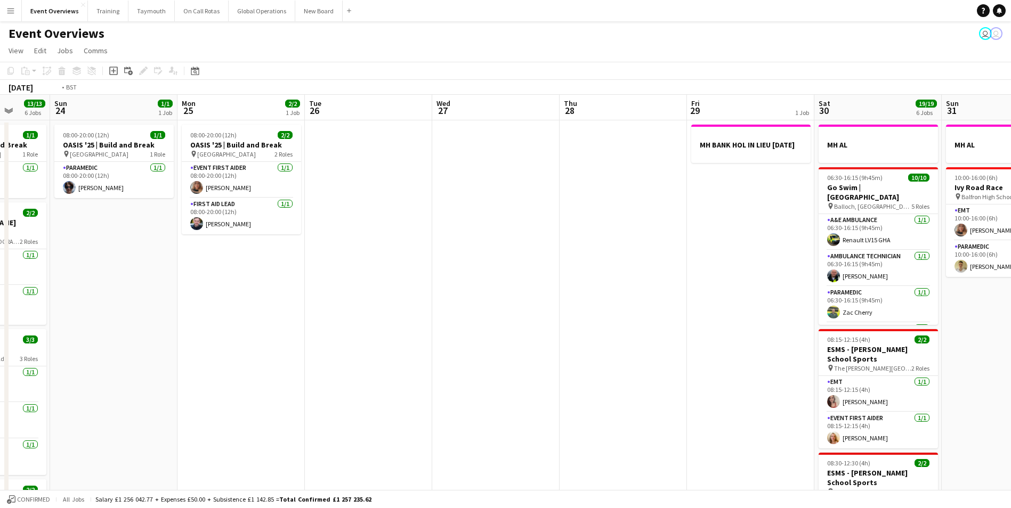
drag, startPoint x: 517, startPoint y: 346, endPoint x: 123, endPoint y: 356, distance: 394.3
click at [123, 356] on app-calendar-viewport "Thu 21 65/65 2 Jobs Fri 22 1/1 1 Job Sat 23 13/13 6 Jobs Sun 24 1/1 1 Job Mon 2…" at bounding box center [505, 501] width 1011 height 812
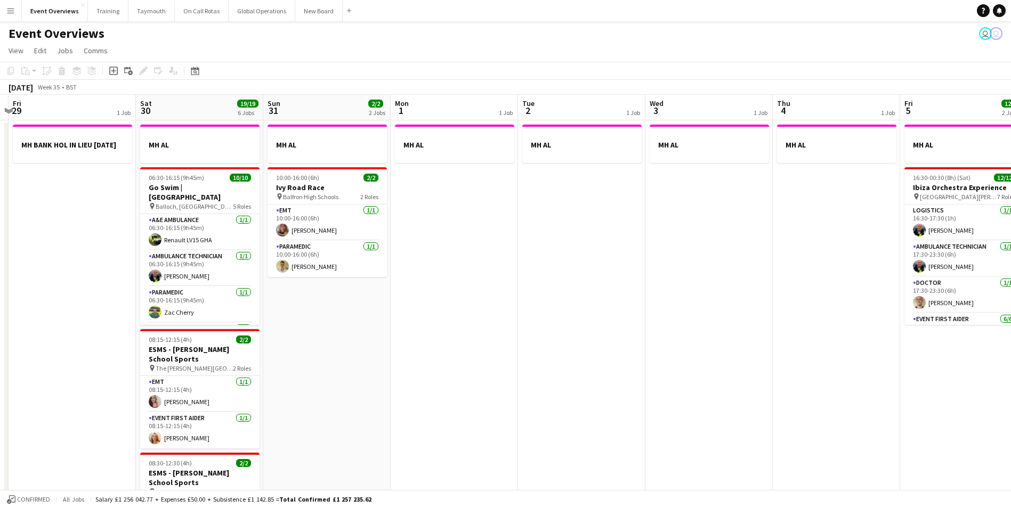
drag, startPoint x: 691, startPoint y: 362, endPoint x: 284, endPoint y: 401, distance: 408.8
click at [270, 405] on app-calendar-viewport "Tue 26 Wed 27 Thu 28 Fri 29 1 Job Sat 30 19/19 6 Jobs Sun 31 2/2 2 Jobs Mon 1 1…" at bounding box center [505, 501] width 1011 height 812
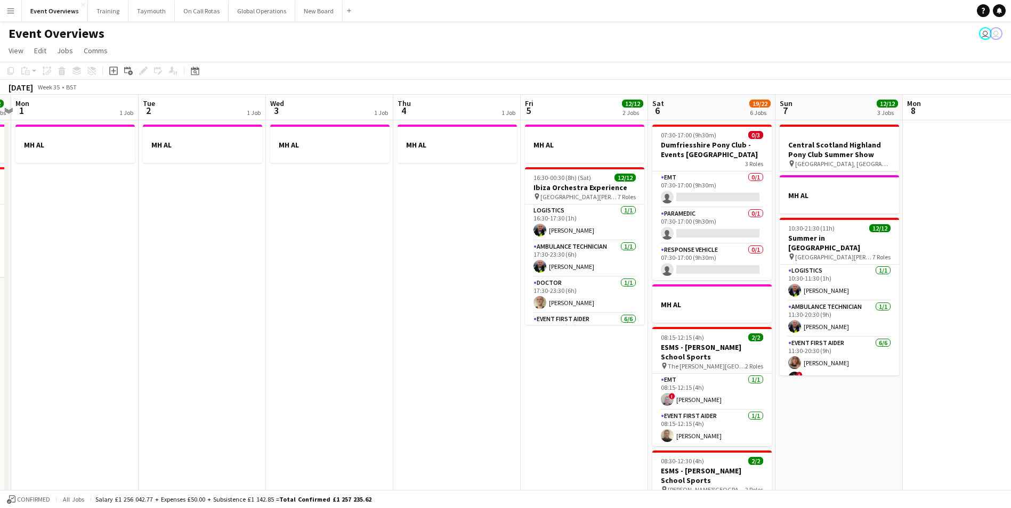
drag, startPoint x: 495, startPoint y: 366, endPoint x: 242, endPoint y: 384, distance: 254.2
click at [242, 384] on app-calendar-viewport "Fri 29 1 Job Sat 30 19/19 6 Jobs Sun 31 2/2 2 Jobs Mon 1 1 Job Tue 2 1 Job Wed …" at bounding box center [505, 501] width 1011 height 812
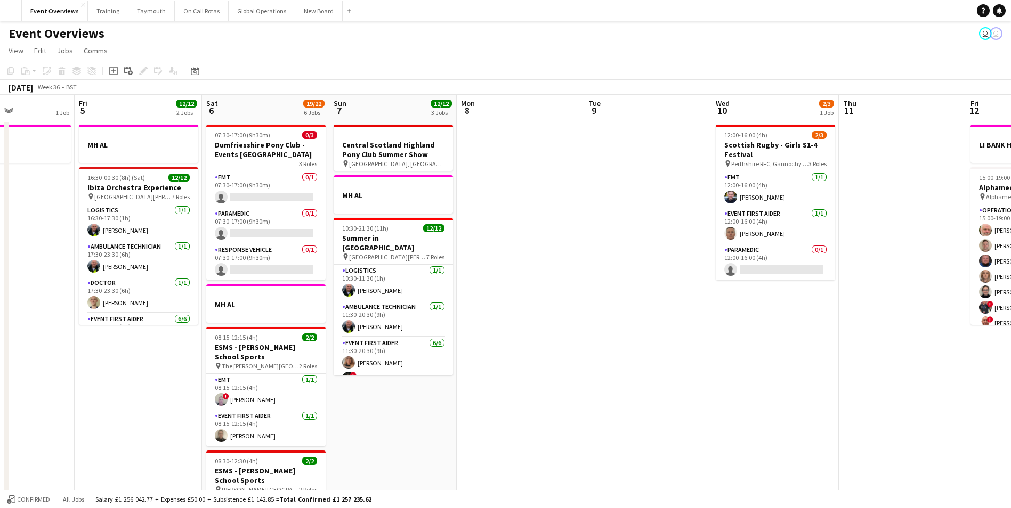
drag, startPoint x: 850, startPoint y: 435, endPoint x: 404, endPoint y: 466, distance: 446.4
click at [404, 466] on app-calendar-viewport "Tue 2 1 Job Wed 3 1 Job Thu 4 1 Job Fri 5 12/12 2 Jobs Sat 6 19/22 6 Jobs Sun 7…" at bounding box center [505, 501] width 1011 height 812
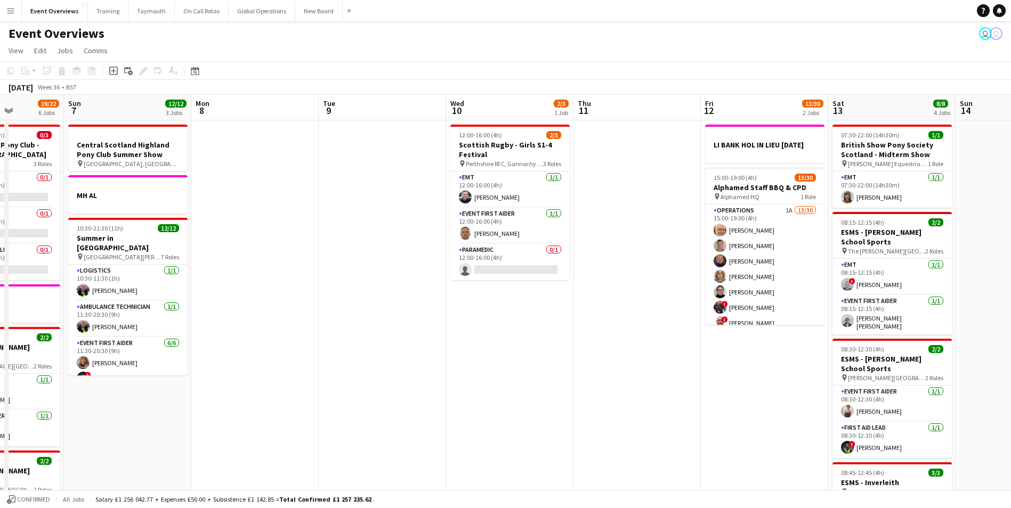
drag, startPoint x: 645, startPoint y: 442, endPoint x: 404, endPoint y: 452, distance: 241.0
click at [404, 452] on app-calendar-viewport "Thu 4 1 Job Fri 5 12/12 2 Jobs Sat 6 19/22 6 Jobs Sun 7 12/12 3 Jobs Mon 8 Tue …" at bounding box center [505, 501] width 1011 height 812
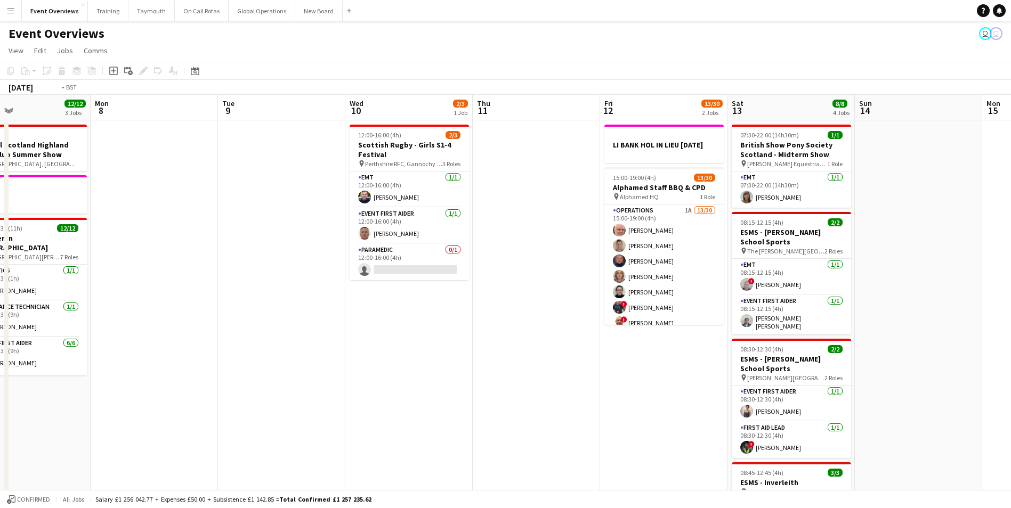
scroll to position [0, 320]
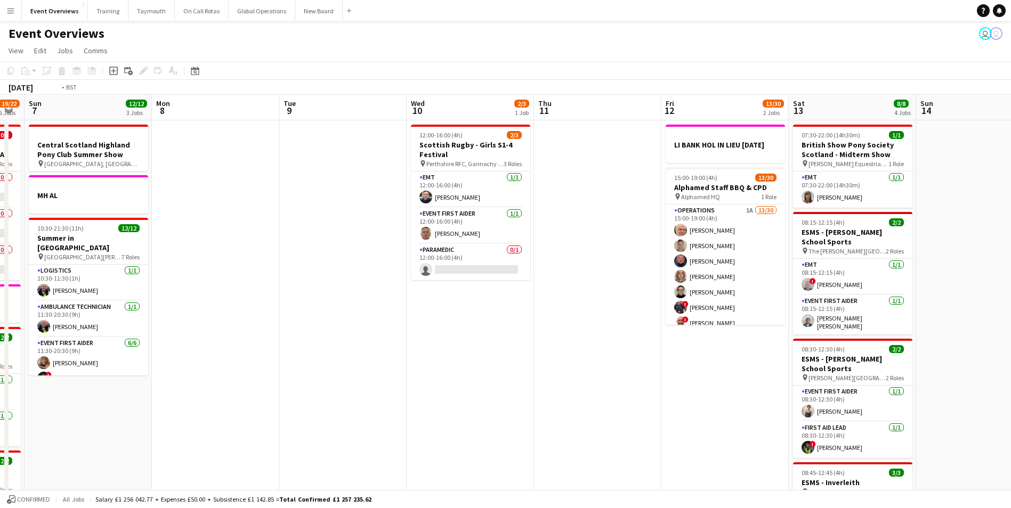
drag, startPoint x: 572, startPoint y: 447, endPoint x: 344, endPoint y: 451, distance: 228.0
click at [344, 451] on app-calendar-viewport "Thu 4 1 Job Fri 5 12/12 2 Jobs Sat 6 19/22 6 Jobs Sun 7 12/12 3 Jobs Mon 8 Tue …" at bounding box center [505, 501] width 1011 height 812
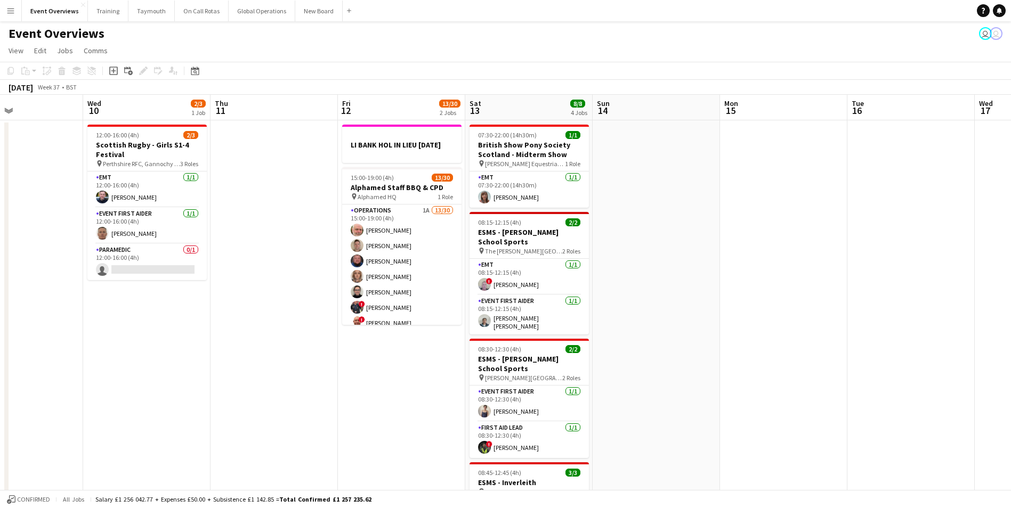
drag, startPoint x: 786, startPoint y: 372, endPoint x: 518, endPoint y: 401, distance: 269.5
click at [520, 401] on app-calendar-viewport "Sat 6 19/22 6 Jobs Sun 7 12/12 3 Jobs Mon 8 Tue 9 Wed 10 2/3 1 Job Thu 11 Fri 1…" at bounding box center [505, 501] width 1011 height 812
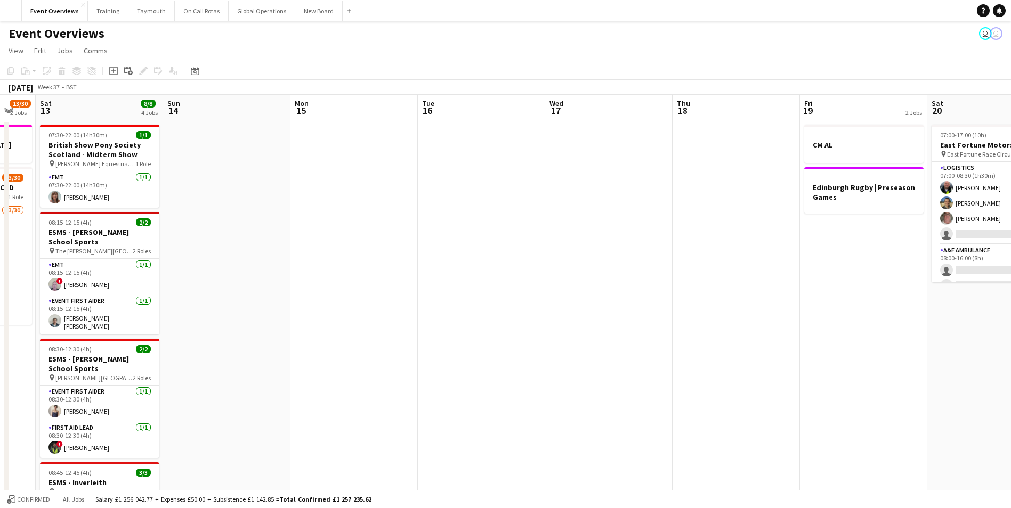
drag, startPoint x: 737, startPoint y: 382, endPoint x: 446, endPoint y: 405, distance: 291.2
click at [448, 404] on app-calendar-viewport "Wed 10 2/3 1 Job Thu 11 Fri 12 13/30 2 Jobs Sat 13 8/8 4 Jobs Sun 14 Mon 15 Tue…" at bounding box center [505, 501] width 1011 height 812
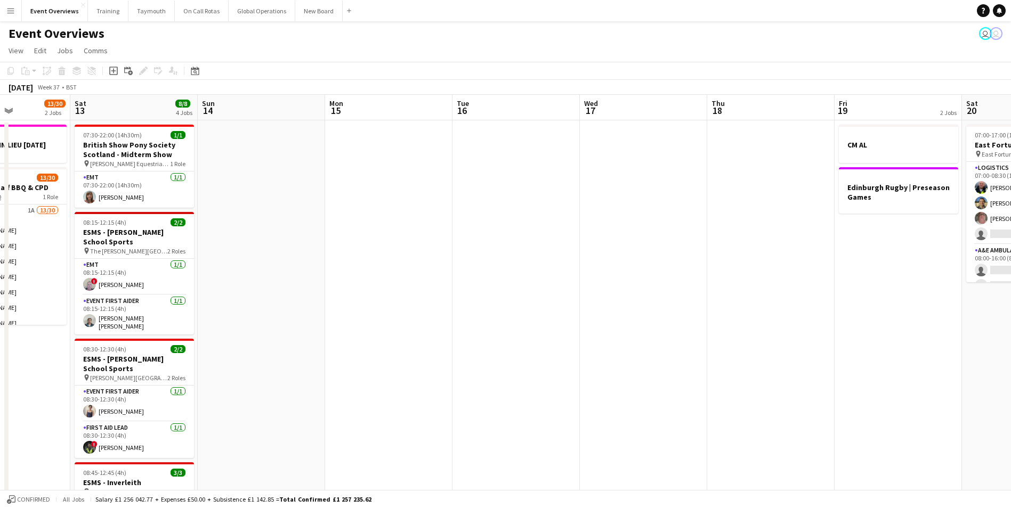
drag, startPoint x: 607, startPoint y: 387, endPoint x: 397, endPoint y: 404, distance: 210.0
click at [397, 404] on app-calendar-viewport "Wed 10 2/3 1 Job Thu 11 Fri 12 13/30 2 Jobs Sat 13 8/8 4 Jobs Sun 14 Mon 15 Tue…" at bounding box center [505, 501] width 1011 height 812
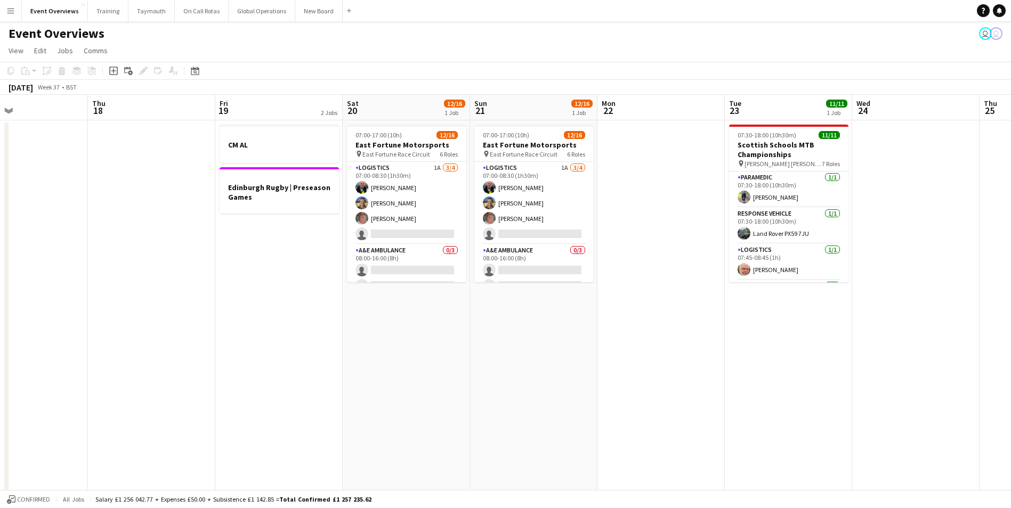
scroll to position [0, 311]
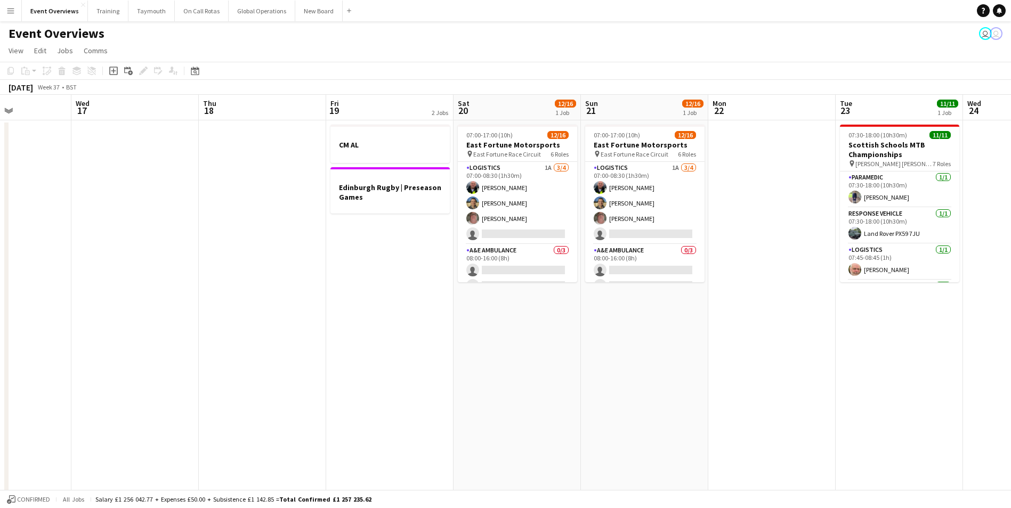
drag, startPoint x: 720, startPoint y: 369, endPoint x: 475, endPoint y: 403, distance: 247.4
click at [475, 403] on app-calendar-viewport "Sun 14 Mon 15 Tue 16 Wed 17 Thu 18 Fri 19 2 Jobs Sat 20 12/16 1 Job Sun 21 12/1…" at bounding box center [505, 501] width 1011 height 812
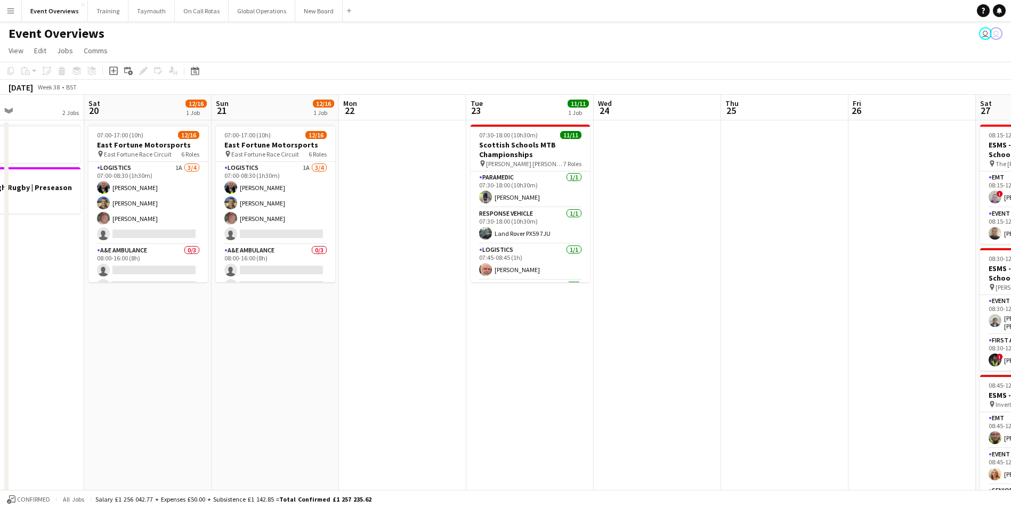
drag, startPoint x: 796, startPoint y: 365, endPoint x: 427, endPoint y: 399, distance: 371.3
click at [427, 399] on app-calendar-viewport "Tue 16 Wed 17 Thu 18 Fri 19 2 Jobs Sat 20 12/16 1 Job Sun 21 12/16 1 Job Mon 22…" at bounding box center [505, 501] width 1011 height 812
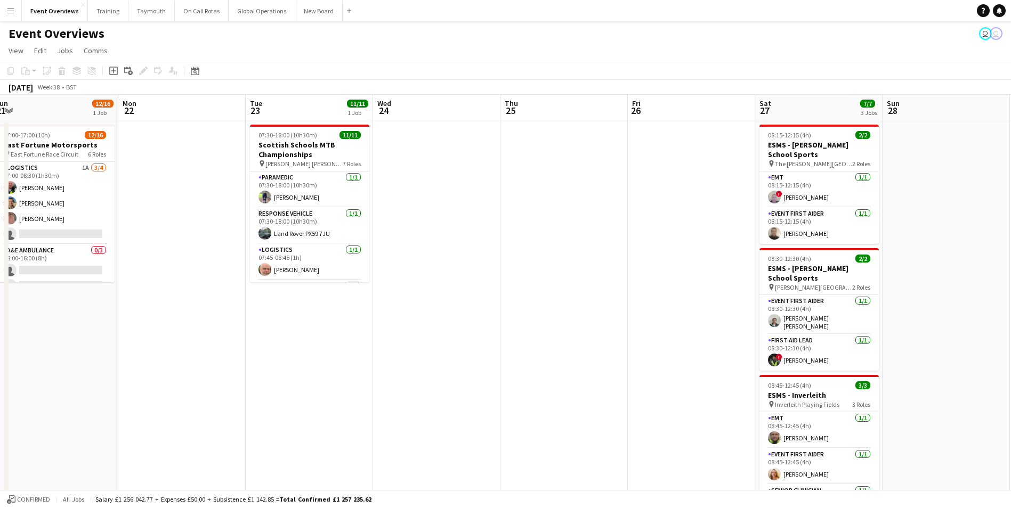
scroll to position [0, 319]
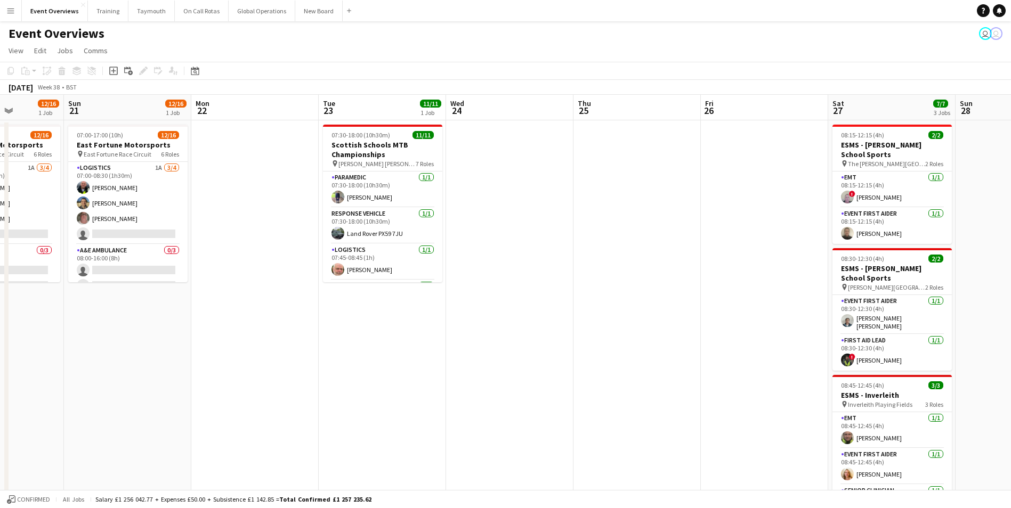
drag, startPoint x: 685, startPoint y: 376, endPoint x: 410, endPoint y: 401, distance: 276.0
click at [409, 401] on app-calendar-viewport "Thu 18 Fri 19 2 Jobs Sat 20 12/16 1 Job Sun 21 12/16 1 Job Mon 22 Tue 23 11/11 …" at bounding box center [505, 501] width 1011 height 812
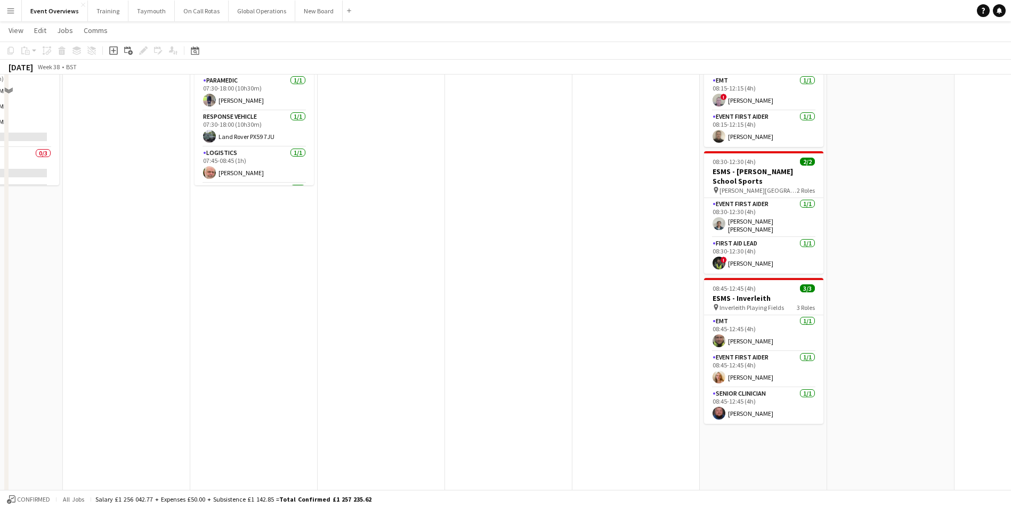
scroll to position [0, 0]
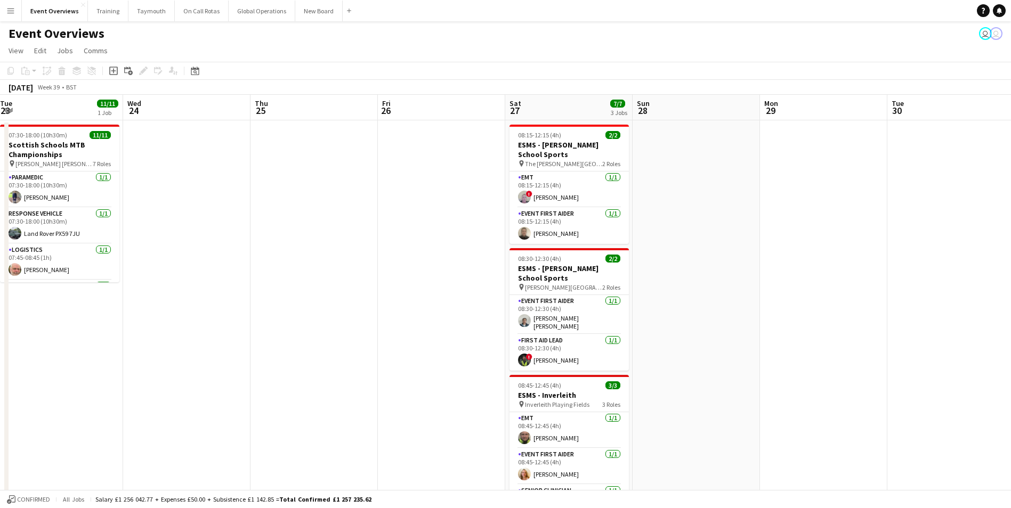
drag, startPoint x: 563, startPoint y: 380, endPoint x: 338, endPoint y: 396, distance: 224.9
click at [324, 400] on app-calendar-viewport "Sat 20 12/16 1 Job Sun 21 12/16 1 Job Mon 22 Tue 23 11/11 1 Job Wed 24 Thu 25 F…" at bounding box center [505, 501] width 1011 height 812
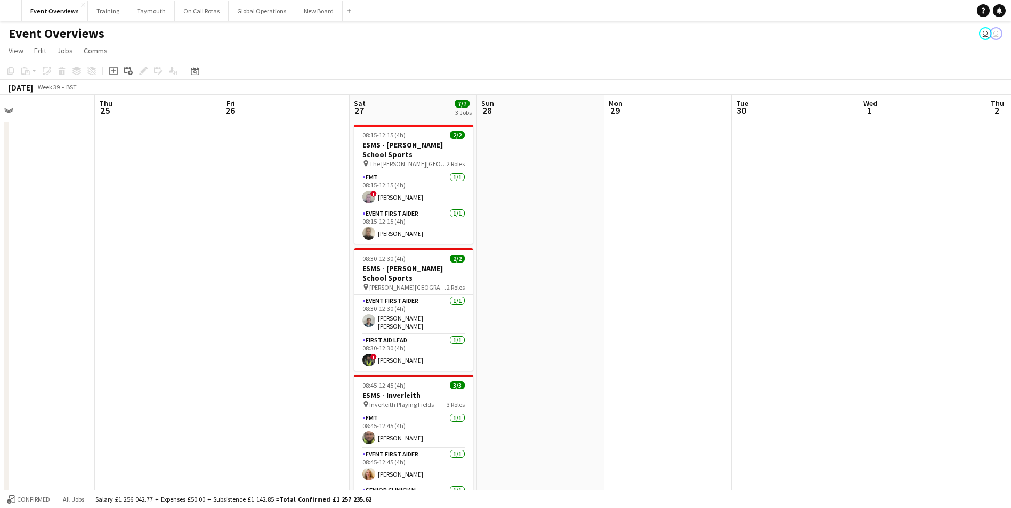
drag, startPoint x: 689, startPoint y: 358, endPoint x: 383, endPoint y: 384, distance: 306.9
click at [383, 384] on app-calendar-viewport "Sun 21 12/16 1 Job Mon 22 Tue 23 11/11 1 Job Wed 24 Thu 25 Fri 26 Sat 27 7/7 3 …" at bounding box center [505, 501] width 1011 height 812
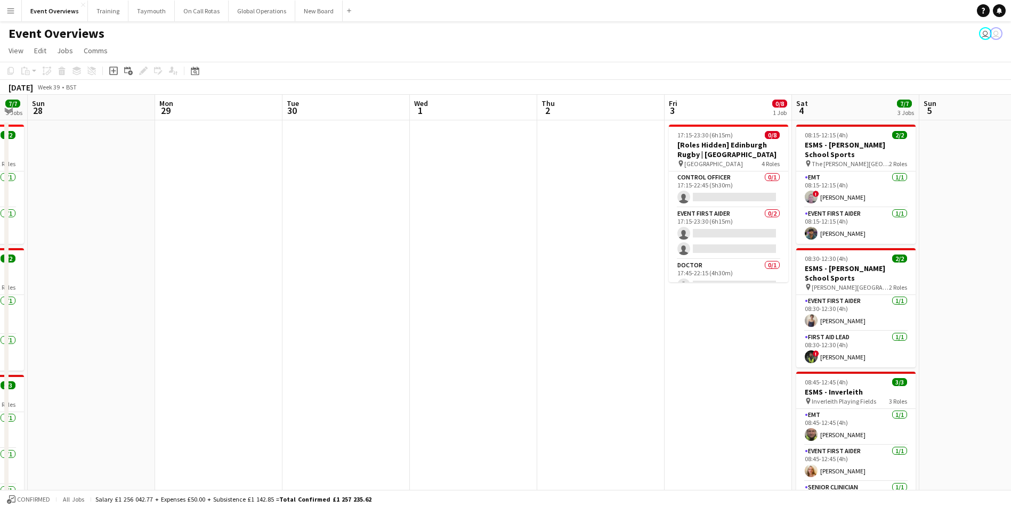
drag, startPoint x: 687, startPoint y: 356, endPoint x: 406, endPoint y: 378, distance: 281.0
click at [406, 378] on app-calendar-viewport "Thu 25 Fri 26 Sat 27 7/7 3 Jobs Sun 28 Mon 29 Tue 30 Wed 1 Thu 2 Fri 3 0/8 1 Jo…" at bounding box center [505, 501] width 1011 height 812
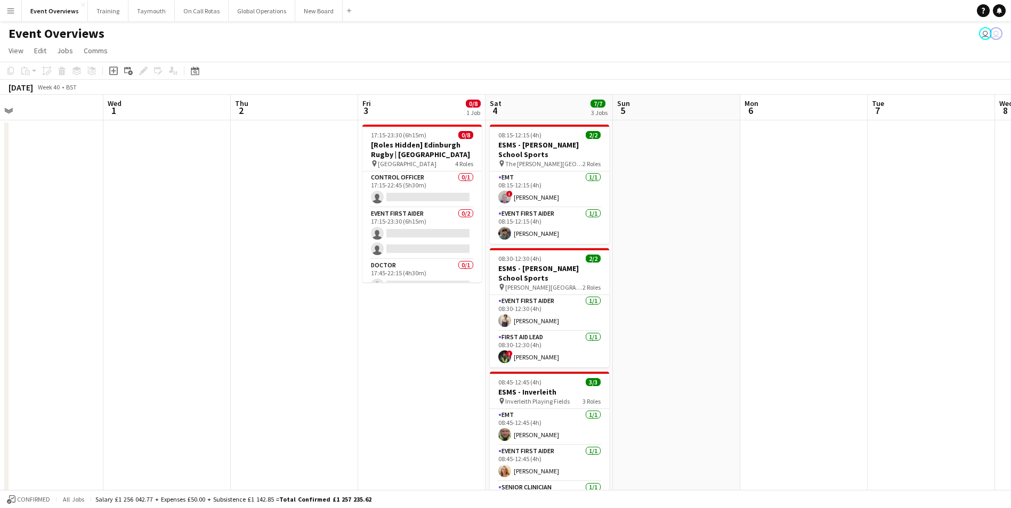
drag, startPoint x: 520, startPoint y: 381, endPoint x: 309, endPoint y: 379, distance: 211.5
click at [270, 387] on app-calendar-viewport "Sat 27 7/7 3 Jobs Sun 28 Mon 29 Tue 30 Wed 1 Thu 2 Fri 3 0/8 1 Job Sat 4 7/7 3 …" at bounding box center [505, 501] width 1011 height 812
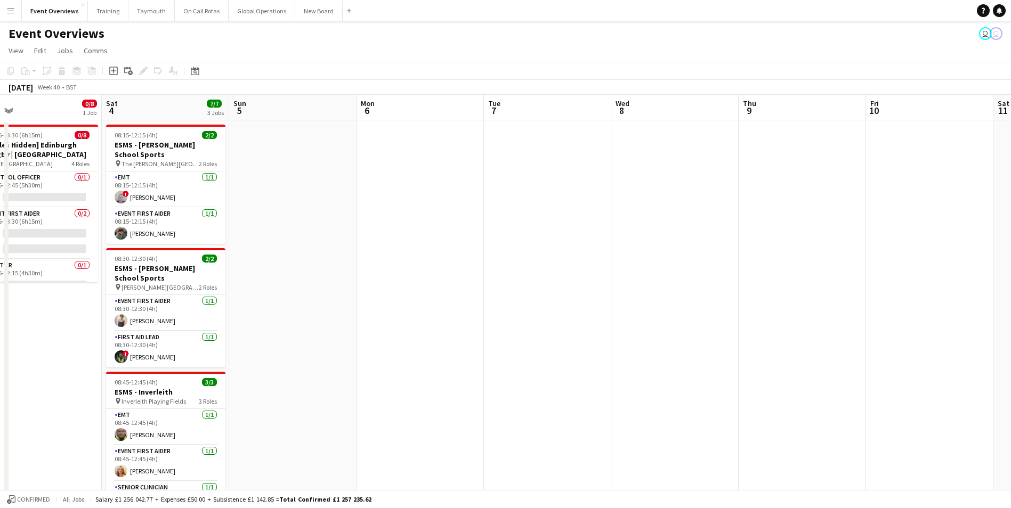
drag, startPoint x: 754, startPoint y: 336, endPoint x: 400, endPoint y: 362, distance: 355.2
click at [422, 361] on app-calendar-viewport "Tue 30 Wed 1 Thu 2 Fri 3 0/8 1 Job Sat 4 7/7 3 Jobs Sun 5 Mon 6 Tue 7 Wed 8 Thu…" at bounding box center [505, 501] width 1011 height 812
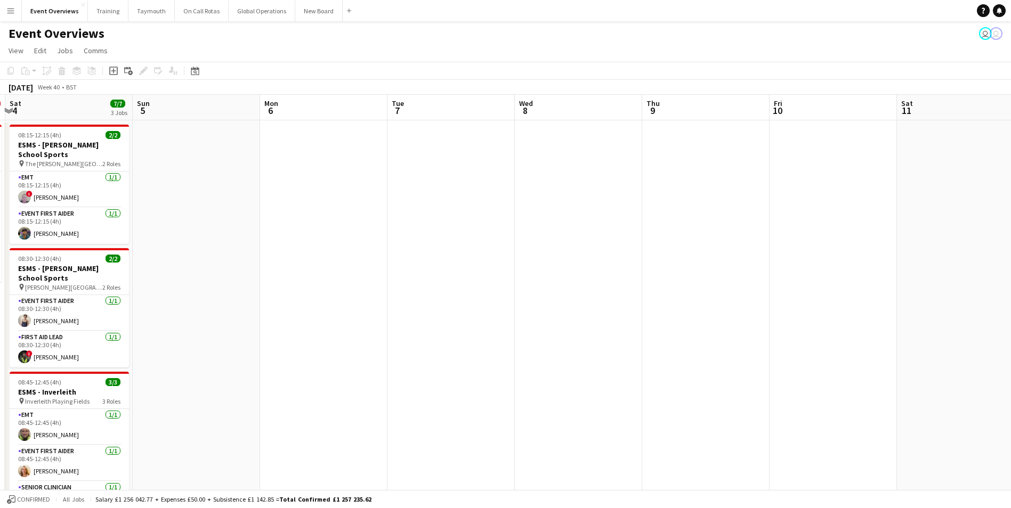
drag, startPoint x: 621, startPoint y: 340, endPoint x: 288, endPoint y: 366, distance: 333.4
click at [288, 366] on app-calendar-viewport "Wed 1 Thu 2 Fri 3 0/8 1 Job Sat 4 7/7 3 Jobs Sun 5 Mon 6 Tue 7 Wed 8 Thu 9 Fri …" at bounding box center [505, 501] width 1011 height 812
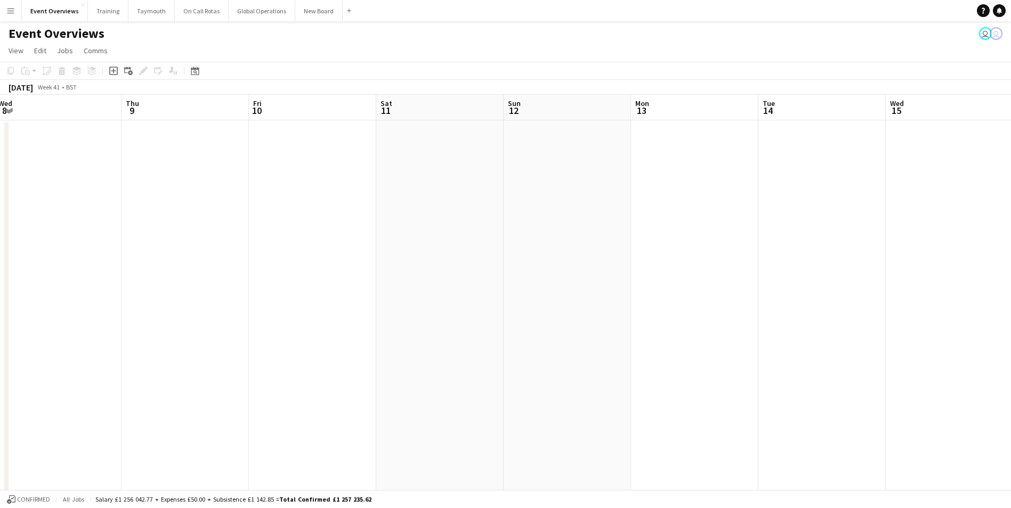
drag, startPoint x: 639, startPoint y: 340, endPoint x: 329, endPoint y: 363, distance: 310.9
click at [324, 364] on app-calendar-viewport "Sun 5 Mon 6 Tue 7 Wed 8 Thu 9 Fri 10 Sat 11 Sun 12 Mon 13 Tue 14 Wed 15 Thu 16 …" at bounding box center [505, 501] width 1011 height 812
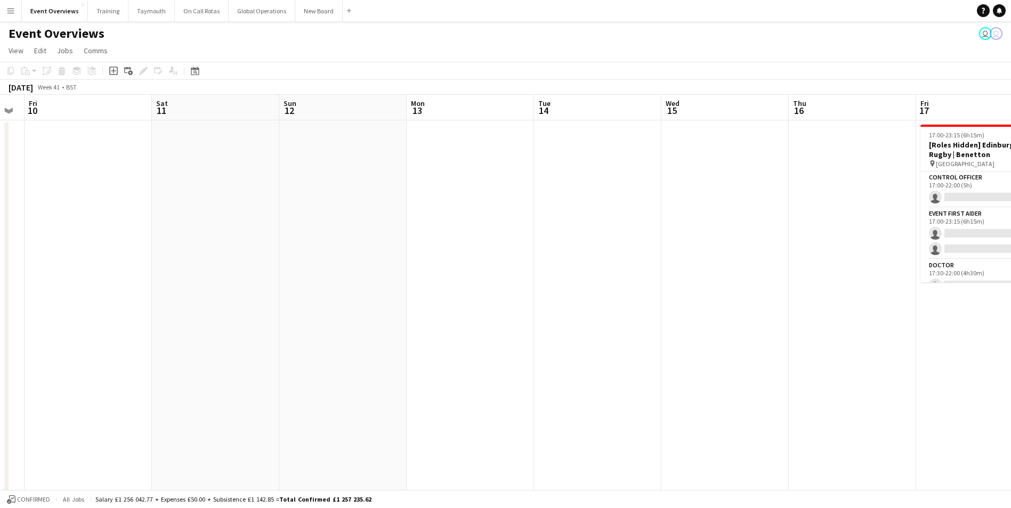
drag, startPoint x: 586, startPoint y: 350, endPoint x: 210, endPoint y: 366, distance: 376.4
click at [210, 366] on app-calendar-viewport "Tue 7 Wed 8 Thu 9 Fri 10 Sat 11 Sun 12 Mon 13 Tue 14 Wed 15 Thu 16 Fri 17 0/10 …" at bounding box center [505, 501] width 1011 height 812
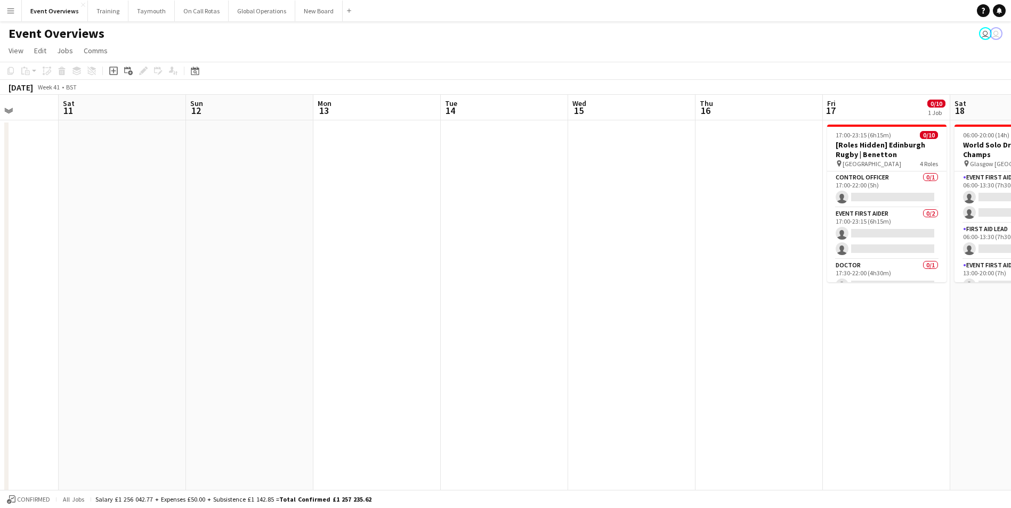
scroll to position [0, 311]
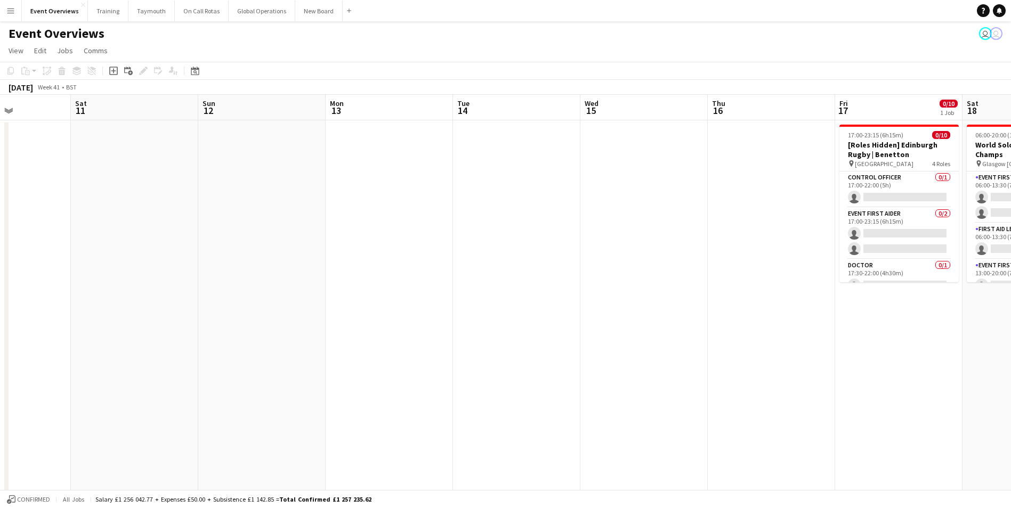
drag, startPoint x: 810, startPoint y: 357, endPoint x: 1015, endPoint y: 301, distance: 212.6
click at [1011, 301] on html "Menu Boards Boards Boards All jobs Status Workforce Workforce My Workforce Recr…" at bounding box center [505, 462] width 1011 height 925
click at [194, 68] on icon "Date picker" at bounding box center [195, 71] width 9 height 9
click at [267, 227] on button "[DATE]" at bounding box center [270, 226] width 31 height 17
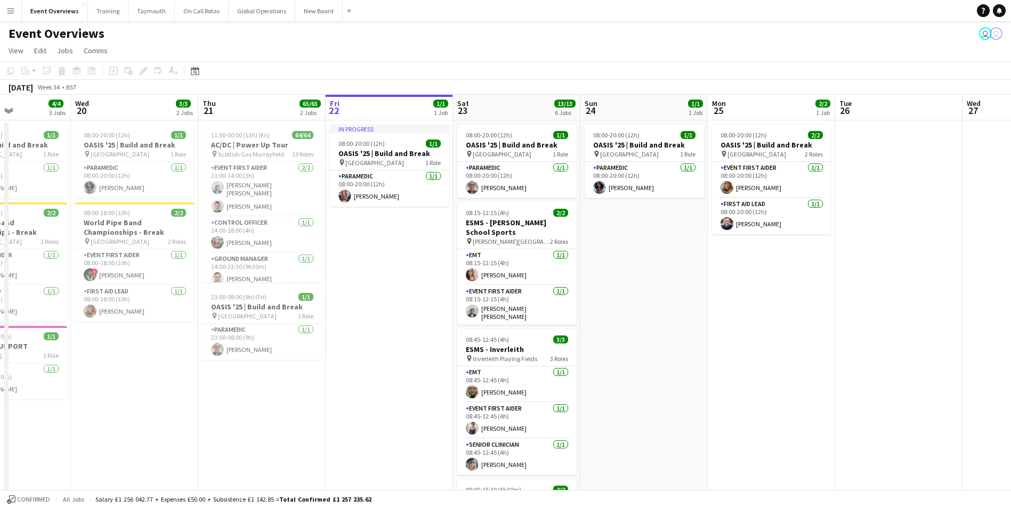
scroll to position [0, 366]
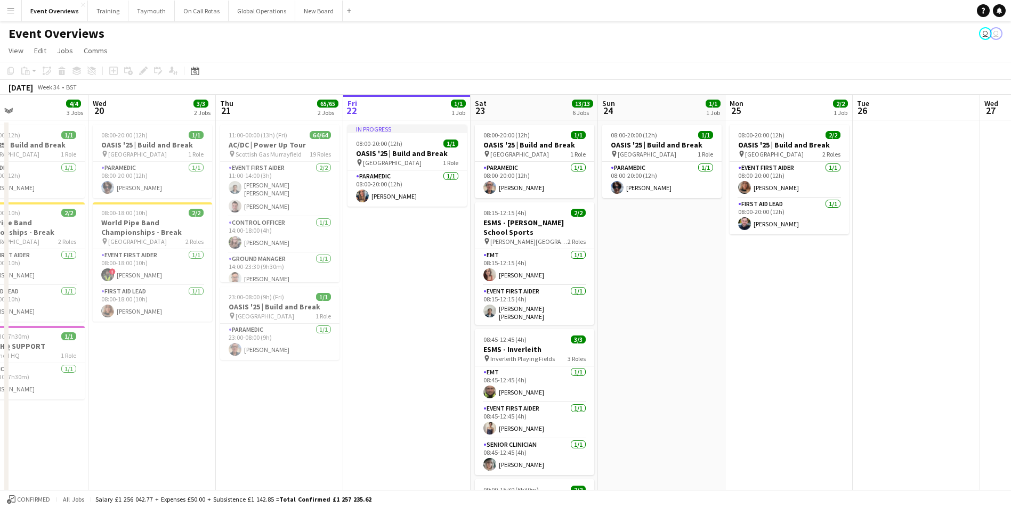
drag, startPoint x: 377, startPoint y: 392, endPoint x: 545, endPoint y: 374, distance: 169.8
click at [545, 374] on app-calendar-viewport "Sun 17 31/31 3 Jobs Mon 18 3/3 2 Jobs Tue 19 4/4 3 Jobs Wed 20 3/3 2 Jobs Thu 2…" at bounding box center [505, 501] width 1011 height 812
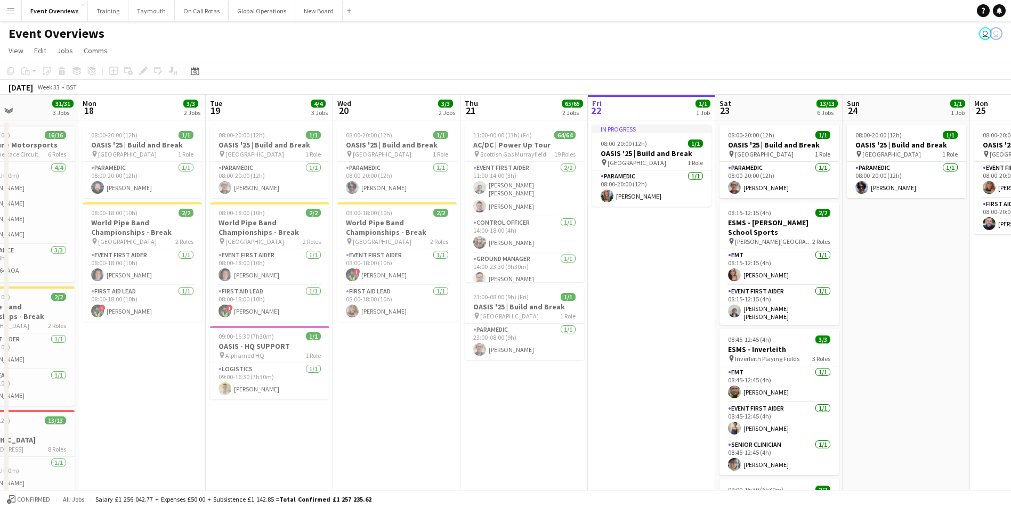
drag, startPoint x: 472, startPoint y: 401, endPoint x: 508, endPoint y: 401, distance: 35.7
click at [508, 401] on app-calendar-viewport "Fri 15 36/36 3 Jobs Sat 16 68/69 3 Jobs Sun 17 31/31 3 Jobs Mon 18 3/3 2 Jobs T…" at bounding box center [505, 501] width 1011 height 812
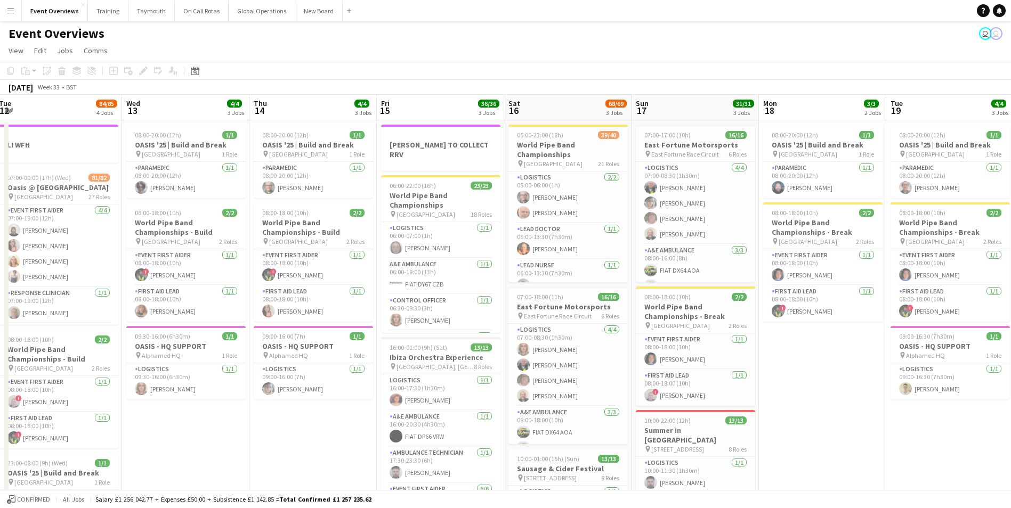
scroll to position [0, 240]
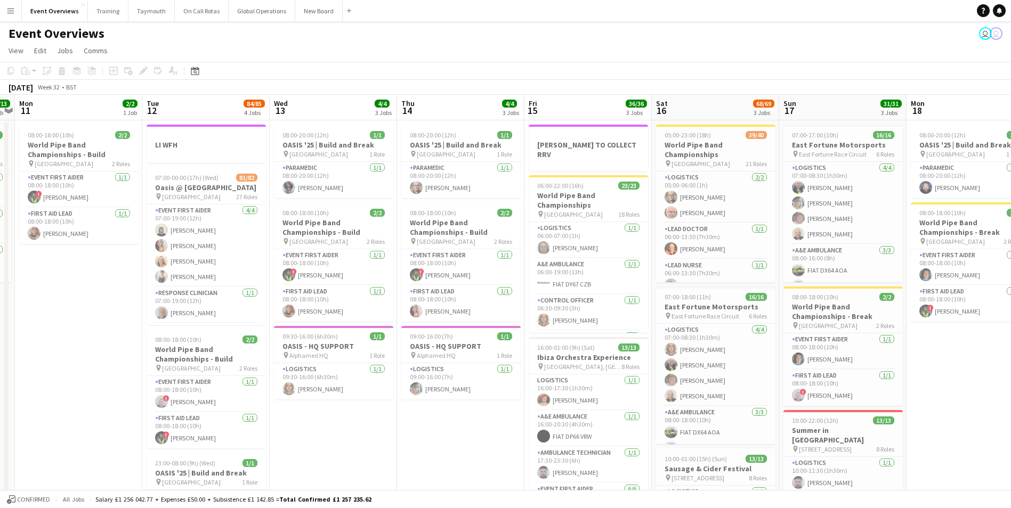
drag, startPoint x: 188, startPoint y: 409, endPoint x: 997, endPoint y: 346, distance: 811.1
click at [997, 346] on app-calendar-viewport "Sat 9 94/95 2 Jobs Sun 10 13/13 1 Job Mon 11 2/2 1 Job Tue 12 84/85 4 Jobs Wed …" at bounding box center [505, 501] width 1011 height 812
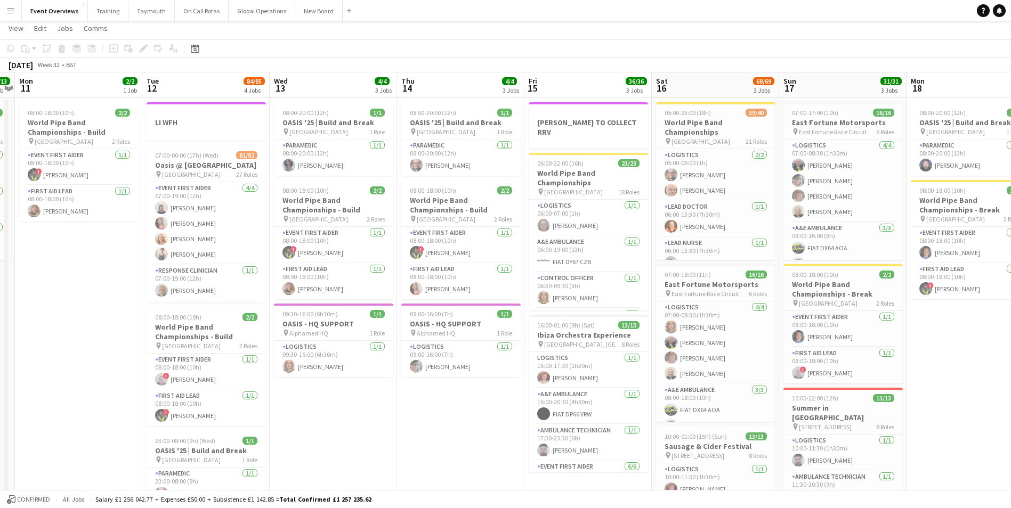
scroll to position [0, 0]
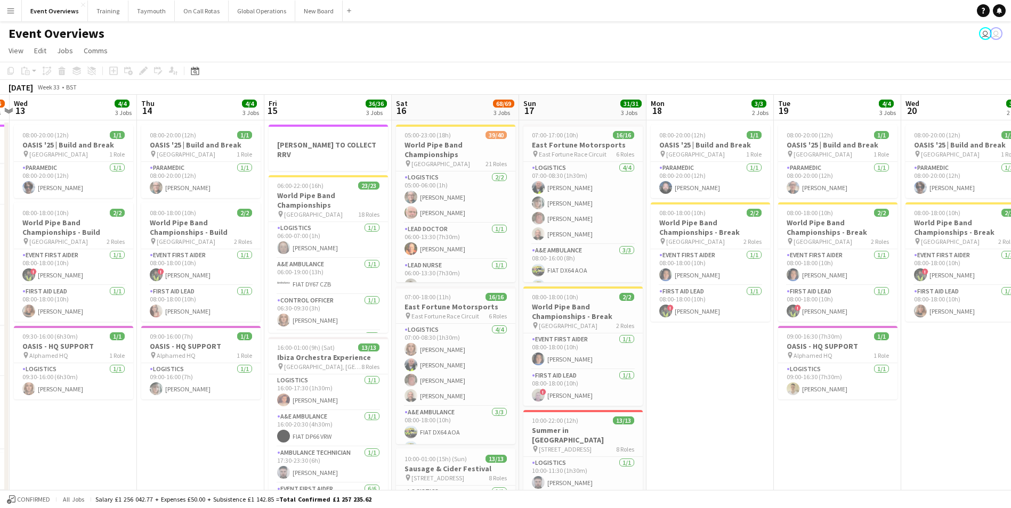
drag, startPoint x: 463, startPoint y: 436, endPoint x: 205, endPoint y: 434, distance: 258.4
click at [202, 435] on app-calendar-viewport "Sun 10 13/13 1 Job Mon 11 2/2 1 Job Tue 12 84/85 4 Jobs Wed 13 4/4 3 Jobs Thu 1…" at bounding box center [505, 501] width 1011 height 812
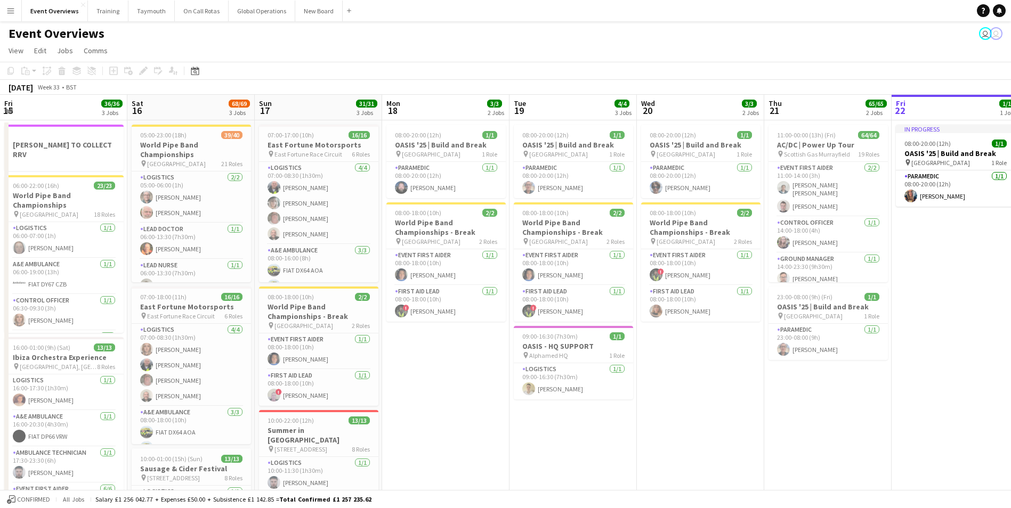
drag, startPoint x: 735, startPoint y: 423, endPoint x: 343, endPoint y: 422, distance: 392.1
click at [311, 428] on app-calendar-viewport "Tue 12 84/85 4 Jobs Wed 13 4/4 3 Jobs Thu 14 4/4 3 Jobs Fri 15 36/36 3 Jobs Sat…" at bounding box center [505, 501] width 1011 height 812
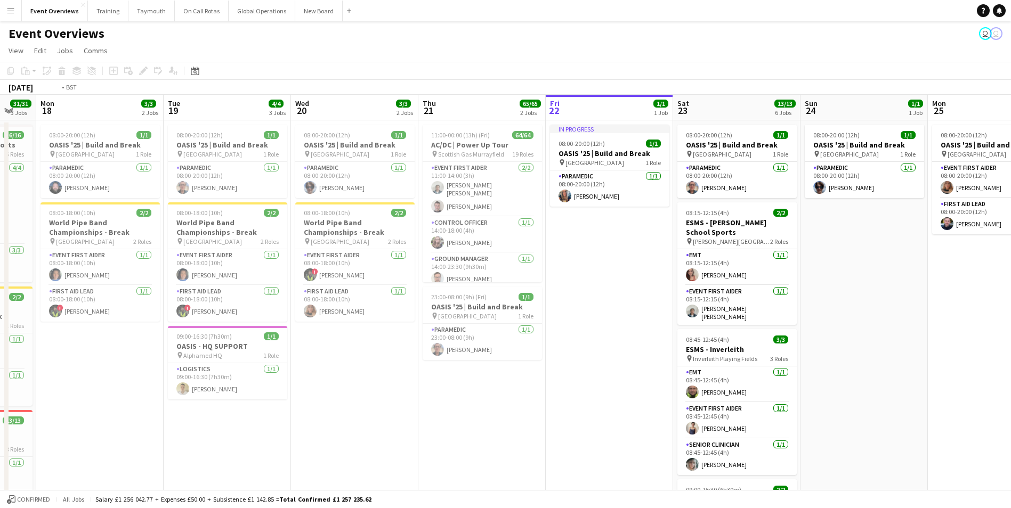
drag, startPoint x: 512, startPoint y: 421, endPoint x: 173, endPoint y: 426, distance: 339.4
click at [172, 427] on app-calendar-viewport "Fri 15 36/36 3 Jobs Sat 16 68/69 3 Jobs Sun 17 31/31 3 Jobs Mon 18 3/3 2 Jobs T…" at bounding box center [505, 501] width 1011 height 812
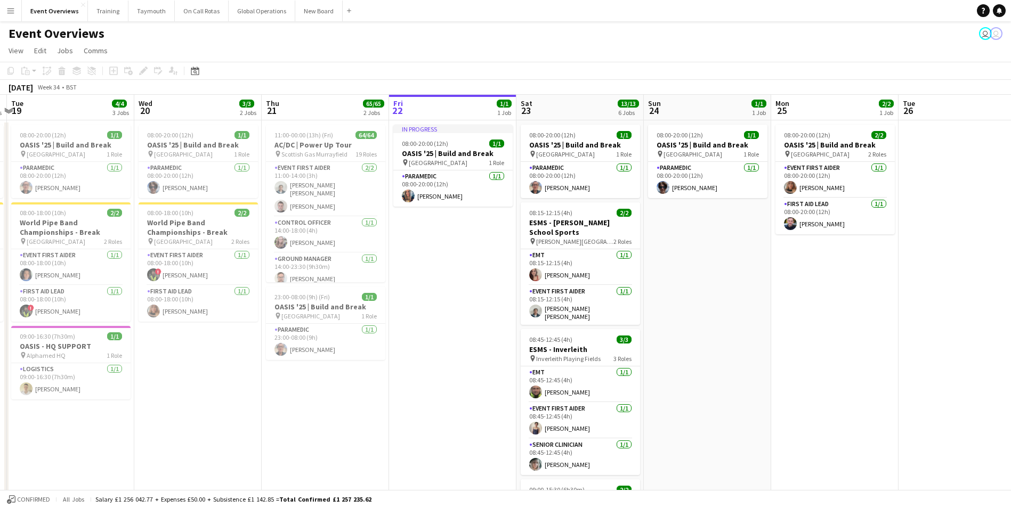
click at [10, 11] on app-icon "Menu" at bounding box center [10, 10] width 9 height 9
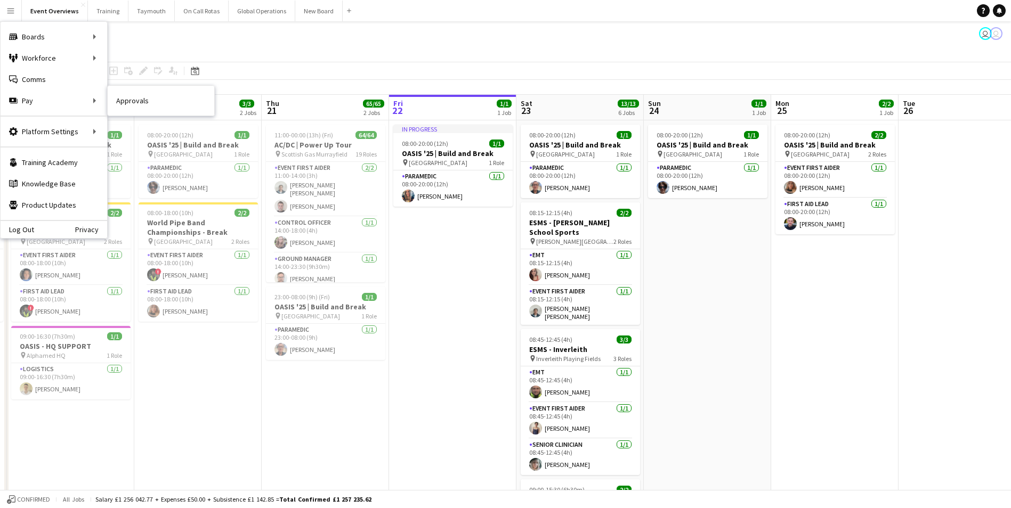
drag, startPoint x: 128, startPoint y: 101, endPoint x: 136, endPoint y: 106, distance: 9.6
click at [128, 101] on link "Approvals" at bounding box center [161, 100] width 107 height 21
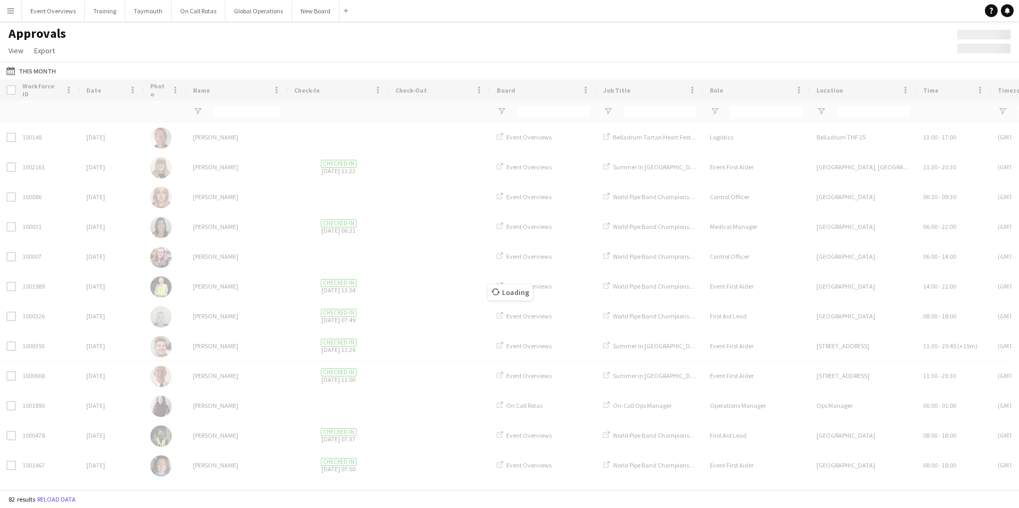
type input "****"
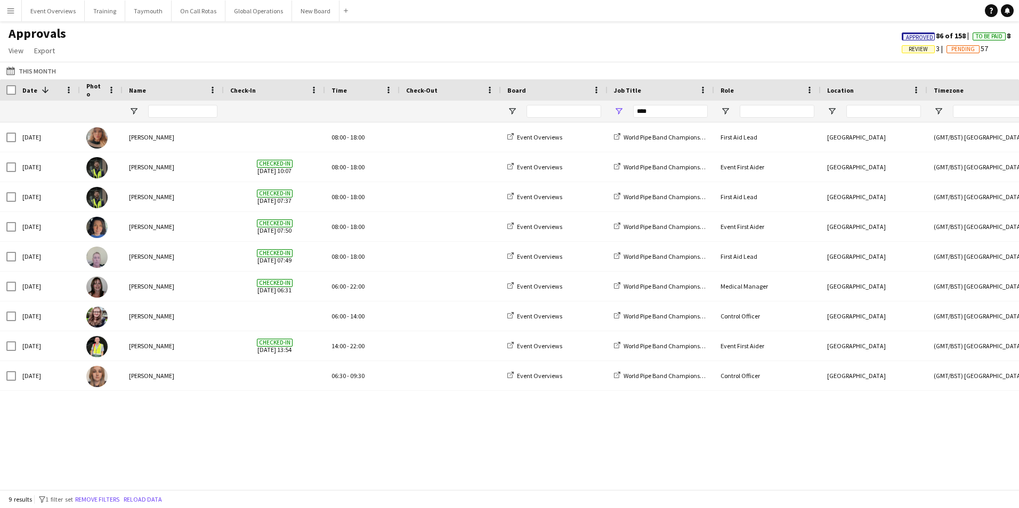
click at [9, 11] on app-icon "Menu" at bounding box center [10, 10] width 9 height 9
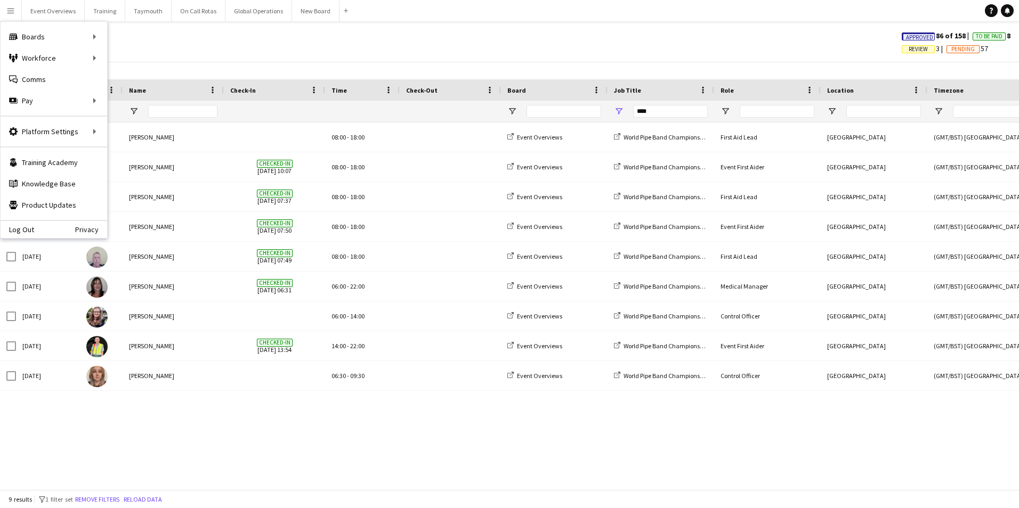
click at [354, 35] on div "Approvals View Customise view Customise filters Reset Filters Reset View Reset …" at bounding box center [509, 44] width 1019 height 36
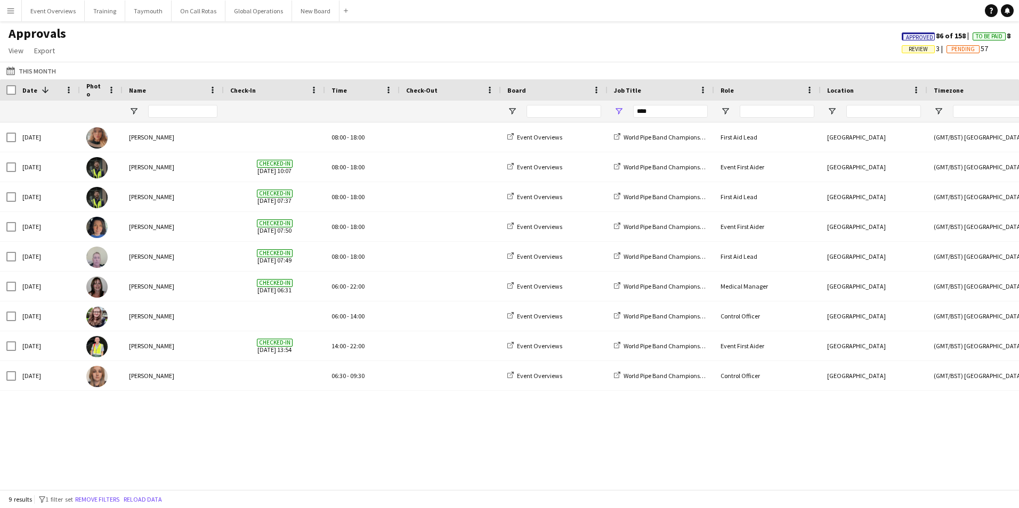
click at [12, 13] on app-icon "Menu" at bounding box center [10, 10] width 9 height 9
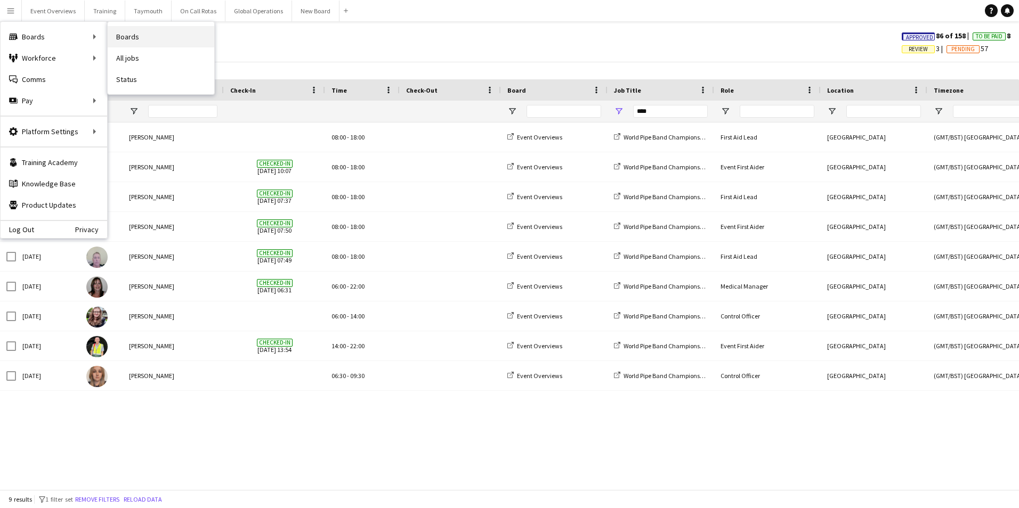
click at [132, 35] on link "Boards" at bounding box center [161, 36] width 107 height 21
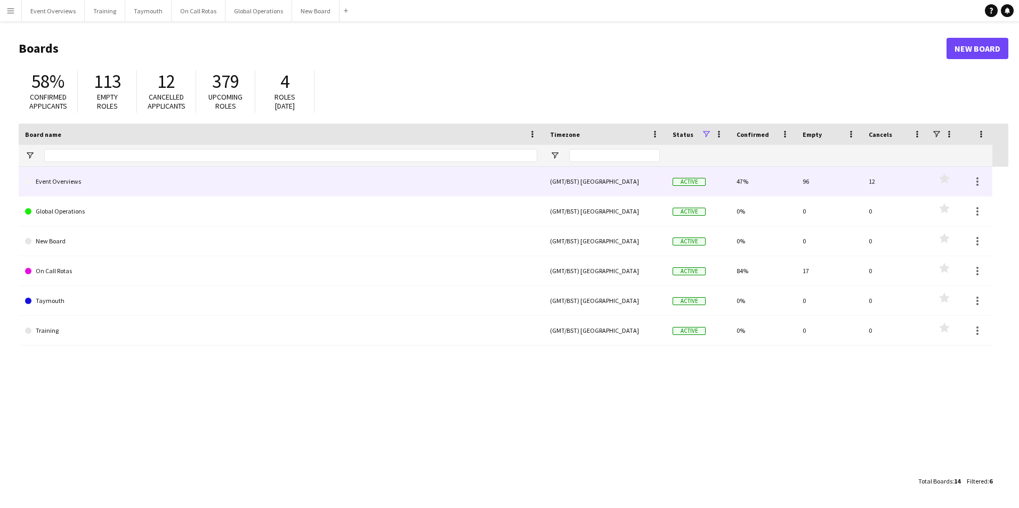
click at [79, 178] on link "Event Overviews" at bounding box center [281, 182] width 512 height 30
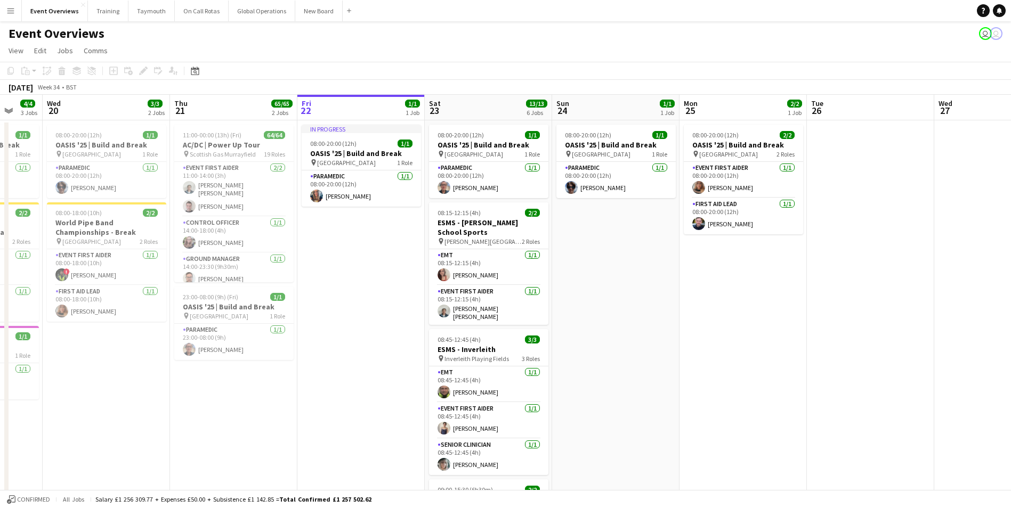
scroll to position [0, 290]
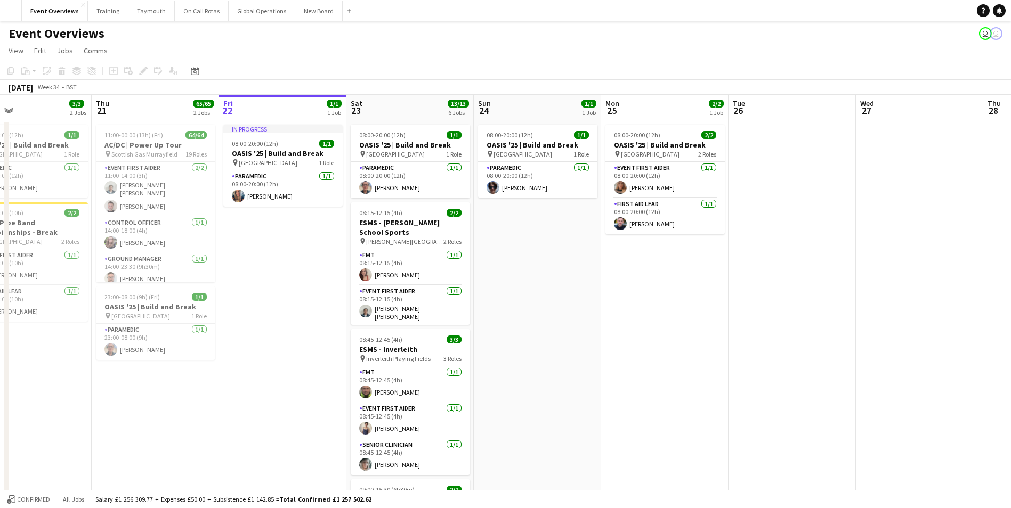
drag, startPoint x: 174, startPoint y: 381, endPoint x: 393, endPoint y: 382, distance: 218.9
click at [393, 382] on app-calendar-viewport "Mon 18 3/3 2 Jobs Tue 19 4/4 3 Jobs Wed 20 3/3 2 Jobs Thu 21 65/65 2 Jobs Fri 2…" at bounding box center [505, 494] width 1011 height 799
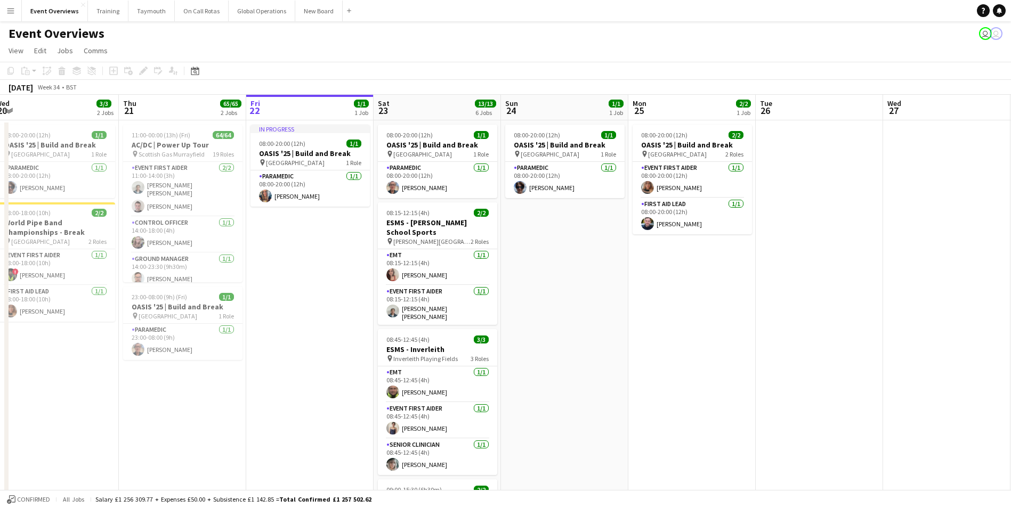
drag, startPoint x: 417, startPoint y: 383, endPoint x: 217, endPoint y: 389, distance: 199.3
click at [224, 388] on app-calendar-viewport "Sun 17 31/31 3 Jobs Mon 18 3/3 2 Jobs Tue 19 4/4 3 Jobs Wed 20 3/3 2 Jobs Thu 2…" at bounding box center [505, 494] width 1011 height 799
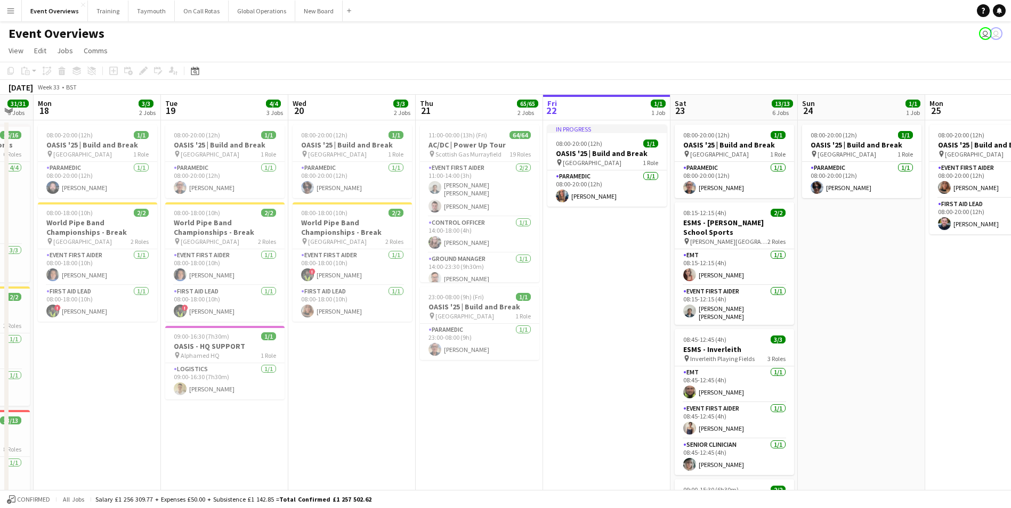
drag, startPoint x: 203, startPoint y: 417, endPoint x: 593, endPoint y: 402, distance: 389.7
click at [593, 402] on app-calendar-viewport "Sat 16 68/69 3 Jobs Sun 17 31/31 3 Jobs Mon 18 3/3 2 Jobs Tue 19 4/4 3 Jobs Wed…" at bounding box center [505, 494] width 1011 height 799
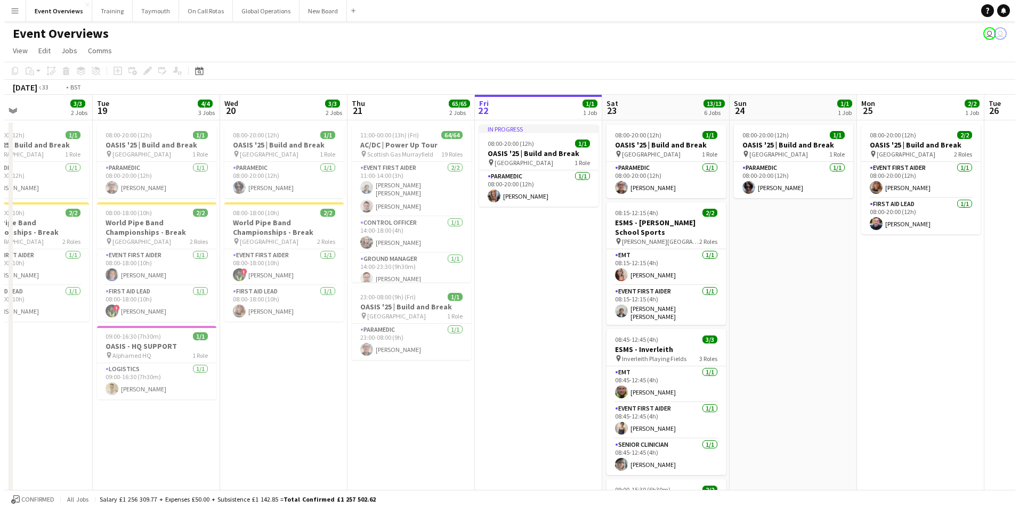
scroll to position [0, 307]
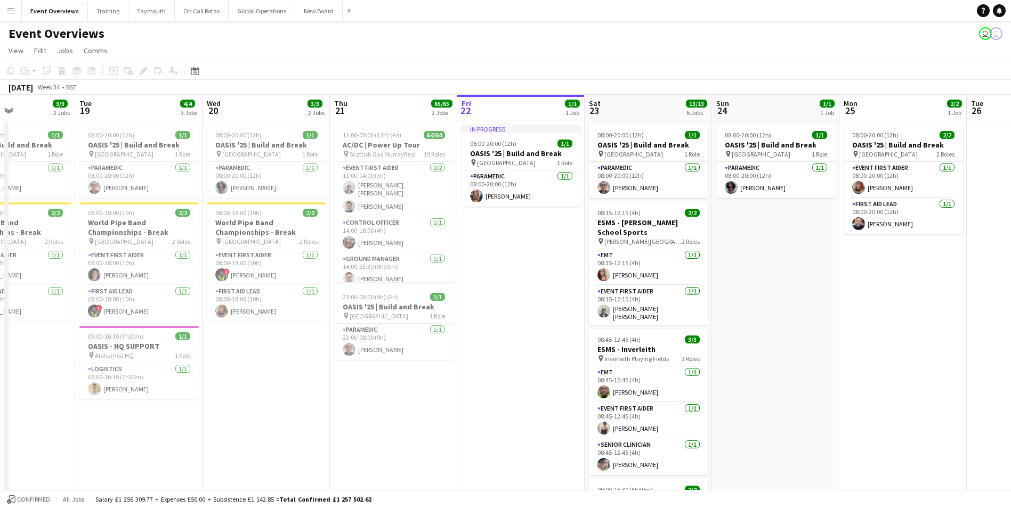
drag, startPoint x: 593, startPoint y: 402, endPoint x: 507, endPoint y: 415, distance: 86.8
click at [507, 415] on app-calendar-viewport "Sat 16 68/69 3 Jobs Sun 17 31/31 3 Jobs Mon 18 3/3 2 Jobs Tue 19 4/4 3 Jobs Wed…" at bounding box center [505, 494] width 1011 height 799
click at [9, 12] on app-icon "Menu" at bounding box center [10, 10] width 9 height 9
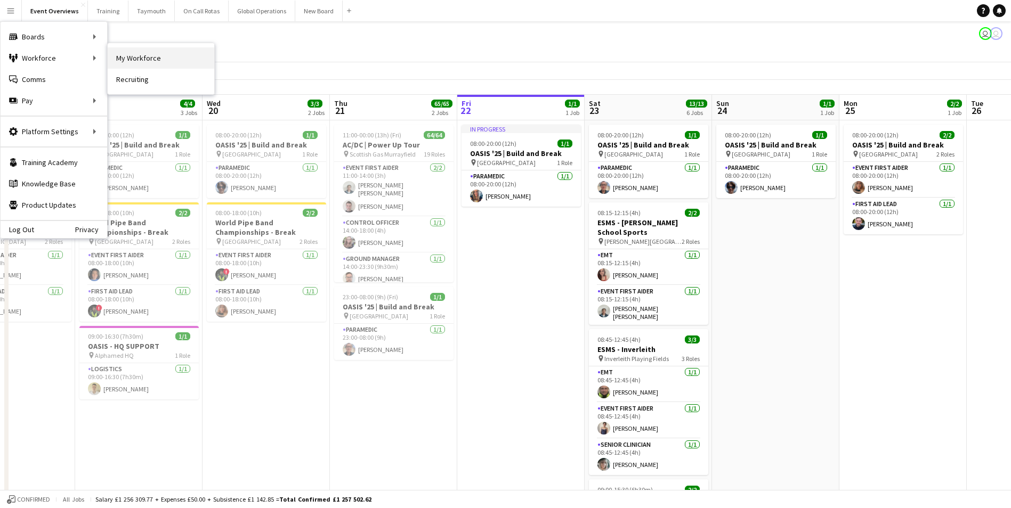
click at [121, 55] on link "My Workforce" at bounding box center [161, 57] width 107 height 21
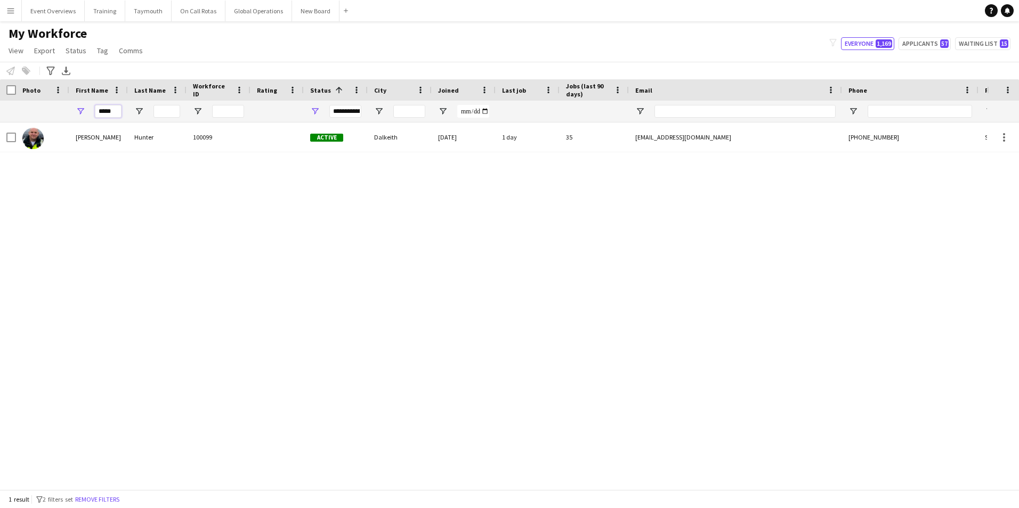
click at [117, 109] on input "*****" at bounding box center [108, 111] width 27 height 13
type input "*"
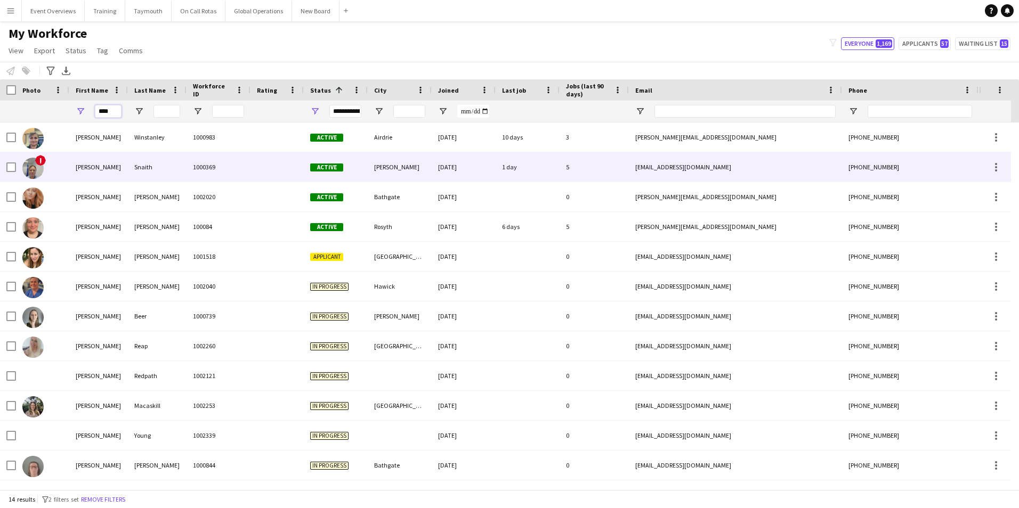
type input "****"
click at [93, 167] on div "[PERSON_NAME]" at bounding box center [98, 166] width 59 height 29
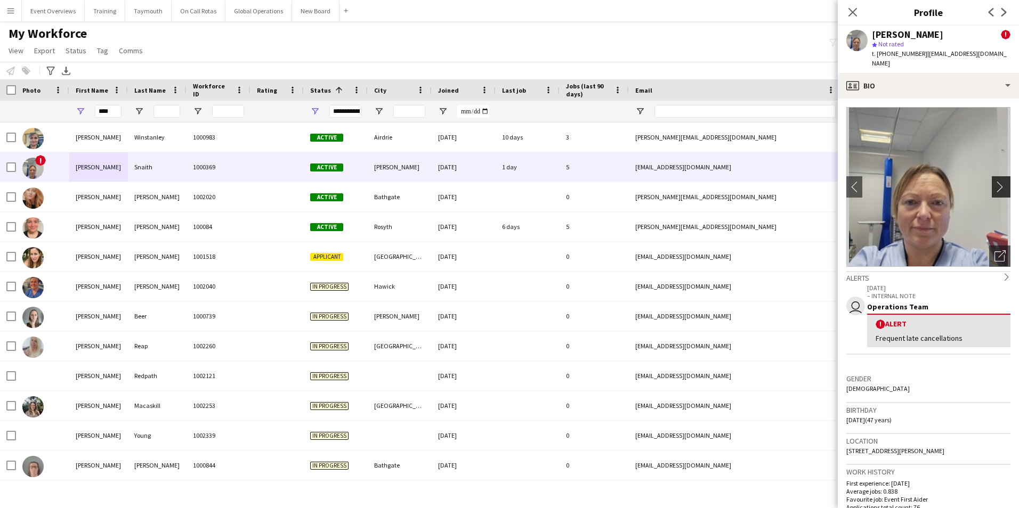
click at [994, 181] on app-icon "chevron-right" at bounding box center [1002, 186] width 17 height 11
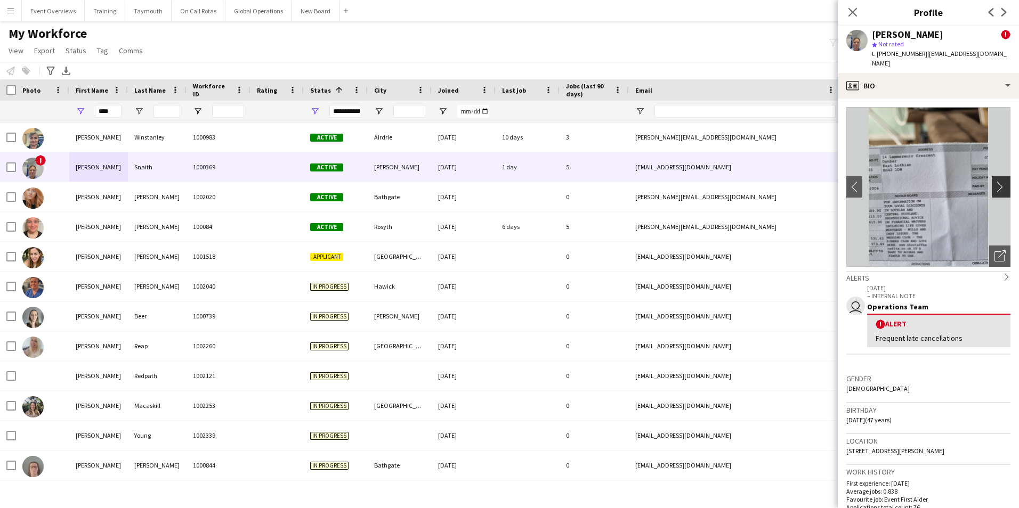
click at [994, 181] on app-icon "chevron-right" at bounding box center [1002, 186] width 17 height 11
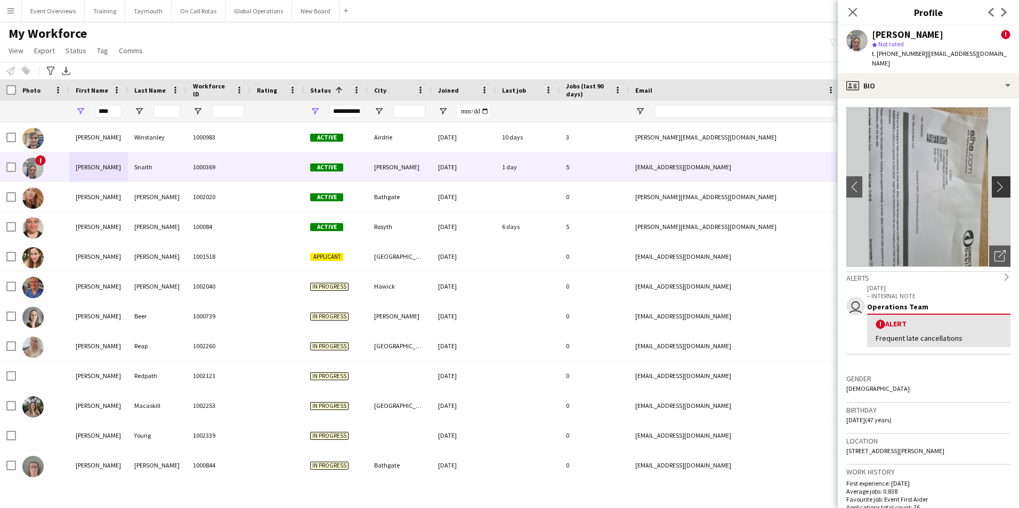
click at [994, 181] on app-icon "chevron-right" at bounding box center [1002, 186] width 17 height 11
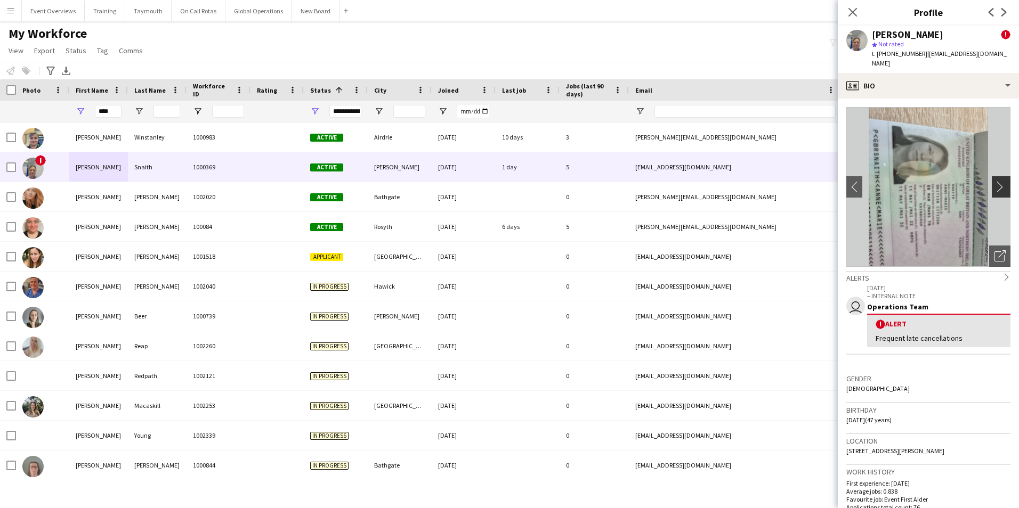
click at [994, 181] on app-icon "chevron-right" at bounding box center [1002, 186] width 17 height 11
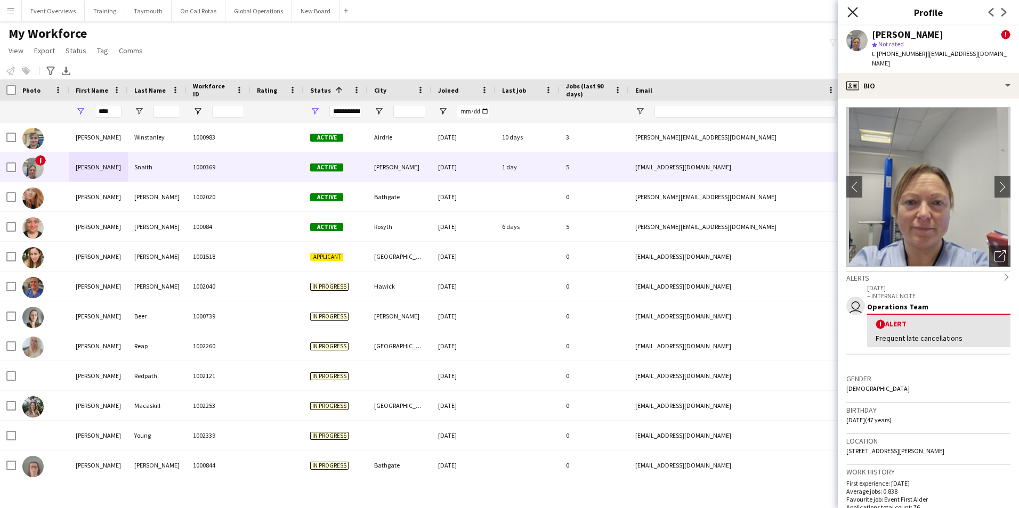
click at [851, 13] on icon at bounding box center [852, 12] width 10 height 10
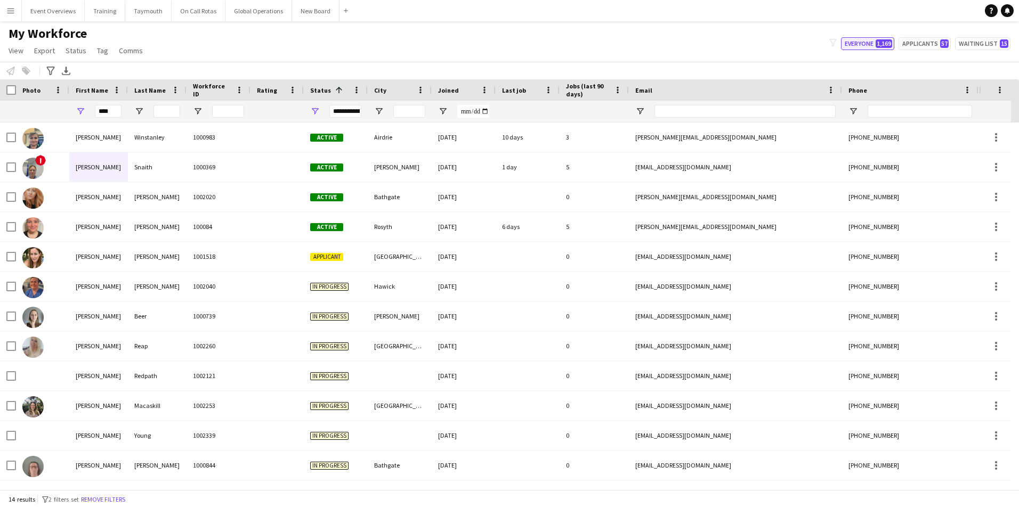
click at [850, 42] on button "Everyone 1,169" at bounding box center [867, 43] width 53 height 13
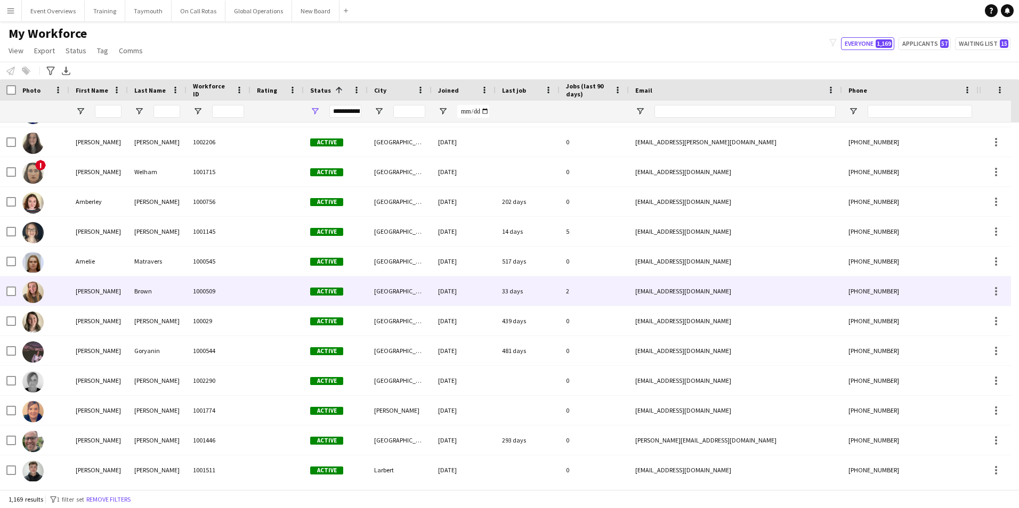
scroll to position [533, 0]
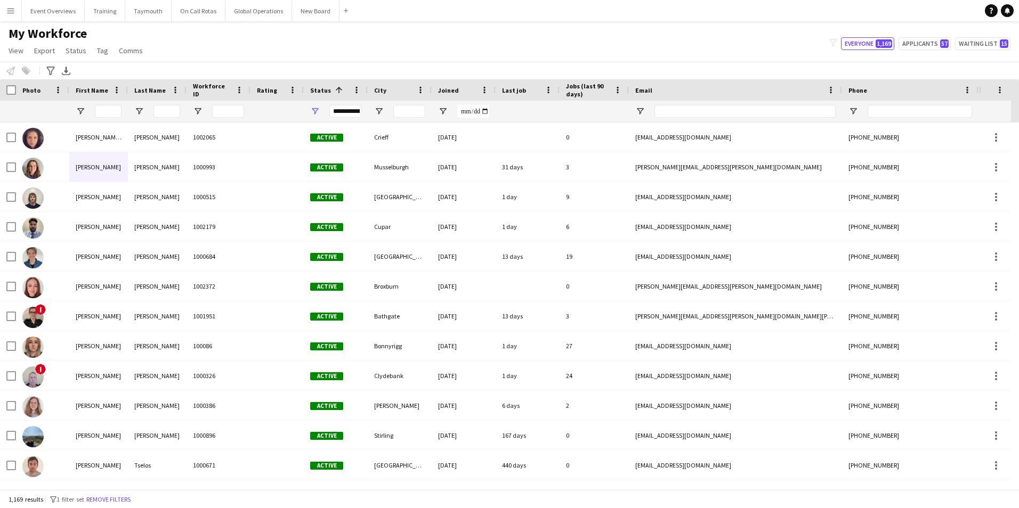
click at [224, 37] on div "My Workforce View Views Default view Active Staff Applications - First Aider Ap…" at bounding box center [509, 44] width 1019 height 36
click at [853, 43] on button "Everyone 1,169" at bounding box center [867, 43] width 53 height 13
click at [380, 47] on div "My Workforce View Views Default view Active Staff Applications - First Aider Ap…" at bounding box center [509, 44] width 1019 height 36
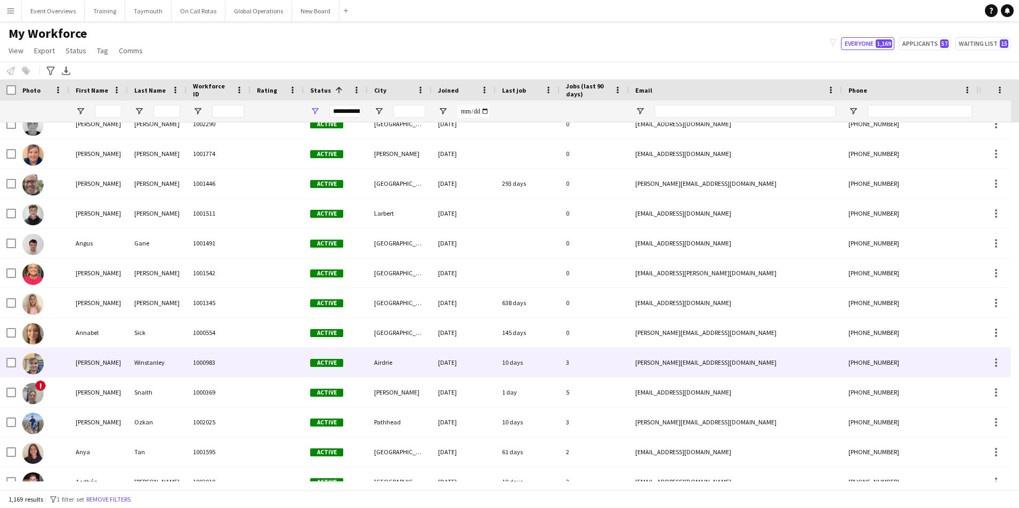
scroll to position [799, 0]
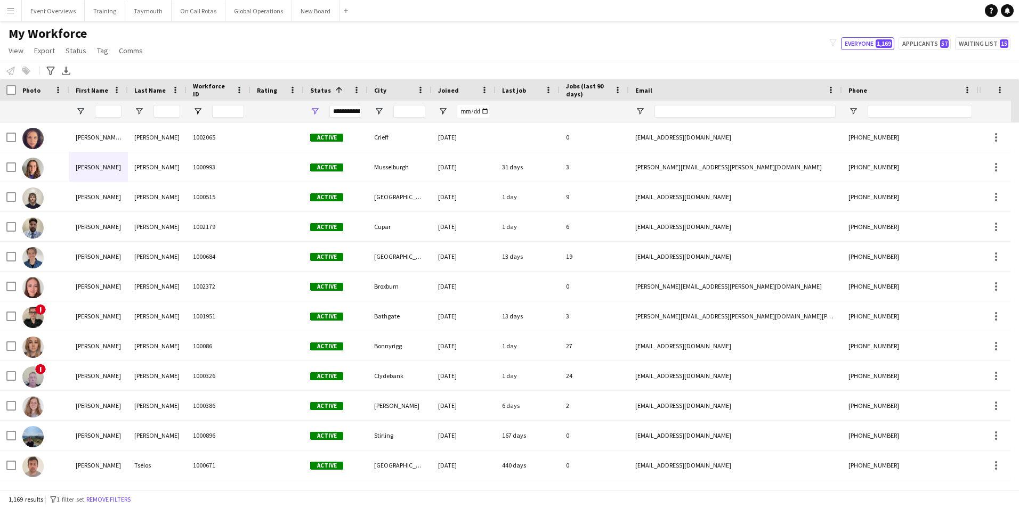
click at [10, 10] on app-icon "Menu" at bounding box center [10, 10] width 9 height 9
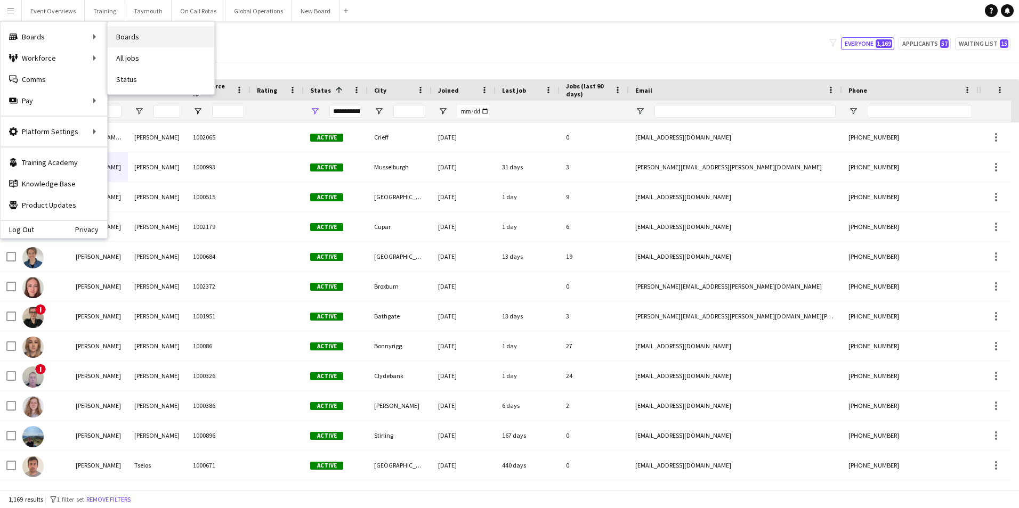
click at [123, 36] on link "Boards" at bounding box center [161, 36] width 107 height 21
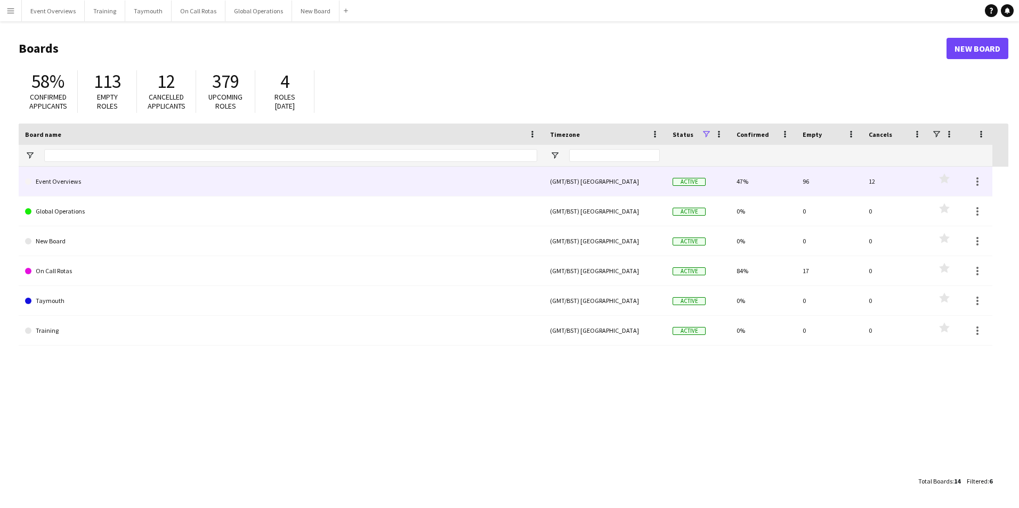
click at [64, 183] on link "Event Overviews" at bounding box center [281, 182] width 512 height 30
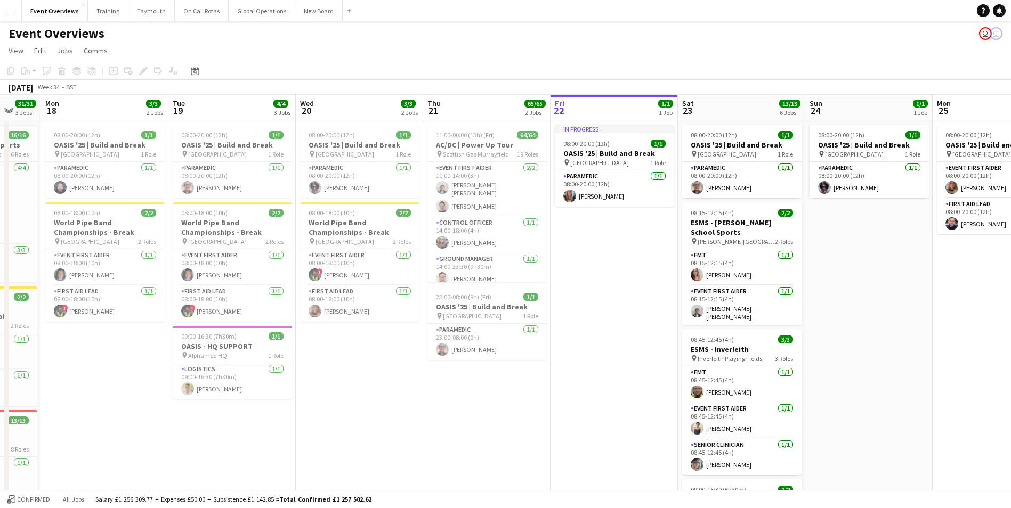
scroll to position [0, 337]
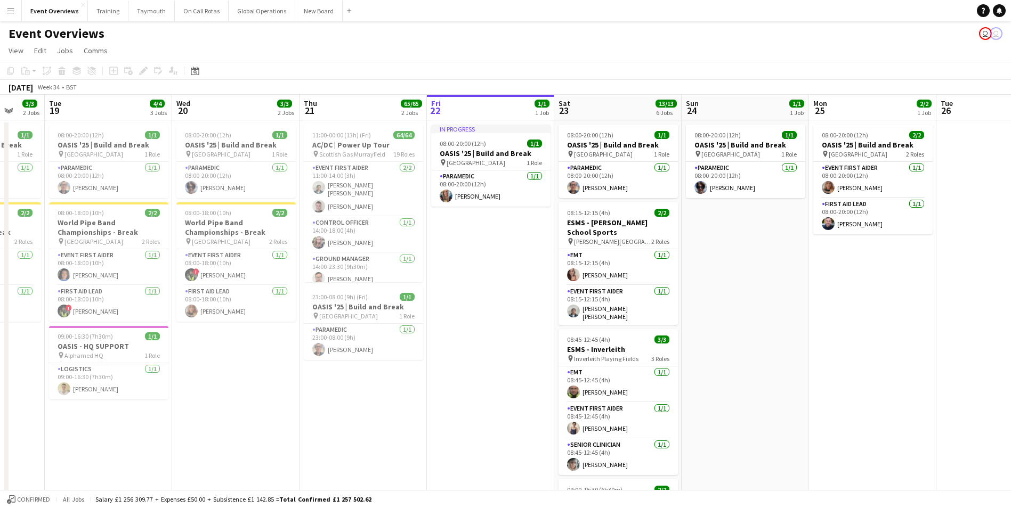
drag, startPoint x: 502, startPoint y: 369, endPoint x: 801, endPoint y: 368, distance: 299.4
click at [801, 368] on app-calendar-viewport "Sat 16 Sun 17 31/31 3 Jobs Mon 18 3/3 2 Jobs Tue 19 4/4 3 Jobs Wed 20 3/3 2 Job…" at bounding box center [505, 494] width 1011 height 799
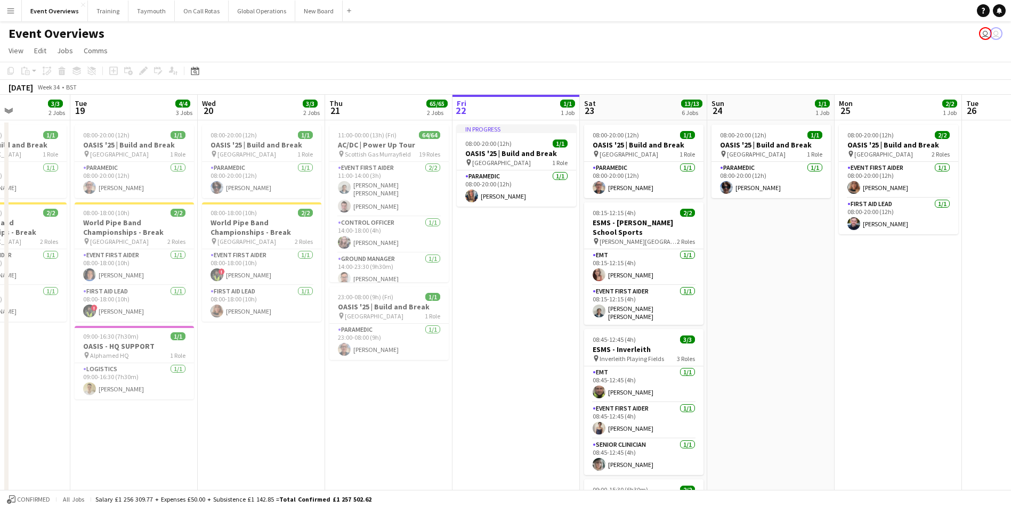
drag, startPoint x: 855, startPoint y: 359, endPoint x: 752, endPoint y: 373, distance: 104.3
click at [753, 372] on app-calendar-viewport "Sat 16 68/69 3 Jobs Sun 17 31/31 3 Jobs Mon 18 3/3 2 Jobs Tue 19 4/4 3 Jobs Wed…" at bounding box center [505, 494] width 1011 height 799
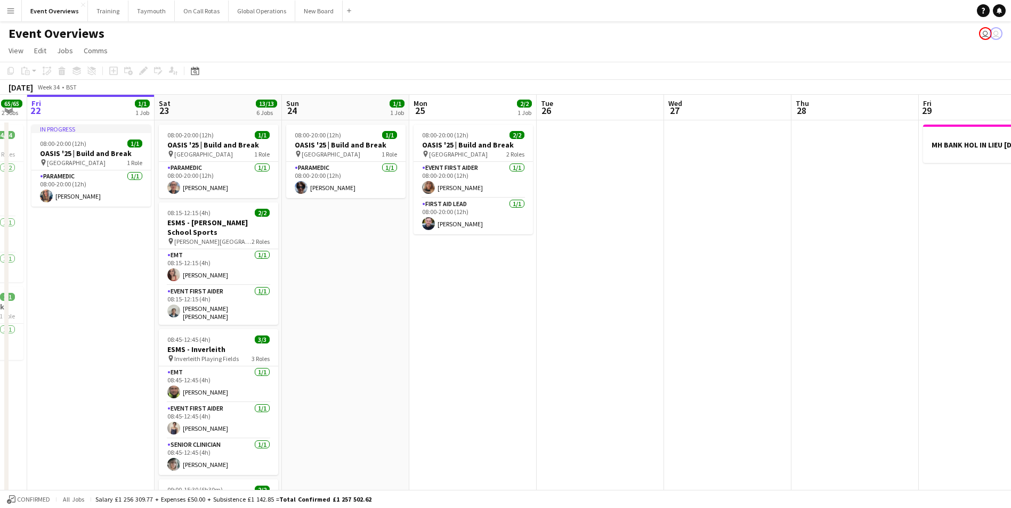
scroll to position [0, 275]
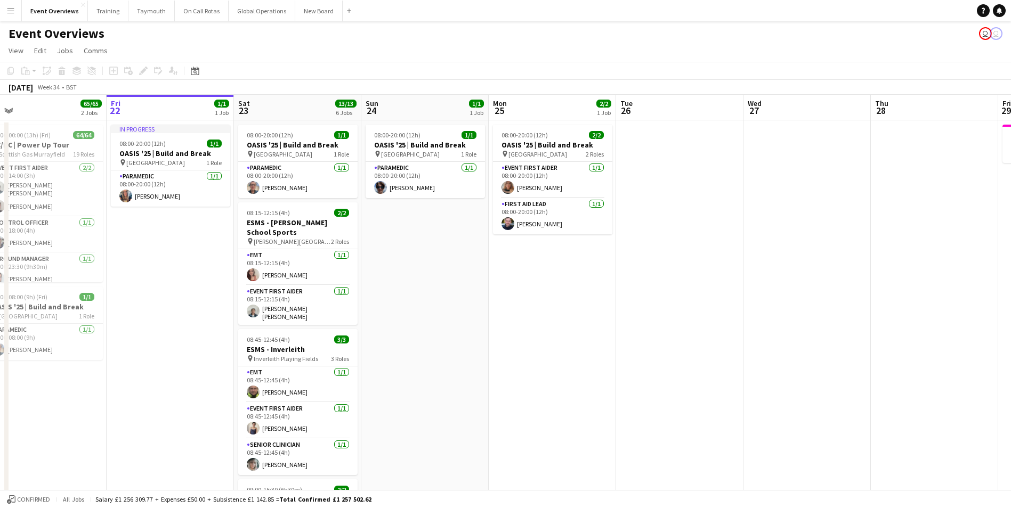
drag, startPoint x: 751, startPoint y: 373, endPoint x: 533, endPoint y: 383, distance: 218.1
click at [533, 383] on app-calendar-viewport "Tue 19 4/4 3 Jobs Wed 20 3/3 2 Jobs Thu 21 65/65 2 Jobs Fri 22 1/1 1 Job Sat 23…" at bounding box center [505, 494] width 1011 height 799
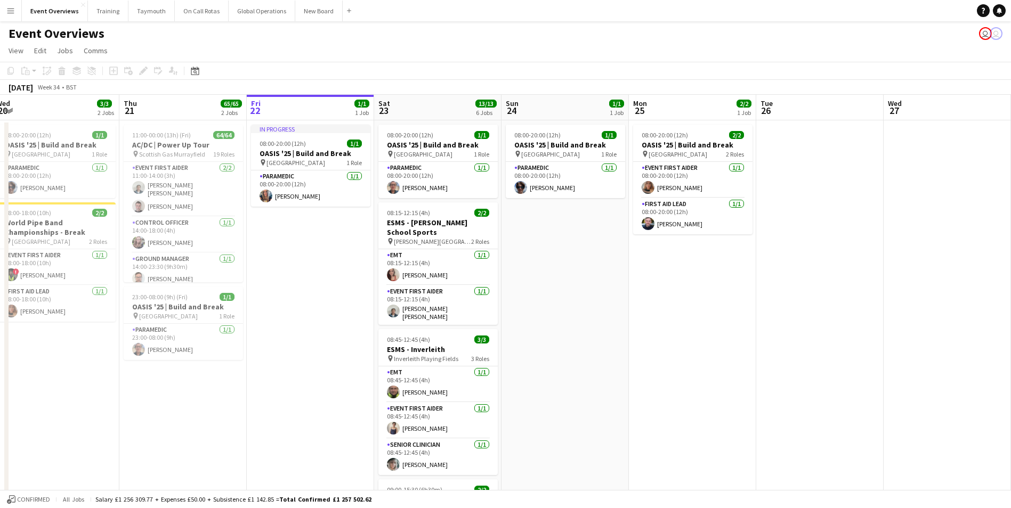
scroll to position [0, 223]
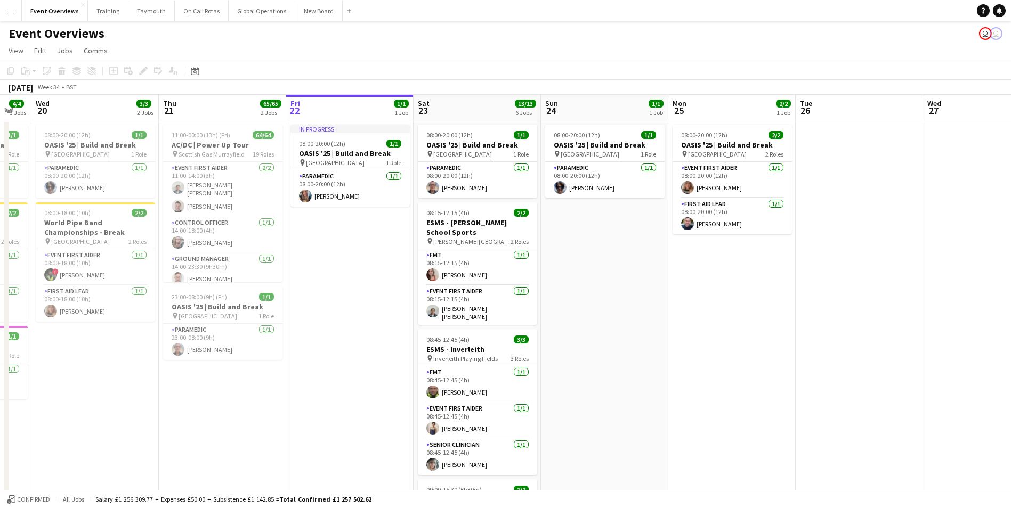
drag, startPoint x: 574, startPoint y: 402, endPoint x: 753, endPoint y: 388, distance: 180.1
click at [753, 388] on app-calendar-viewport "Mon 18 3/3 2 Jobs Tue 19 4/4 3 Jobs Wed 20 3/3 2 Jobs Thu 21 65/65 2 Jobs Fri 2…" at bounding box center [505, 494] width 1011 height 799
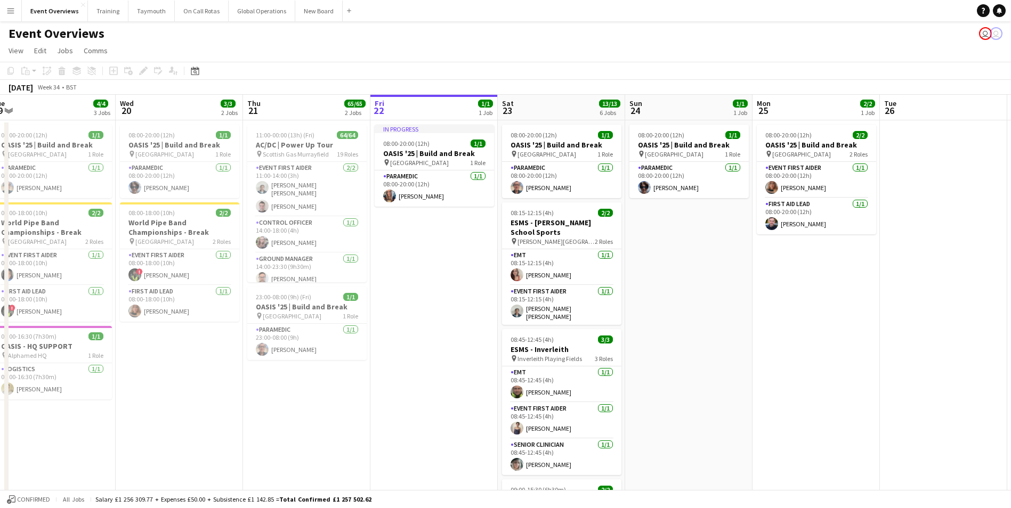
drag, startPoint x: 728, startPoint y: 373, endPoint x: 837, endPoint y: 366, distance: 109.4
click at [837, 366] on app-calendar-viewport "Sun 17 31/31 3 Jobs Mon 18 3/3 2 Jobs Tue 19 4/4 3 Jobs Wed 20 3/3 2 Jobs Thu 2…" at bounding box center [505, 494] width 1011 height 799
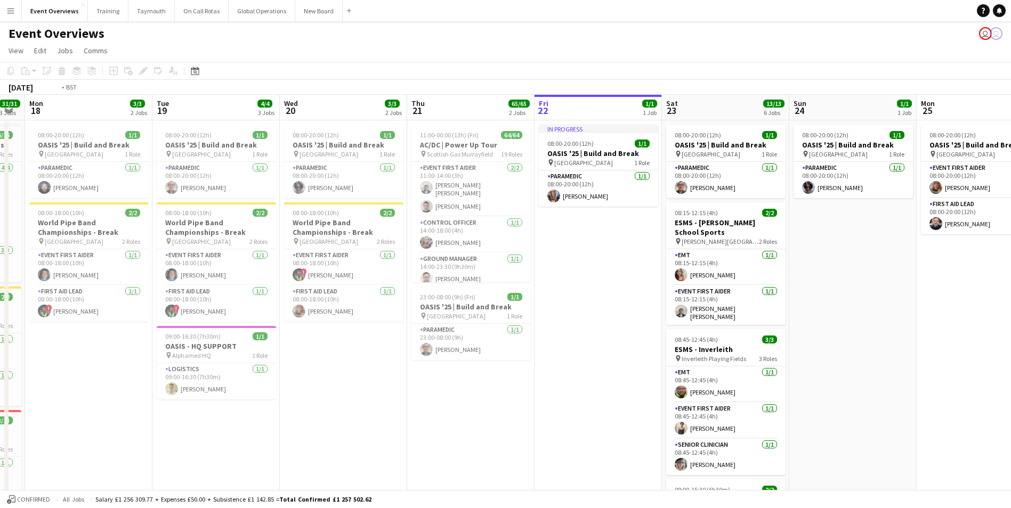
drag, startPoint x: 740, startPoint y: 363, endPoint x: 879, endPoint y: 347, distance: 139.9
click at [879, 347] on app-calendar-viewport "Sat 16 68/69 3 Jobs Sun 17 31/31 3 Jobs Mon 18 3/3 2 Jobs Tue 19 4/4 3 Jobs Wed…" at bounding box center [505, 494] width 1011 height 799
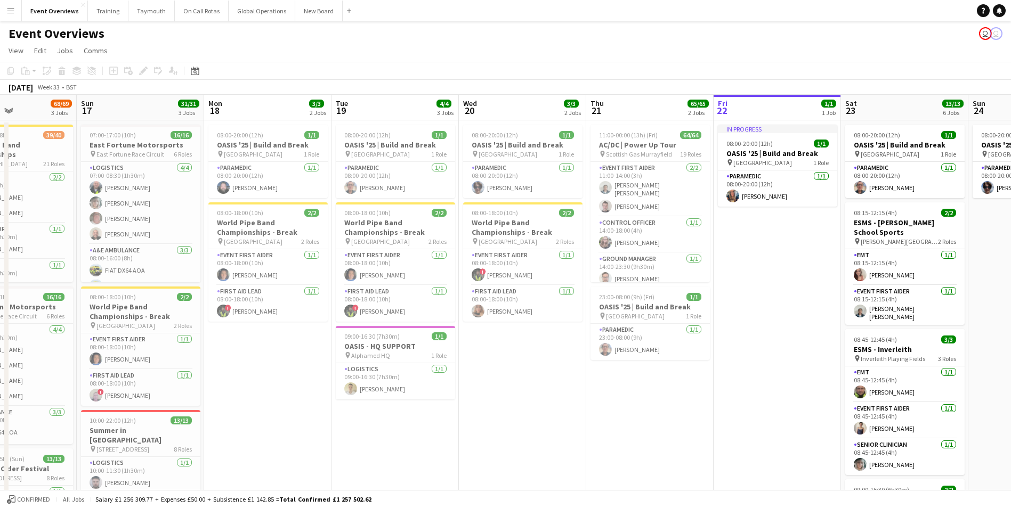
scroll to position [0, 304]
drag, startPoint x: 574, startPoint y: 360, endPoint x: 755, endPoint y: 341, distance: 181.6
click at [755, 341] on app-calendar-viewport "Thu 14 Fri 15 36/36 3 Jobs Sat 16 68/69 3 Jobs Sun 17 31/31 3 Jobs Mon 18 3/3 2…" at bounding box center [505, 494] width 1011 height 799
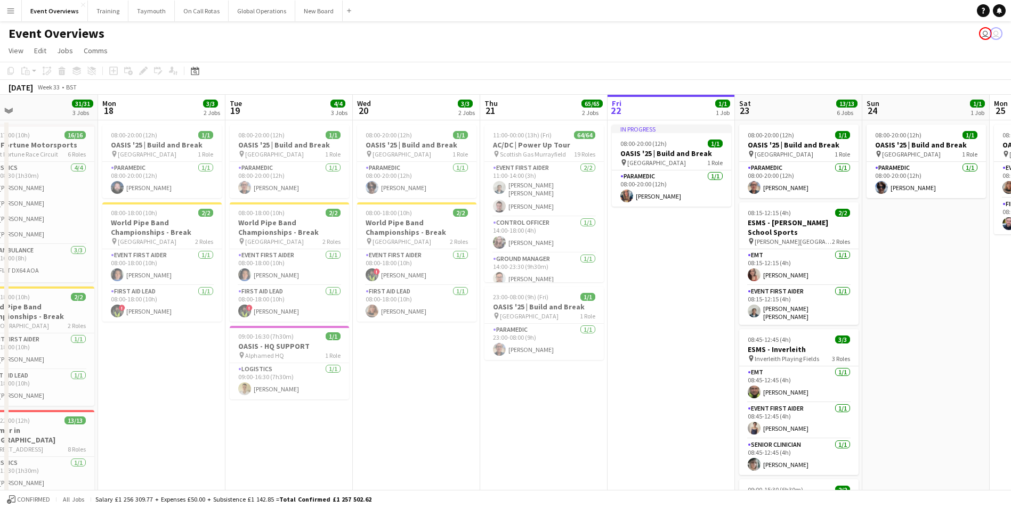
drag, startPoint x: 795, startPoint y: 391, endPoint x: 663, endPoint y: 413, distance: 133.4
click at [663, 413] on app-calendar-viewport "Thu 14 4/4 3 Jobs Fri 15 36/36 3 Jobs Sat 16 68/69 3 Jobs Sun 17 31/31 3 Jobs M…" at bounding box center [505, 494] width 1011 height 799
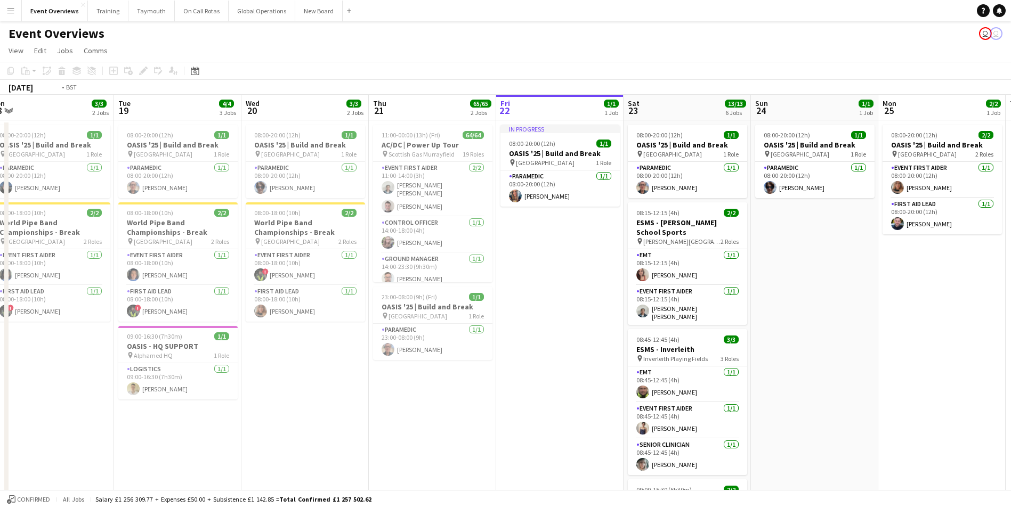
scroll to position [0, 357]
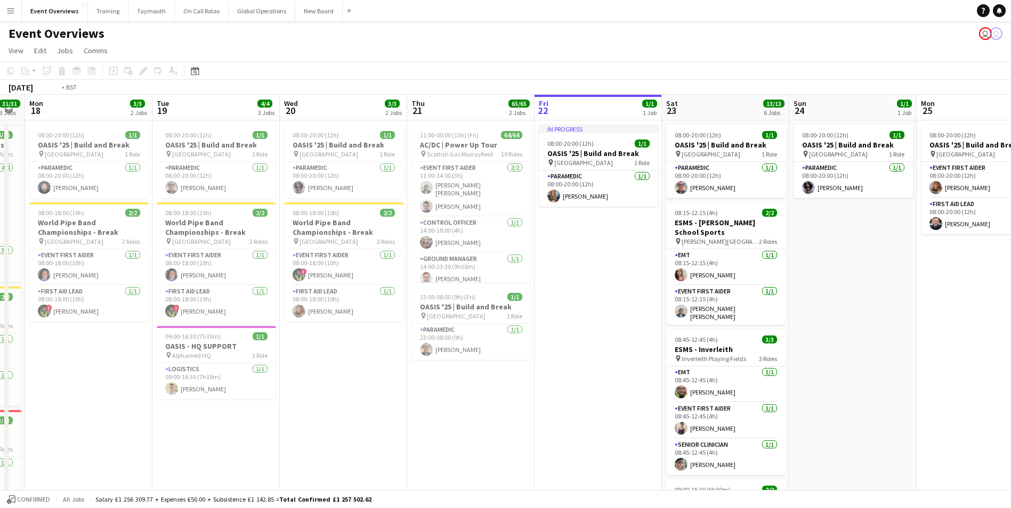
drag, startPoint x: 636, startPoint y: 419, endPoint x: 459, endPoint y: 431, distance: 176.7
click at [459, 431] on app-calendar-viewport "Fri 15 36/36 3 Jobs Sat 16 68/69 3 Jobs Sun 17 31/31 3 Jobs Mon 18 3/3 2 Jobs T…" at bounding box center [505, 494] width 1011 height 799
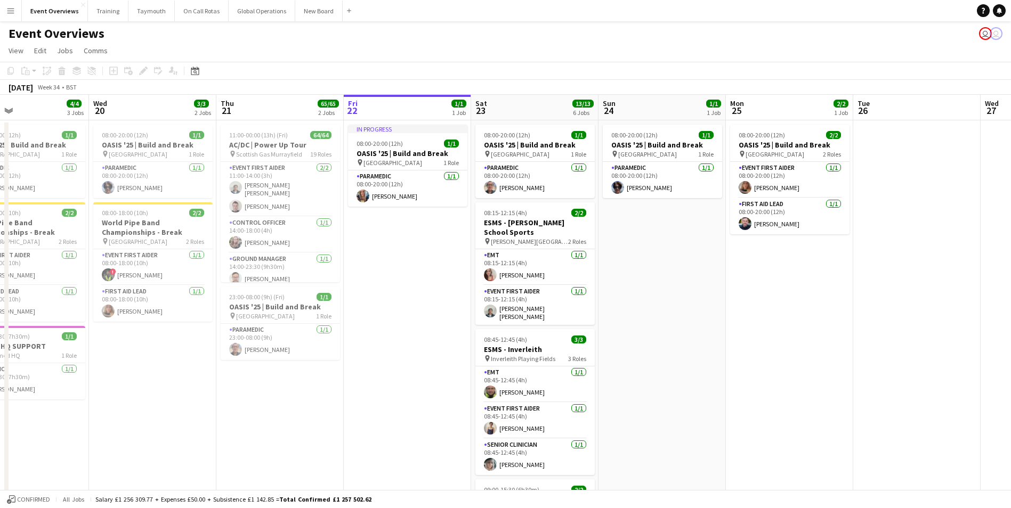
drag, startPoint x: 783, startPoint y: 352, endPoint x: 590, endPoint y: 363, distance: 192.7
click at [591, 363] on app-calendar-viewport "Sat 16 68/69 3 Jobs Sun 17 31/31 3 Jobs Mon 18 3/3 2 Jobs Tue 19 4/4 3 Jobs Wed…" at bounding box center [505, 494] width 1011 height 799
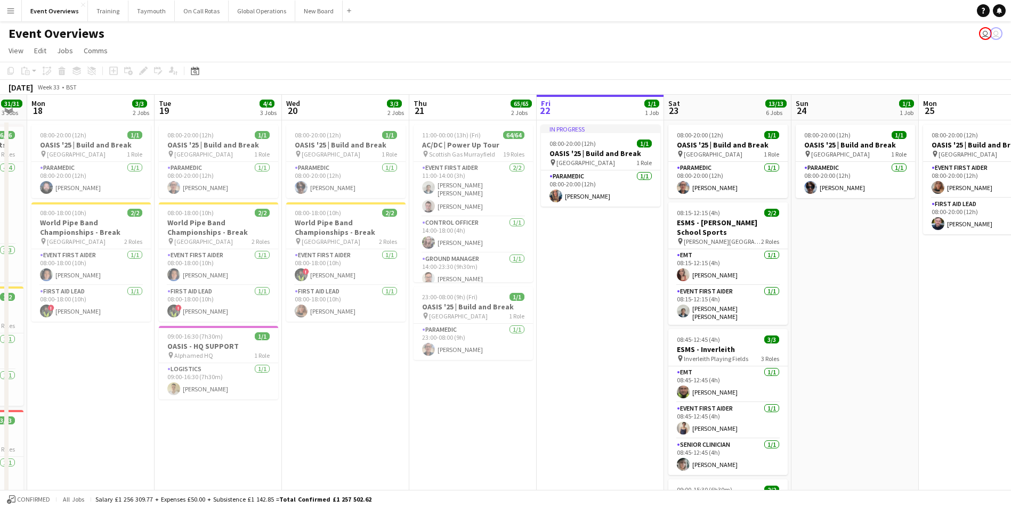
drag, startPoint x: 542, startPoint y: 365, endPoint x: 865, endPoint y: 345, distance: 323.4
click at [865, 345] on app-calendar-viewport "Sat 16 68/69 3 Jobs Sun 17 31/31 3 Jobs Mon 18 3/3 2 Jobs Tue 19 4/4 3 Jobs Wed…" at bounding box center [505, 494] width 1011 height 799
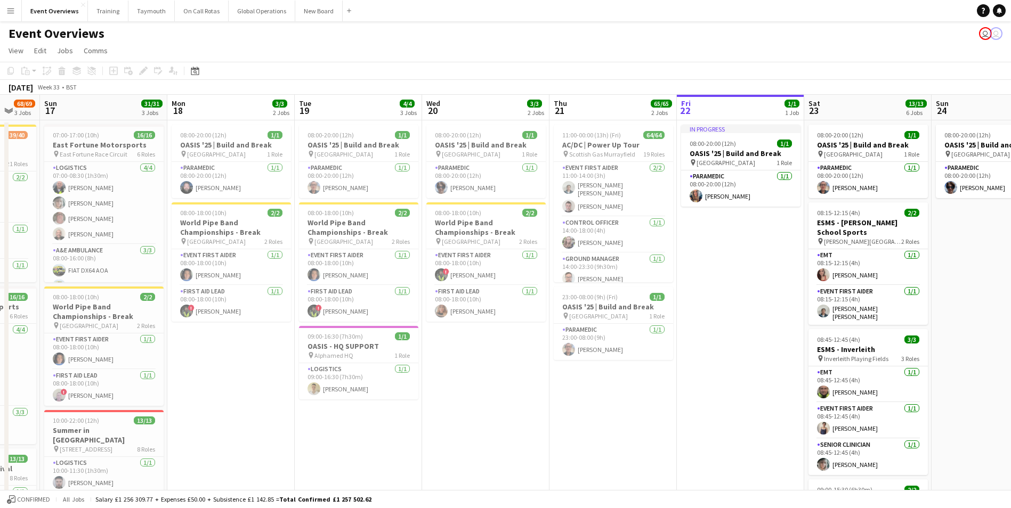
scroll to position [0, 331]
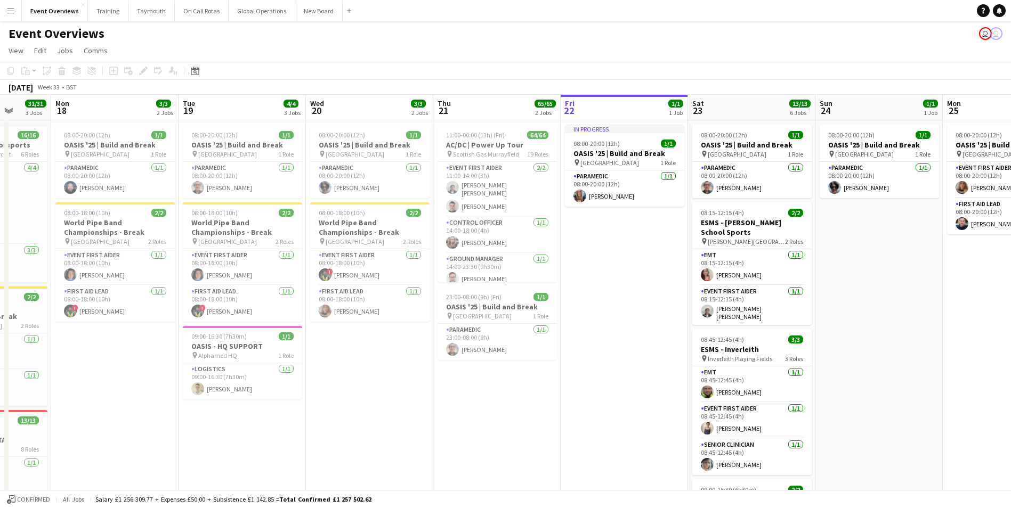
drag, startPoint x: 442, startPoint y: 418, endPoint x: 591, endPoint y: 417, distance: 149.2
click at [591, 417] on app-calendar-viewport "Fri 15 36/36 3 Jobs Sat 16 68/69 3 Jobs Sun 17 31/31 3 Jobs Mon 18 3/3 2 Jobs T…" at bounding box center [505, 494] width 1011 height 799
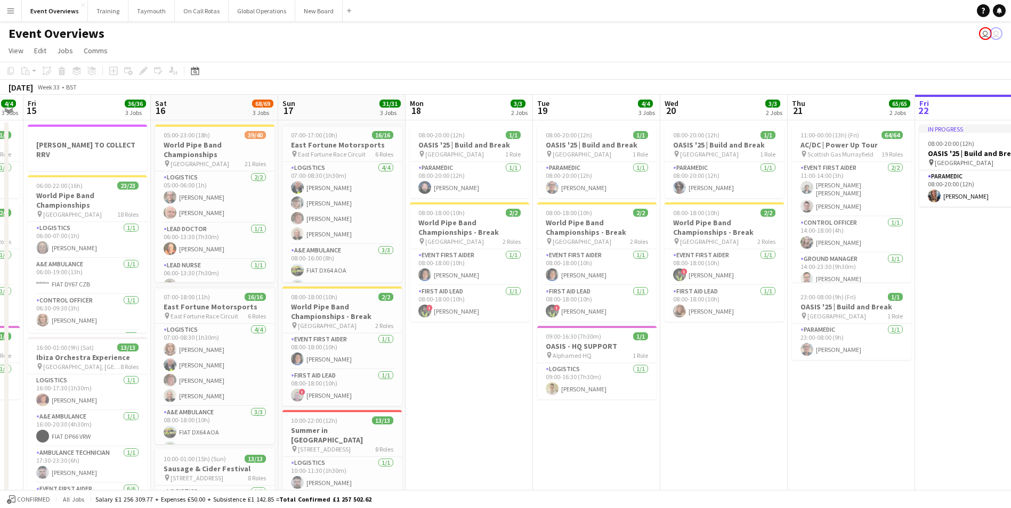
drag, startPoint x: 486, startPoint y: 446, endPoint x: 704, endPoint y: 429, distance: 218.0
click at [737, 431] on app-calendar-viewport "Wed 13 Thu 14 4/4 3 Jobs Fri 15 36/36 3 Jobs Sat 16 68/69 3 Jobs Sun 17 31/31 3…" at bounding box center [505, 494] width 1011 height 799
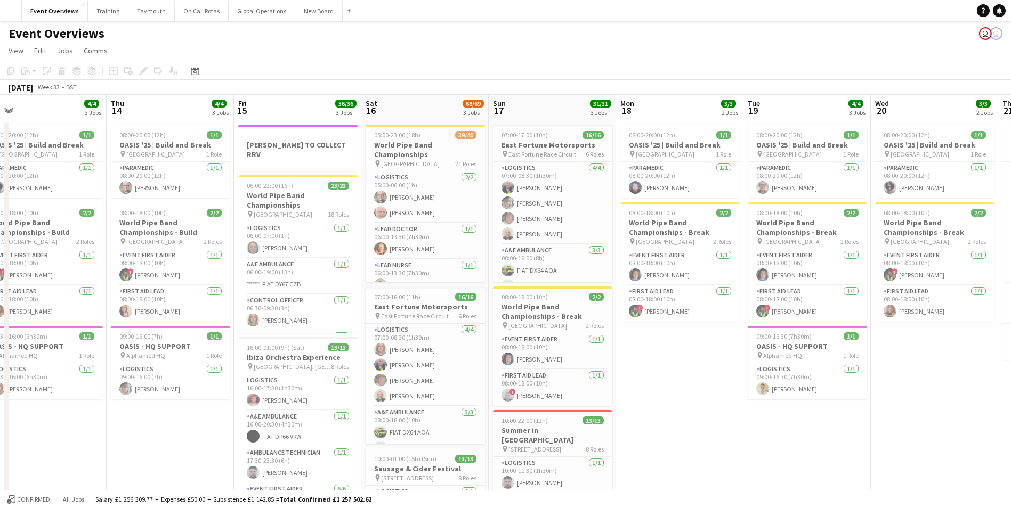
drag, startPoint x: 513, startPoint y: 428, endPoint x: 716, endPoint y: 420, distance: 203.1
click at [716, 420] on app-calendar-viewport "Mon 11 2/2 1 Job Tue 12 84/85 4 Jobs Wed 13 4/4 3 Jobs Thu 14 4/4 3 Jobs Fri 15…" at bounding box center [505, 494] width 1011 height 799
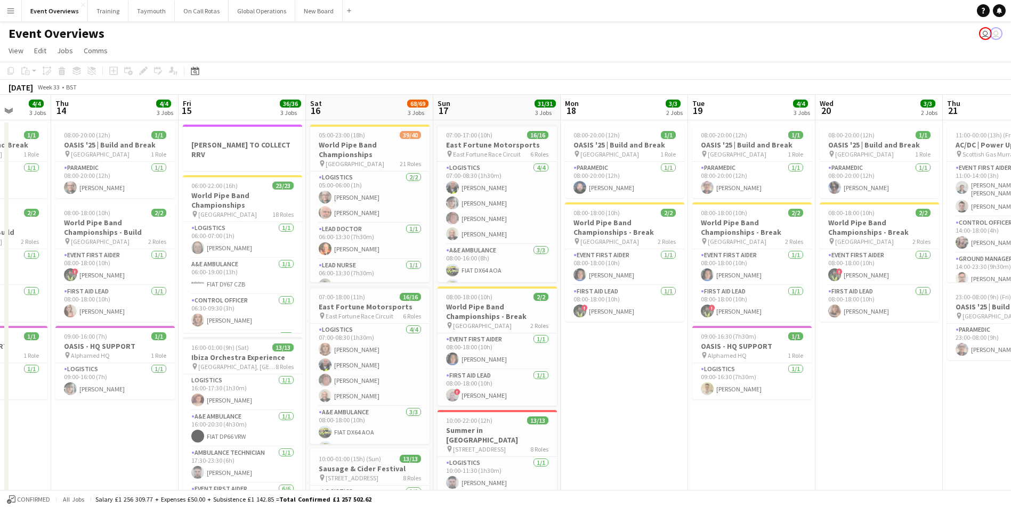
drag, startPoint x: 716, startPoint y: 420, endPoint x: 507, endPoint y: 428, distance: 209.5
click at [507, 428] on app-calendar-viewport "Mon 11 2/2 1 Job Tue 12 84/85 4 Jobs Wed 13 4/4 3 Jobs Thu 14 4/4 3 Jobs Fri 15…" at bounding box center [505, 494] width 1011 height 799
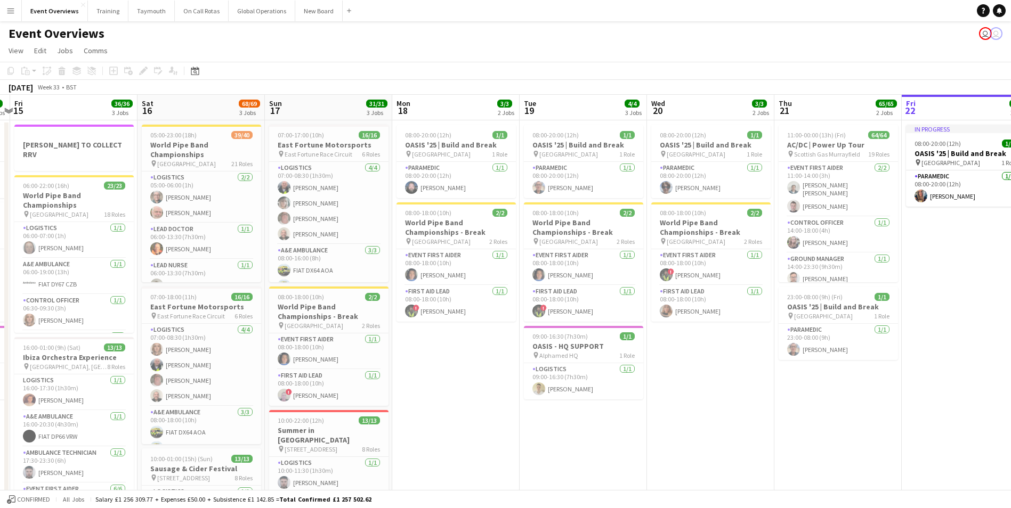
drag, startPoint x: 715, startPoint y: 421, endPoint x: 529, endPoint y: 425, distance: 186.5
click at [537, 425] on app-calendar-viewport "Tue 12 84/85 4 Jobs Wed 13 4/4 3 Jobs Thu 14 4/4 3 Jobs Fri 15 36/36 3 Jobs Sat…" at bounding box center [505, 494] width 1011 height 799
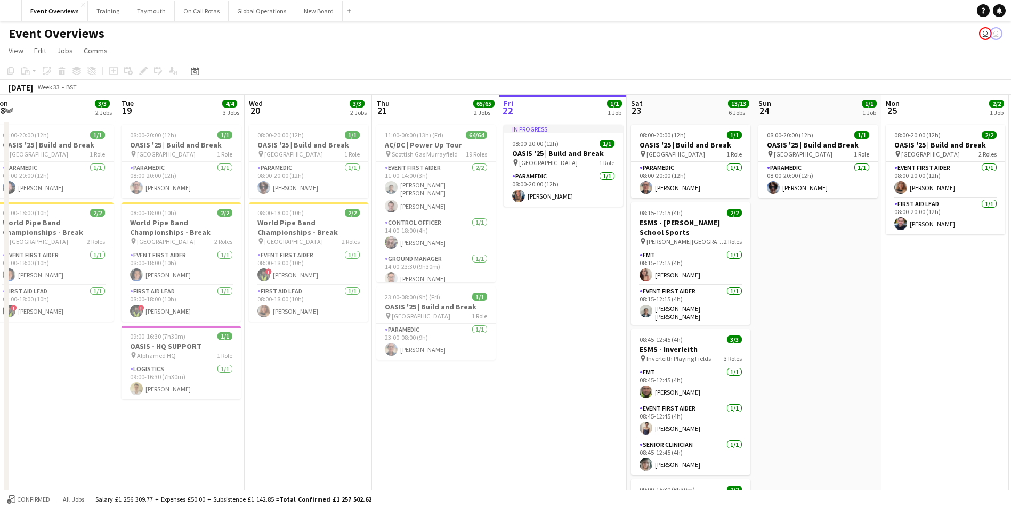
scroll to position [0, 333]
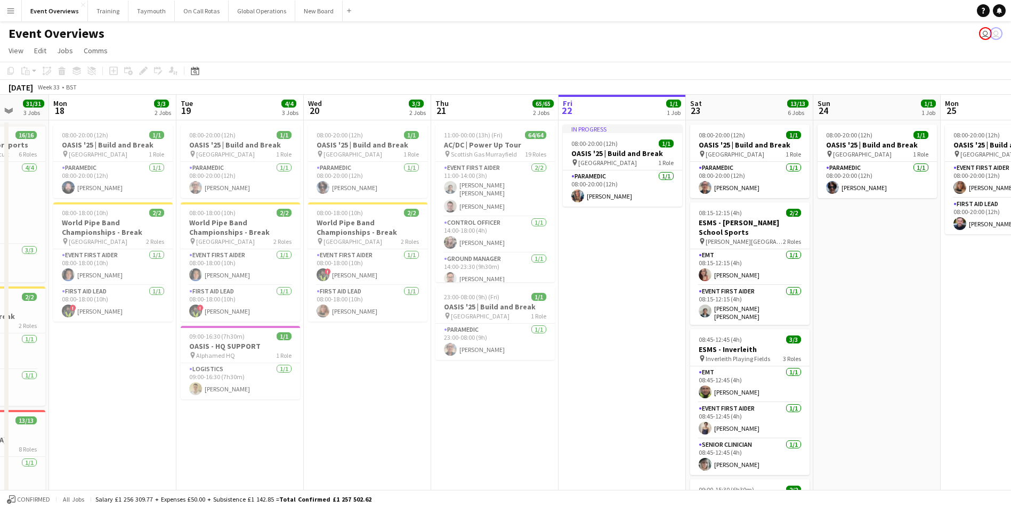
drag, startPoint x: 689, startPoint y: 427, endPoint x: 494, endPoint y: 433, distance: 195.6
click at [494, 433] on app-calendar-viewport "Fri 15 36/36 3 Jobs Sat 16 68/69 3 Jobs Sun 17 31/31 3 Jobs Mon 18 3/3 2 Jobs T…" at bounding box center [505, 494] width 1011 height 799
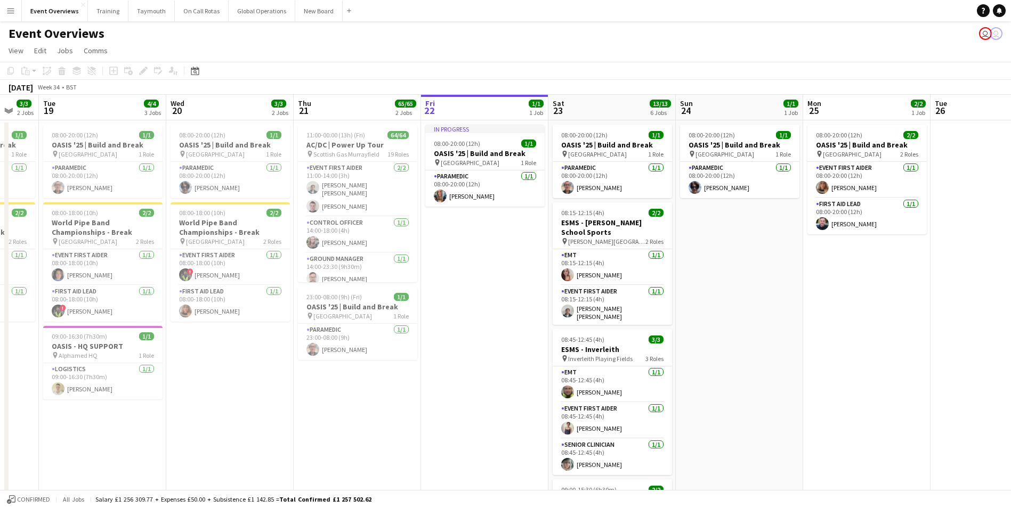
scroll to position [0, 360]
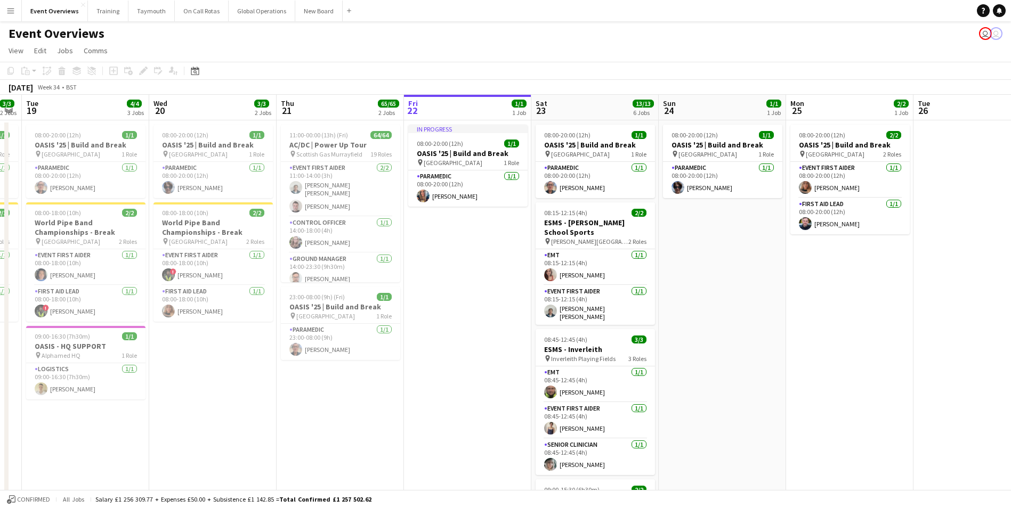
drag, startPoint x: 646, startPoint y: 342, endPoint x: 492, endPoint y: 341, distance: 154.5
click at [492, 341] on app-calendar-viewport "Sat 16 68/69 3 Jobs Sun 17 31/31 3 Jobs Mon 18 3/3 2 Jobs Tue 19 4/4 3 Jobs Wed…" at bounding box center [505, 494] width 1011 height 799
drag, startPoint x: 697, startPoint y: 348, endPoint x: 555, endPoint y: 357, distance: 142.6
click at [555, 357] on app-calendar-viewport "Sat 16 68/69 3 Jobs Sun 17 31/31 3 Jobs Mon 18 3/3 2 Jobs Tue 19 4/4 3 Jobs Wed…" at bounding box center [505, 494] width 1011 height 799
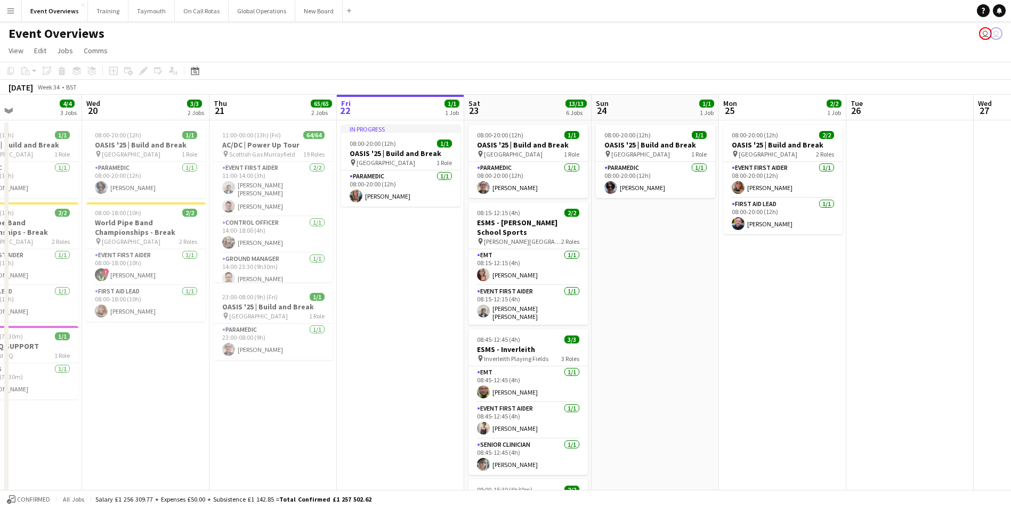
drag, startPoint x: 594, startPoint y: 362, endPoint x: 803, endPoint y: 333, distance: 210.3
click at [802, 332] on app-calendar-viewport "Sun 17 31/31 3 Jobs Mon 18 3/3 2 Jobs Tue 19 4/4 3 Jobs Wed 20 3/3 2 Jobs Thu 2…" at bounding box center [505, 494] width 1011 height 799
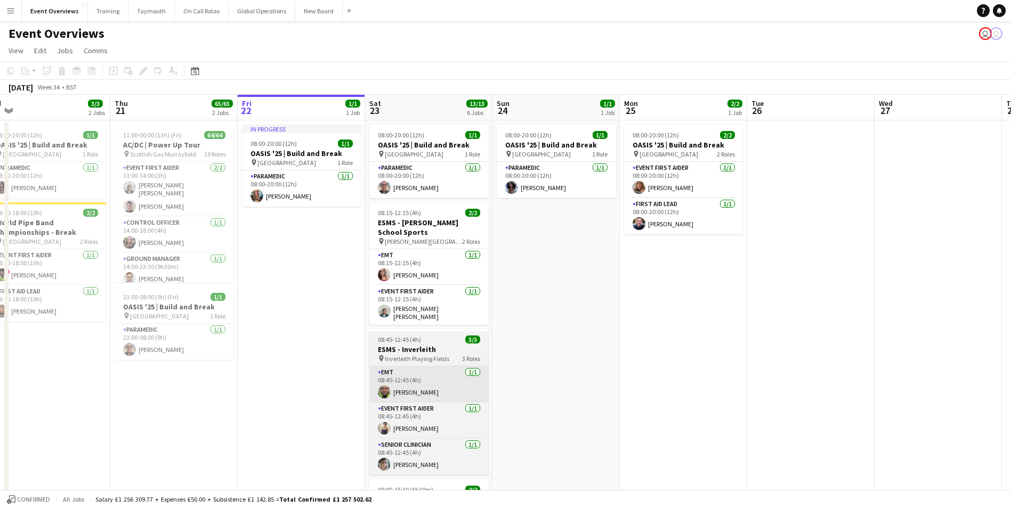
drag, startPoint x: 544, startPoint y: 349, endPoint x: 394, endPoint y: 368, distance: 151.4
click at [298, 374] on app-calendar-viewport "Sun 17 31/31 3 Jobs Mon 18 3/3 2 Jobs Tue 19 4/4 3 Jobs Wed 20 3/3 2 Jobs Thu 2…" at bounding box center [505, 494] width 1011 height 799
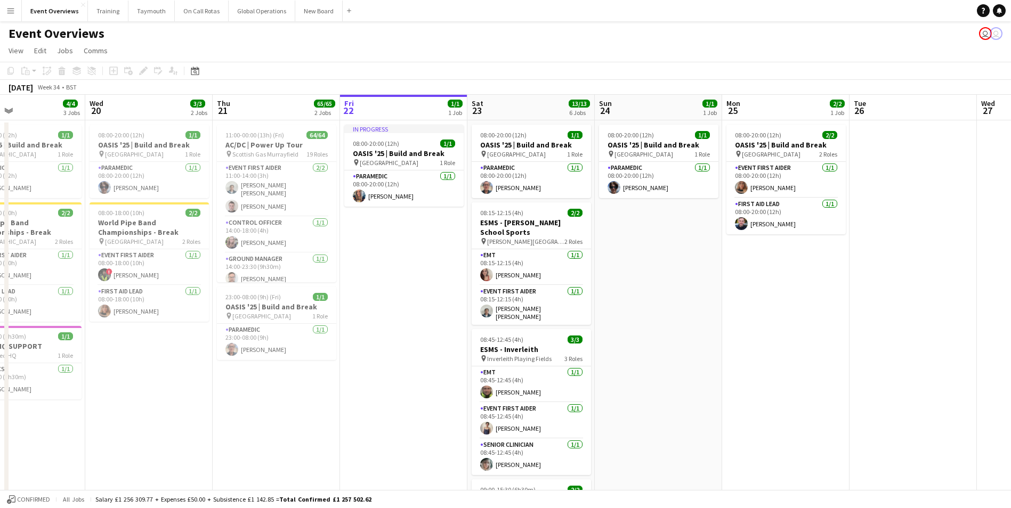
scroll to position [0, 333]
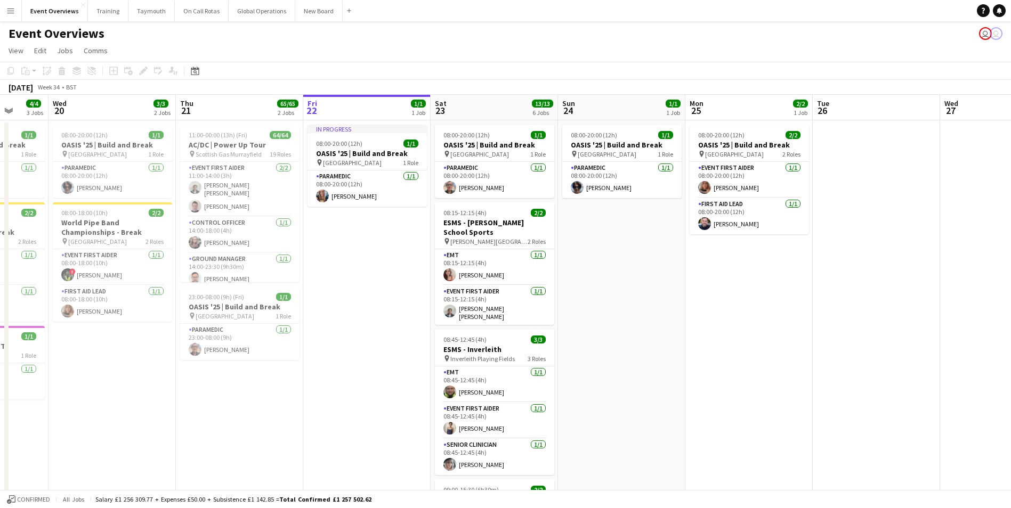
drag, startPoint x: 666, startPoint y: 413, endPoint x: 874, endPoint y: 406, distance: 207.3
click at [874, 406] on app-calendar-viewport "Sun 17 31/31 3 Jobs Mon 18 3/3 2 Jobs Tue 19 4/4 3 Jobs Wed 20 3/3 2 Jobs Thu 2…" at bounding box center [505, 494] width 1011 height 799
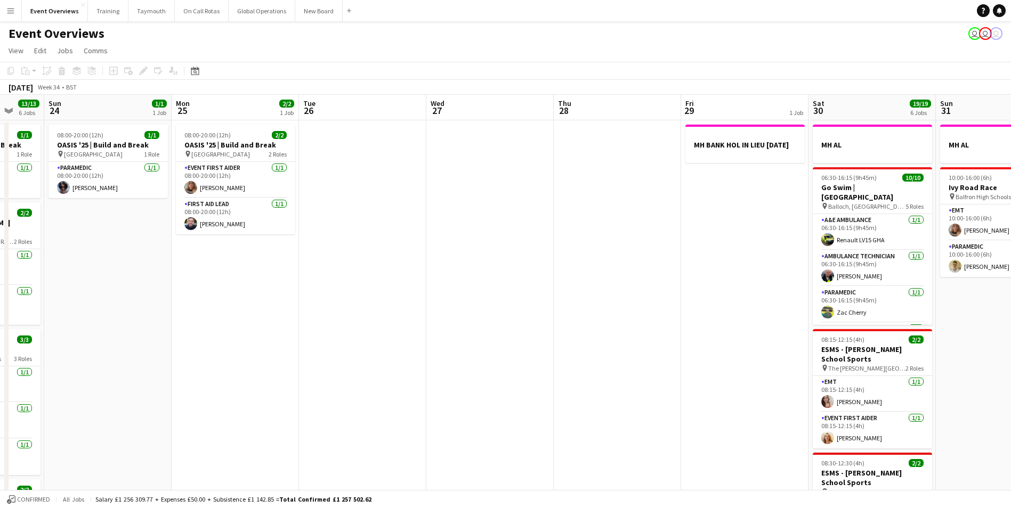
drag, startPoint x: 857, startPoint y: 319, endPoint x: 422, endPoint y: 309, distance: 435.3
click at [219, 338] on app-calendar-viewport "Thu 21 65/65 2 Jobs Fri 22 1/1 1 Job Sat 23 13/13 6 Jobs Sun 24 1/1 1 Job Mon 2…" at bounding box center [505, 494] width 1011 height 799
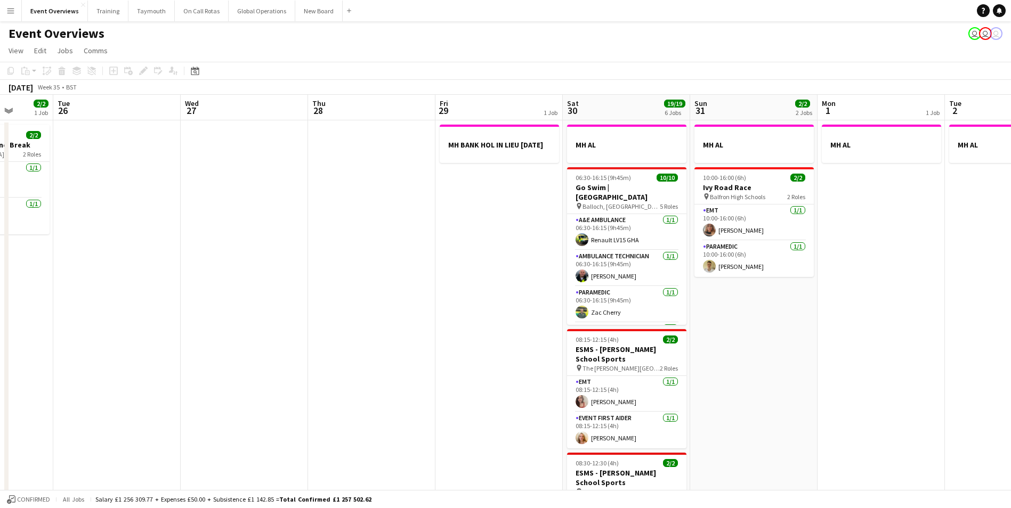
drag, startPoint x: 585, startPoint y: 300, endPoint x: 276, endPoint y: 325, distance: 310.0
click at [180, 321] on app-calendar-viewport "Sat 23 13/13 6 Jobs Sun 24 1/1 1 Job Mon 25 2/2 1 Job Tue 26 Wed 27 Thu 28 Fri …" at bounding box center [505, 494] width 1011 height 799
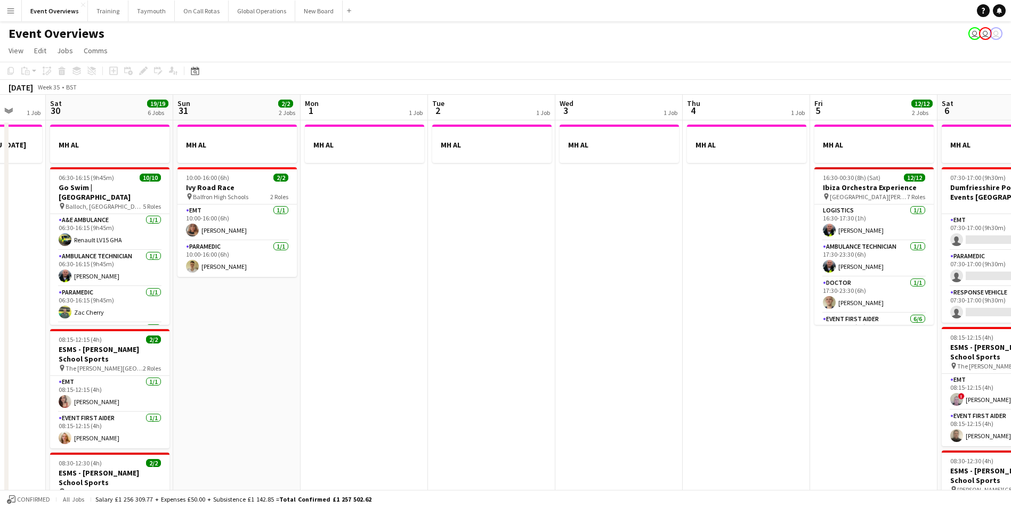
drag, startPoint x: 817, startPoint y: 329, endPoint x: 229, endPoint y: 351, distance: 588.0
click at [229, 352] on app-calendar-viewport "Wed 27 Thu 28 Fri 29 1 Job Sat 30 19/19 6 Jobs Sun 31 2/2 2 Jobs Mon 1 1 Job Tu…" at bounding box center [505, 501] width 1011 height 812
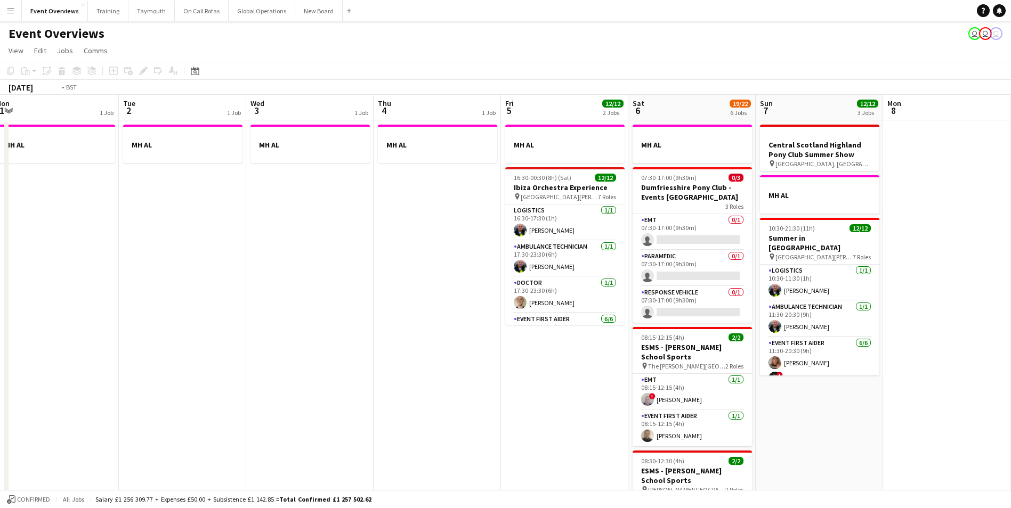
drag, startPoint x: 404, startPoint y: 359, endPoint x: 59, endPoint y: 343, distance: 346.1
click at [66, 343] on app-calendar-viewport "Fri 29 1 Job Sat 30 19/19 6 Jobs Sun 31 2/2 2 Jobs Mon 1 1 Job Tue 2 1 Job Wed …" at bounding box center [505, 501] width 1011 height 812
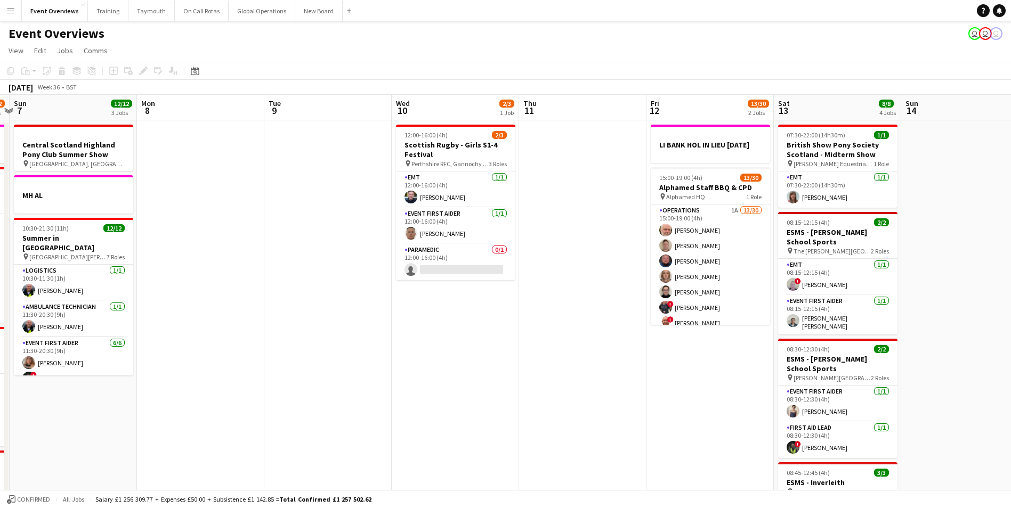
drag, startPoint x: 849, startPoint y: 378, endPoint x: 387, endPoint y: 395, distance: 462.2
click at [387, 395] on app-calendar-viewport "Thu 4 1 Job Fri 5 12/12 2 Jobs Sat 6 19/22 6 Jobs Sun 7 12/12 3 Jobs Mon 8 Tue …" at bounding box center [505, 501] width 1011 height 812
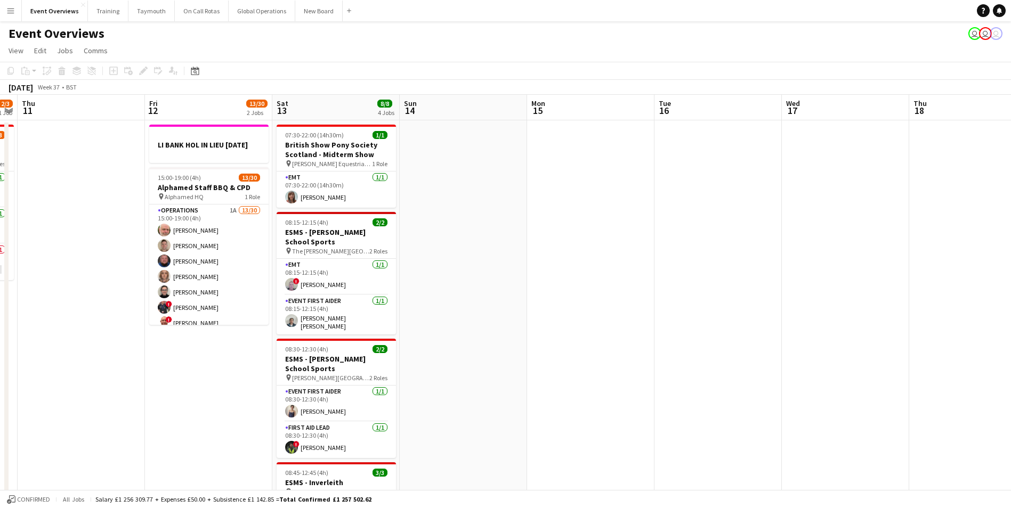
drag, startPoint x: 596, startPoint y: 378, endPoint x: 113, endPoint y: 391, distance: 482.8
click at [86, 393] on app-calendar-viewport "Mon 8 Tue 9 Wed 10 2/3 1 Job Thu 11 Fri 12 13/30 2 Jobs Sat 13 8/8 4 Jobs Sun 1…" at bounding box center [505, 501] width 1011 height 812
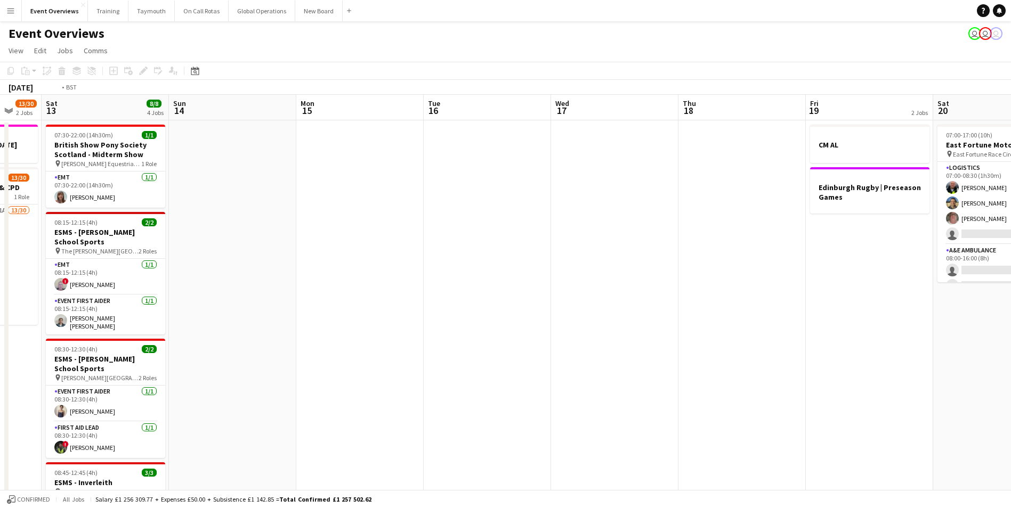
drag, startPoint x: 681, startPoint y: 363, endPoint x: 56, endPoint y: 394, distance: 625.1
click at [56, 394] on app-calendar-viewport "Wed 10 2/3 1 Job Thu 11 Fri 12 13/30 2 Jobs Sat 13 8/8 4 Jobs Sun 14 Mon 15 Tue…" at bounding box center [505, 501] width 1011 height 812
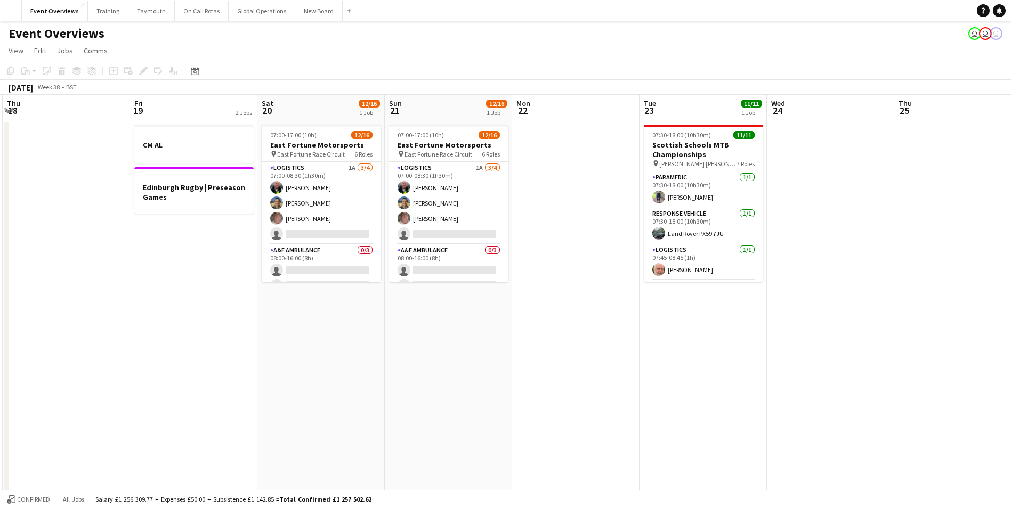
drag, startPoint x: 698, startPoint y: 374, endPoint x: 196, endPoint y: 402, distance: 502.6
click at [197, 402] on app-calendar-viewport "Mon 15 Tue 16 Wed 17 Thu 18 Fri 19 2 Jobs Sat 20 12/16 1 Job Sun 21 12/16 1 Job…" at bounding box center [505, 501] width 1011 height 812
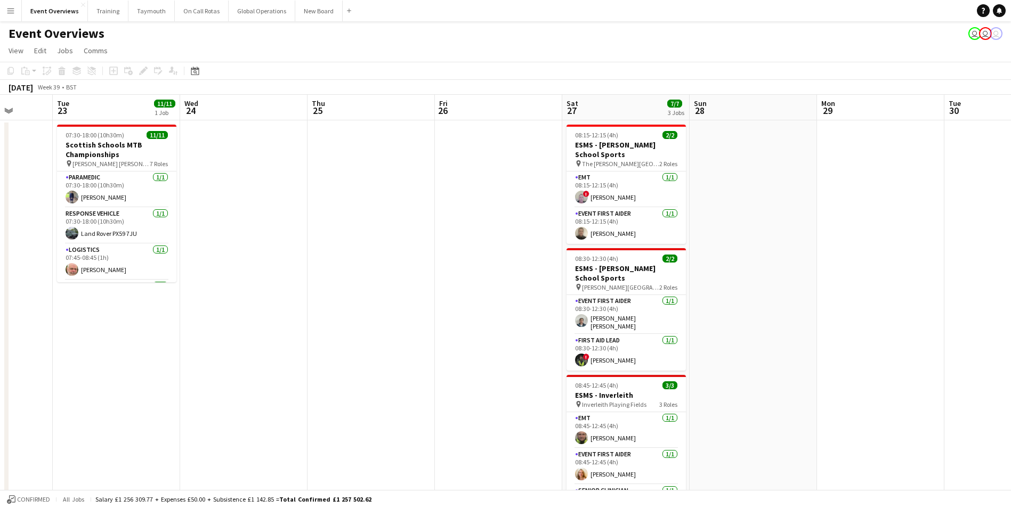
drag, startPoint x: 599, startPoint y: 393, endPoint x: 176, endPoint y: 408, distance: 423.2
click at [113, 417] on app-calendar-viewport "Sat 20 12/16 1 Job Sun 21 12/16 1 Job Mon 22 Tue 23 11/11 1 Job Wed 24 Thu 25 F…" at bounding box center [505, 501] width 1011 height 812
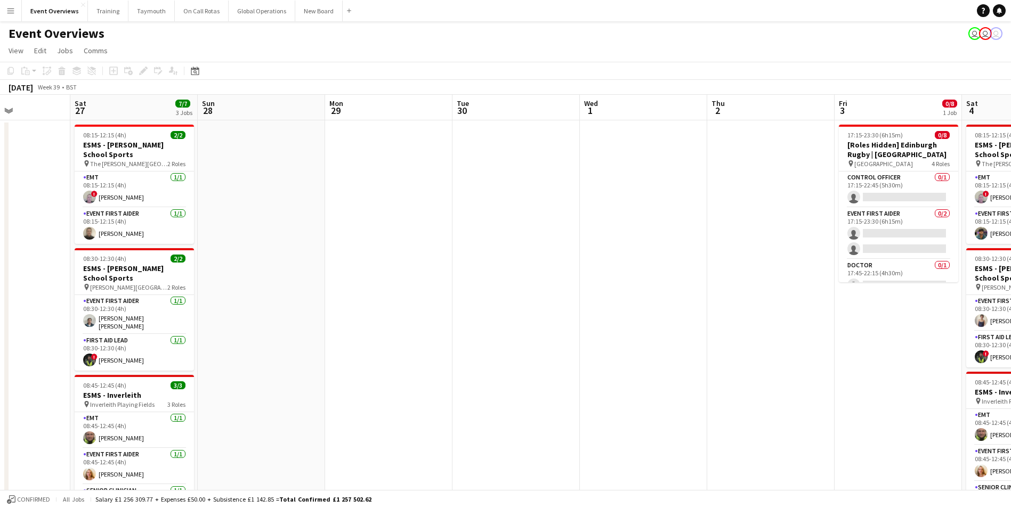
scroll to position [0, 338]
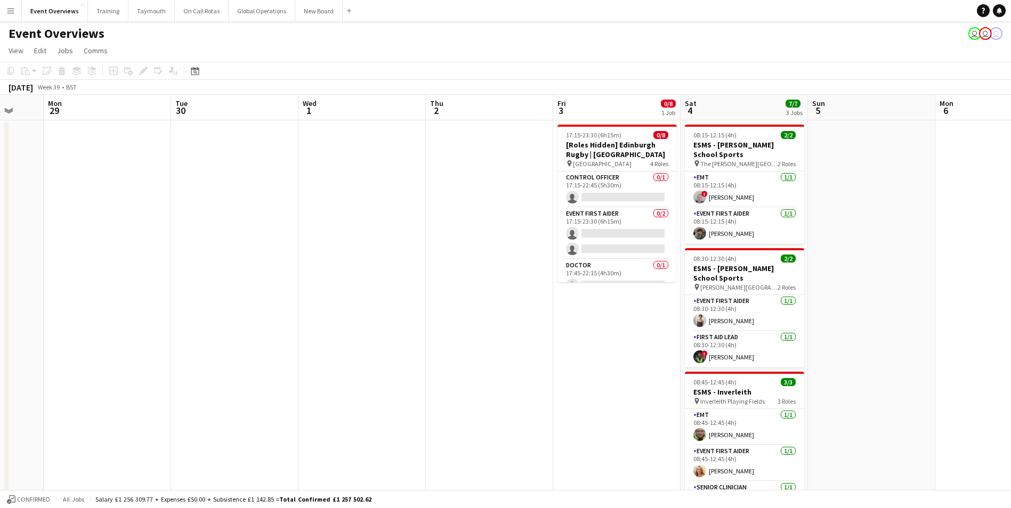
drag, startPoint x: 714, startPoint y: 367, endPoint x: 68, endPoint y: 406, distance: 646.8
click at [68, 406] on app-calendar-viewport "Fri 26 Sat 27 7/7 3 Jobs Sun 28 Mon 29 Tue 30 Wed 1 Thu 2 Fri 3 0/8 1 Job Sat 4…" at bounding box center [505, 501] width 1011 height 812
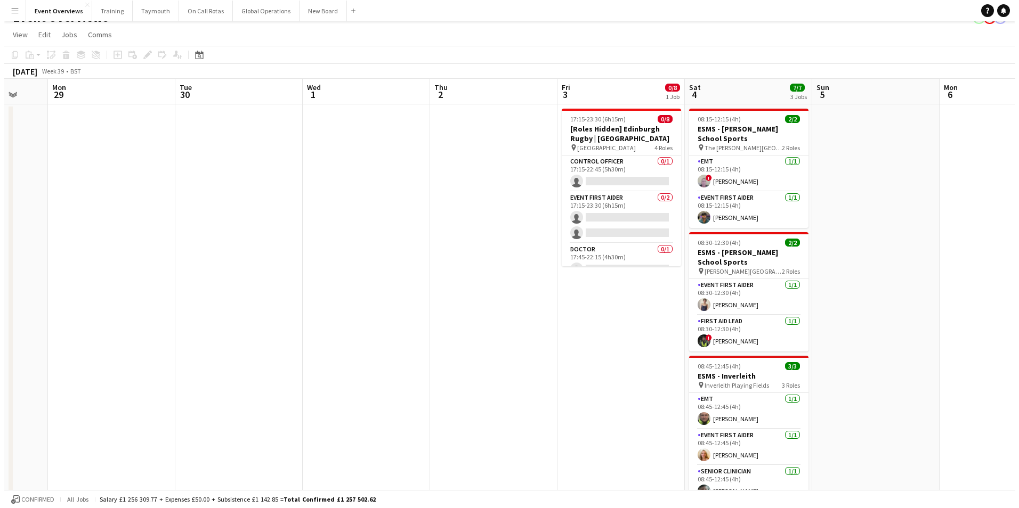
scroll to position [0, 0]
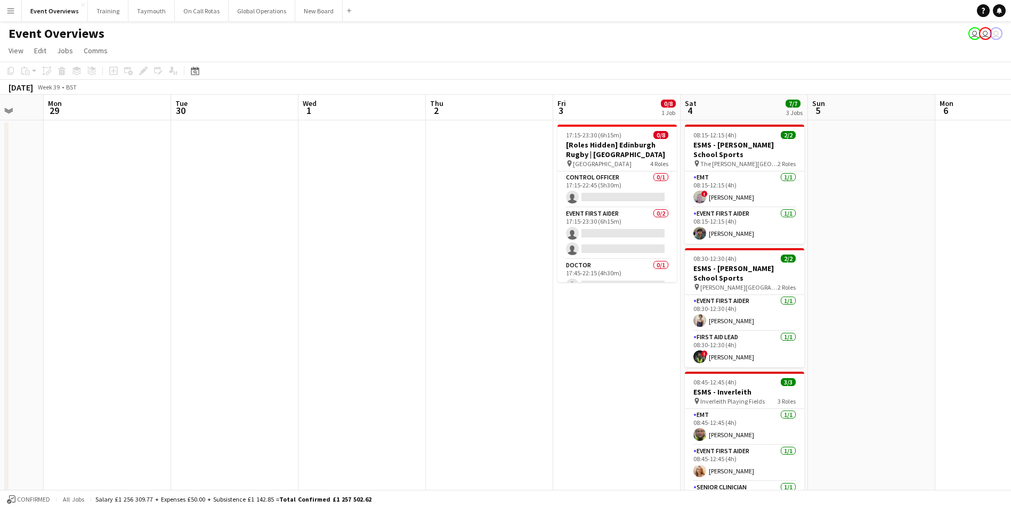
click at [13, 9] on app-icon "Menu" at bounding box center [10, 10] width 9 height 9
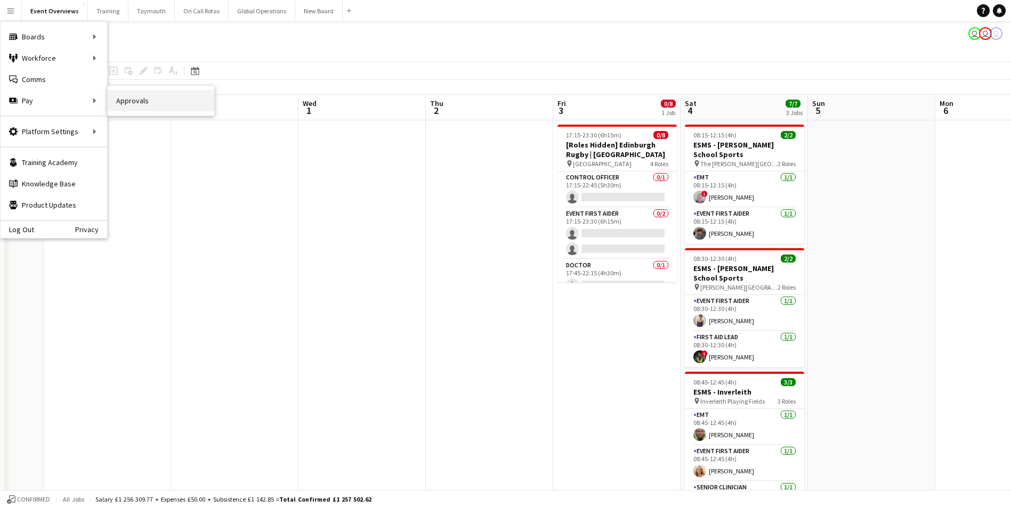
click at [127, 102] on link "Approvals" at bounding box center [161, 100] width 107 height 21
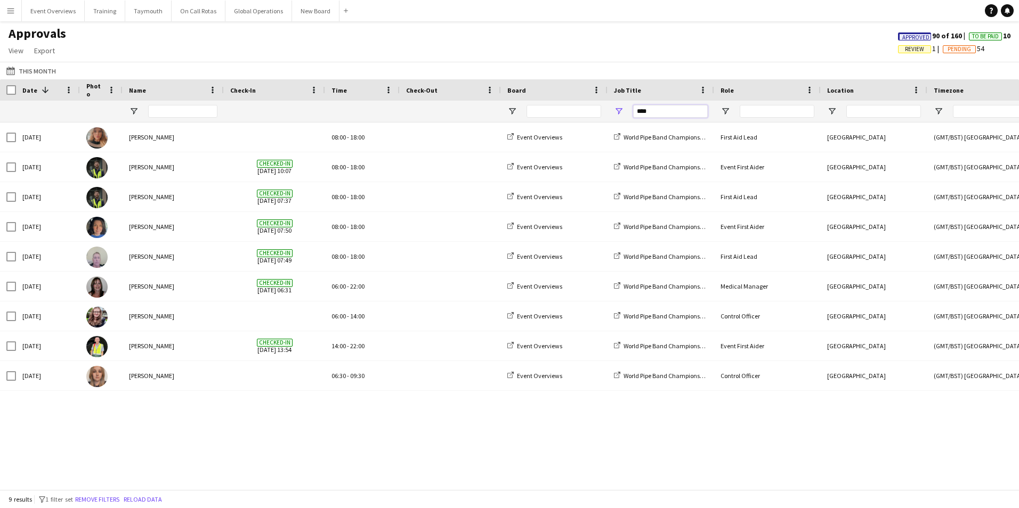
click at [664, 109] on input "****" at bounding box center [670, 111] width 75 height 13
type input "*"
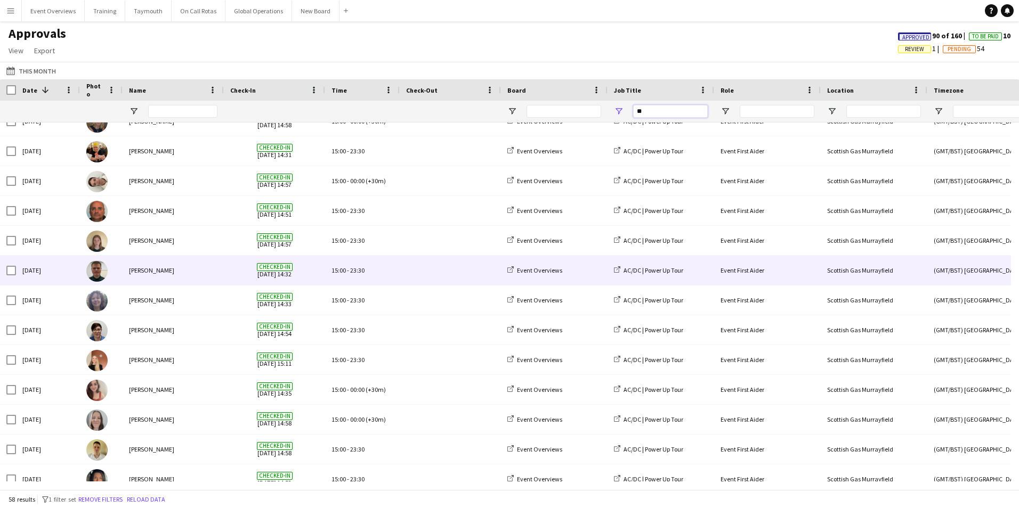
scroll to position [852, 0]
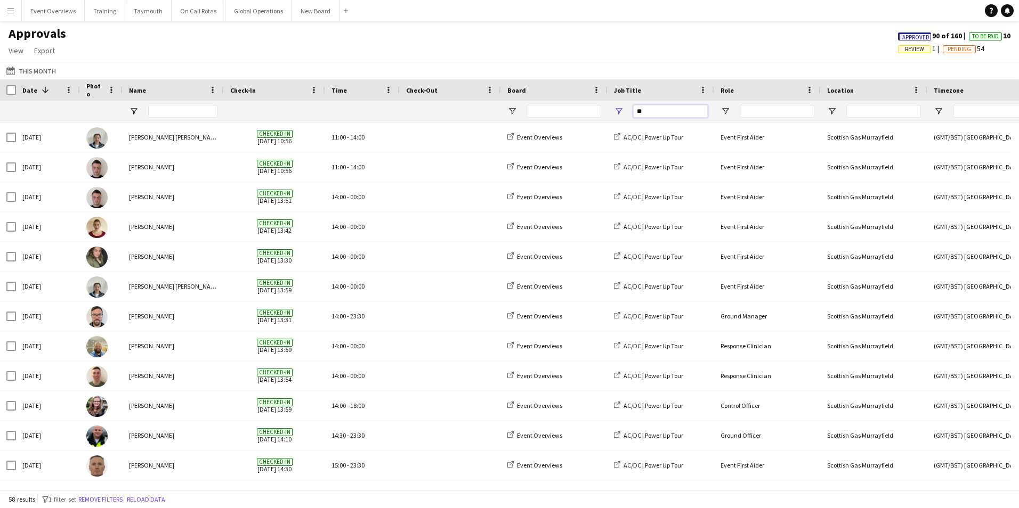
type input "**"
click at [171, 114] on input "Name Filter Input" at bounding box center [182, 111] width 69 height 13
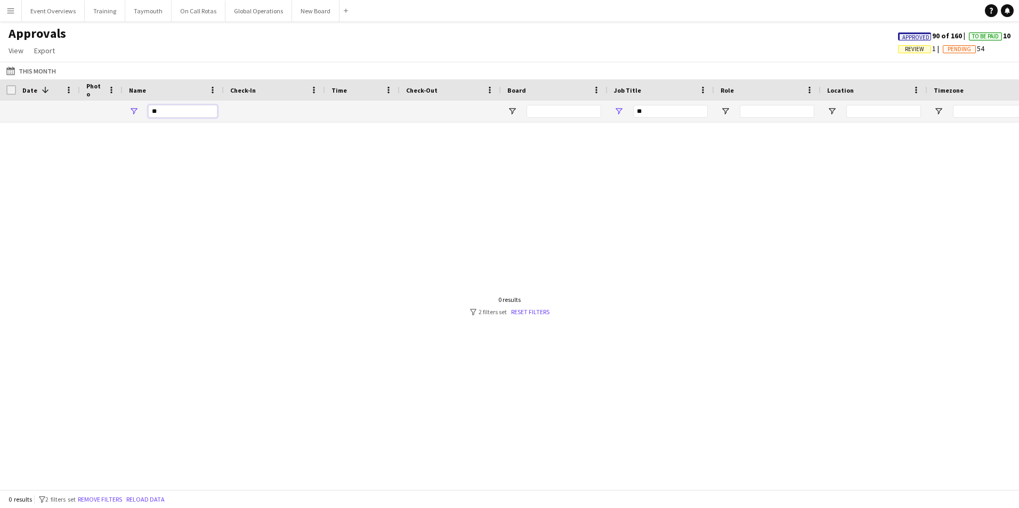
type input "*"
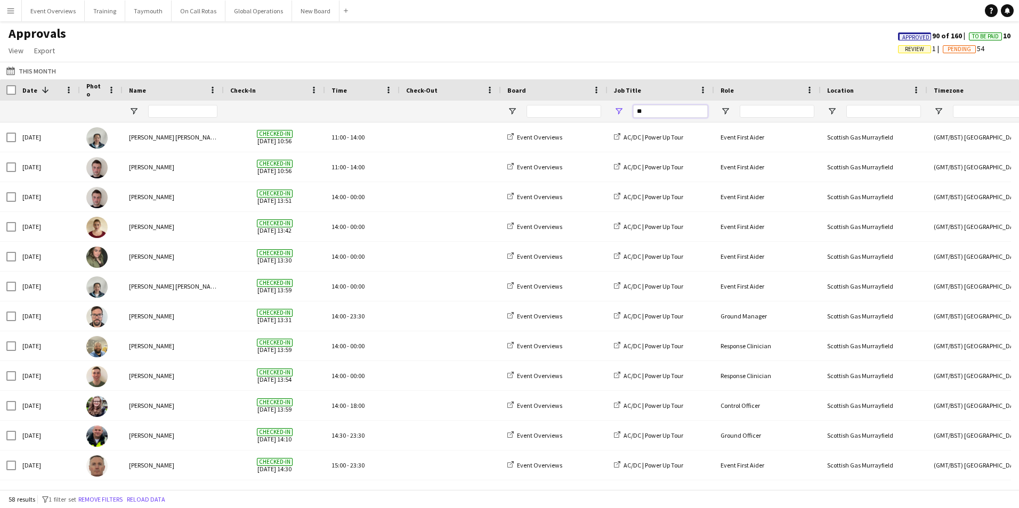
click at [664, 112] on input "**" at bounding box center [670, 111] width 75 height 13
type input "*"
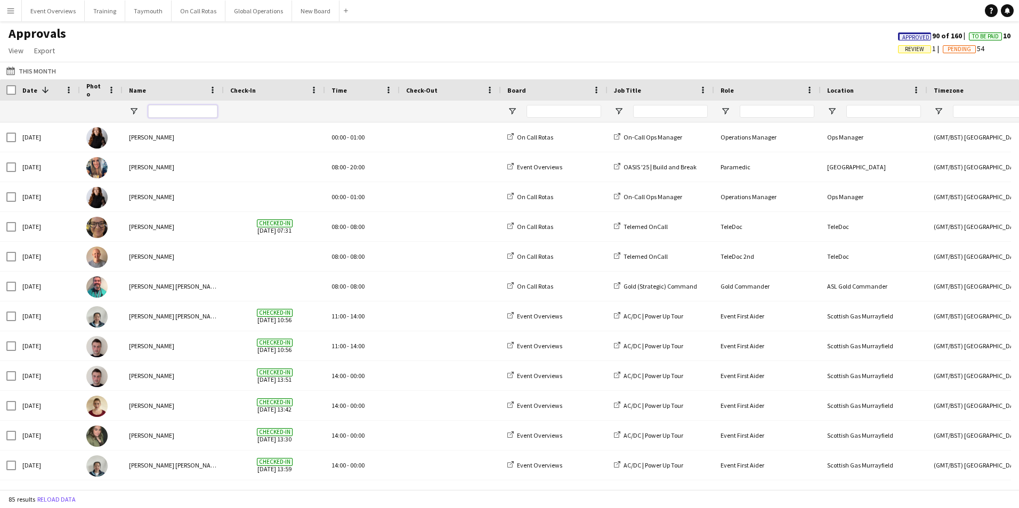
click at [196, 110] on input "Name Filter Input" at bounding box center [182, 111] width 69 height 13
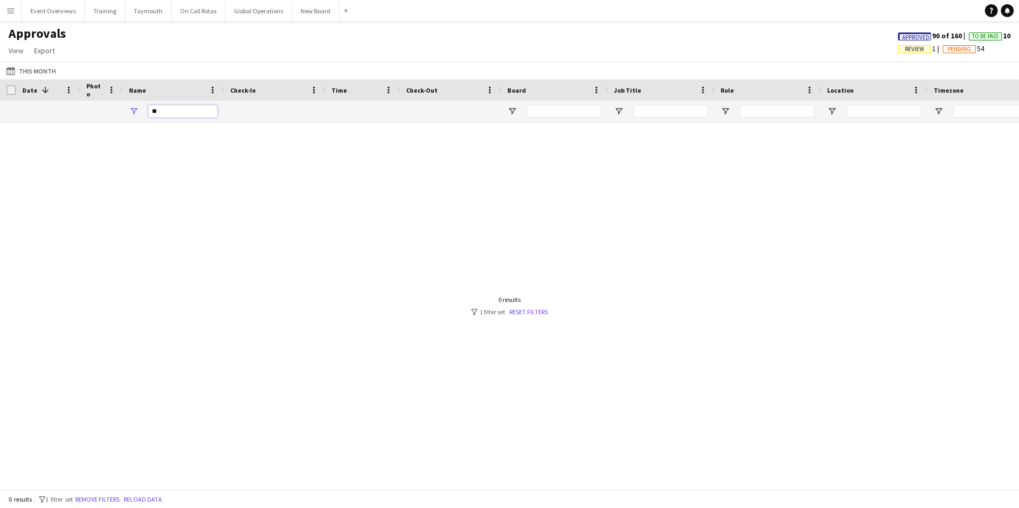
type input "*"
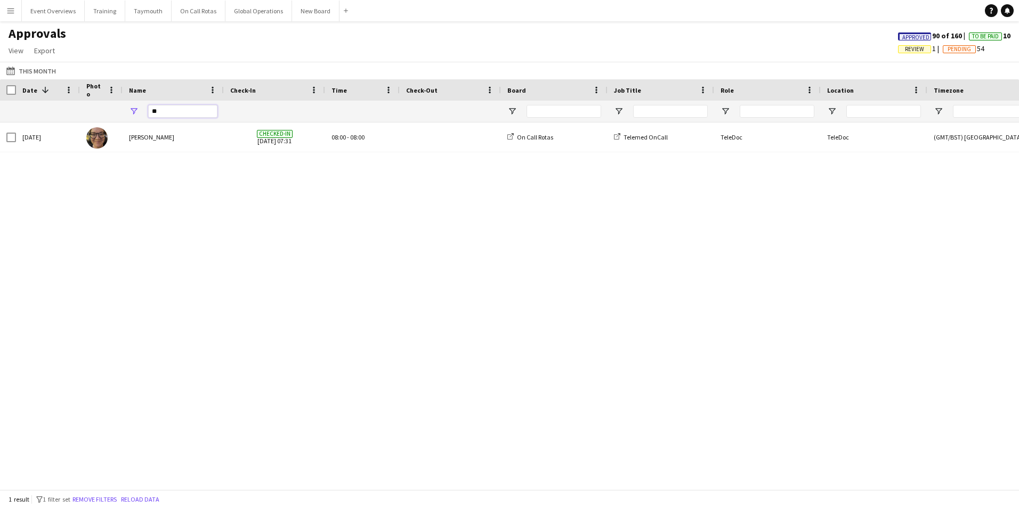
type input "*"
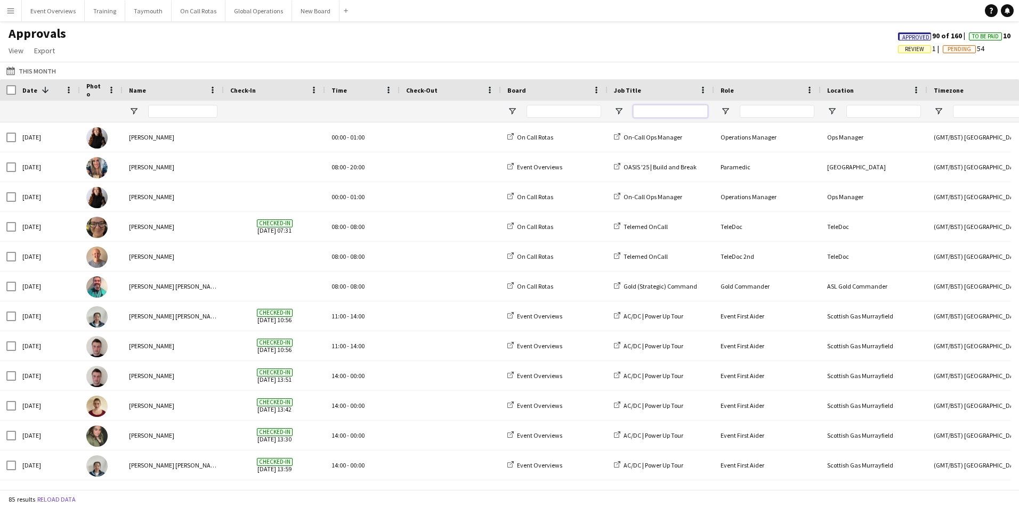
click at [675, 112] on input "Job Title Filter Input" at bounding box center [670, 111] width 75 height 13
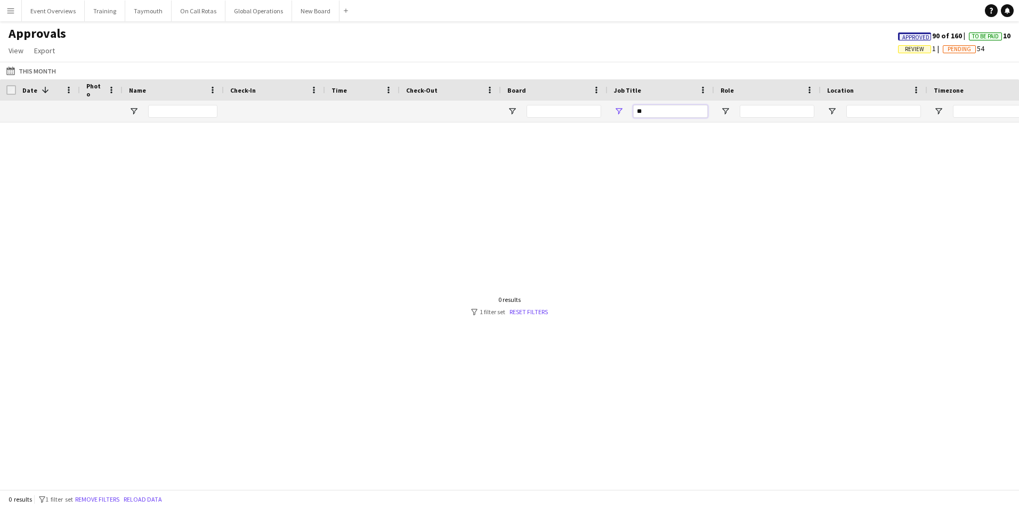
type input "*"
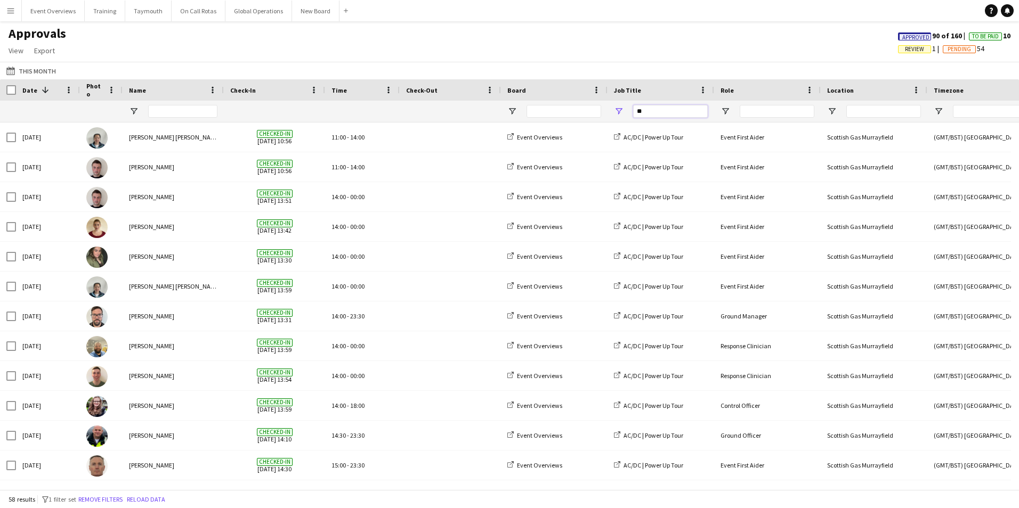
type input "**"
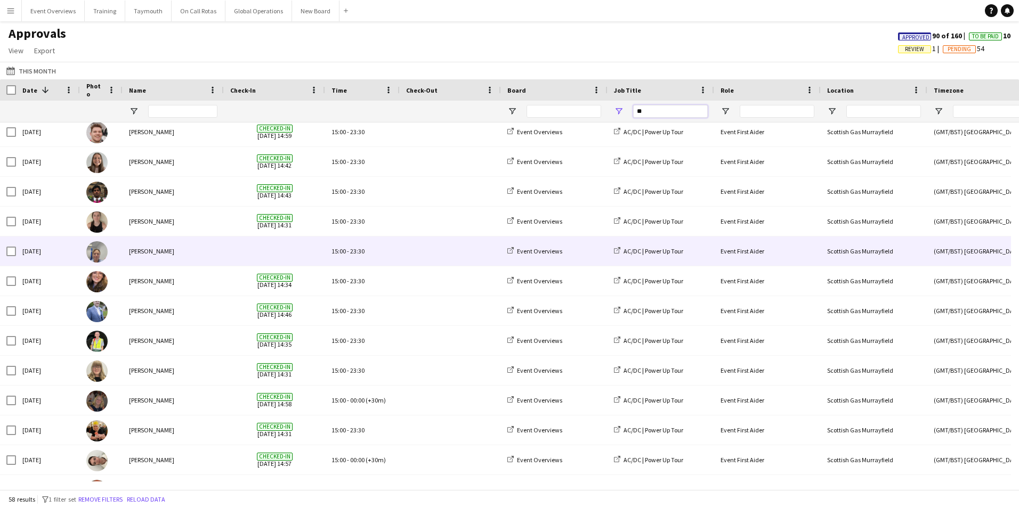
scroll to position [306, 0]
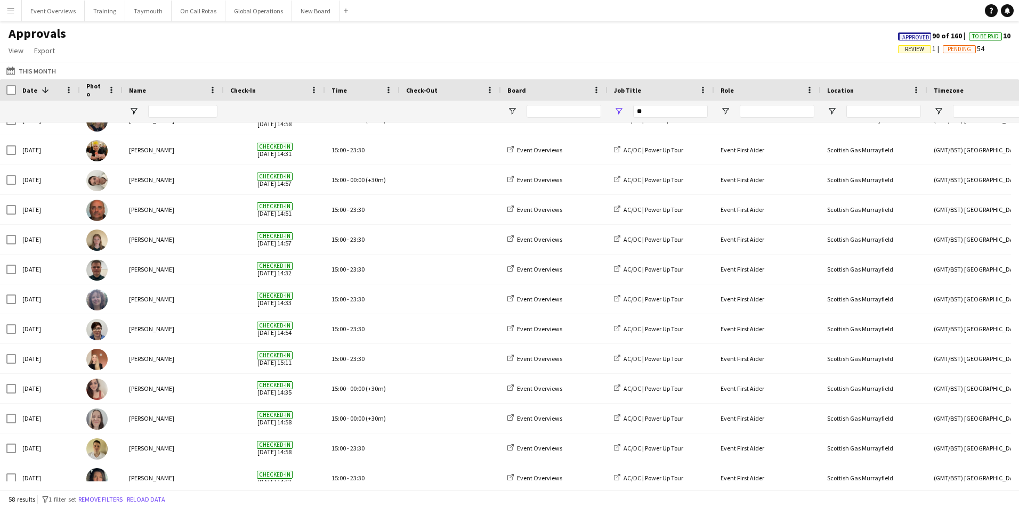
click at [6, 12] on app-icon "Menu" at bounding box center [10, 10] width 9 height 9
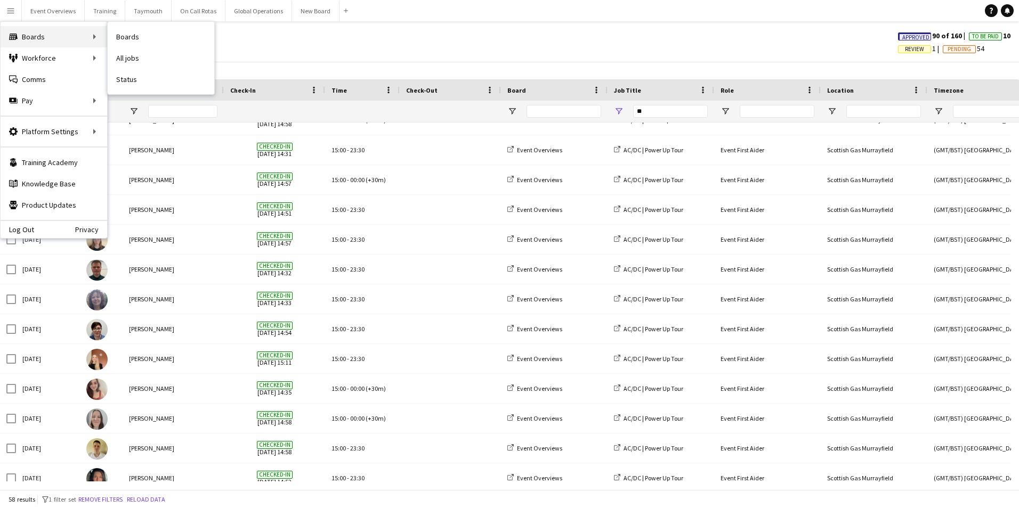
click at [36, 36] on div "Boards Boards" at bounding box center [54, 36] width 107 height 21
click at [34, 37] on div "Boards Boards" at bounding box center [54, 36] width 107 height 21
click at [91, 34] on div "Boards Boards" at bounding box center [54, 36] width 107 height 21
click at [95, 34] on div "Boards Boards" at bounding box center [54, 36] width 107 height 21
click at [31, 36] on div "Boards Boards" at bounding box center [54, 36] width 107 height 21
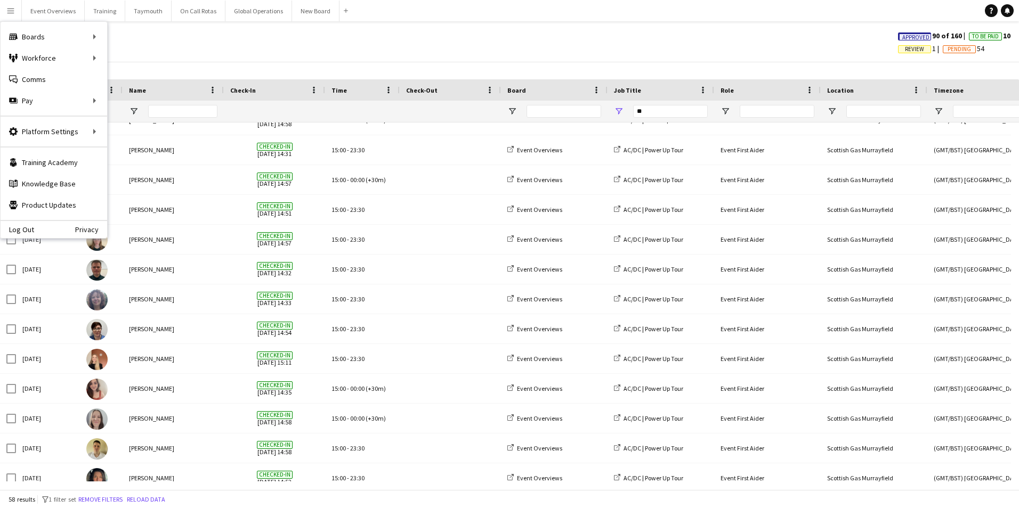
click at [205, 43] on div "Approvals View Customise view Customise filters Reset Filters Reset View Reset …" at bounding box center [509, 44] width 1019 height 36
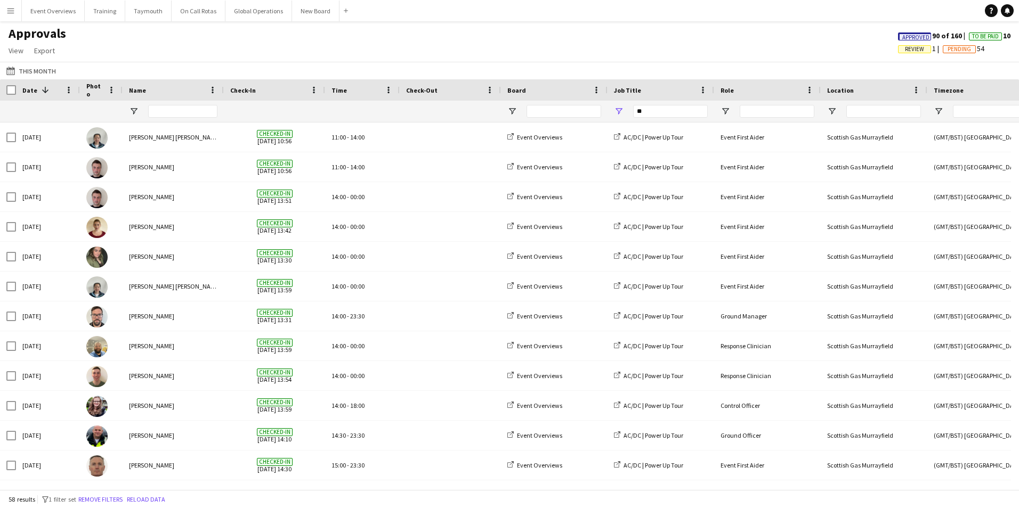
click at [141, 44] on div "Approvals View Customise view Customise filters Reset Filters Reset View Reset …" at bounding box center [509, 44] width 1019 height 36
click at [11, 11] on app-icon "Menu" at bounding box center [10, 10] width 9 height 9
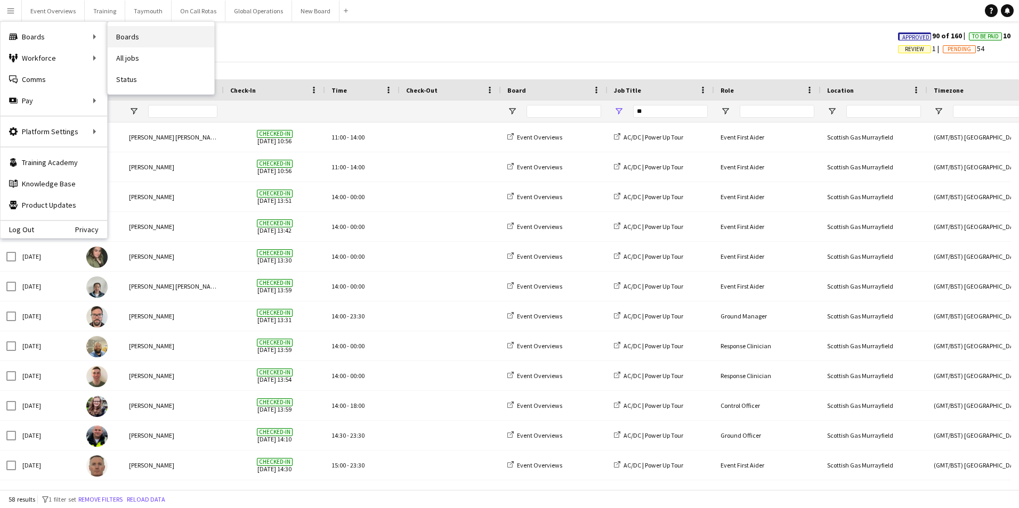
click at [128, 36] on link "Boards" at bounding box center [161, 36] width 107 height 21
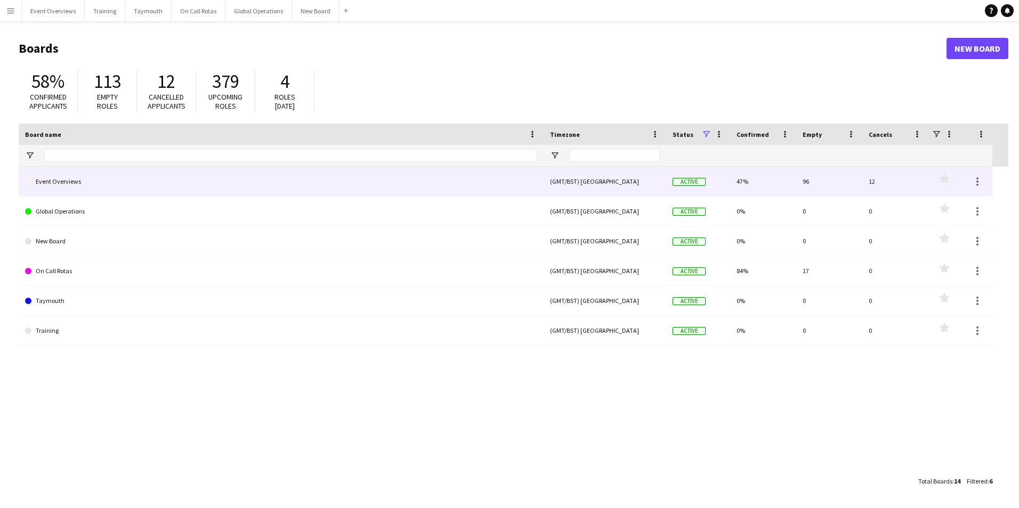
click at [56, 183] on link "Event Overviews" at bounding box center [281, 182] width 512 height 30
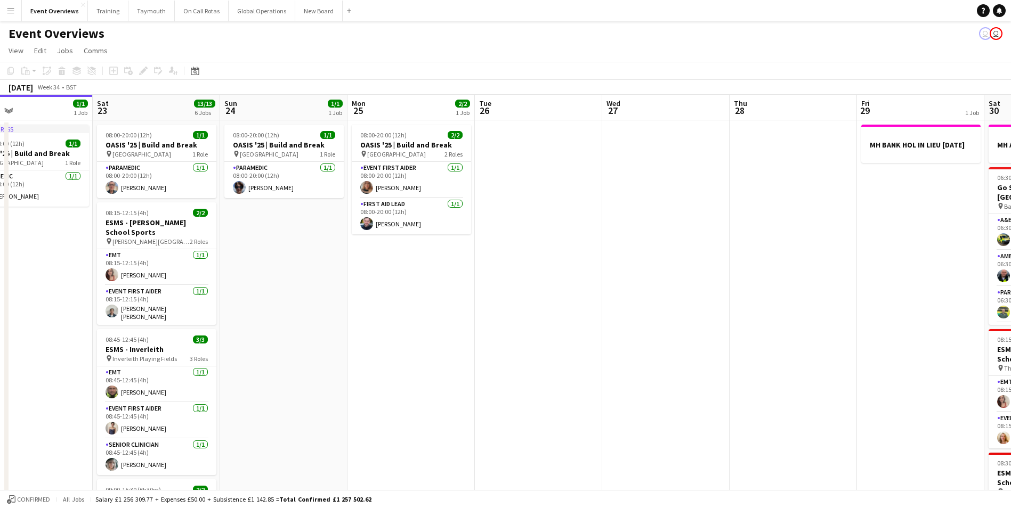
drag, startPoint x: 585, startPoint y: 329, endPoint x: 422, endPoint y: 377, distance: 169.9
click at [421, 378] on app-calendar-viewport "Tue 19 4/4 3 Jobs Wed 20 3/3 2 Jobs Thu 21 65/65 2 Jobs Fri 22 1/1 1 Job Sat 23…" at bounding box center [505, 494] width 1011 height 799
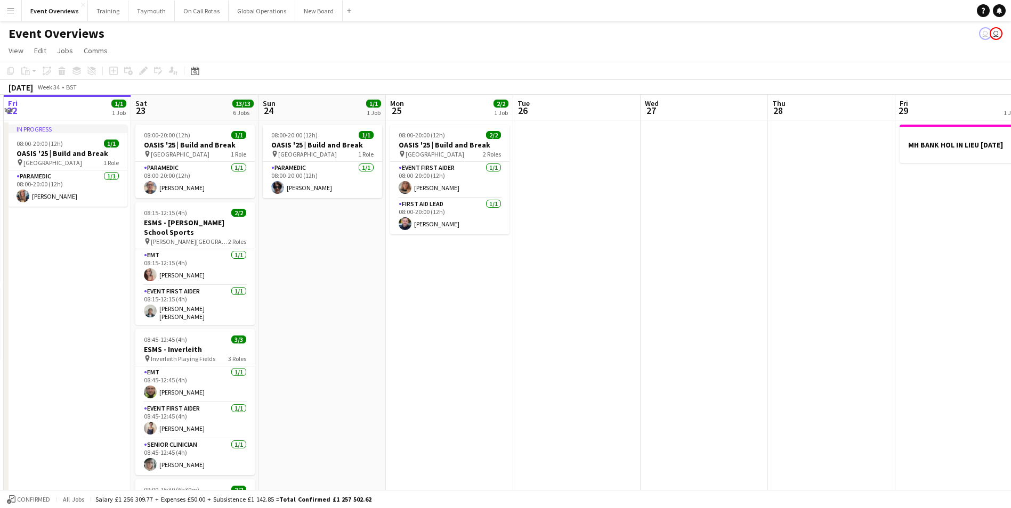
drag, startPoint x: 633, startPoint y: 361, endPoint x: 448, endPoint y: 370, distance: 185.0
click at [457, 369] on app-calendar-viewport "Tue 19 4/4 3 Jobs Wed 20 3/3 2 Jobs Thu 21 65/65 2 Jobs Fri 22 1/1 1 Job Sat 23…" at bounding box center [505, 494] width 1011 height 799
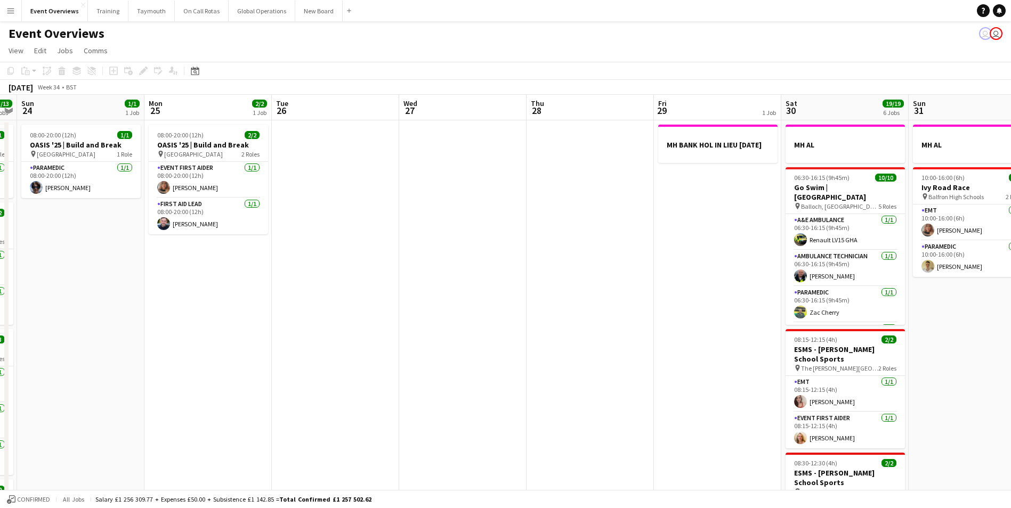
click at [12, 13] on app-icon "Menu" at bounding box center [10, 10] width 9 height 9
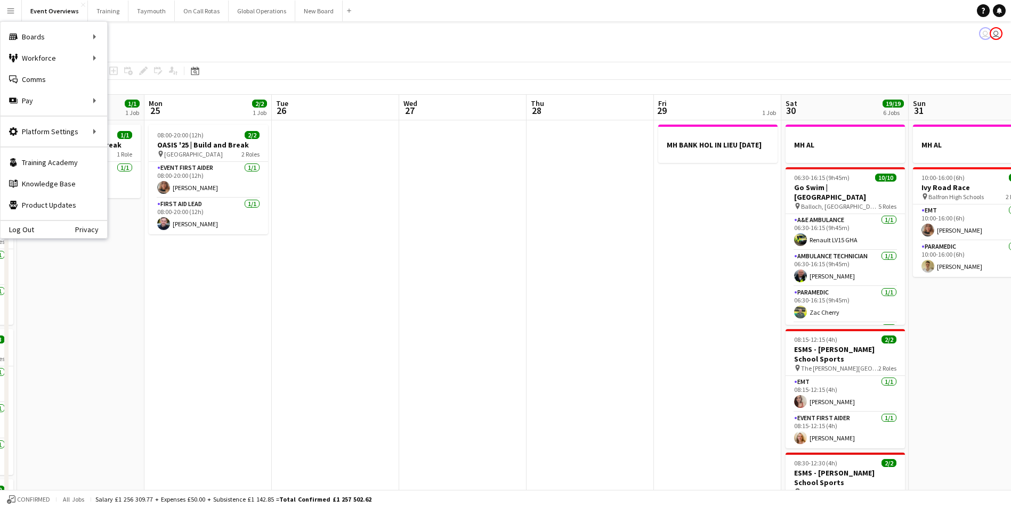
click at [273, 384] on app-date-cell at bounding box center [335, 506] width 127 height 773
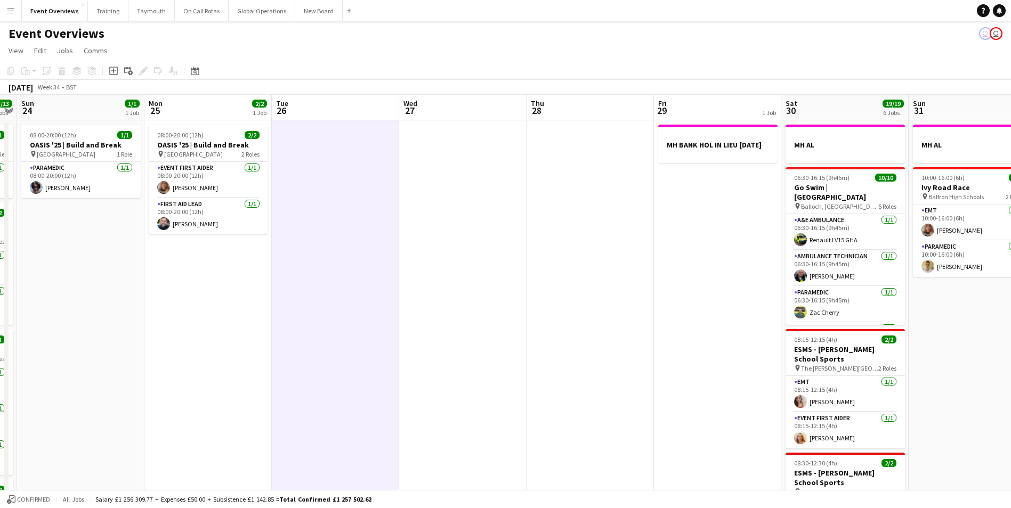
click at [11, 11] on app-icon "Menu" at bounding box center [10, 10] width 9 height 9
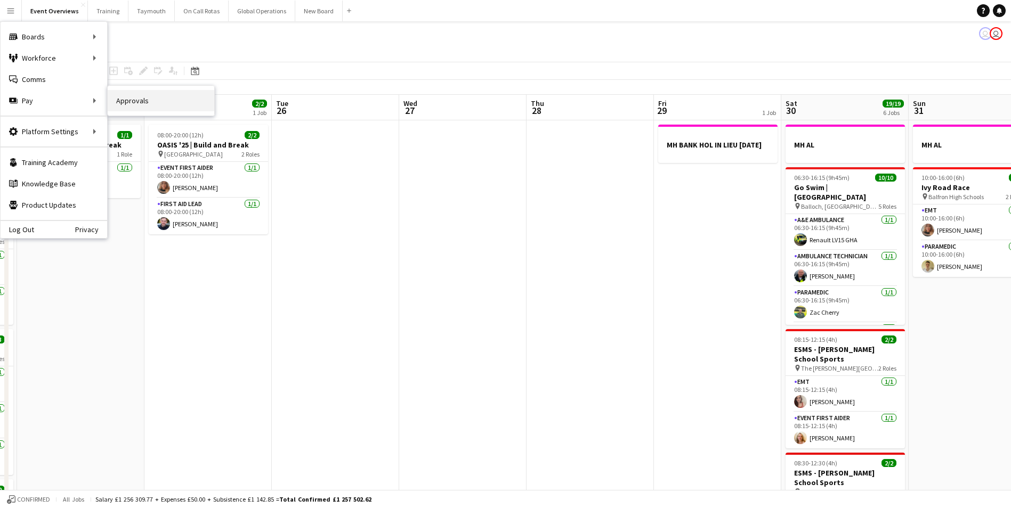
click at [142, 101] on link "Approvals" at bounding box center [161, 100] width 107 height 21
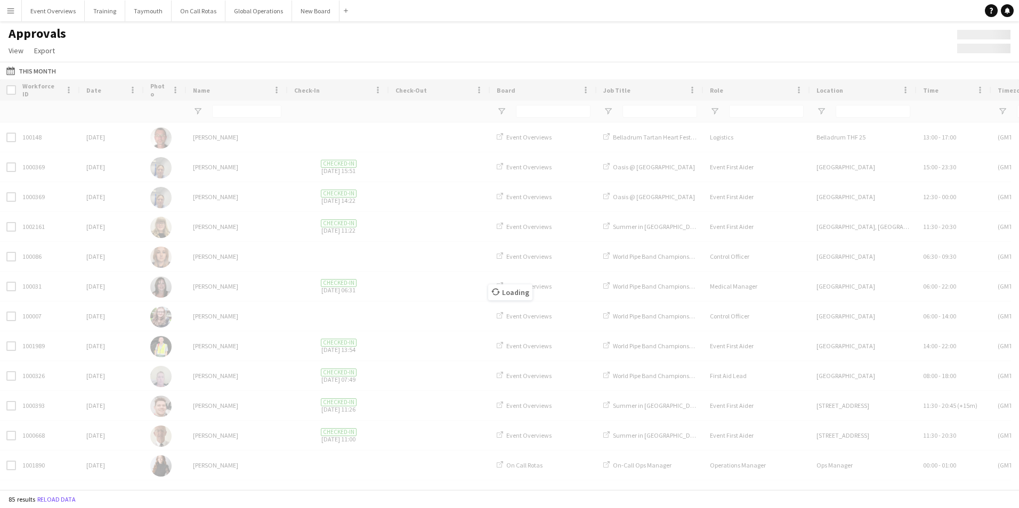
type input "**"
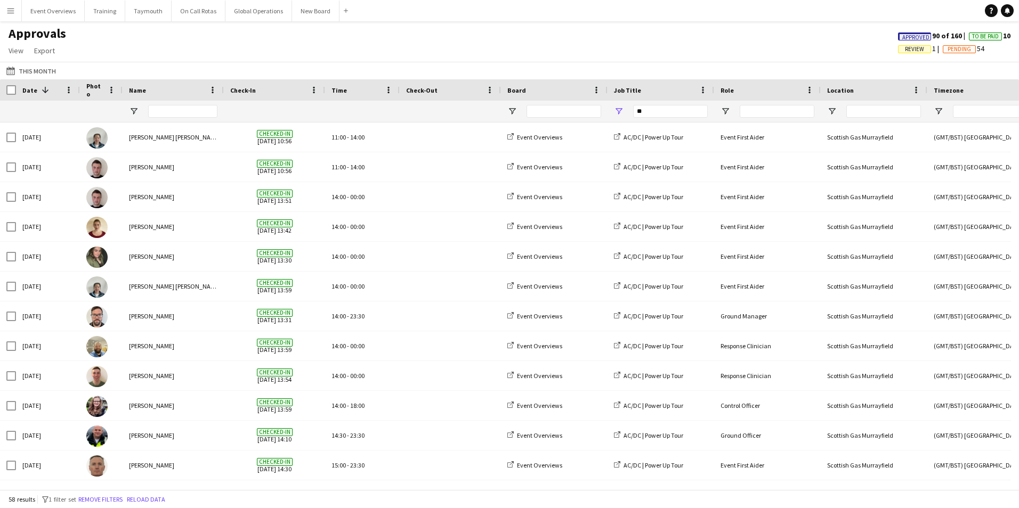
click at [669, 103] on div "**" at bounding box center [670, 111] width 75 height 21
click at [166, 113] on input "Name Filter Input" at bounding box center [182, 111] width 69 height 13
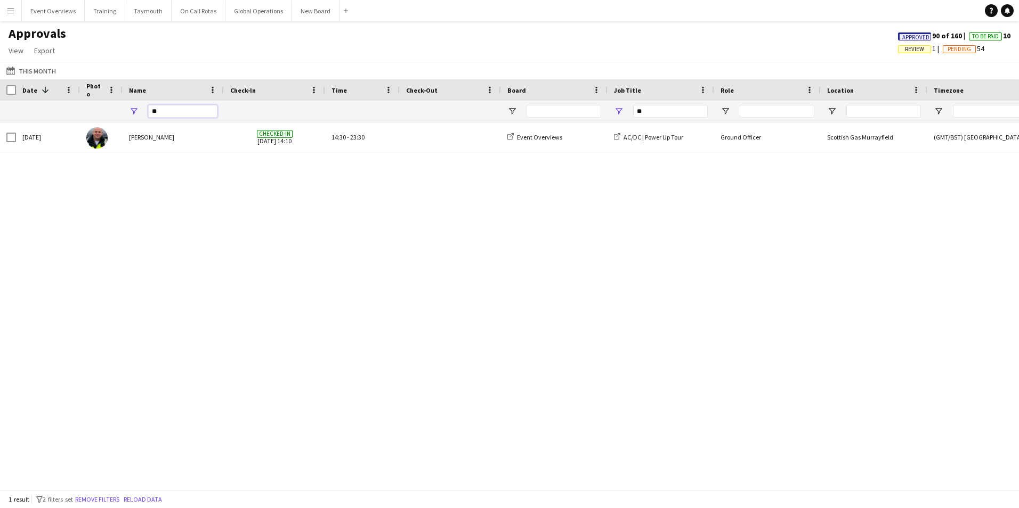
type input "*"
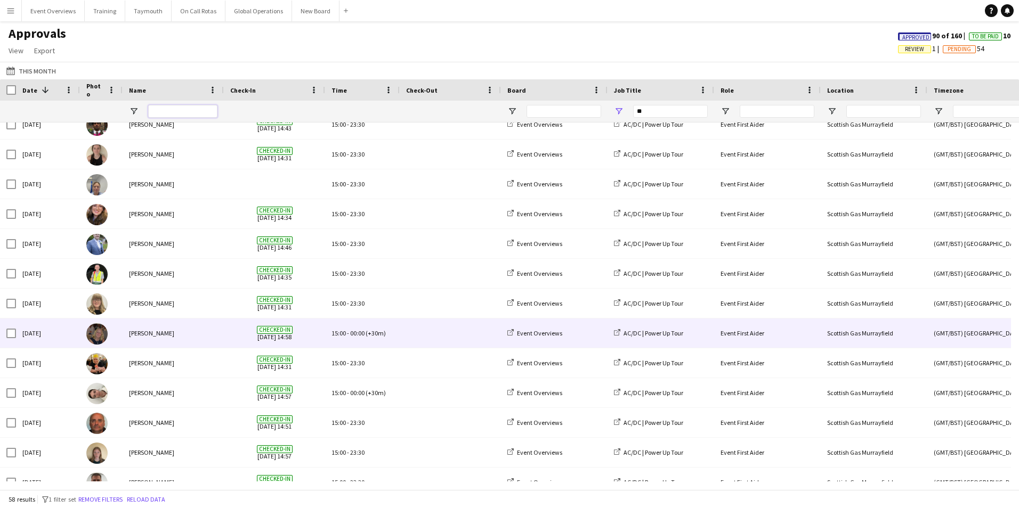
scroll to position [693, 0]
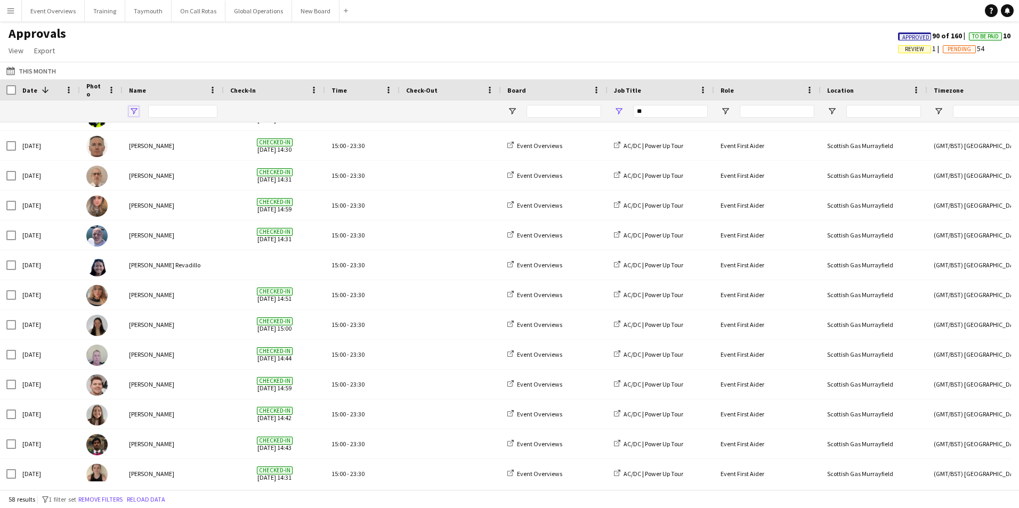
click at [131, 110] on span "Open Filter Menu" at bounding box center [134, 112] width 10 height 10
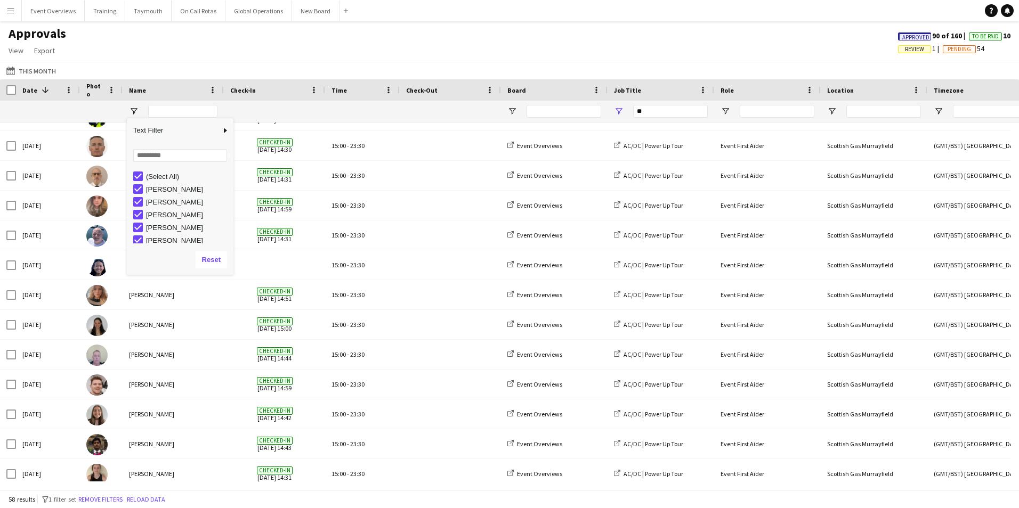
click at [137, 170] on div "(Select All)" at bounding box center [183, 176] width 100 height 13
type input "***"
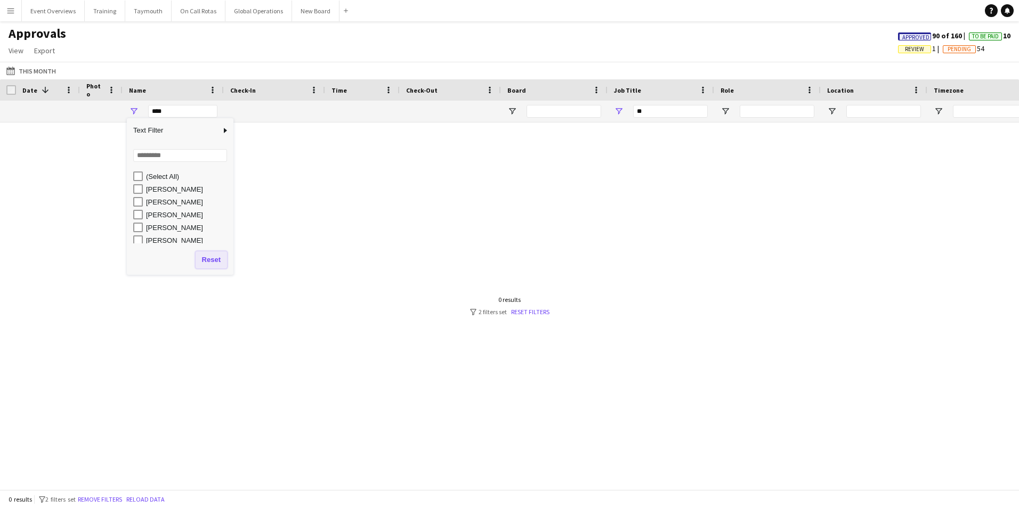
click at [208, 260] on button "Reset" at bounding box center [210, 259] width 31 height 17
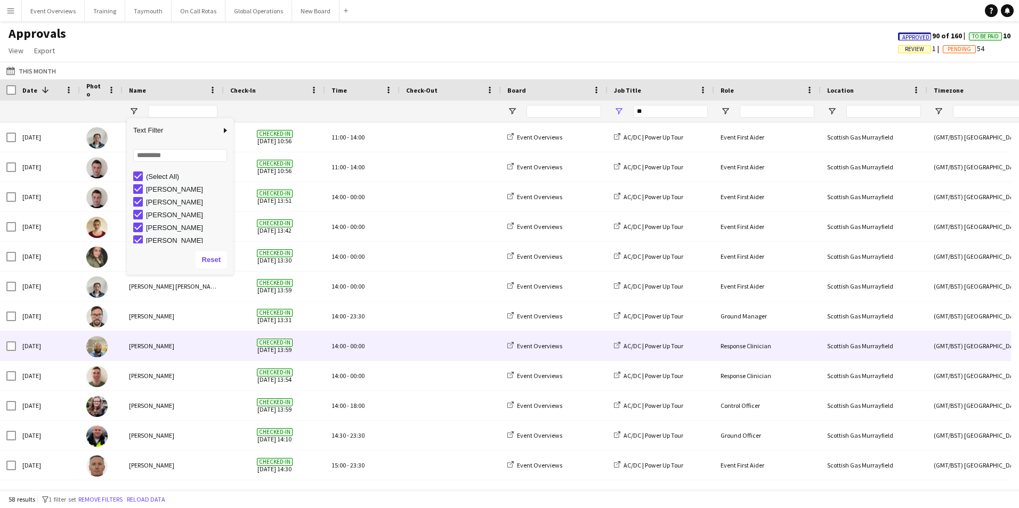
click at [202, 338] on div "[PERSON_NAME]" at bounding box center [173, 345] width 101 height 29
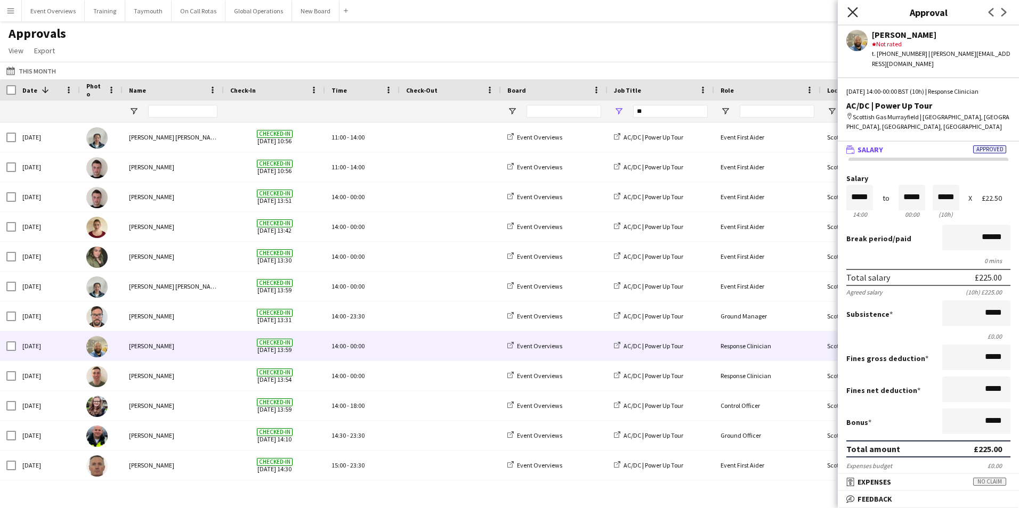
click at [854, 11] on icon "Close pop-in" at bounding box center [852, 12] width 10 height 10
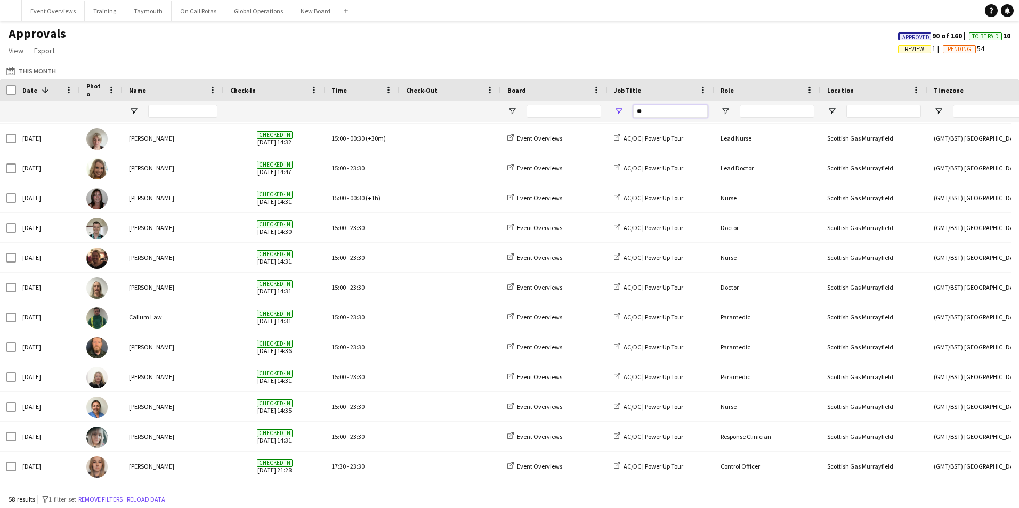
click at [681, 109] on input "**" at bounding box center [670, 111] width 75 height 13
type input "*"
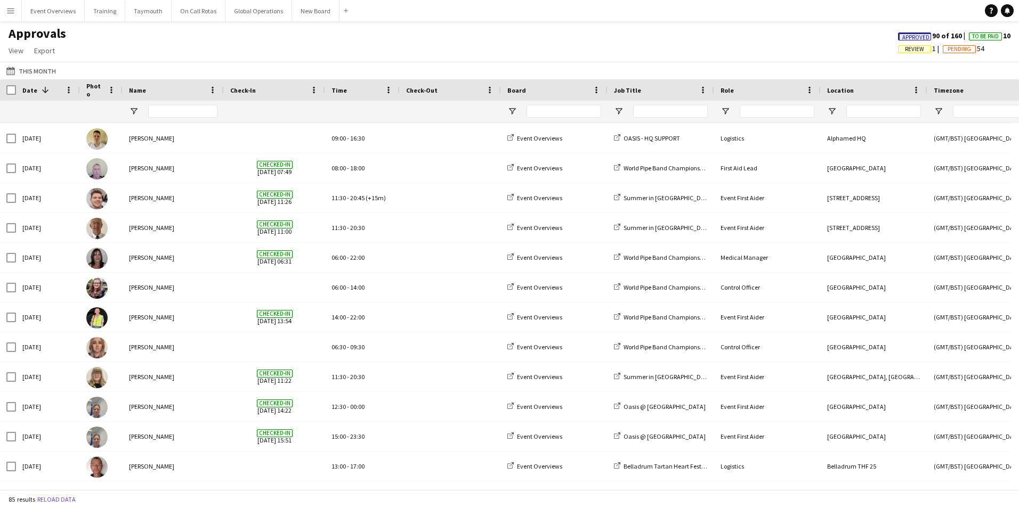
click at [34, 91] on span "Date" at bounding box center [29, 90] width 15 height 8
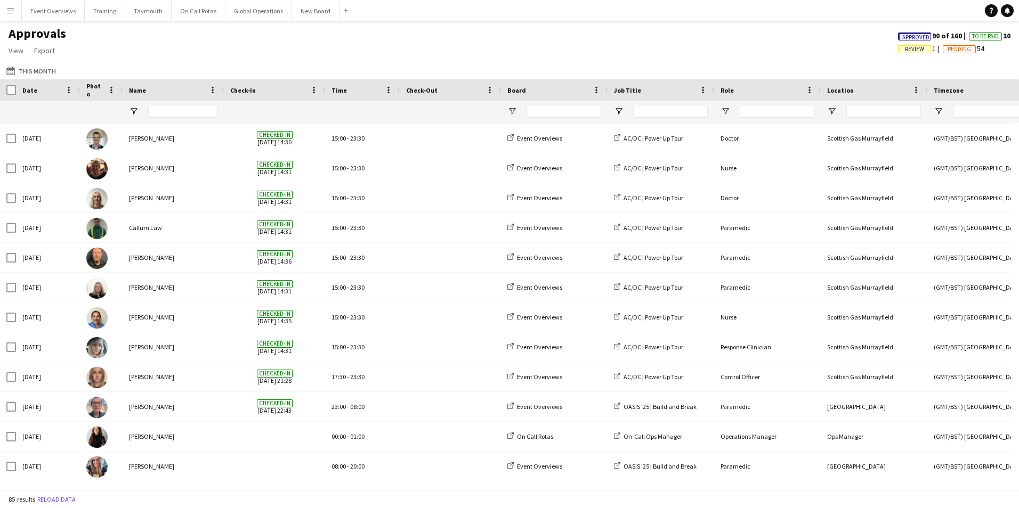
click at [34, 91] on span "Date" at bounding box center [29, 90] width 15 height 8
click at [34, 92] on span "Date" at bounding box center [29, 90] width 15 height 8
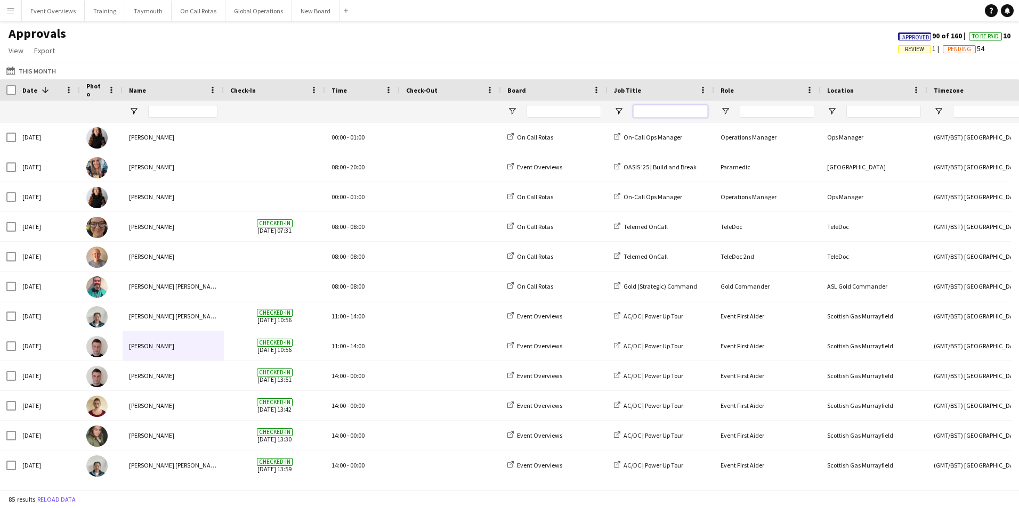
click at [672, 111] on input "Job Title Filter Input" at bounding box center [670, 111] width 75 height 13
